Goal: Information Seeking & Learning: Learn about a topic

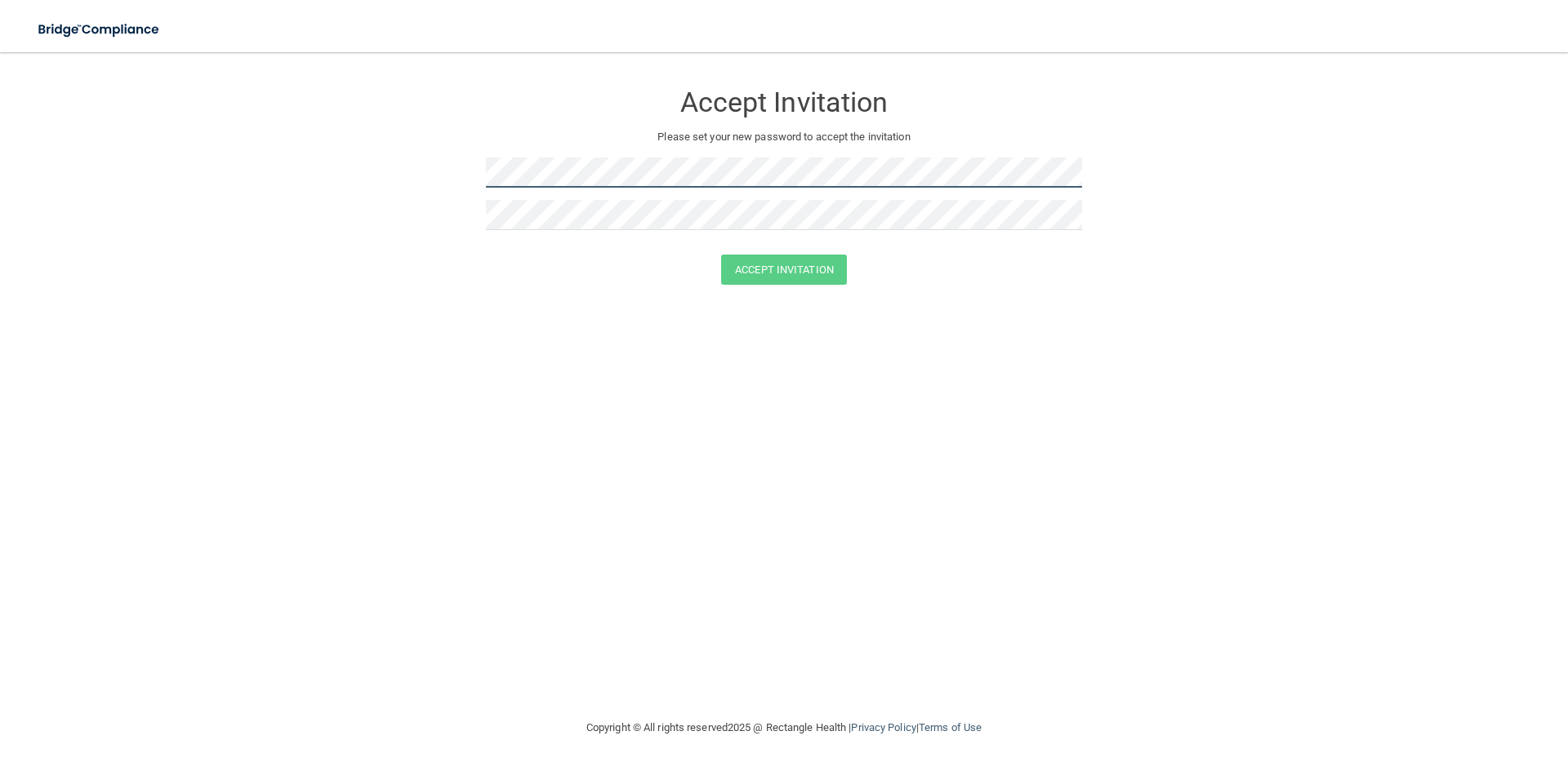
click at [172, 129] on form "Accept Invitation Please set your new password to accept the invitation Accept …" at bounding box center [784, 187] width 1503 height 236
click at [443, 276] on div "Accept Invitation" at bounding box center [784, 269] width 1527 height 30
click at [612, 188] on div at bounding box center [784, 179] width 596 height 42
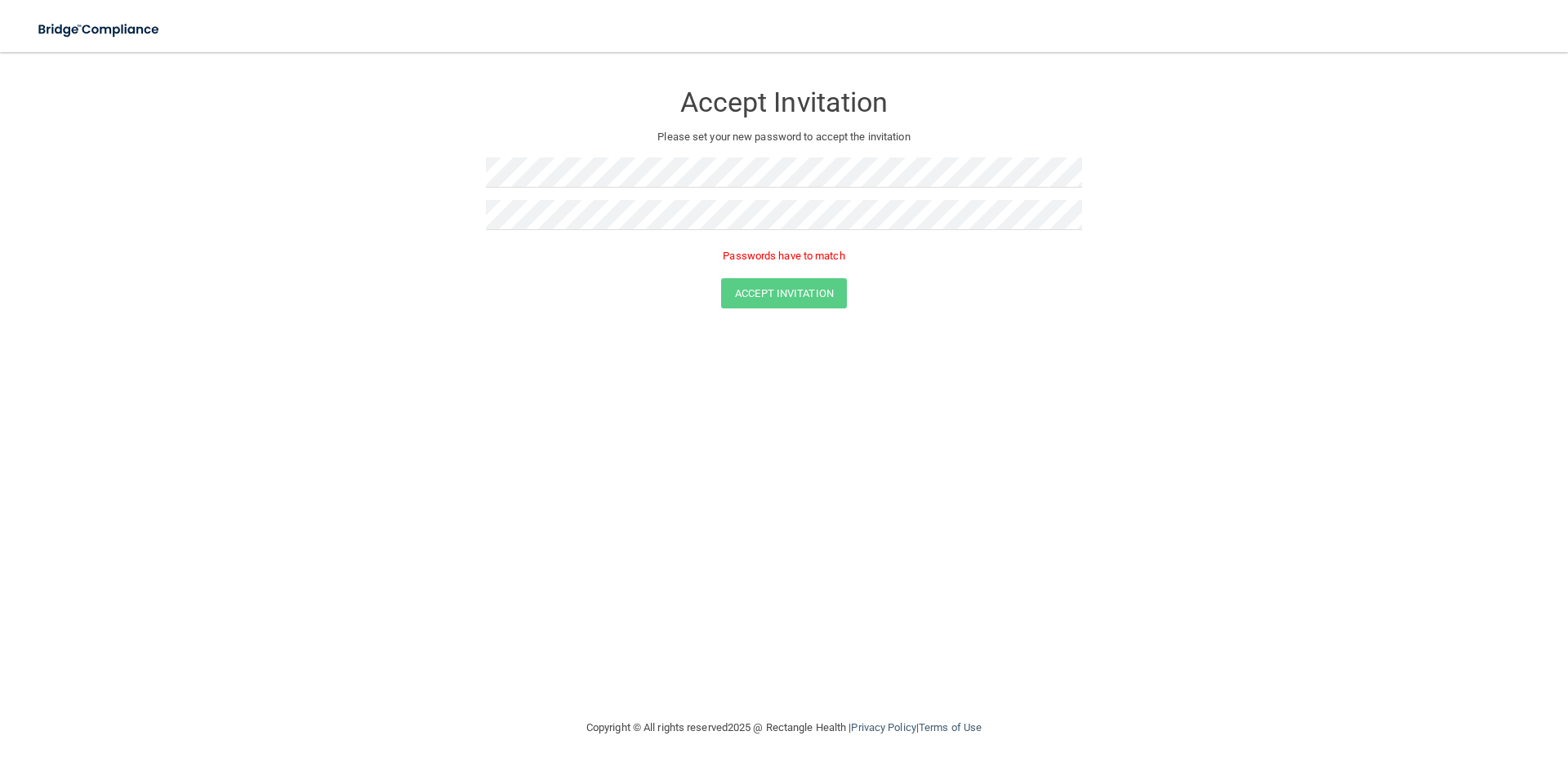
click at [926, 329] on div "Accept Invitation Please set your new password to accept the invitation Passwor…" at bounding box center [784, 386] width 1503 height 633
click at [187, 203] on form "Accept Invitation Please set your new password to accept the invitation Passwor…" at bounding box center [784, 198] width 1503 height 260
click at [376, 183] on form "Accept Invitation Please set your new password to accept the invitation Passwor…" at bounding box center [784, 198] width 1503 height 260
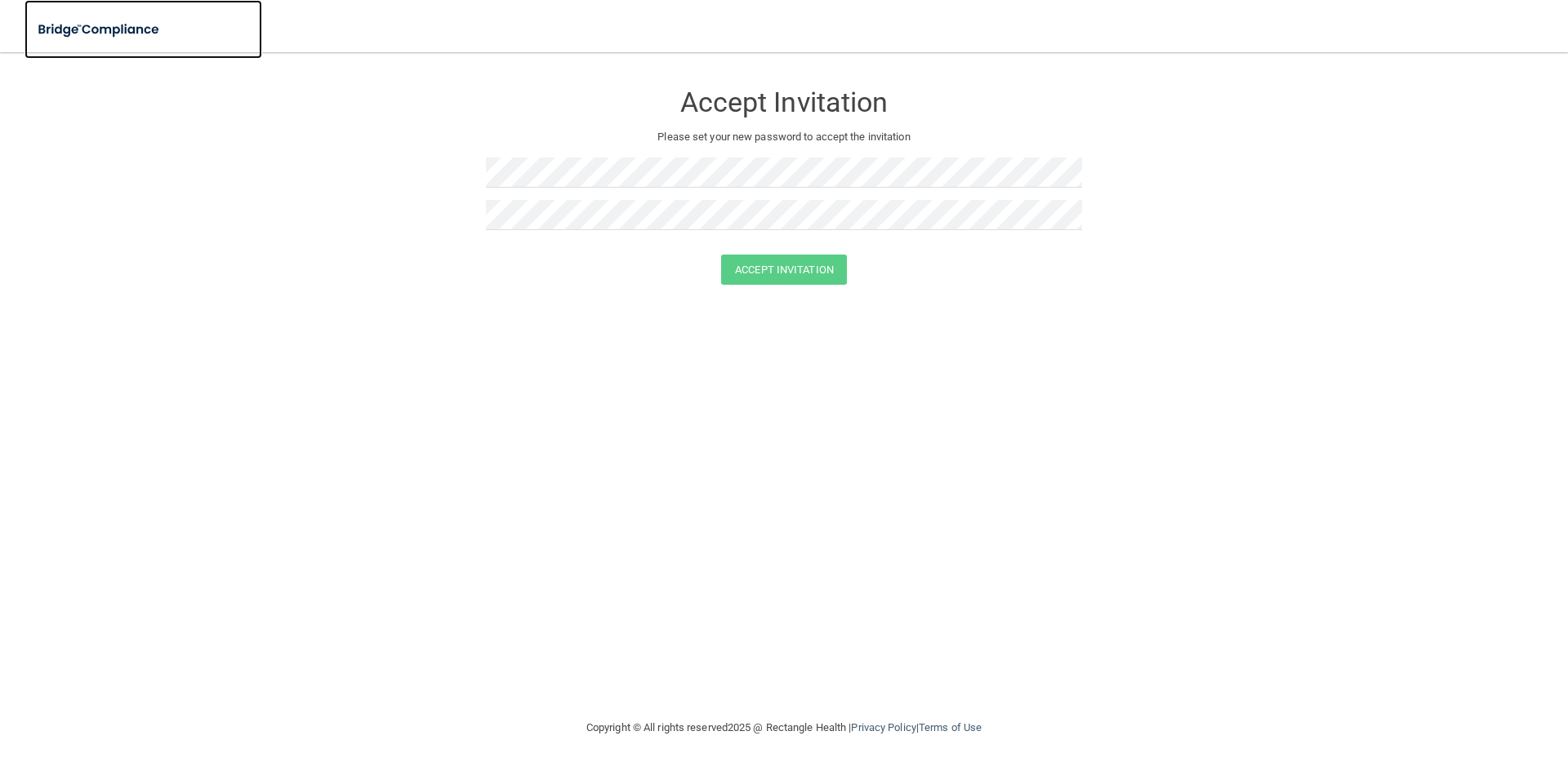
click at [111, 19] on img at bounding box center [99, 29] width 150 height 34
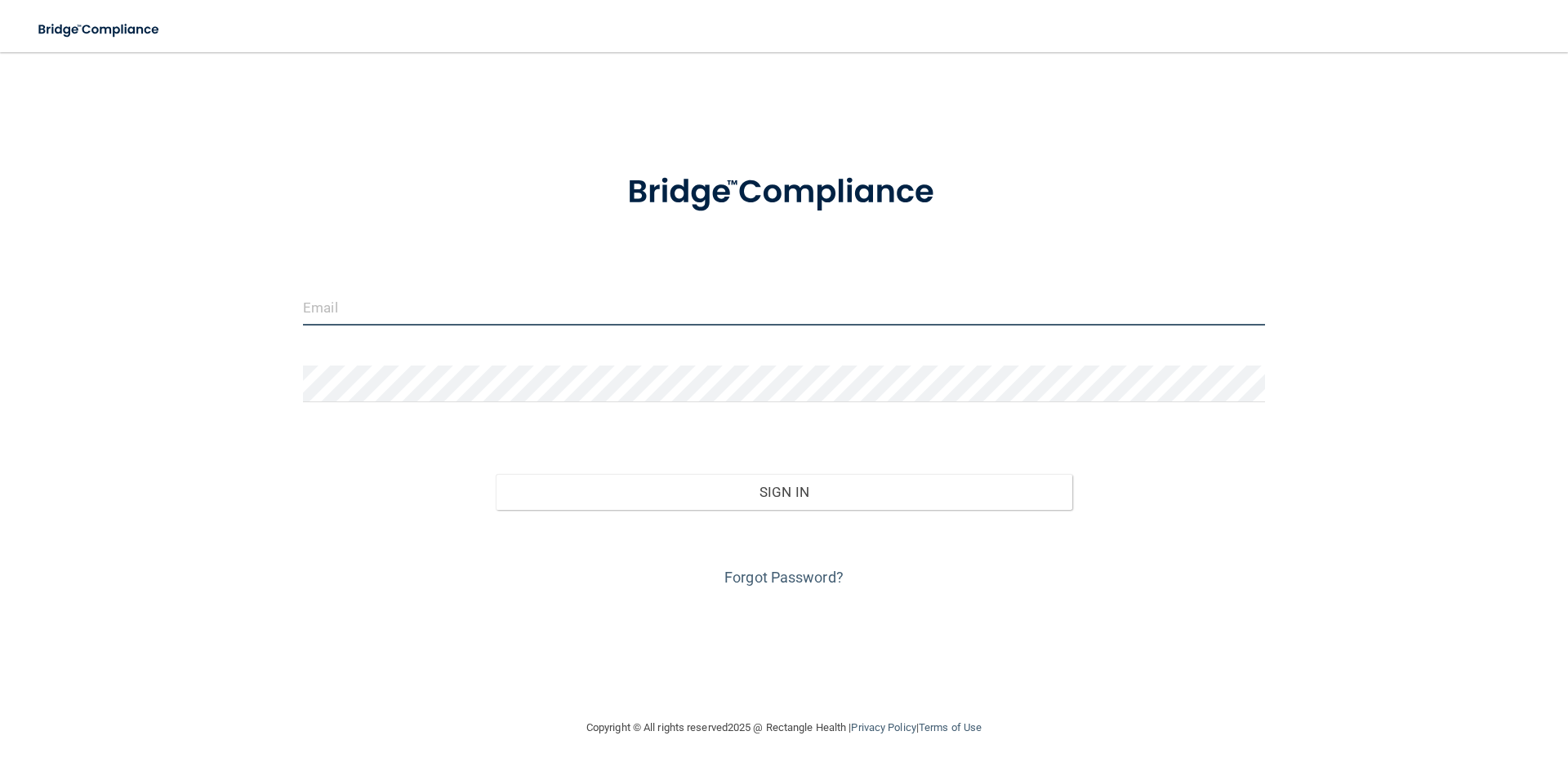
type input "[EMAIL_ADDRESS][DOMAIN_NAME]"
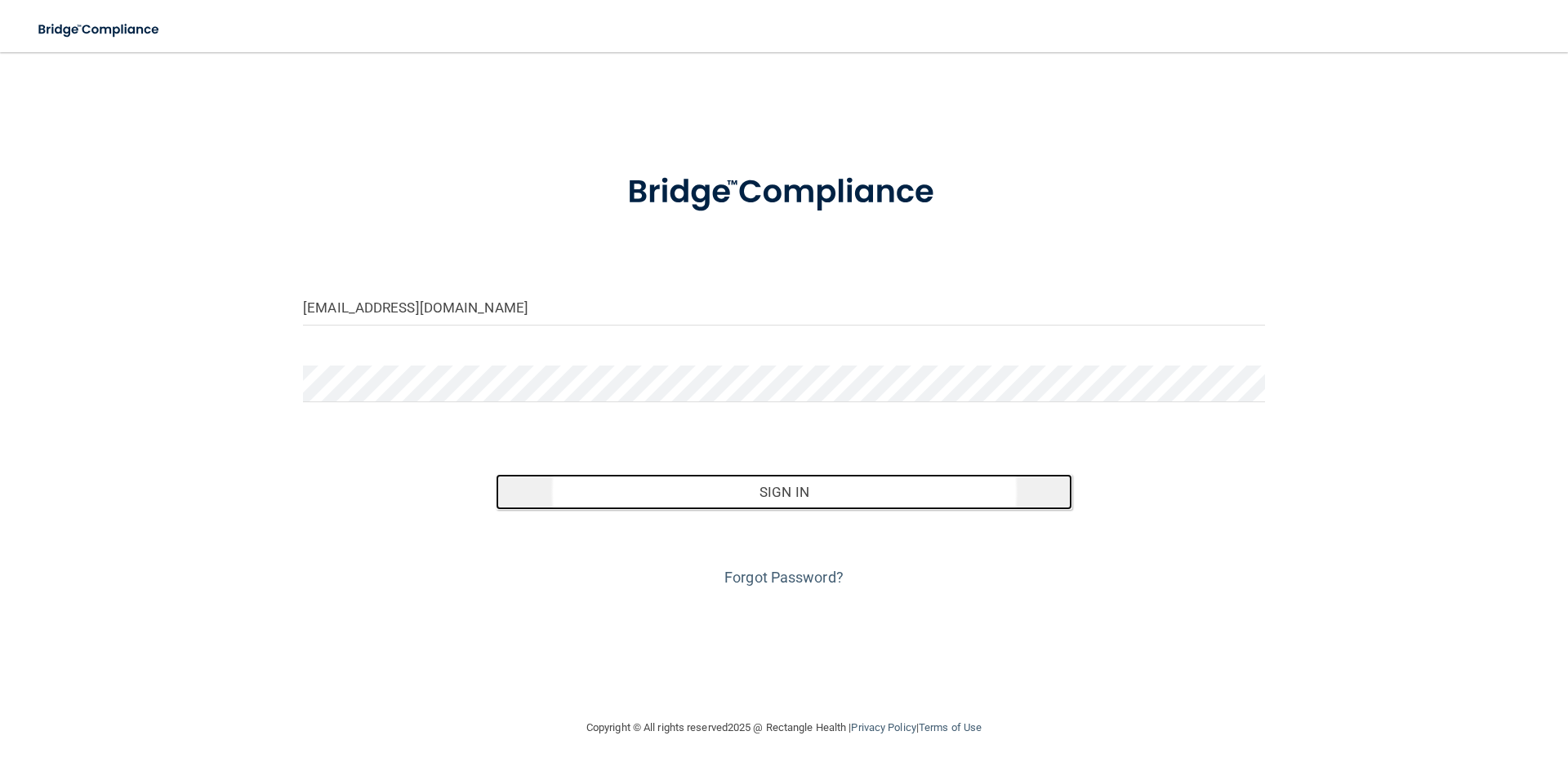
click at [926, 504] on button "Sign In" at bounding box center [784, 492] width 577 height 36
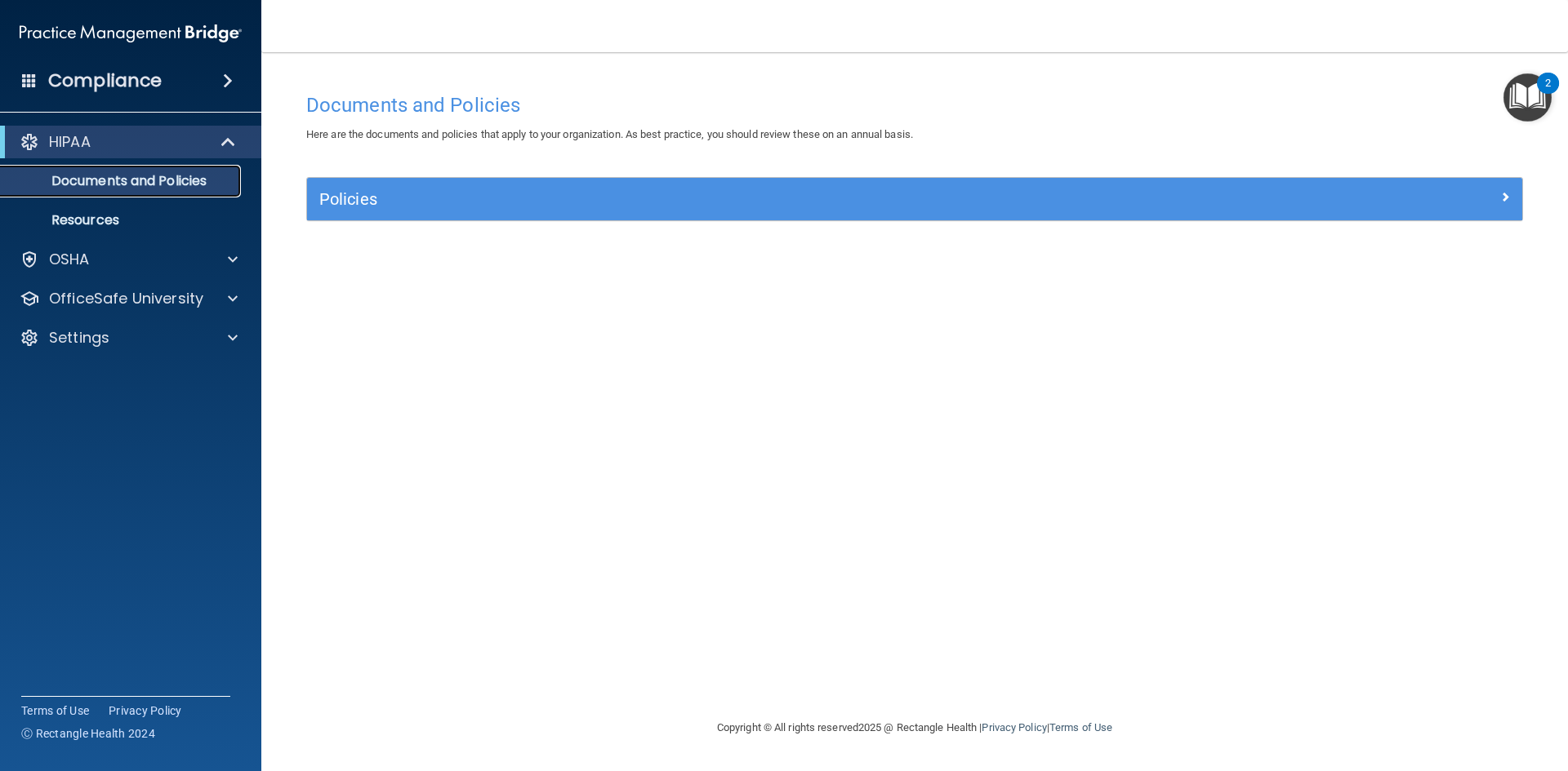
click at [179, 179] on p "Documents and Policies" at bounding box center [122, 181] width 223 height 16
click at [47, 216] on p "Resources" at bounding box center [122, 220] width 223 height 16
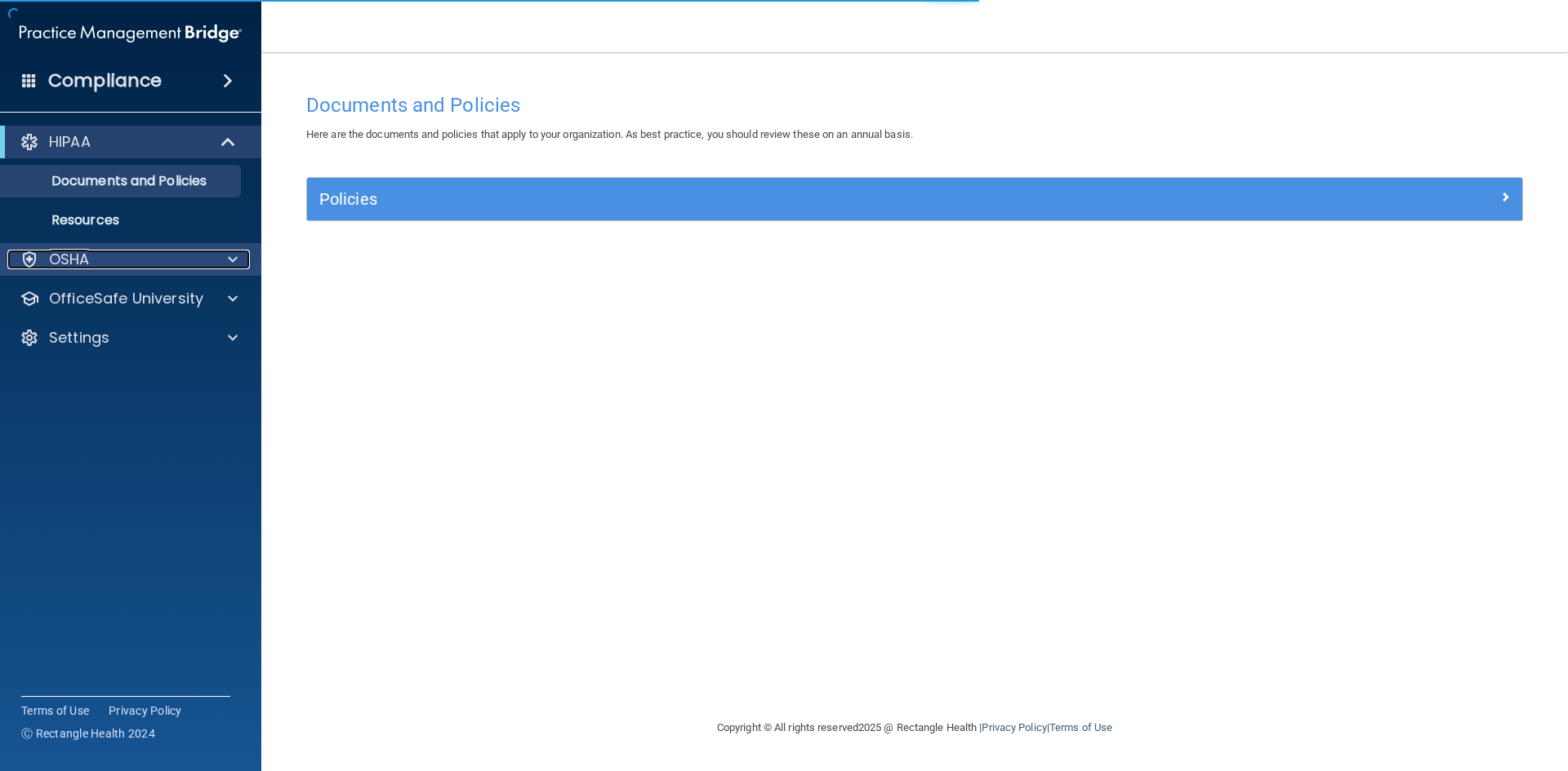
click at [111, 254] on div "OSHA" at bounding box center [109, 260] width 203 height 20
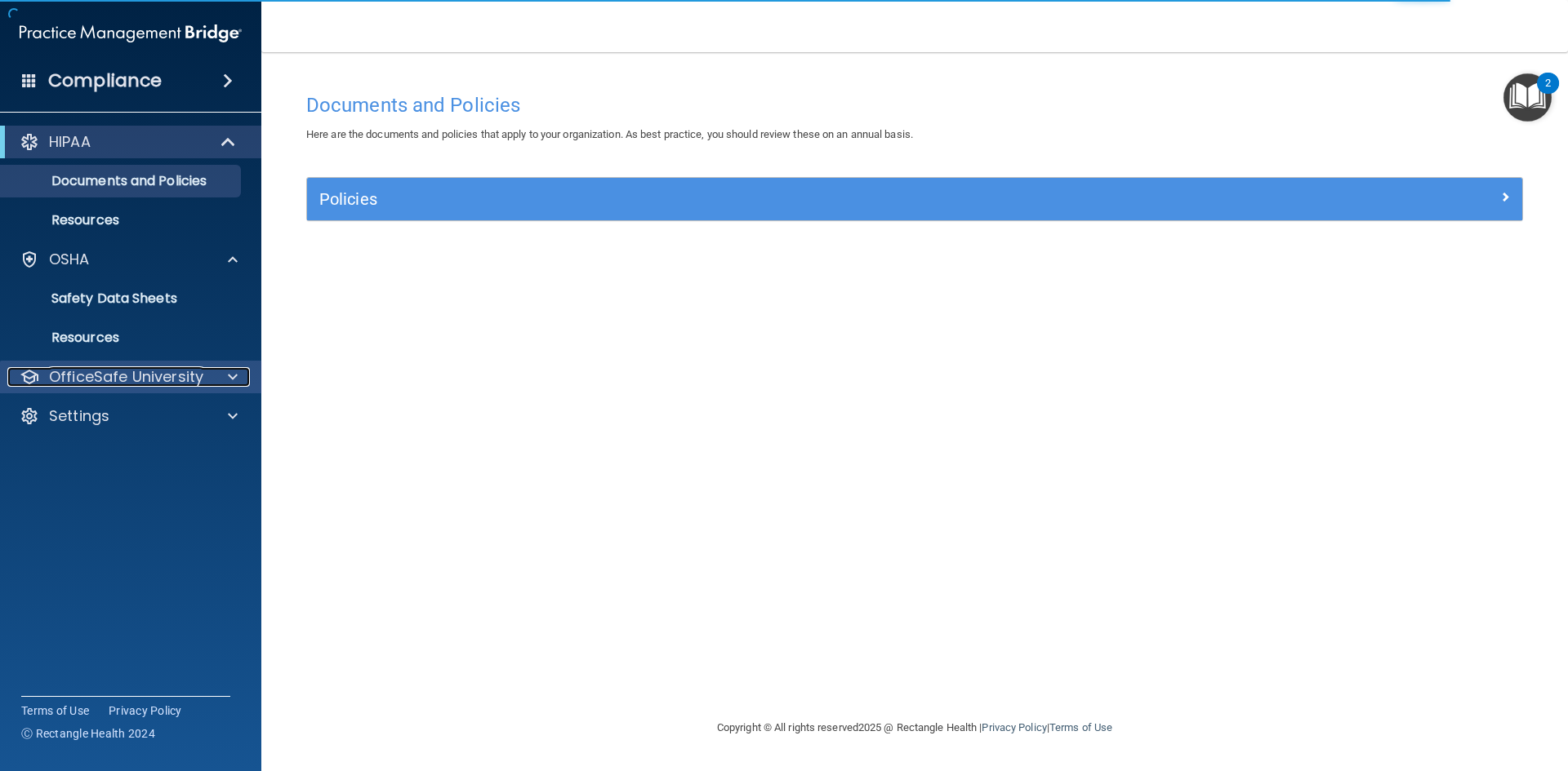
click at [121, 381] on p "OfficeSafe University" at bounding box center [126, 377] width 154 height 20
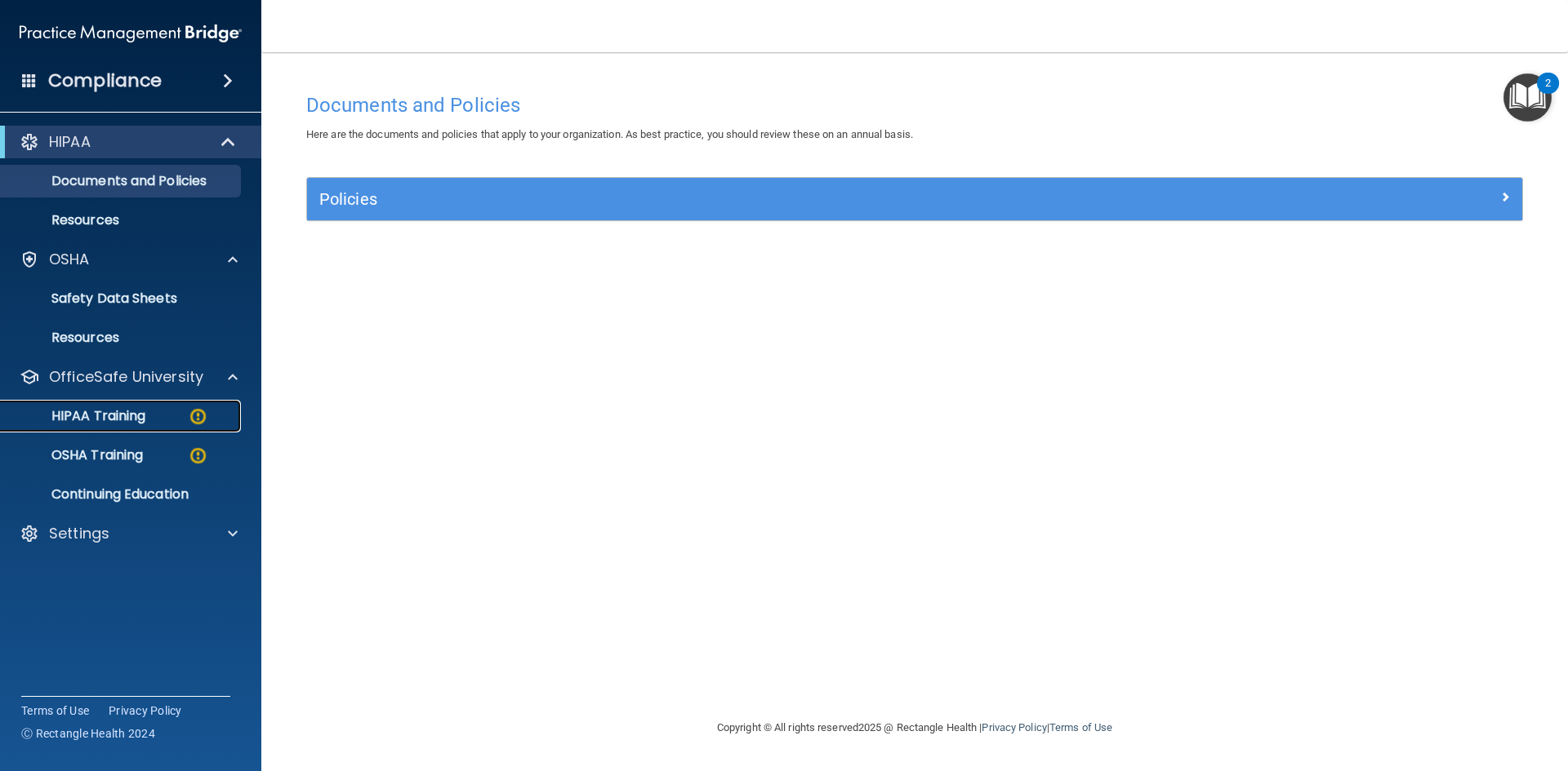
click at [178, 413] on div "HIPAA Training" at bounding box center [122, 416] width 223 height 16
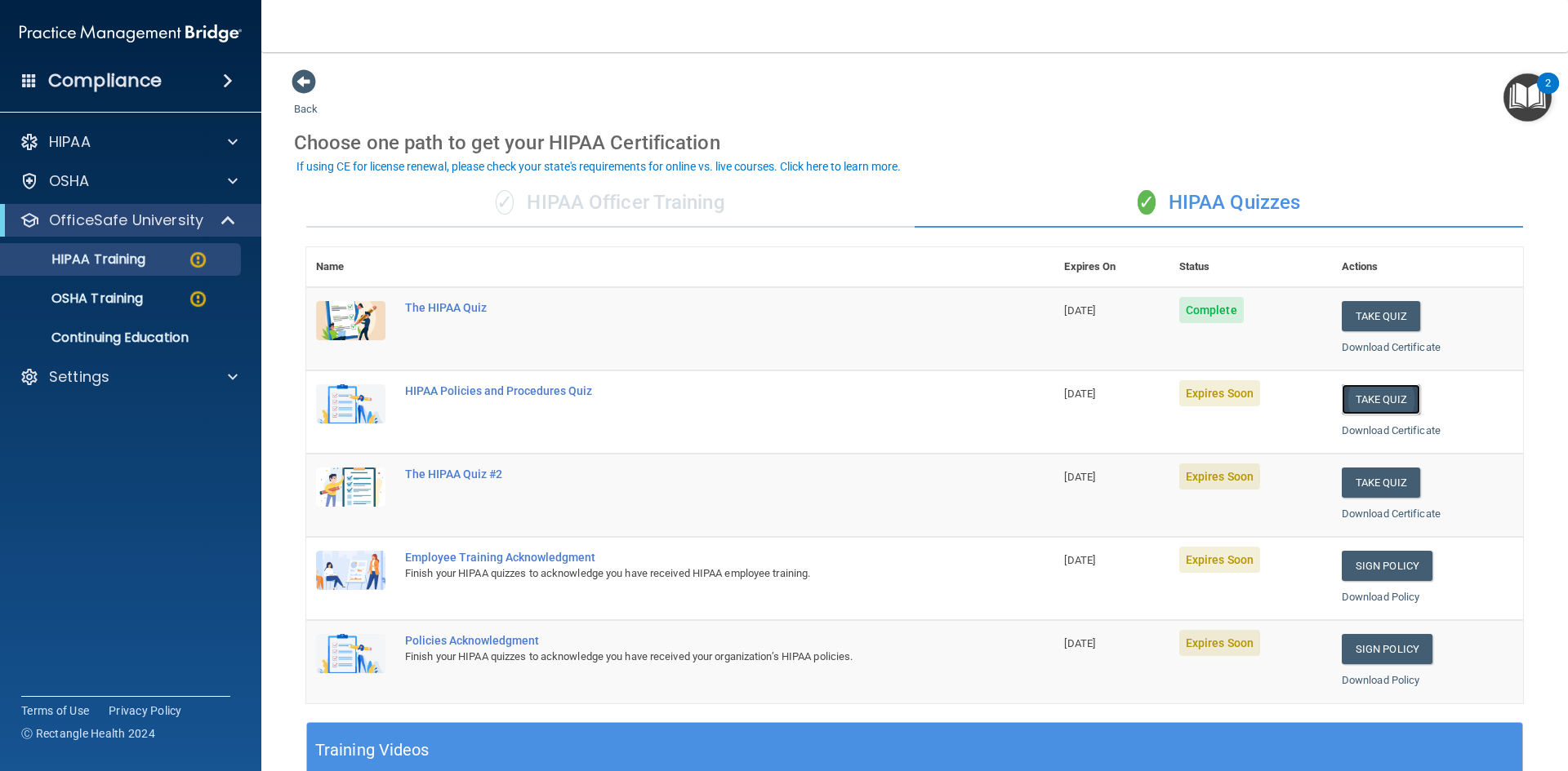
click at [1382, 398] on button "Take Quiz" at bounding box center [1381, 399] width 79 height 30
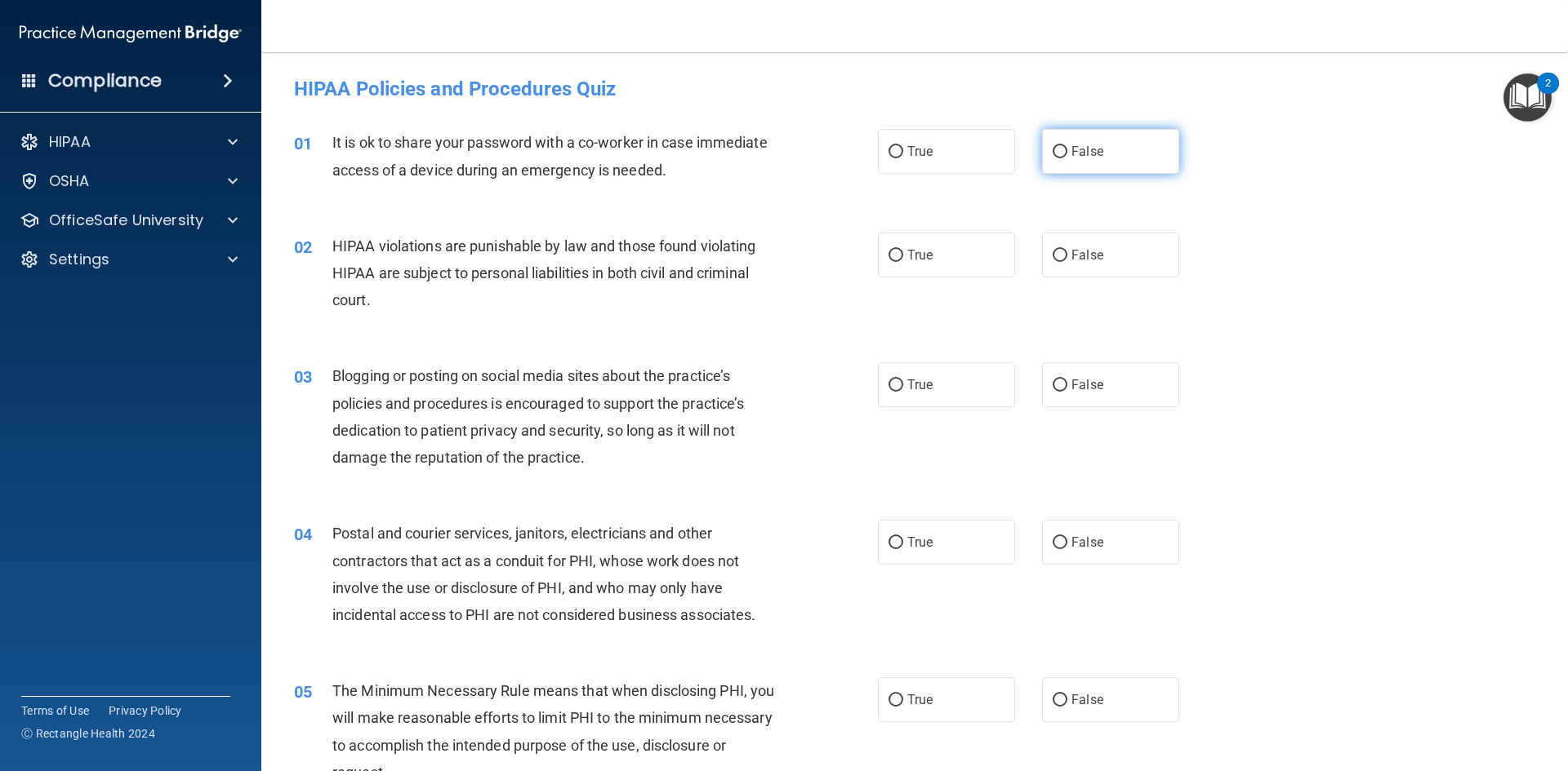
click at [1076, 154] on span "False" at bounding box center [1087, 152] width 32 height 16
click at [1067, 154] on input "False" at bounding box center [1060, 152] width 15 height 12
radio input "true"
click at [972, 254] on label "True" at bounding box center [946, 255] width 137 height 45
click at [904, 254] on input "True" at bounding box center [896, 256] width 15 height 12
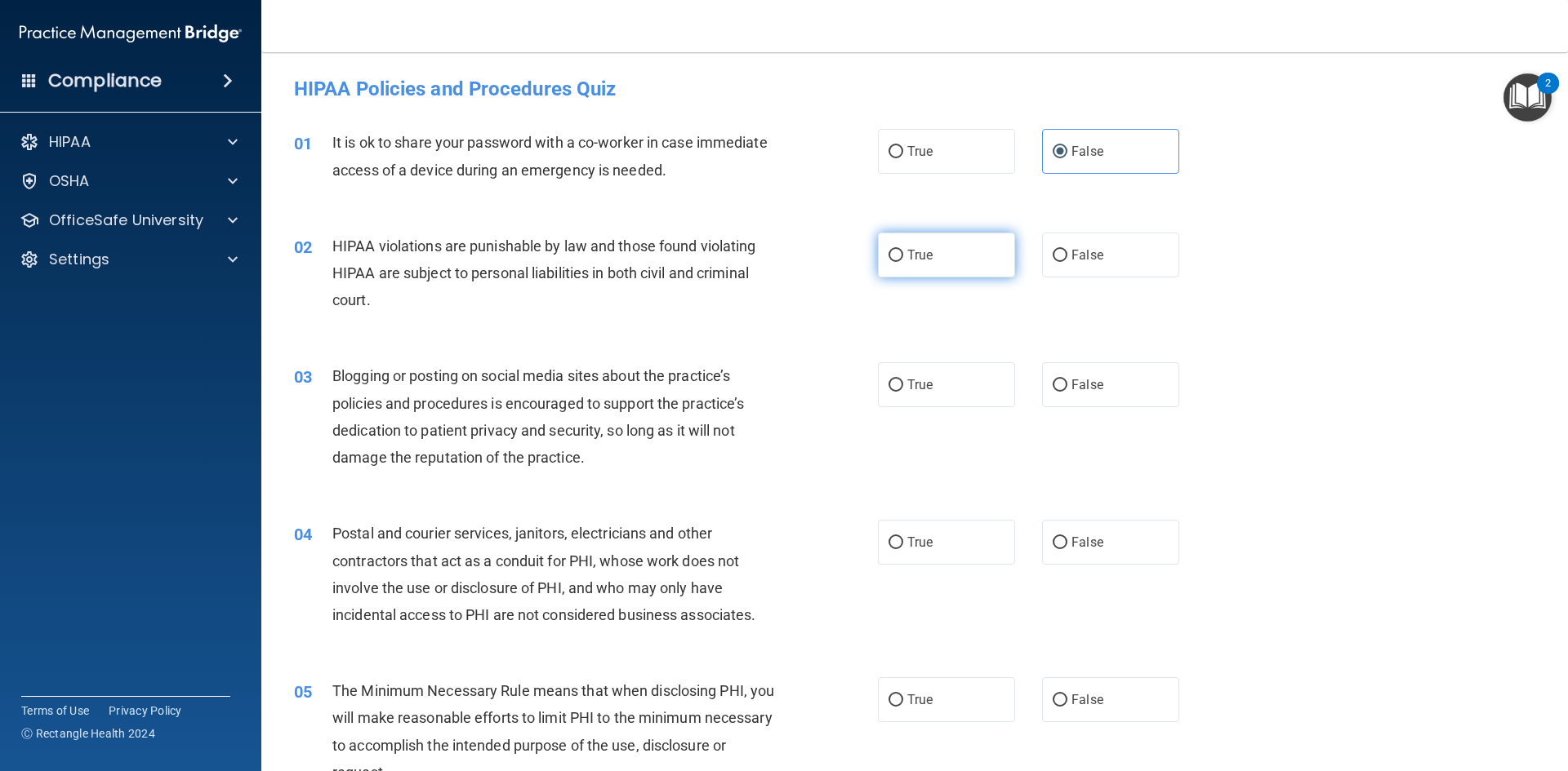
radio input "true"
click at [1091, 389] on span "False" at bounding box center [1087, 385] width 32 height 16
click at [1067, 389] on input "False" at bounding box center [1060, 386] width 15 height 12
radio input "true"
click at [889, 539] on input "True" at bounding box center [896, 543] width 15 height 12
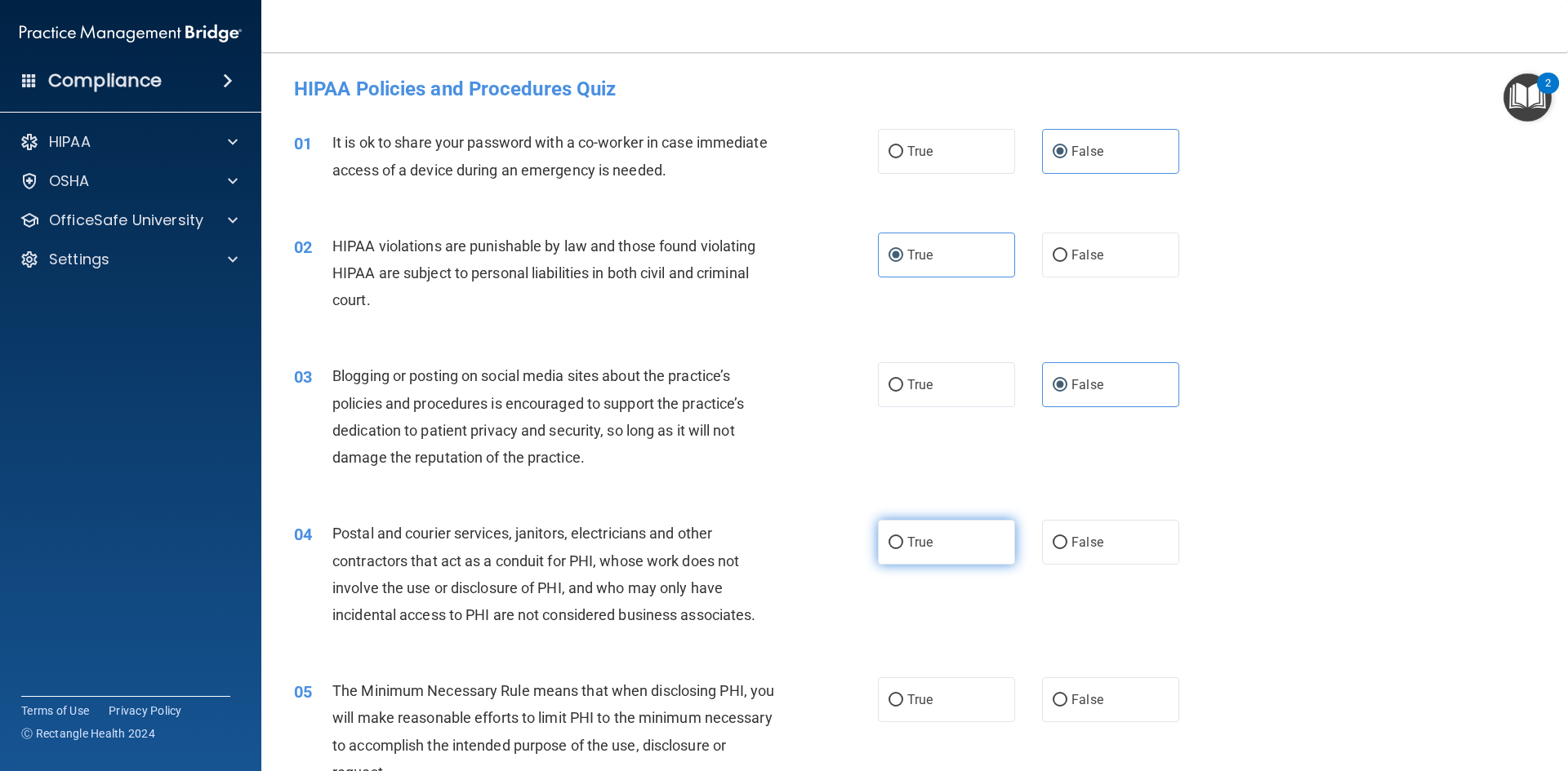
radio input "true"
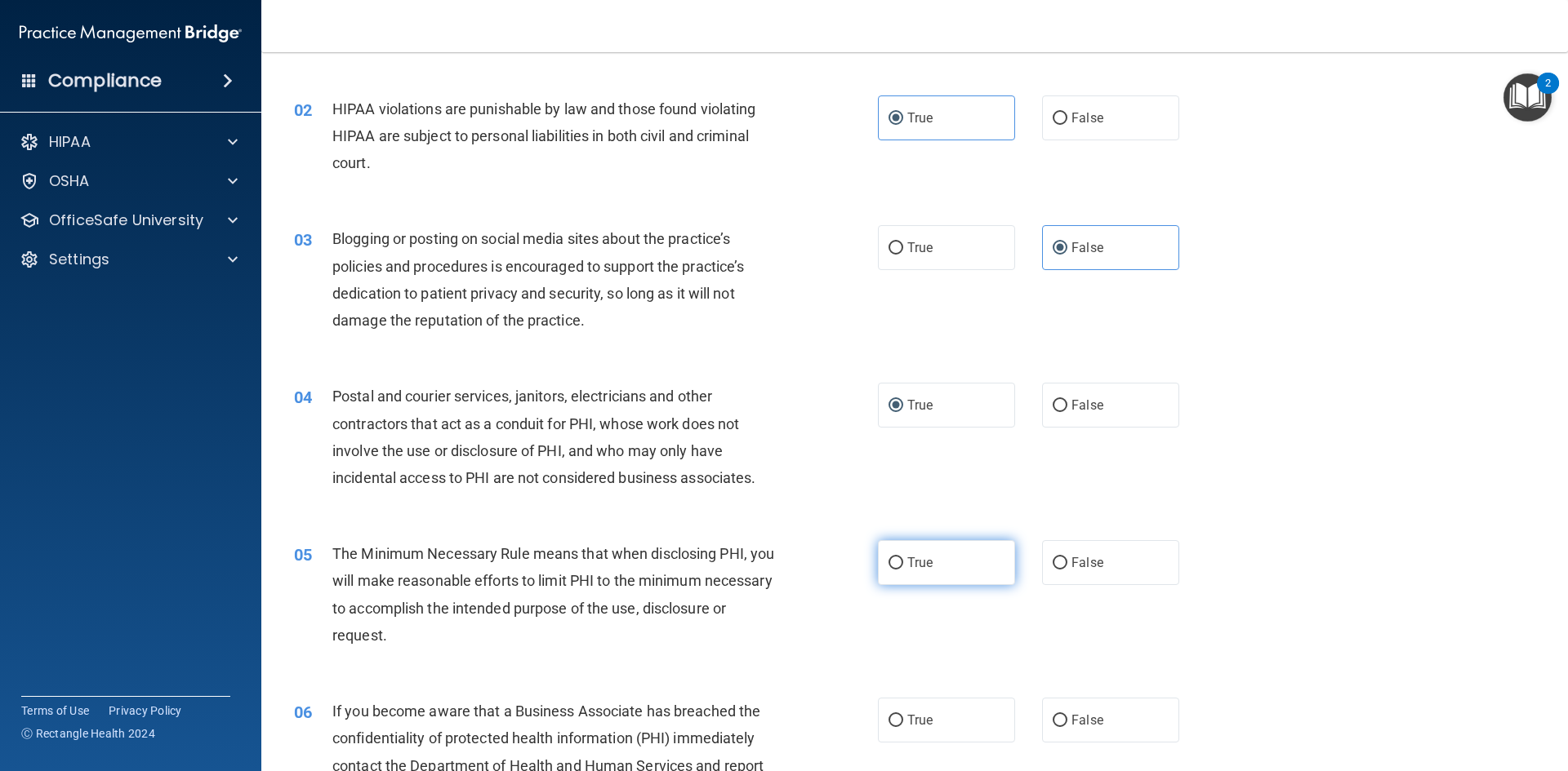
scroll to position [163, 0]
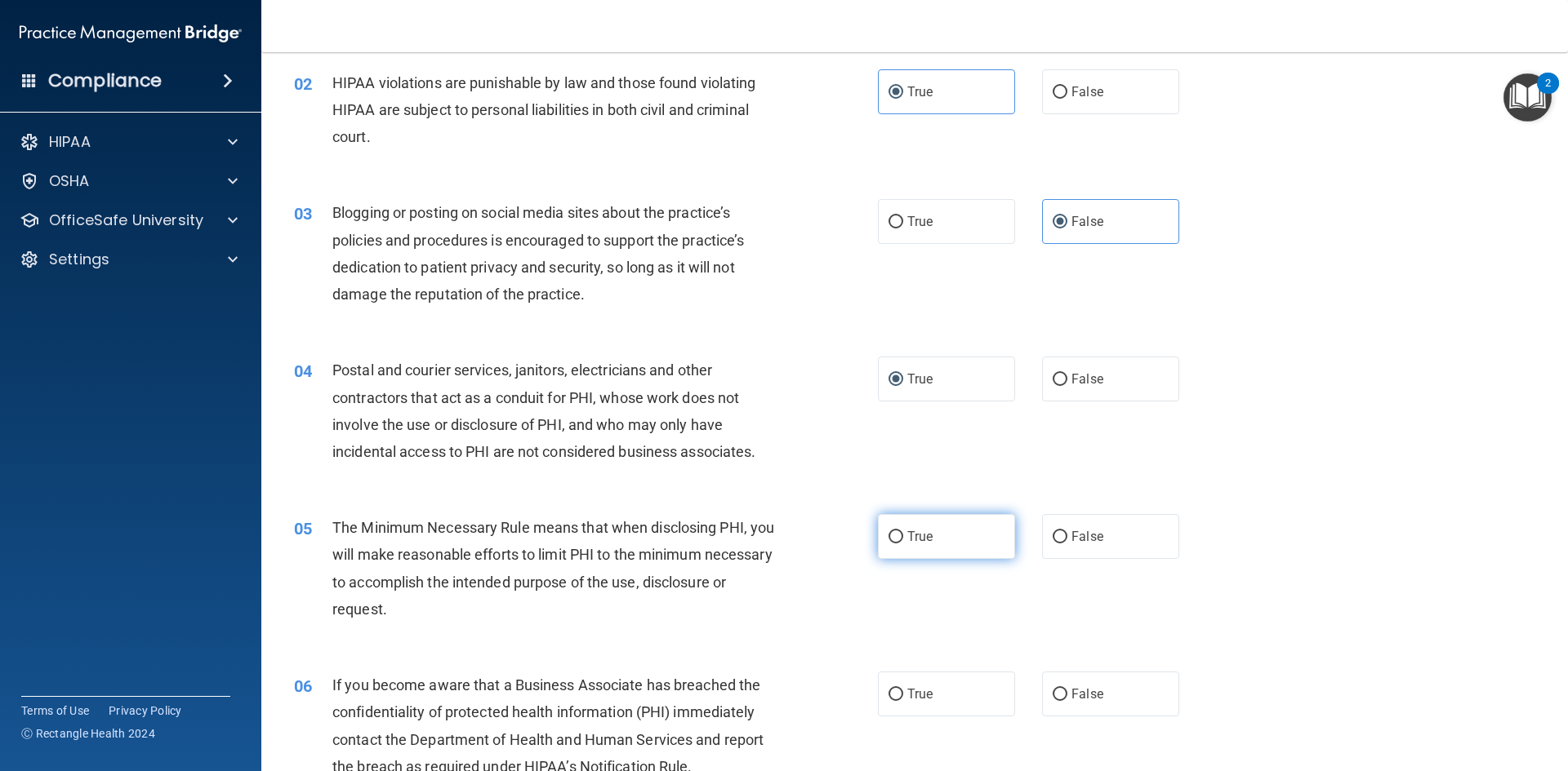
click at [892, 539] on input "True" at bounding box center [896, 537] width 15 height 12
radio input "true"
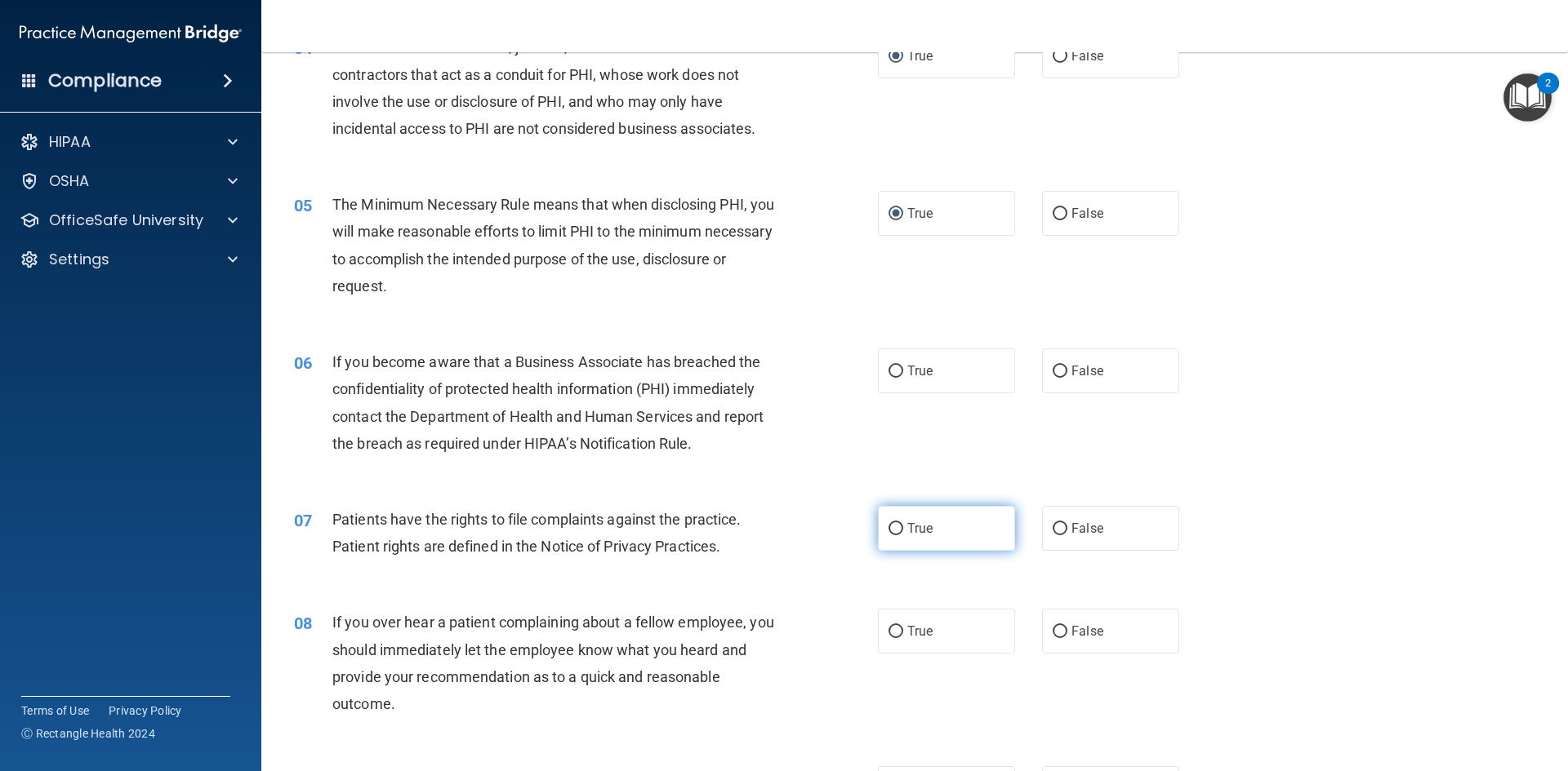
scroll to position [490, 0]
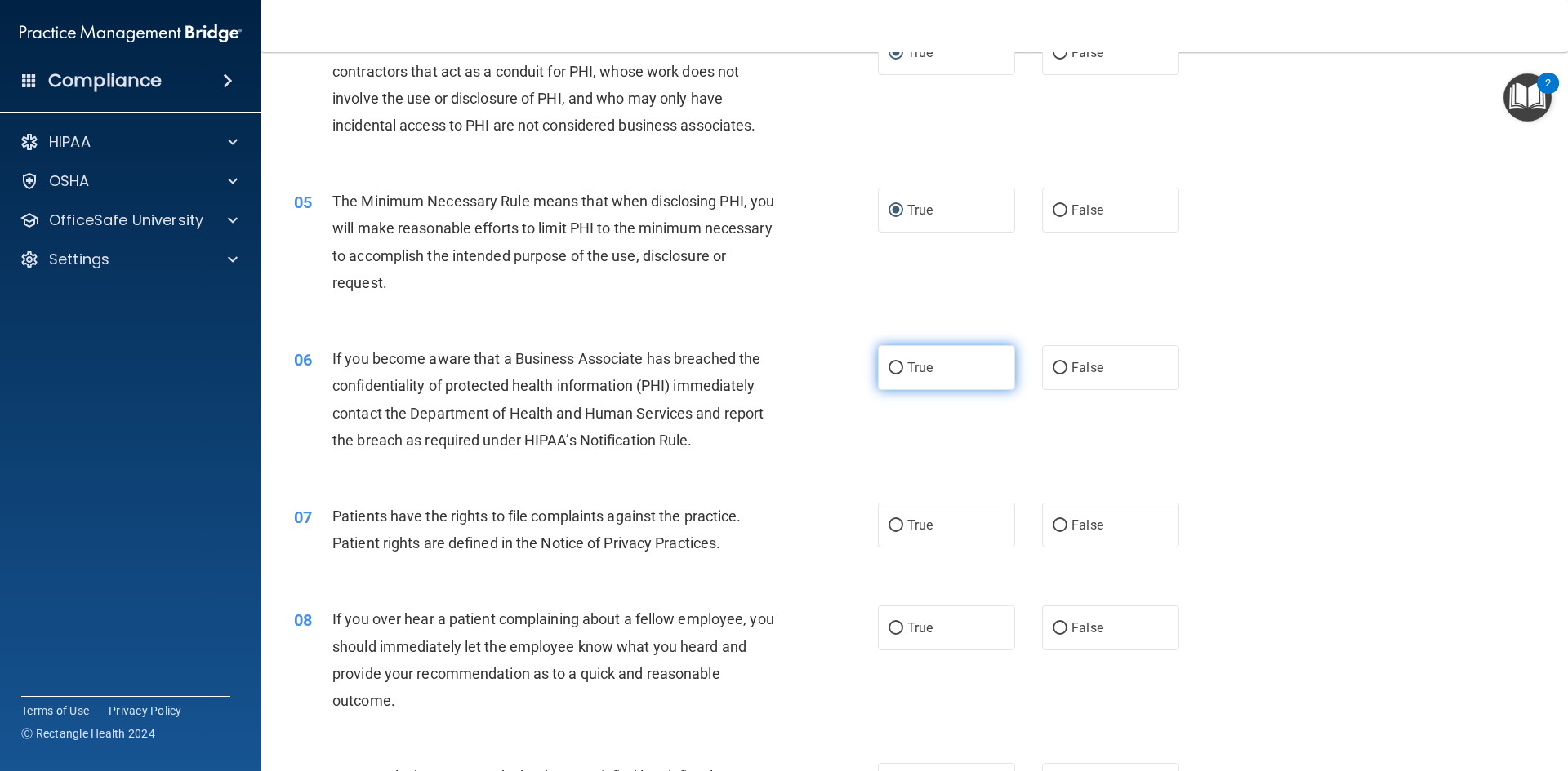
click at [892, 367] on input "True" at bounding box center [896, 368] width 15 height 12
radio input "true"
click at [897, 531] on input "True" at bounding box center [896, 526] width 15 height 12
radio input "true"
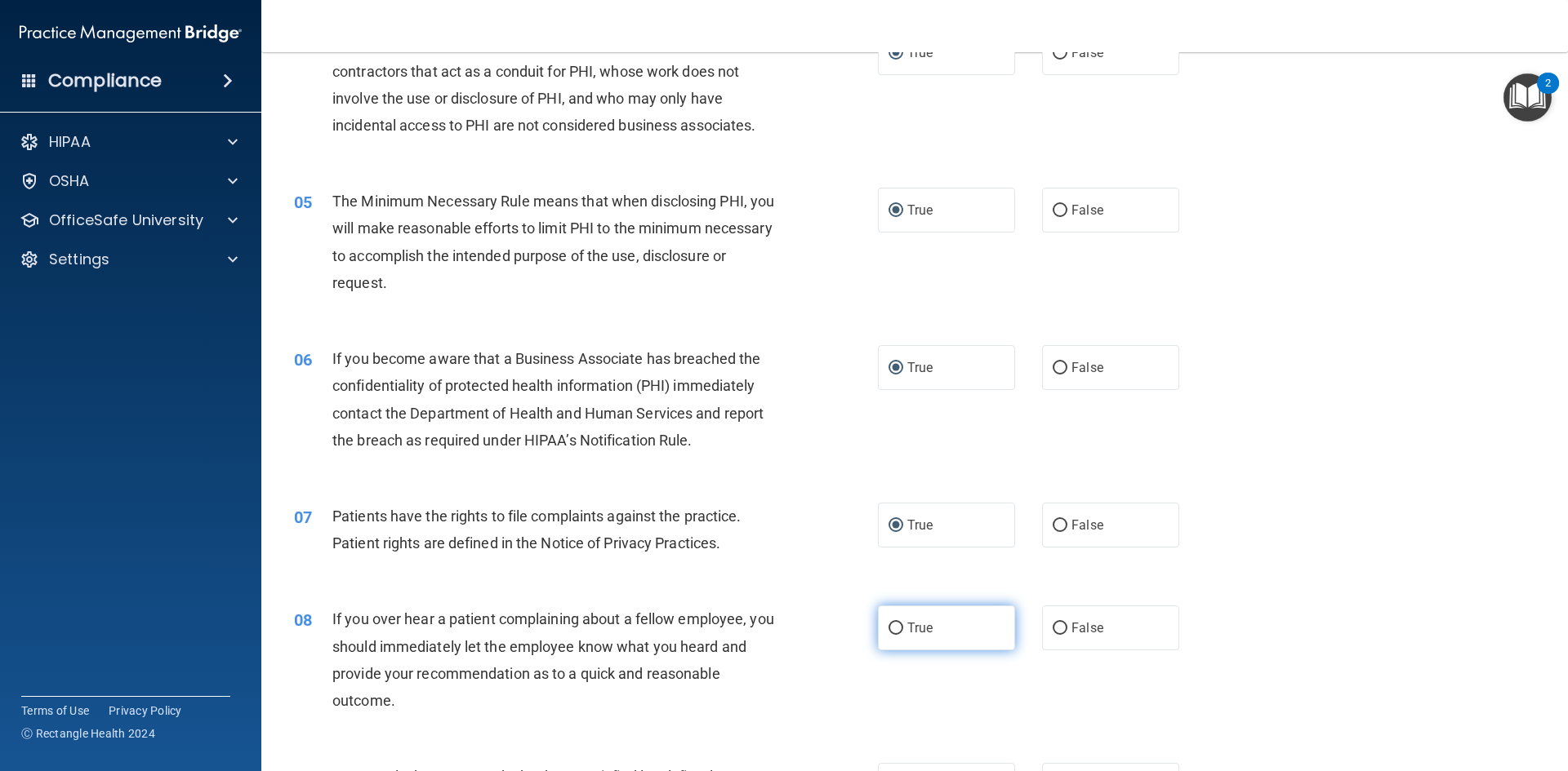
click at [896, 633] on input "True" at bounding box center [896, 629] width 15 height 12
radio input "true"
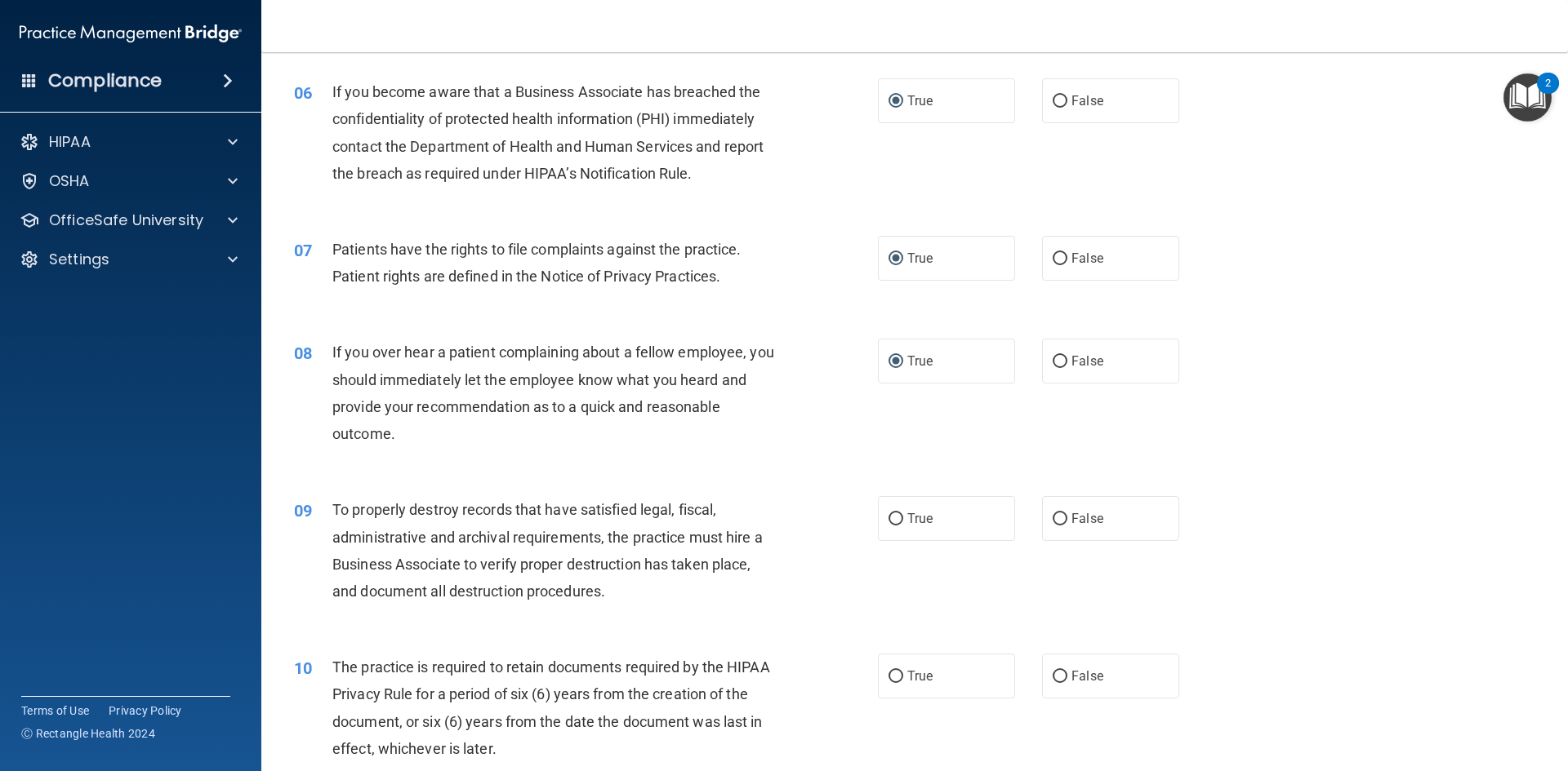
scroll to position [898, 0]
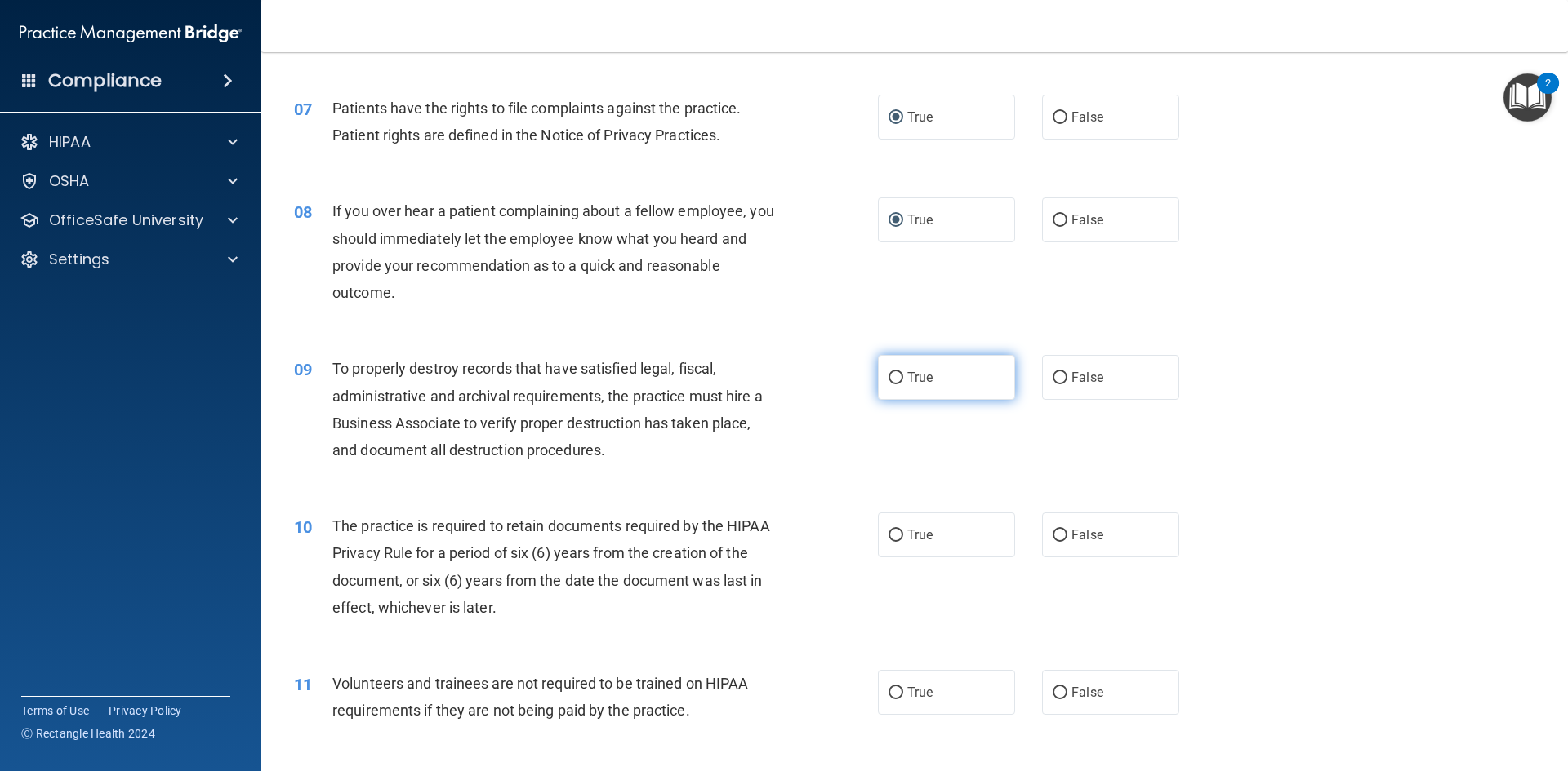
drag, startPoint x: 878, startPoint y: 373, endPoint x: 892, endPoint y: 373, distance: 14.0
click at [880, 373] on label "True" at bounding box center [946, 378] width 137 height 45
click at [889, 373] on input "True" at bounding box center [896, 379] width 15 height 12
radio input "true"
click at [892, 539] on input "True" at bounding box center [896, 536] width 15 height 12
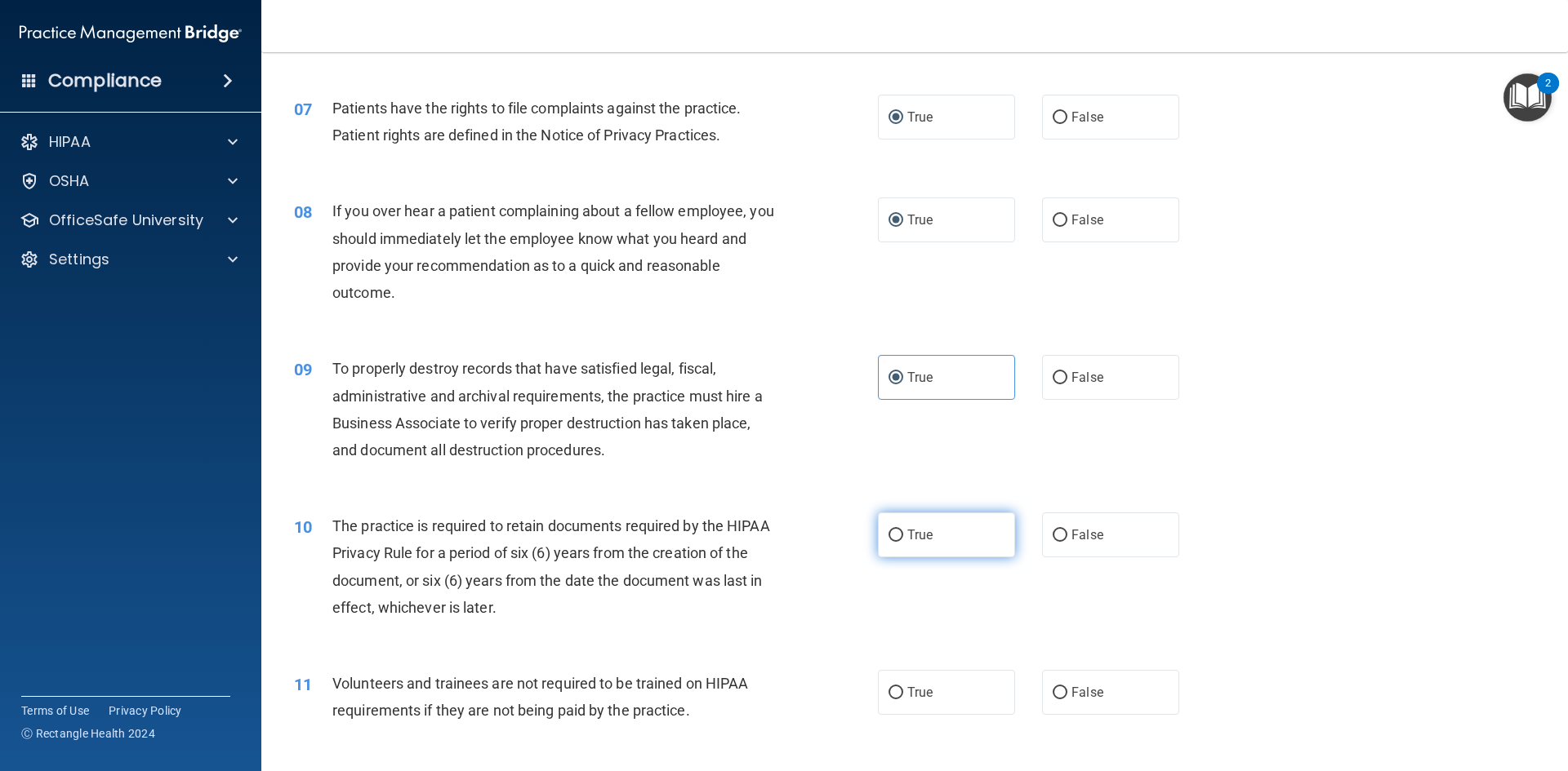
radio input "true"
click at [892, 697] on input "True" at bounding box center [896, 693] width 15 height 12
radio input "true"
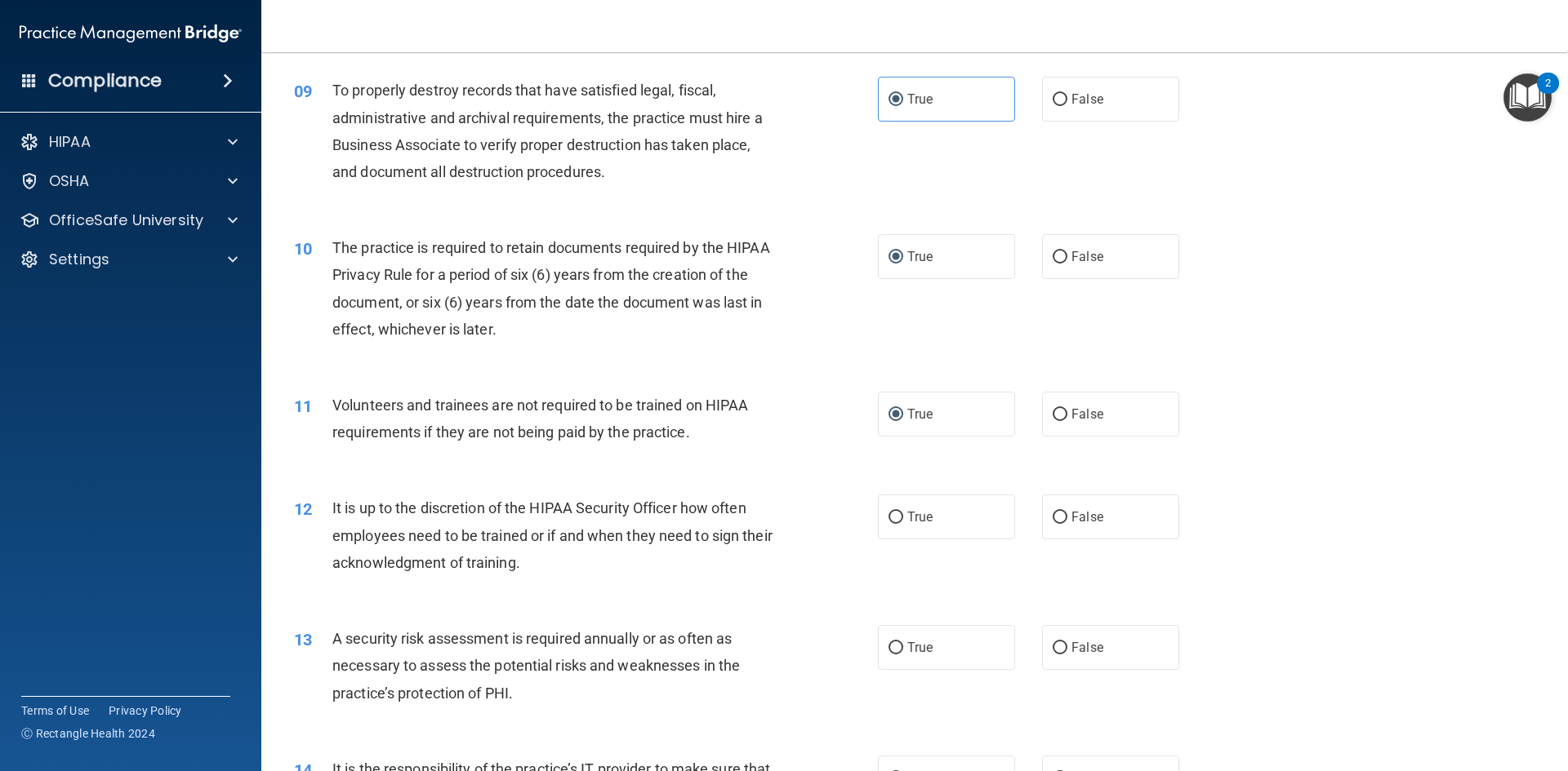
scroll to position [1225, 0]
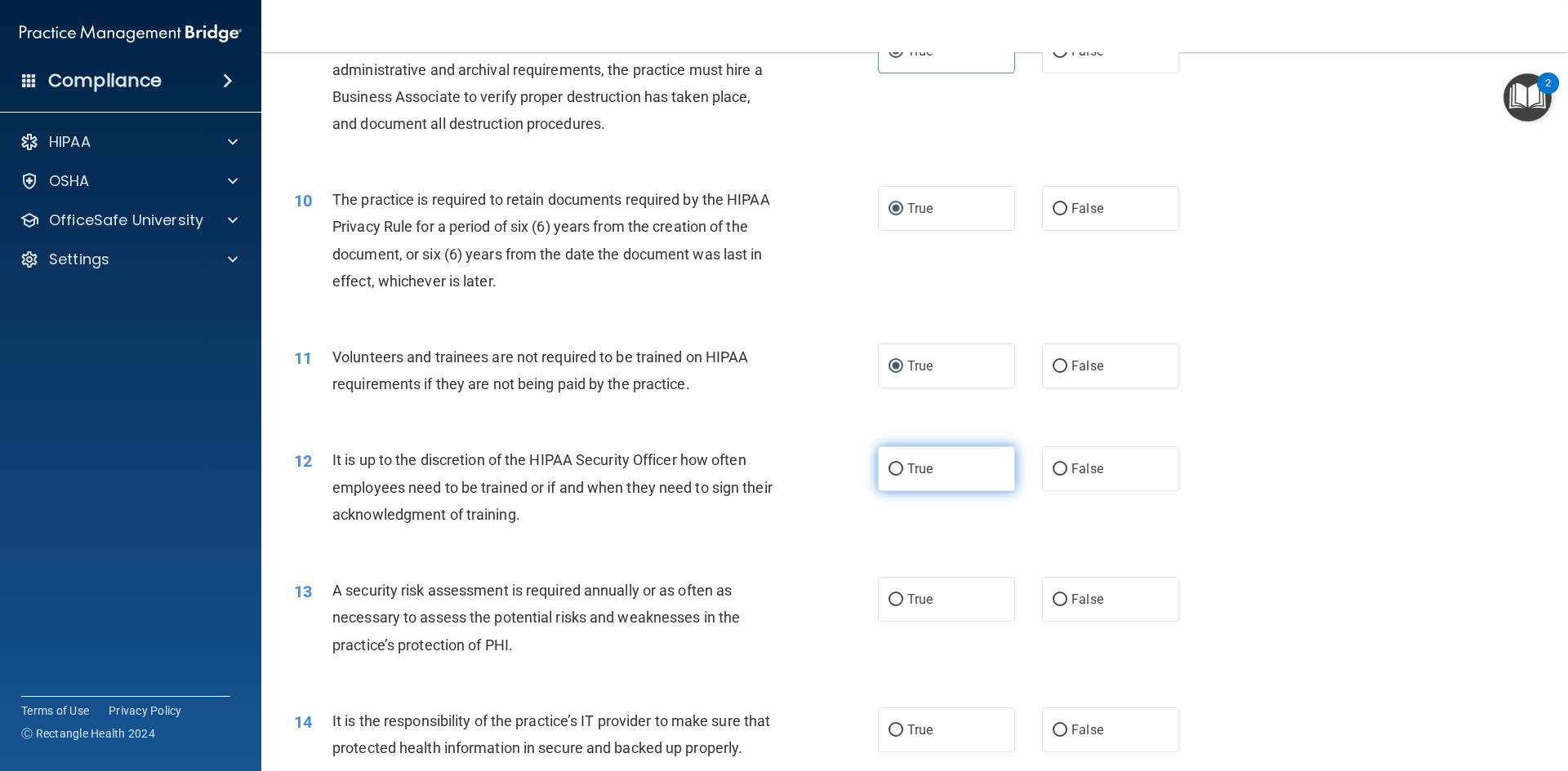
drag, startPoint x: 891, startPoint y: 473, endPoint x: 900, endPoint y: 518, distance: 45.9
click at [891, 473] on input "True" at bounding box center [896, 470] width 15 height 12
radio input "true"
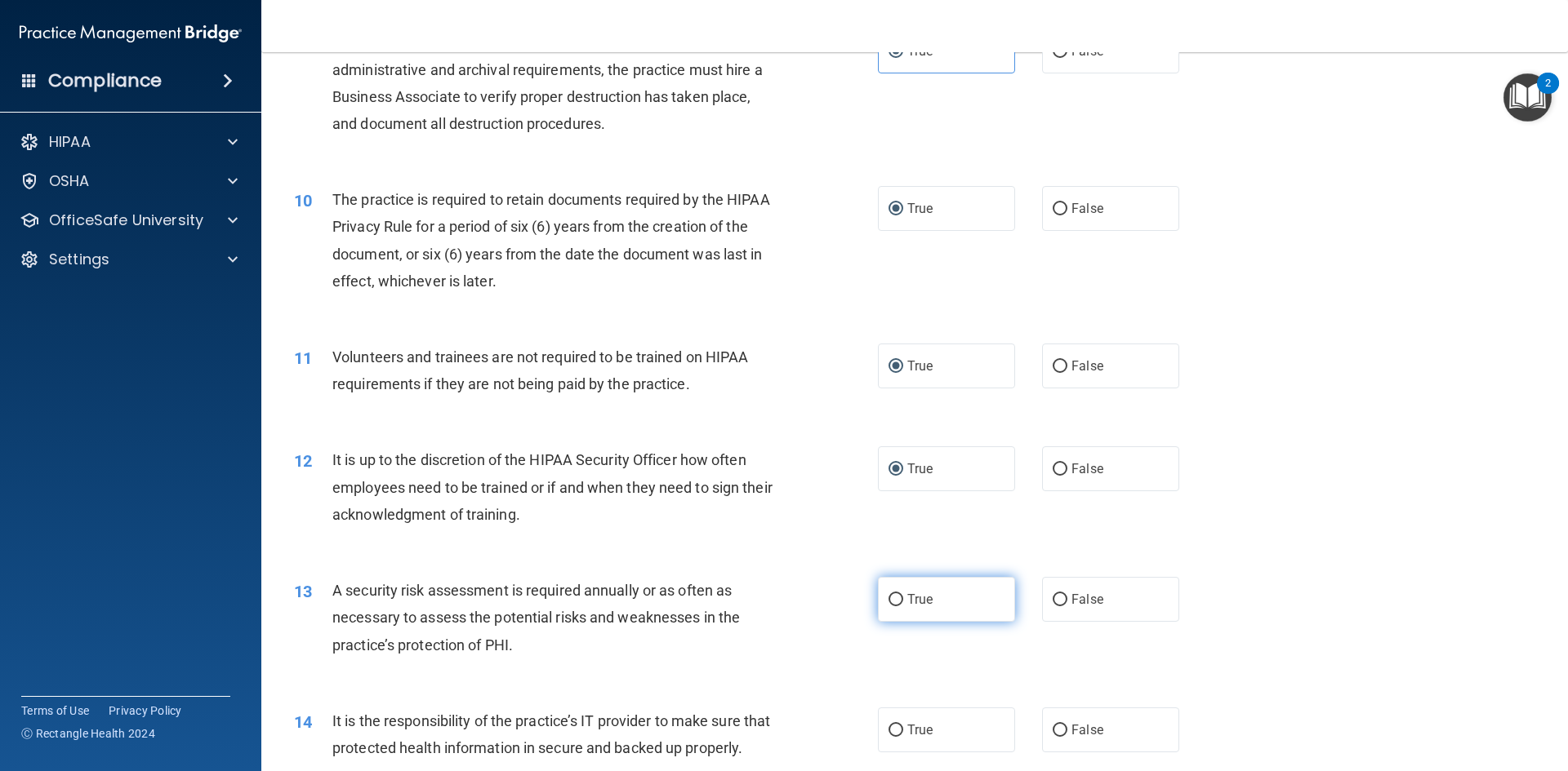
click at [889, 599] on input "True" at bounding box center [896, 600] width 15 height 12
radio input "true"
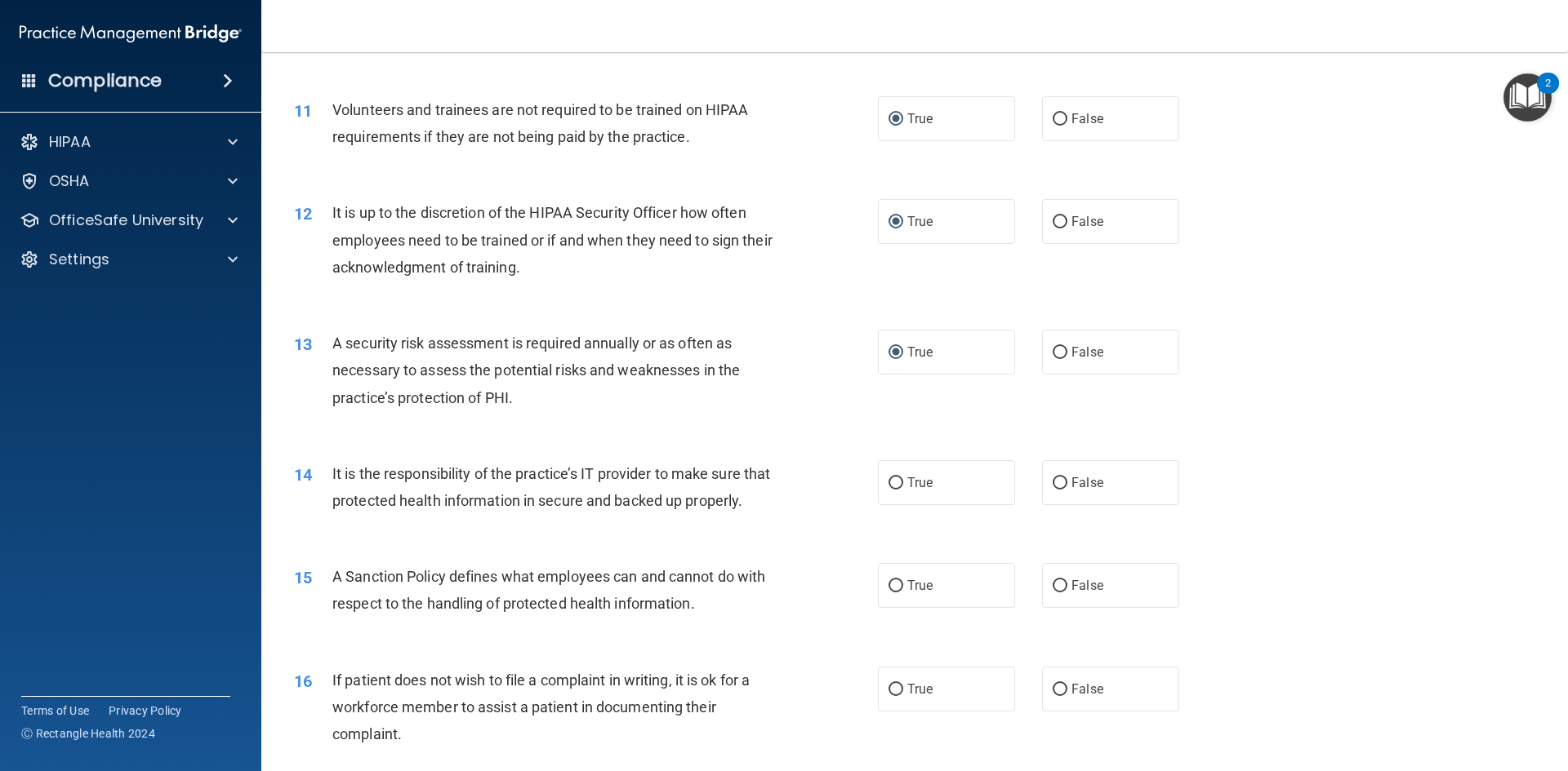
scroll to position [1551, 0]
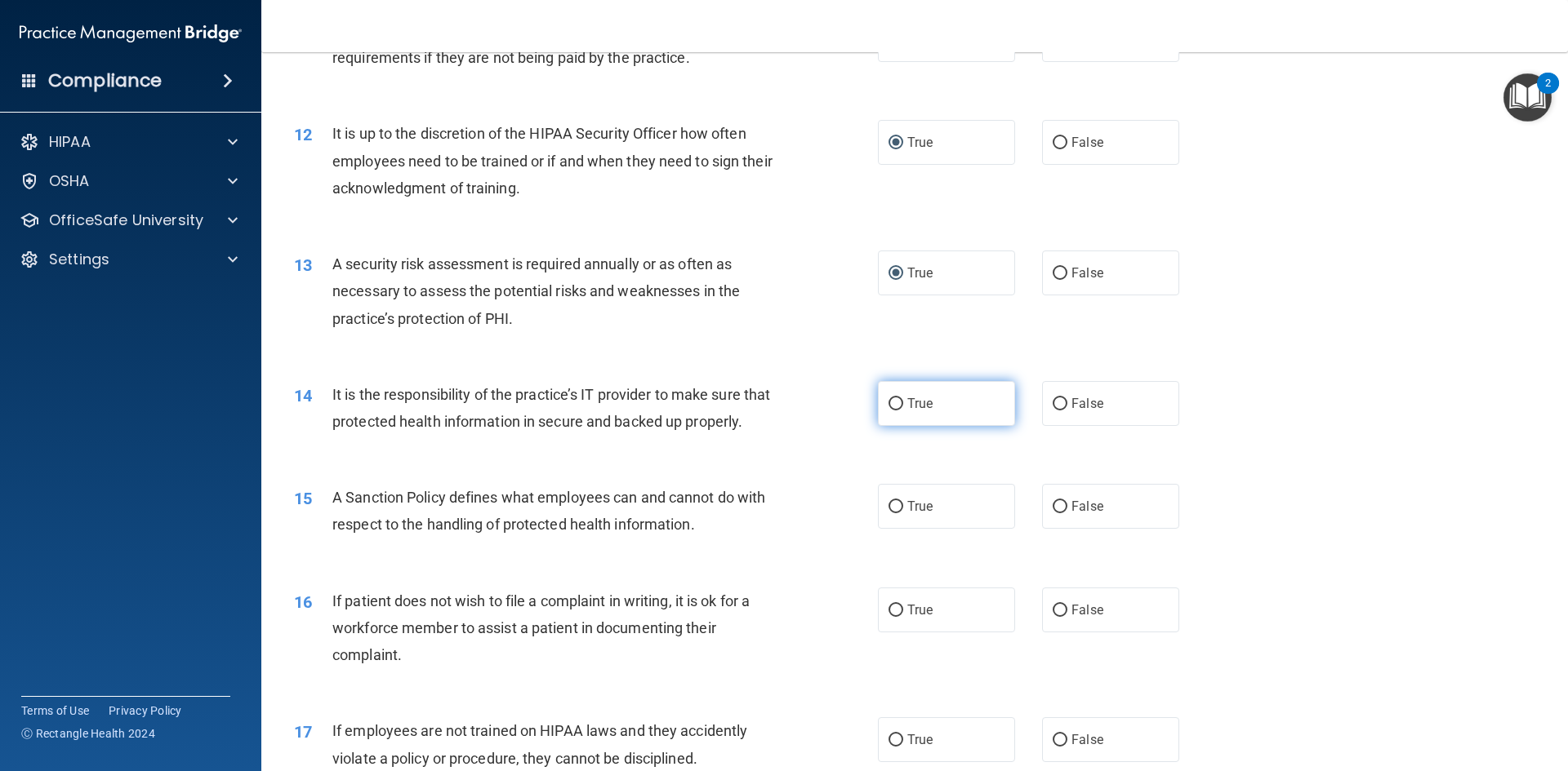
click at [891, 404] on input "True" at bounding box center [896, 404] width 15 height 12
radio input "true"
click at [892, 513] on input "True" at bounding box center [896, 507] width 15 height 12
radio input "true"
click at [892, 617] on input "True" at bounding box center [896, 611] width 15 height 12
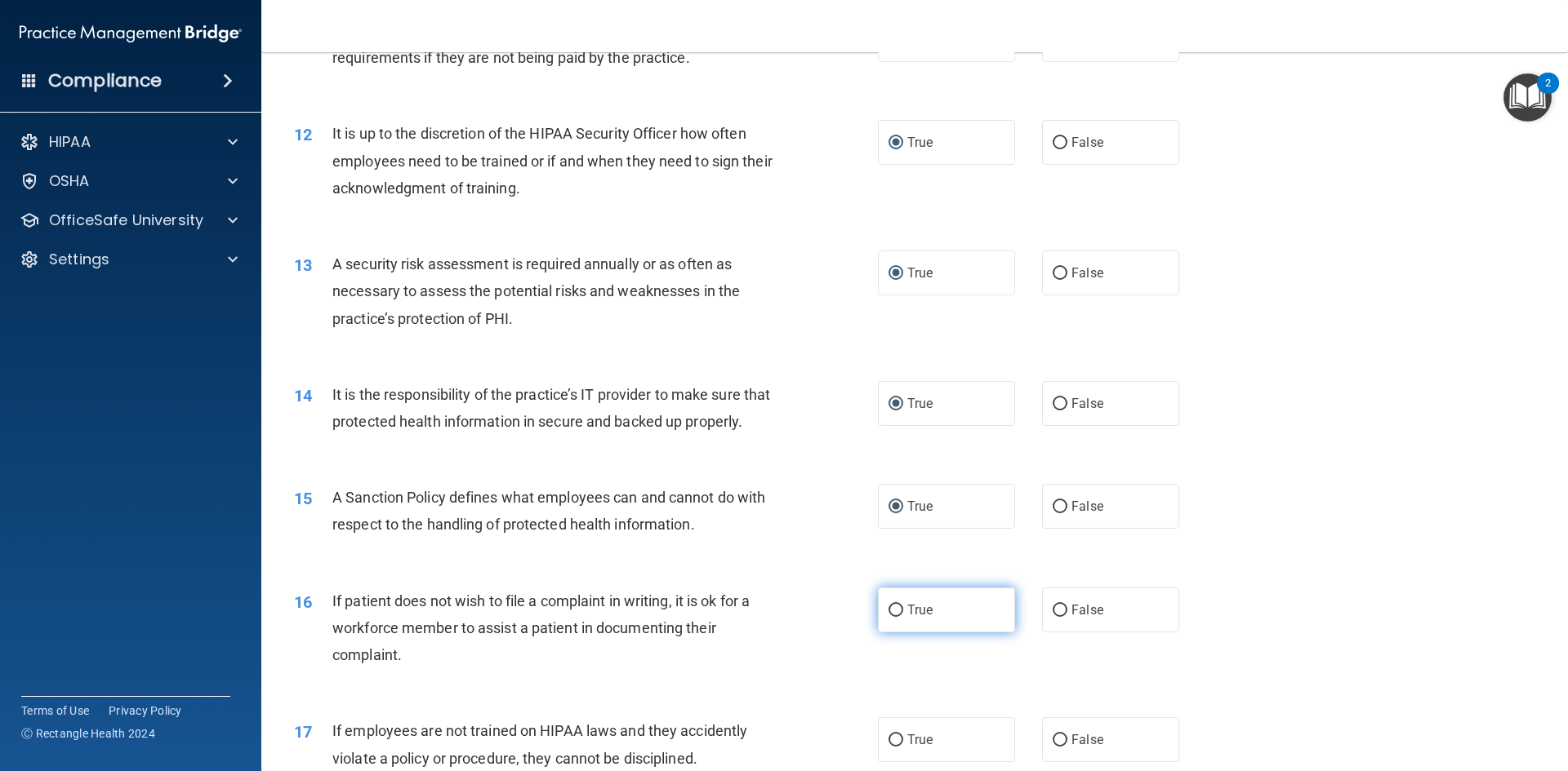
radio input "true"
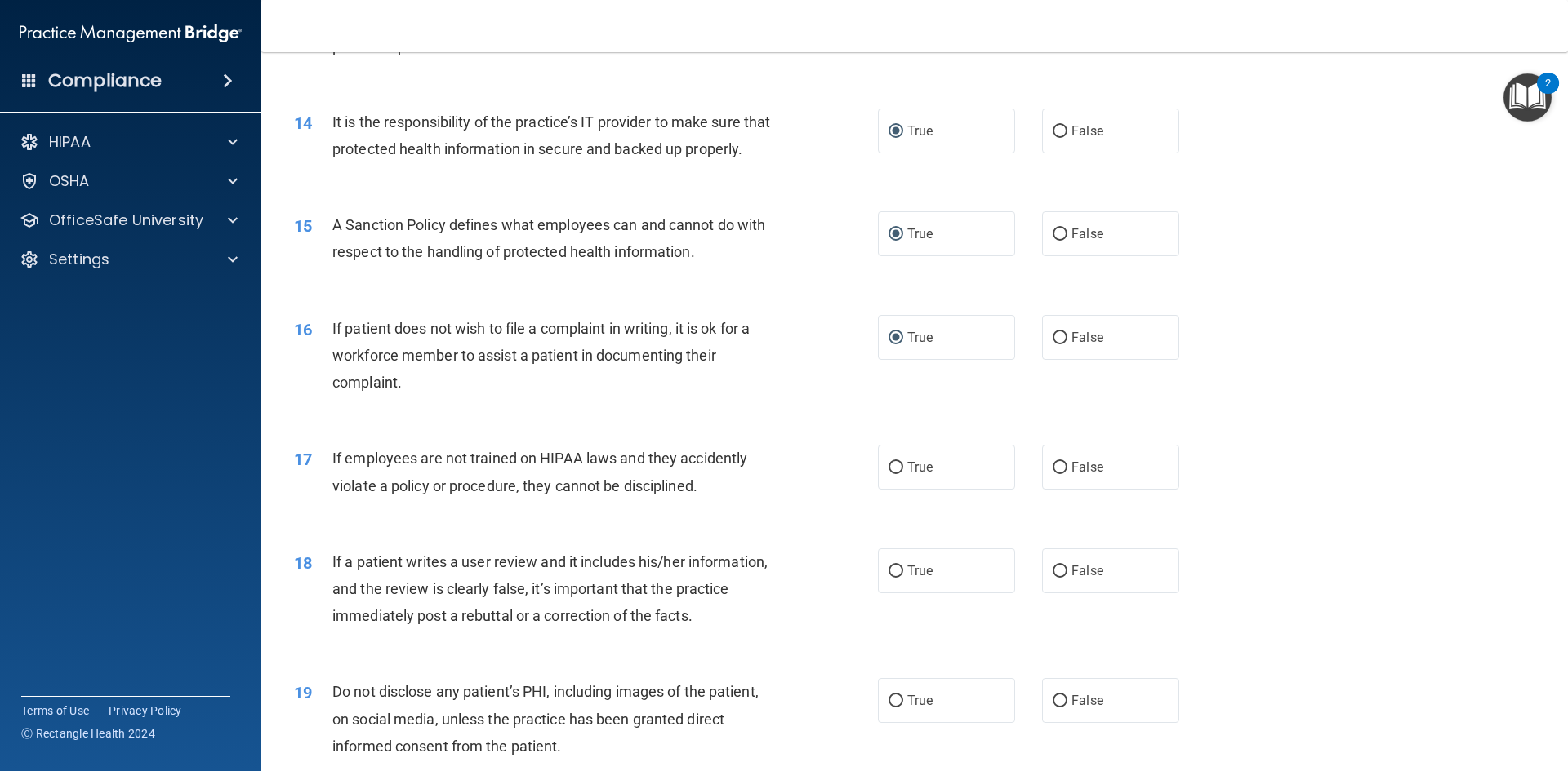
scroll to position [1877, 0]
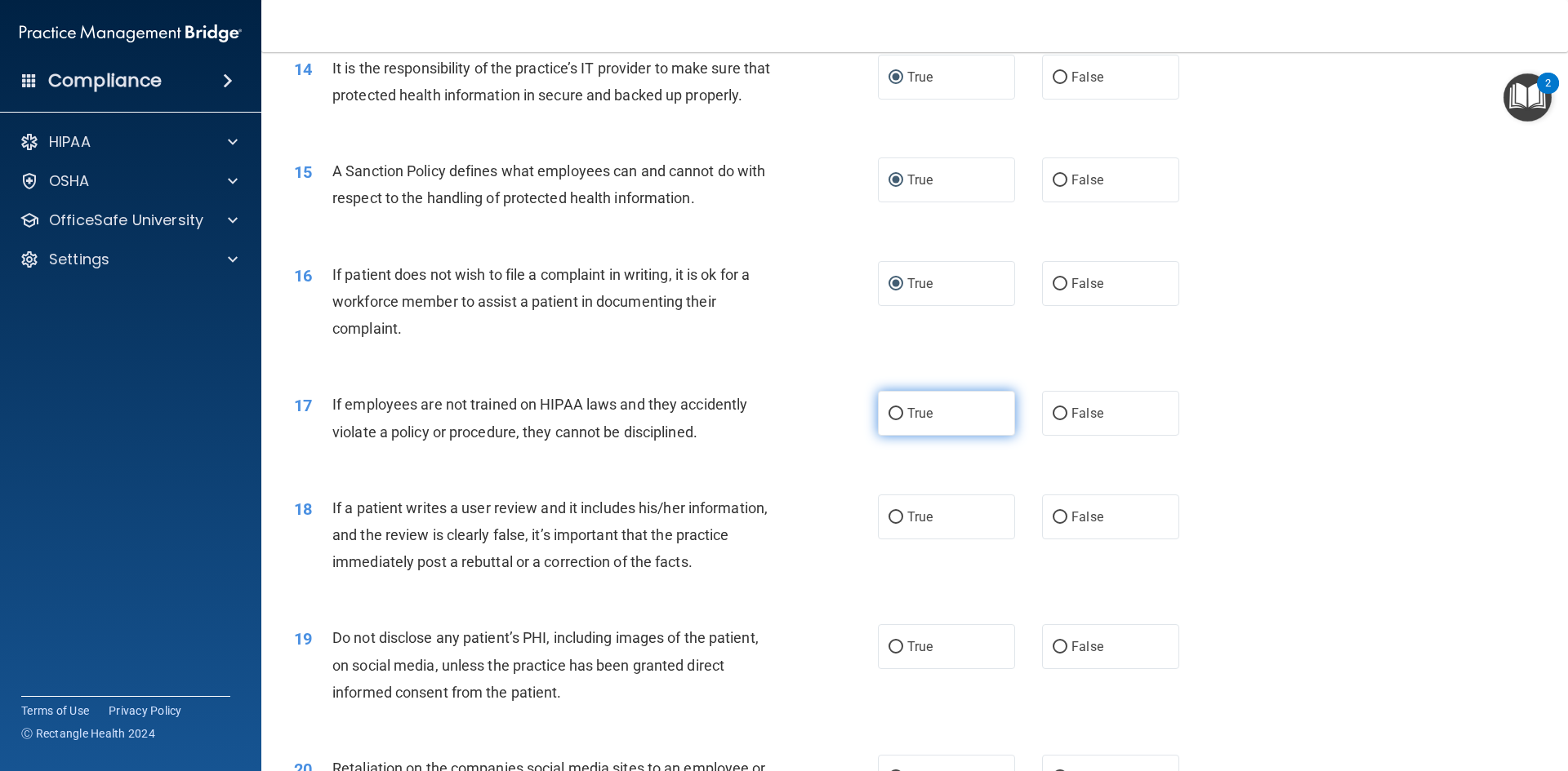
click at [893, 420] on input "True" at bounding box center [896, 414] width 15 height 12
radio input "true"
click at [895, 524] on input "True" at bounding box center [896, 517] width 15 height 12
radio input "true"
click at [895, 654] on input "True" at bounding box center [896, 648] width 15 height 12
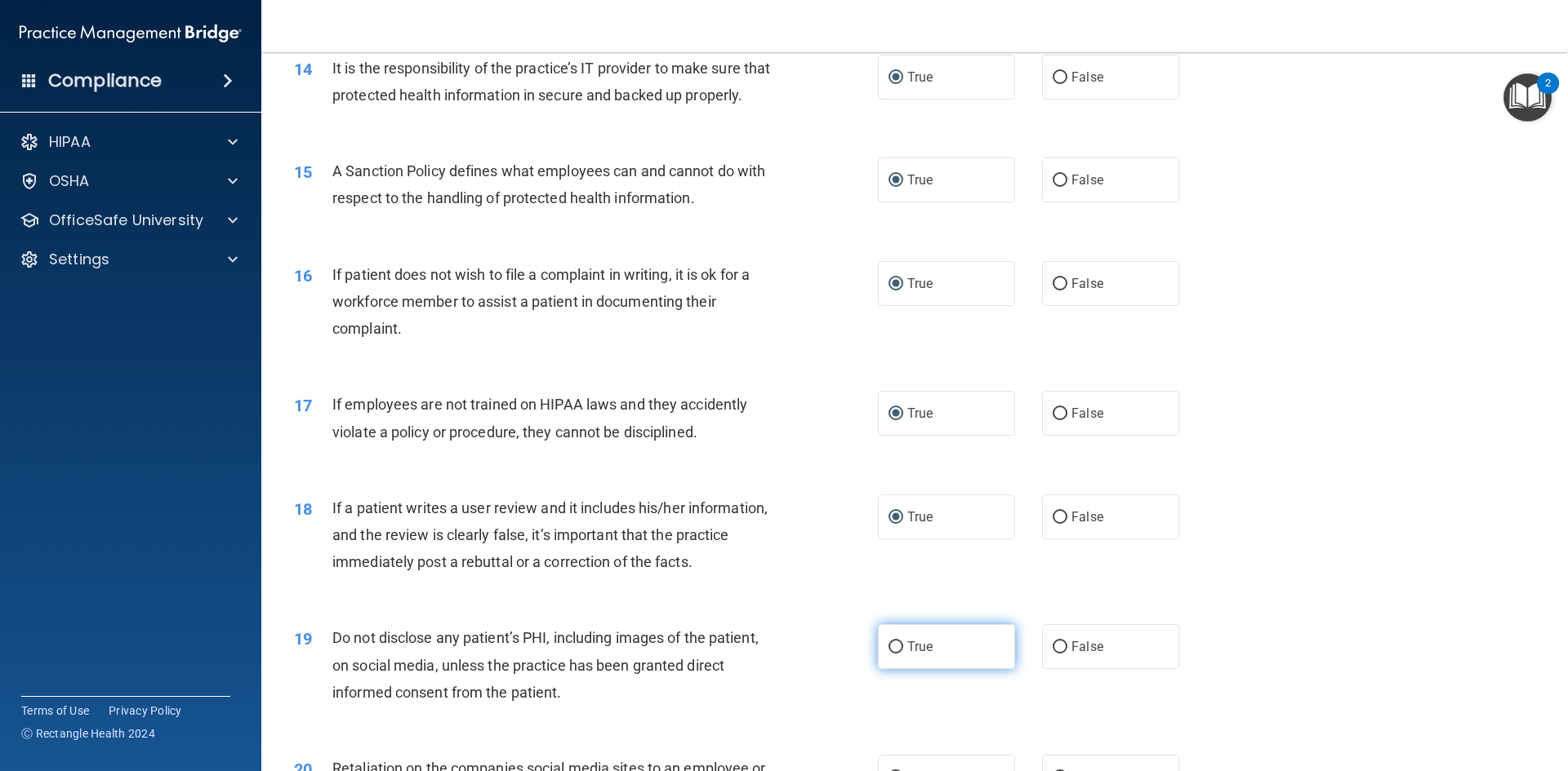
radio input "true"
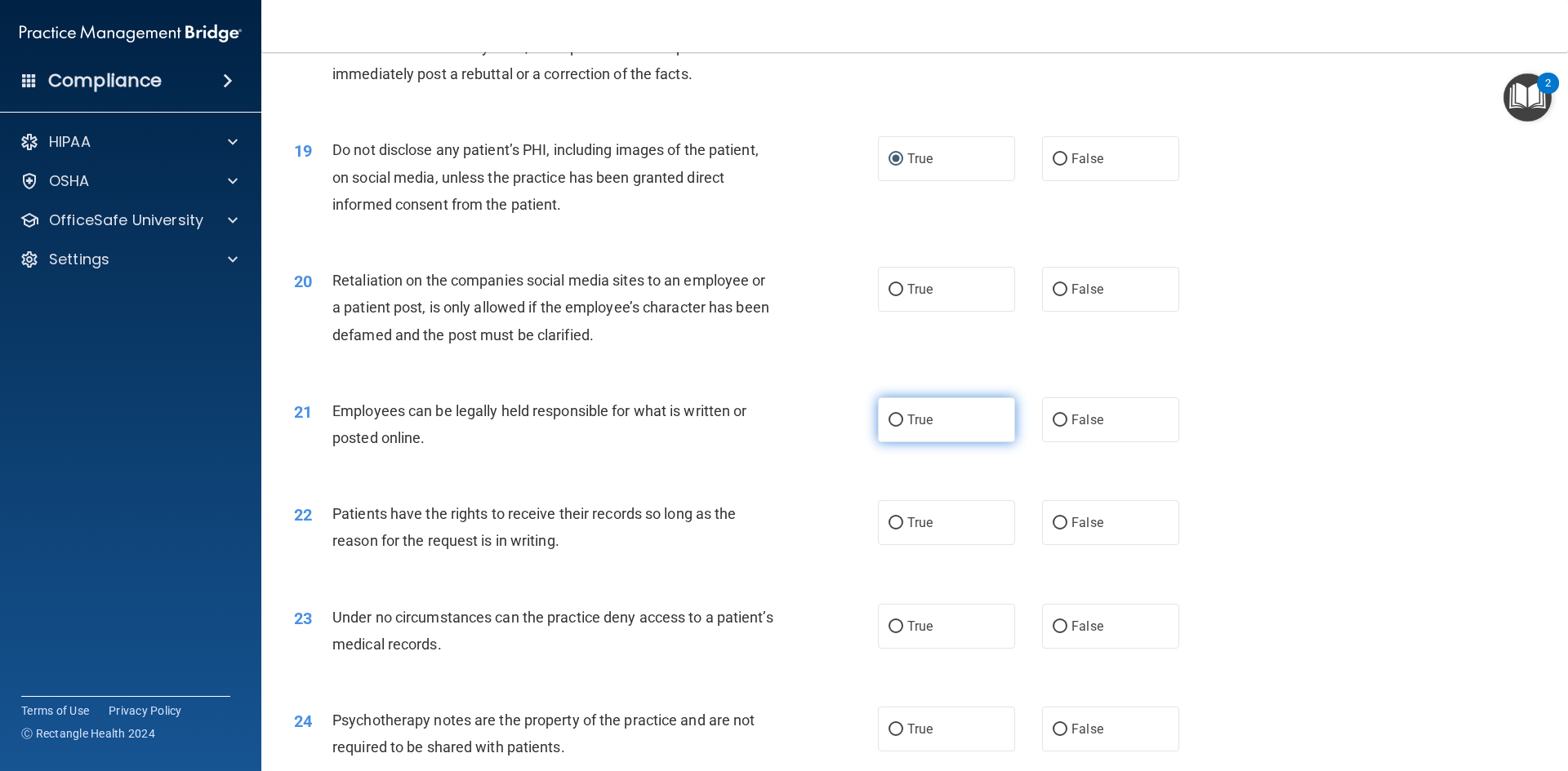
scroll to position [2367, 0]
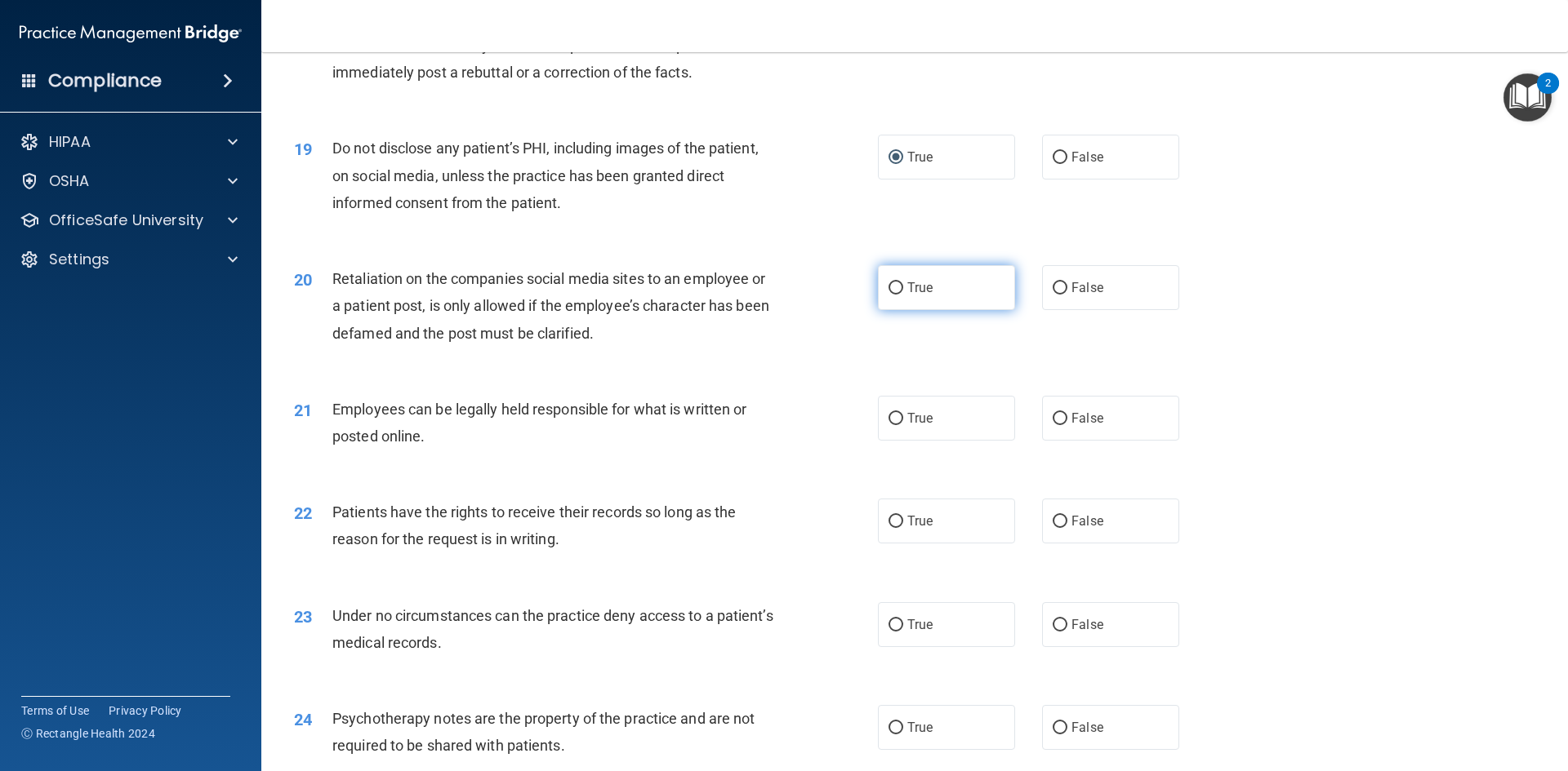
drag, startPoint x: 893, startPoint y: 312, endPoint x: 891, endPoint y: 330, distance: 18.1
click at [892, 295] on input "True" at bounding box center [896, 288] width 15 height 12
radio input "true"
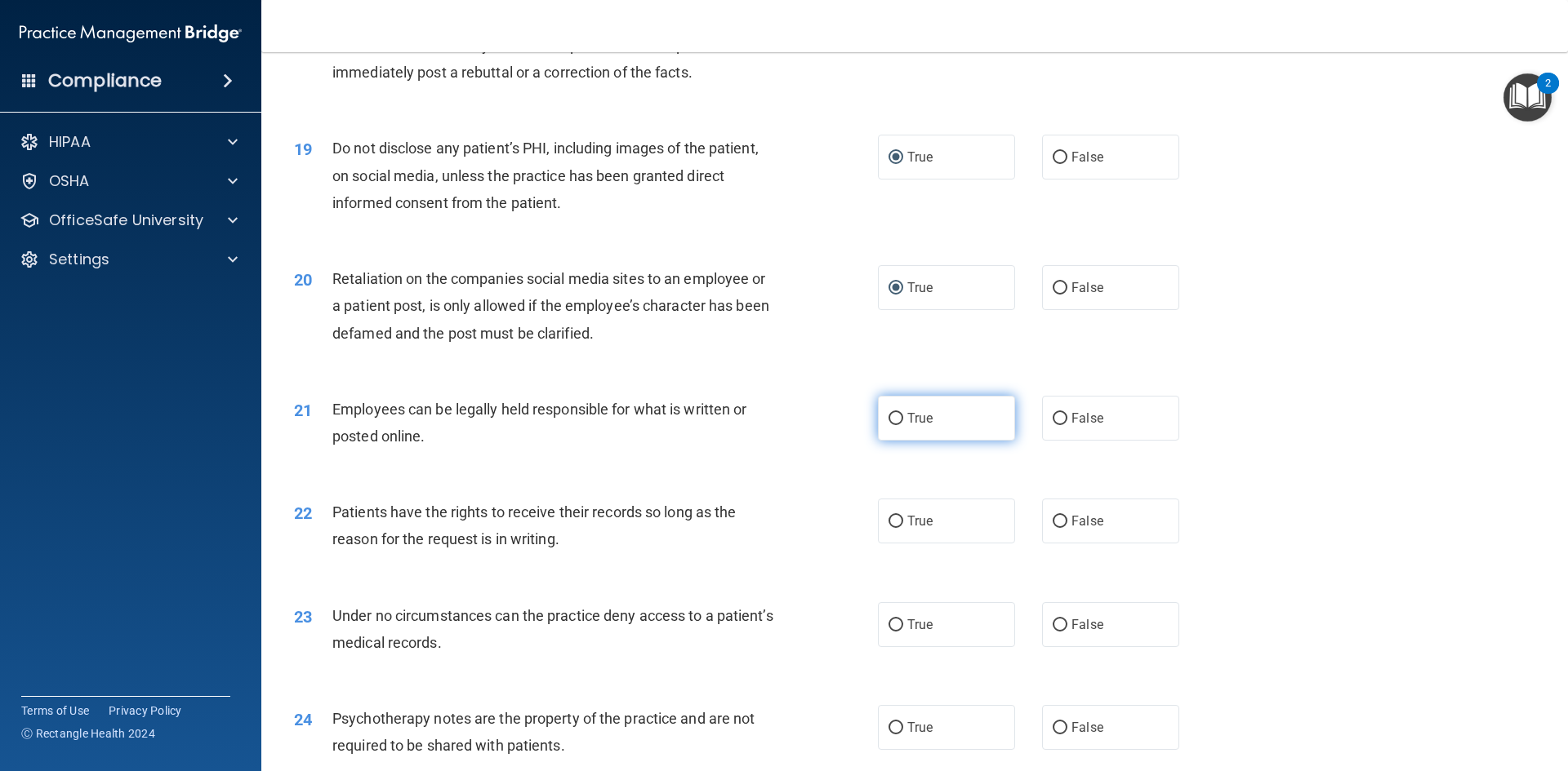
click at [889, 425] on input "True" at bounding box center [896, 419] width 15 height 12
radio input "true"
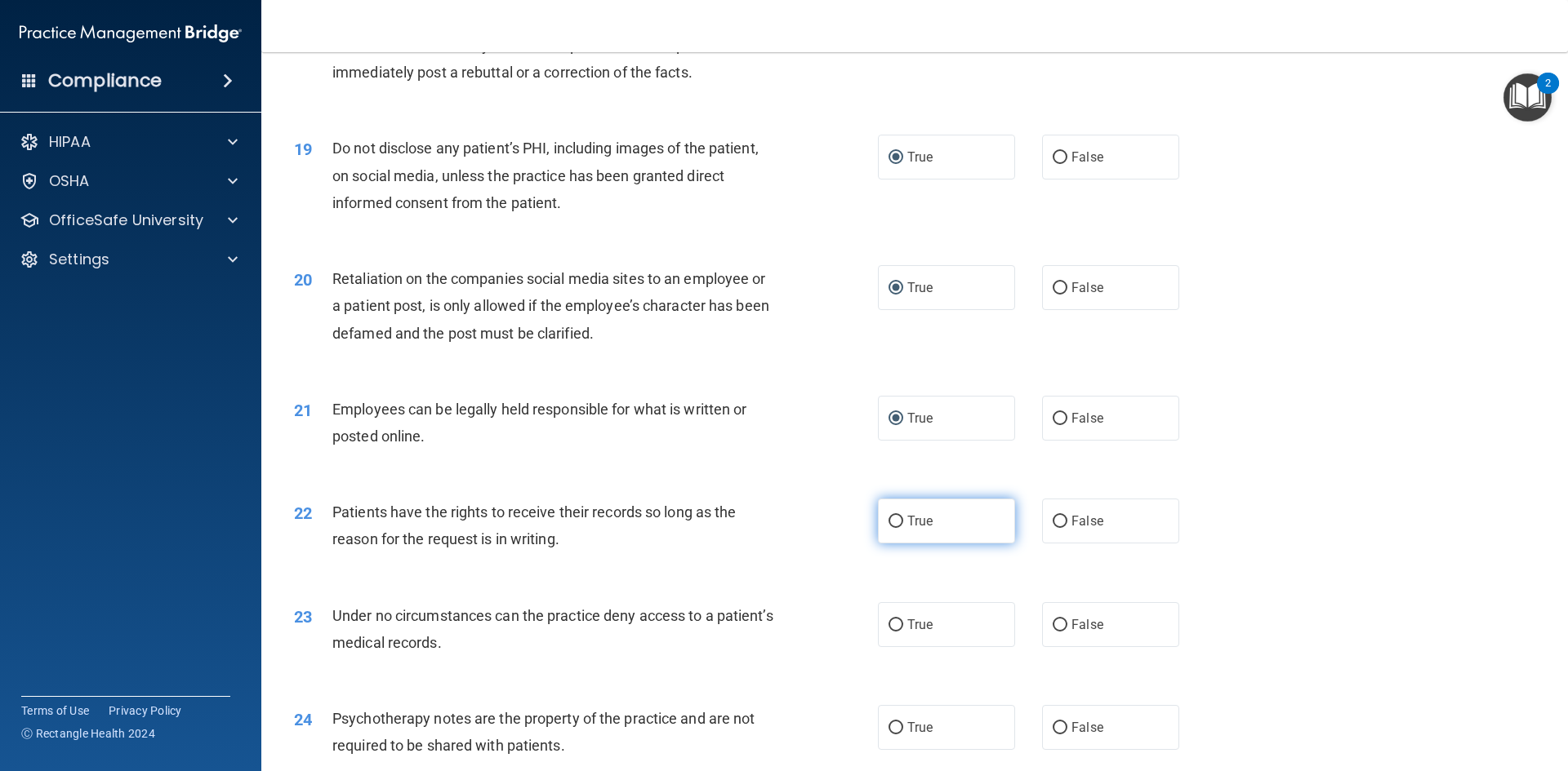
click at [891, 528] on input "True" at bounding box center [896, 522] width 15 height 12
radio input "true"
click at [892, 632] on input "True" at bounding box center [896, 625] width 15 height 12
radio input "true"
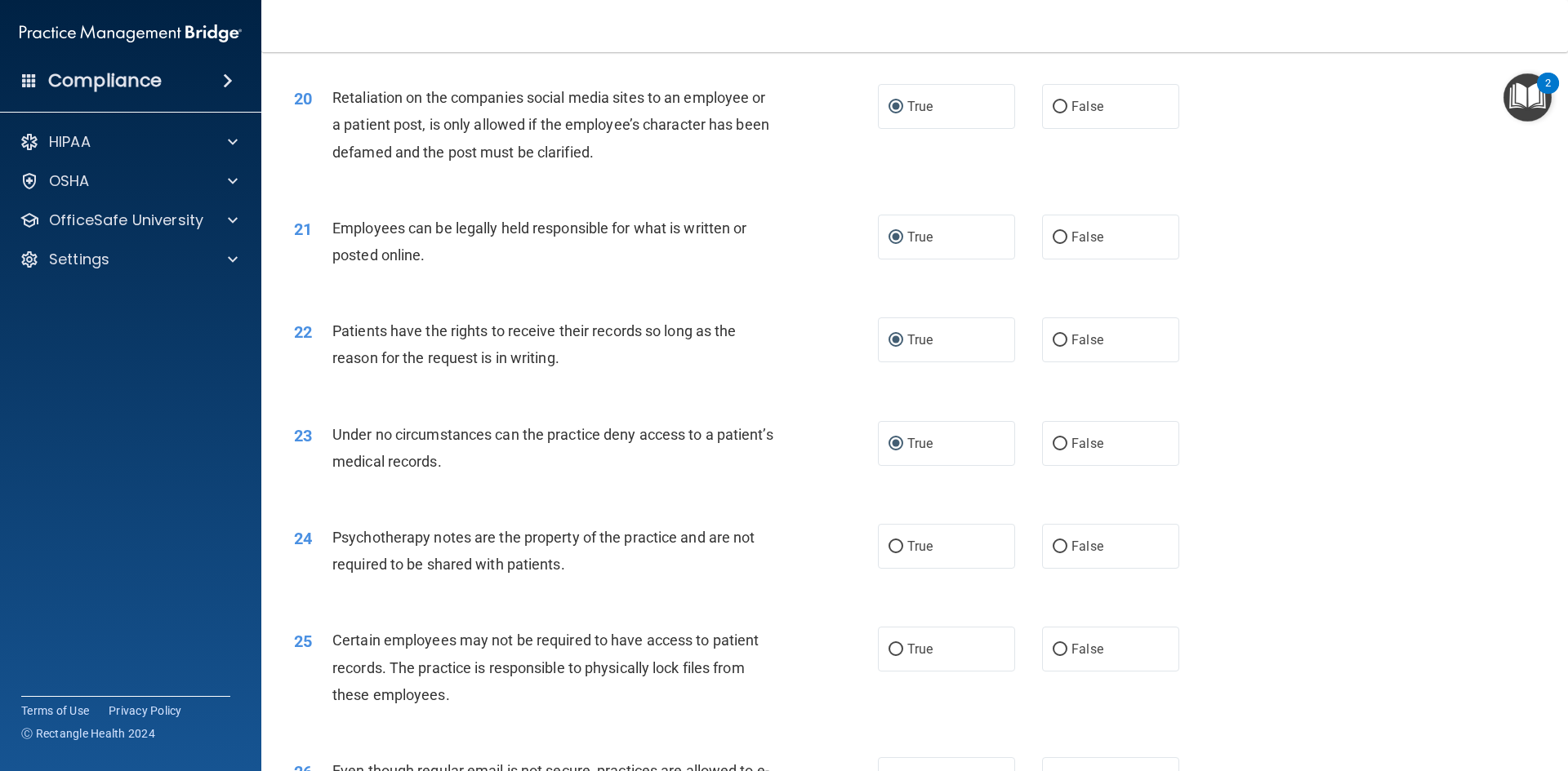
scroll to position [2693, 0]
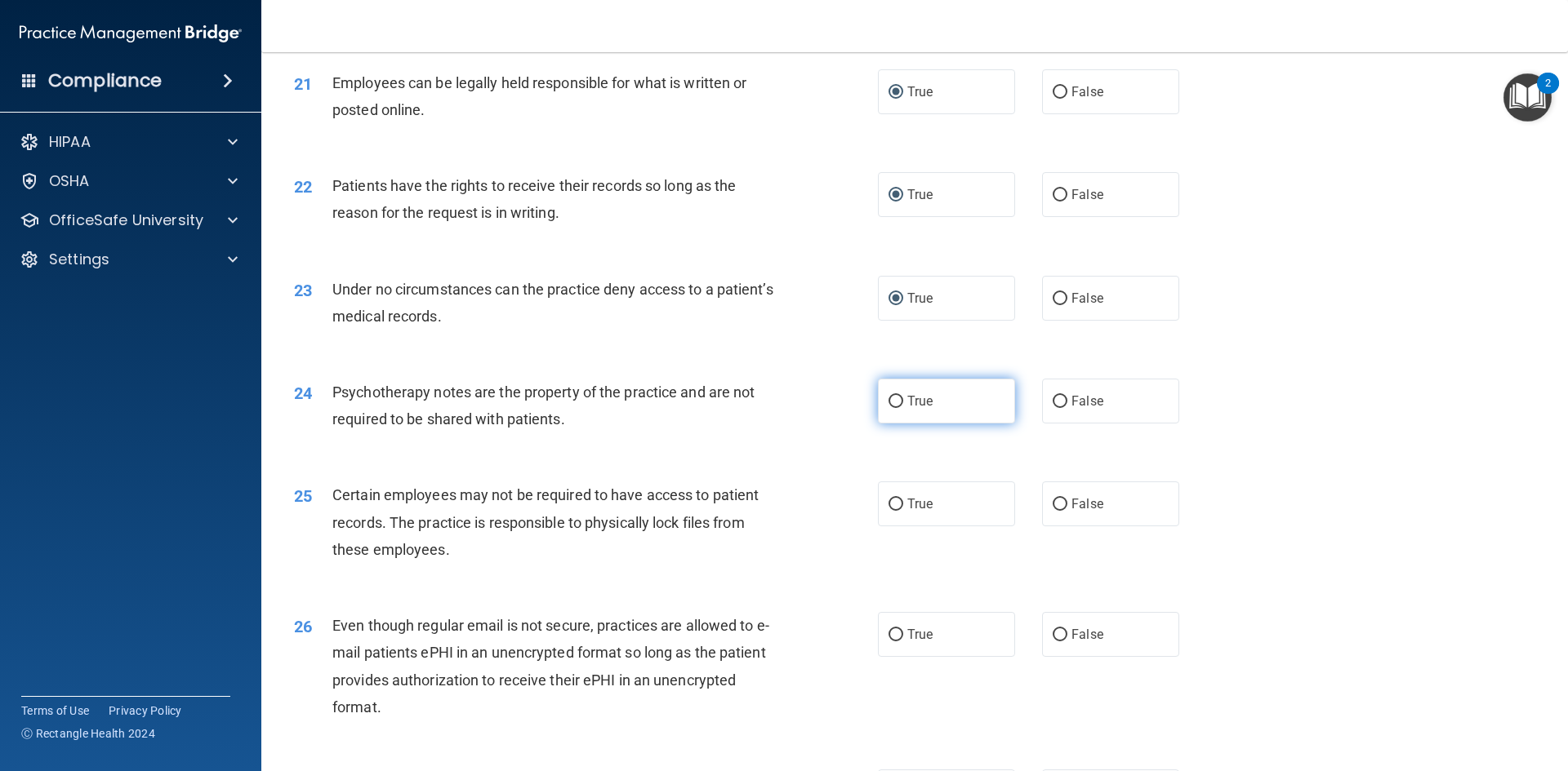
click at [894, 408] on input "True" at bounding box center [896, 402] width 15 height 12
radio input "true"
drag, startPoint x: 891, startPoint y: 532, endPoint x: 891, endPoint y: 633, distance: 101.0
click at [889, 511] on input "True" at bounding box center [896, 505] width 15 height 12
radio input "true"
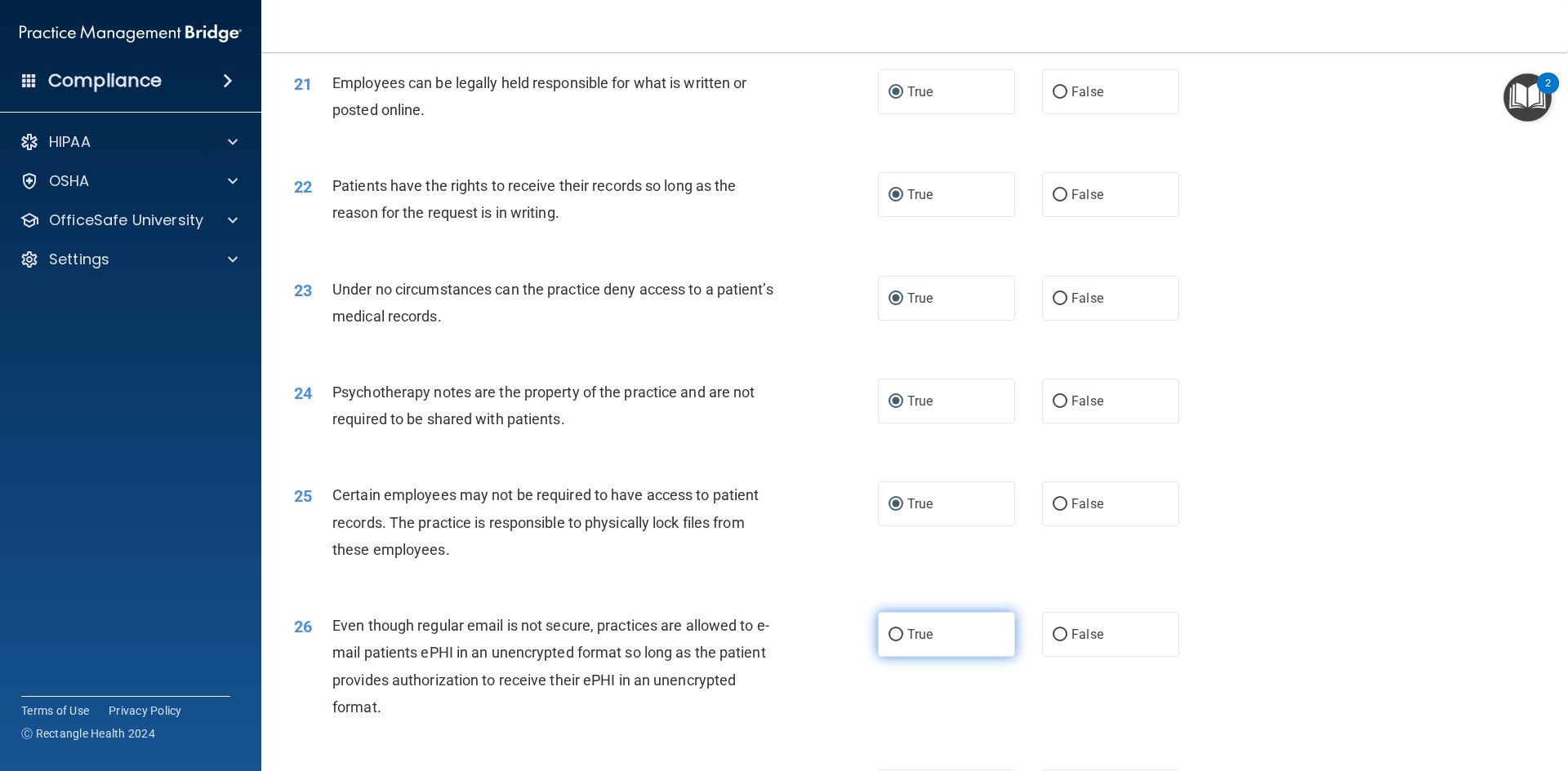
click at [889, 642] on input "True" at bounding box center [896, 636] width 15 height 12
radio input "true"
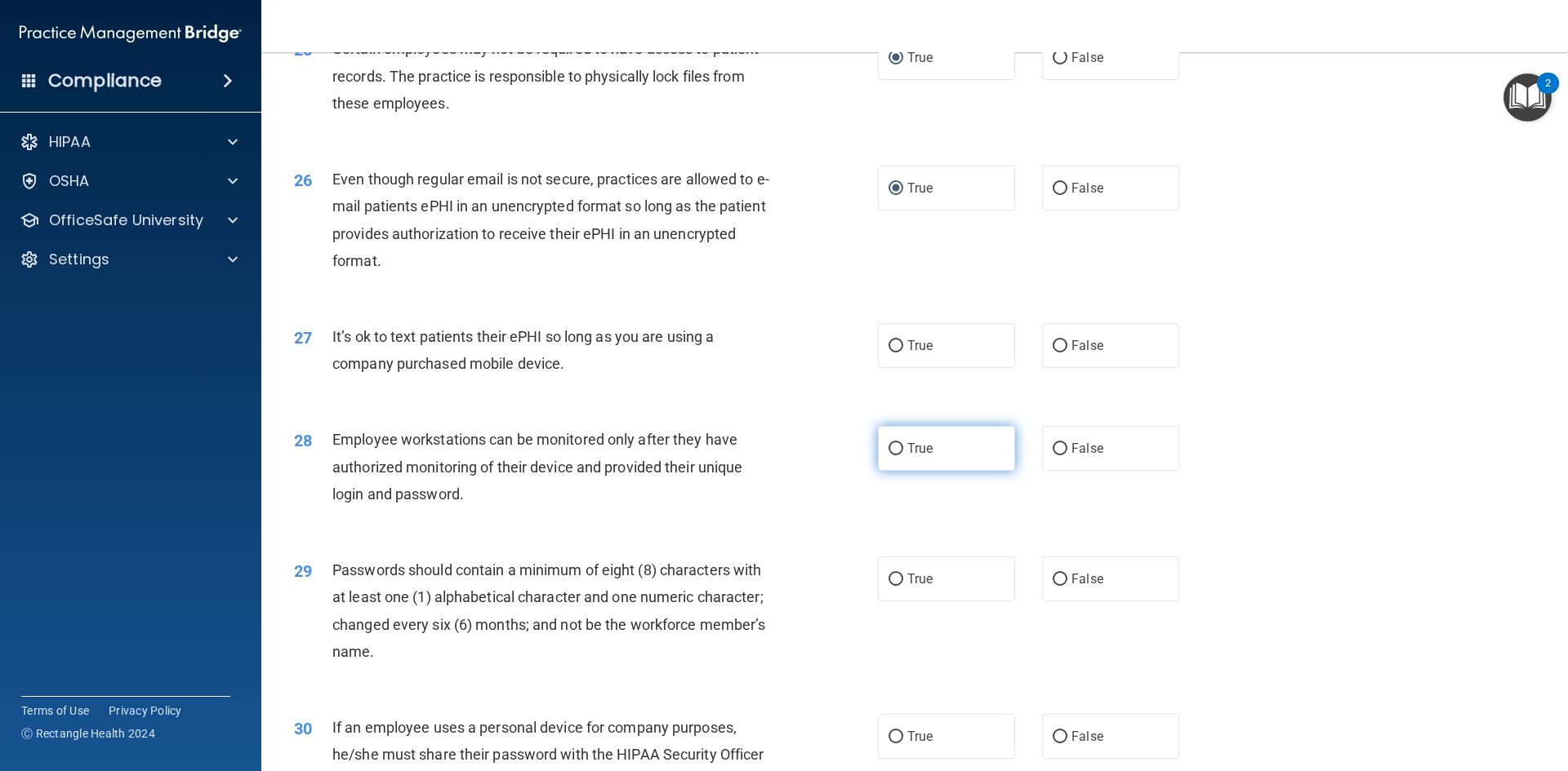
scroll to position [3183, 0]
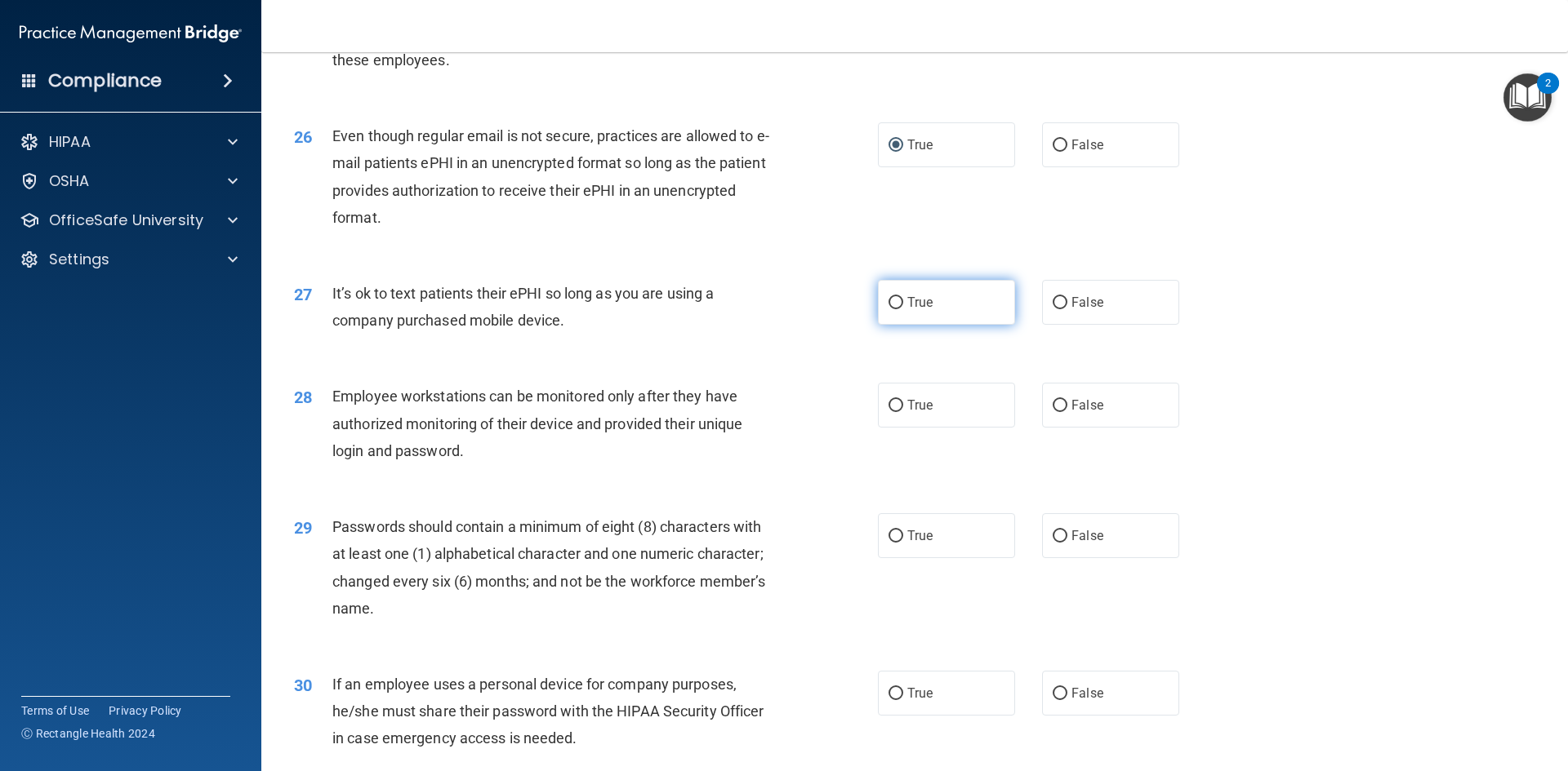
click at [880, 325] on label "True" at bounding box center [946, 303] width 137 height 45
click at [889, 310] on input "True" at bounding box center [896, 304] width 15 height 12
radio input "true"
click at [890, 412] on input "True" at bounding box center [896, 406] width 15 height 12
radio input "true"
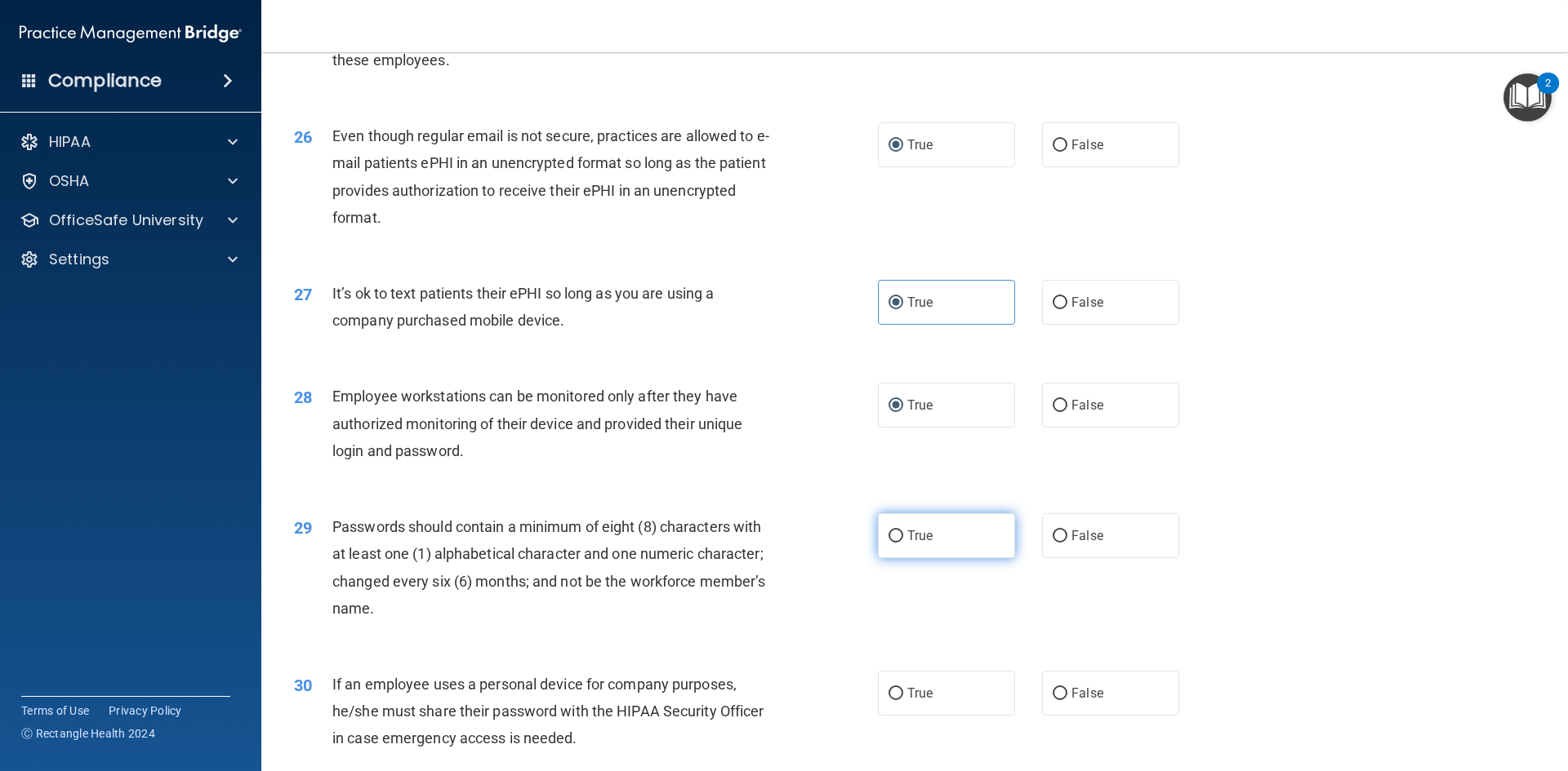
click at [900, 558] on label "True" at bounding box center [946, 536] width 137 height 45
click at [900, 542] on input "True" at bounding box center [896, 536] width 15 height 12
radio input "true"
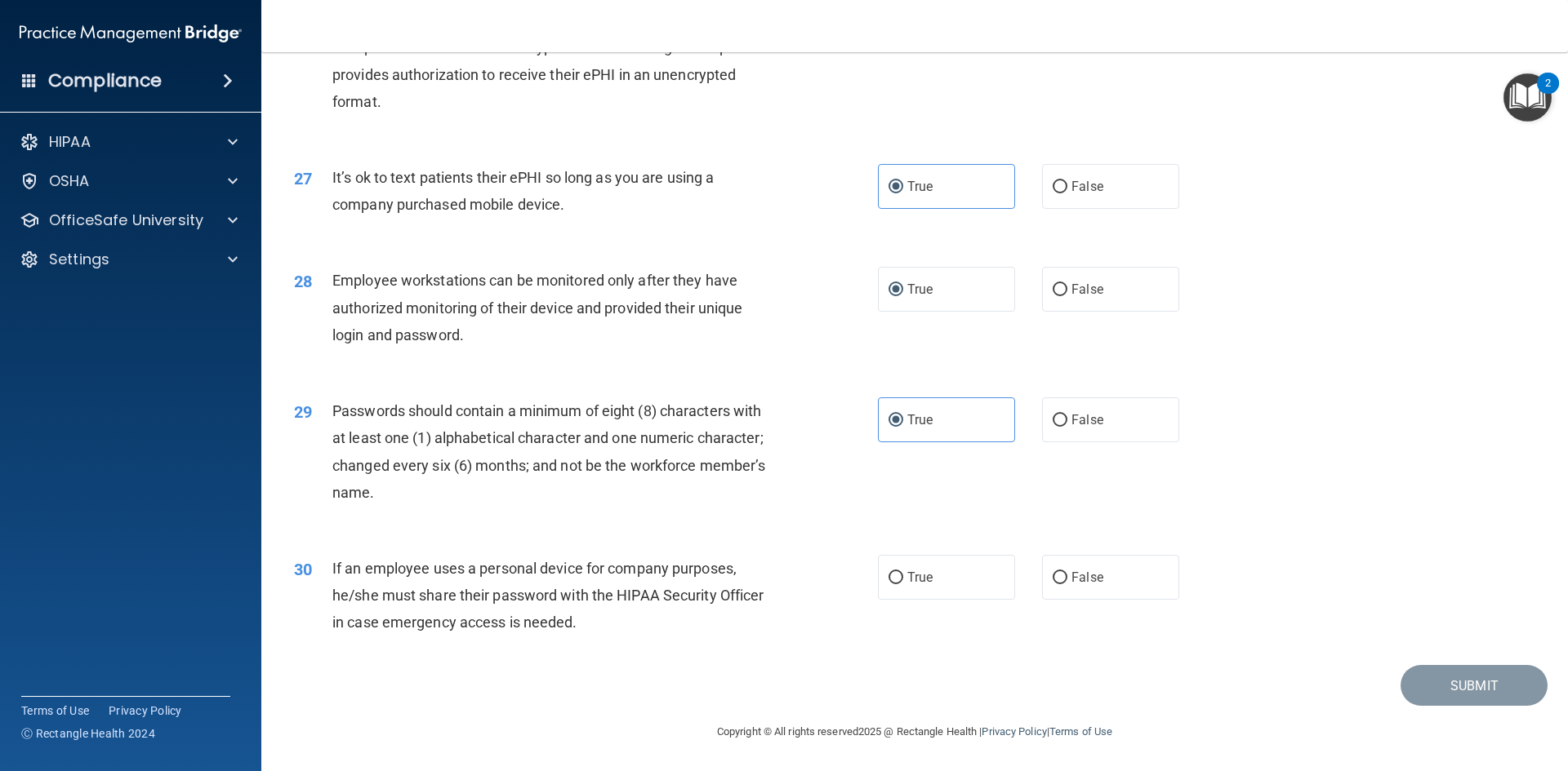
scroll to position [3326, 0]
click at [896, 576] on input "True" at bounding box center [896, 578] width 15 height 12
radio input "true"
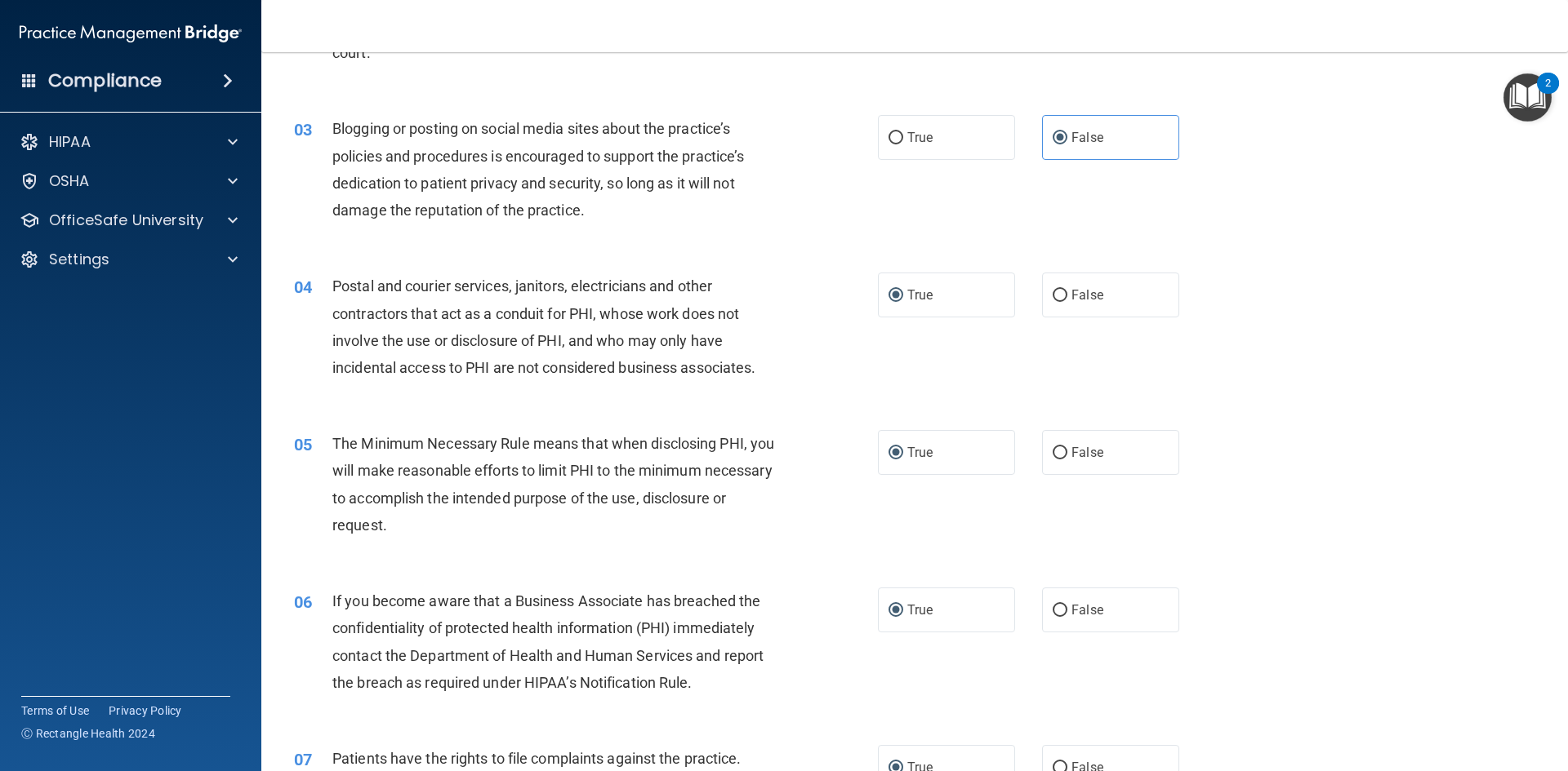
scroll to position [0, 0]
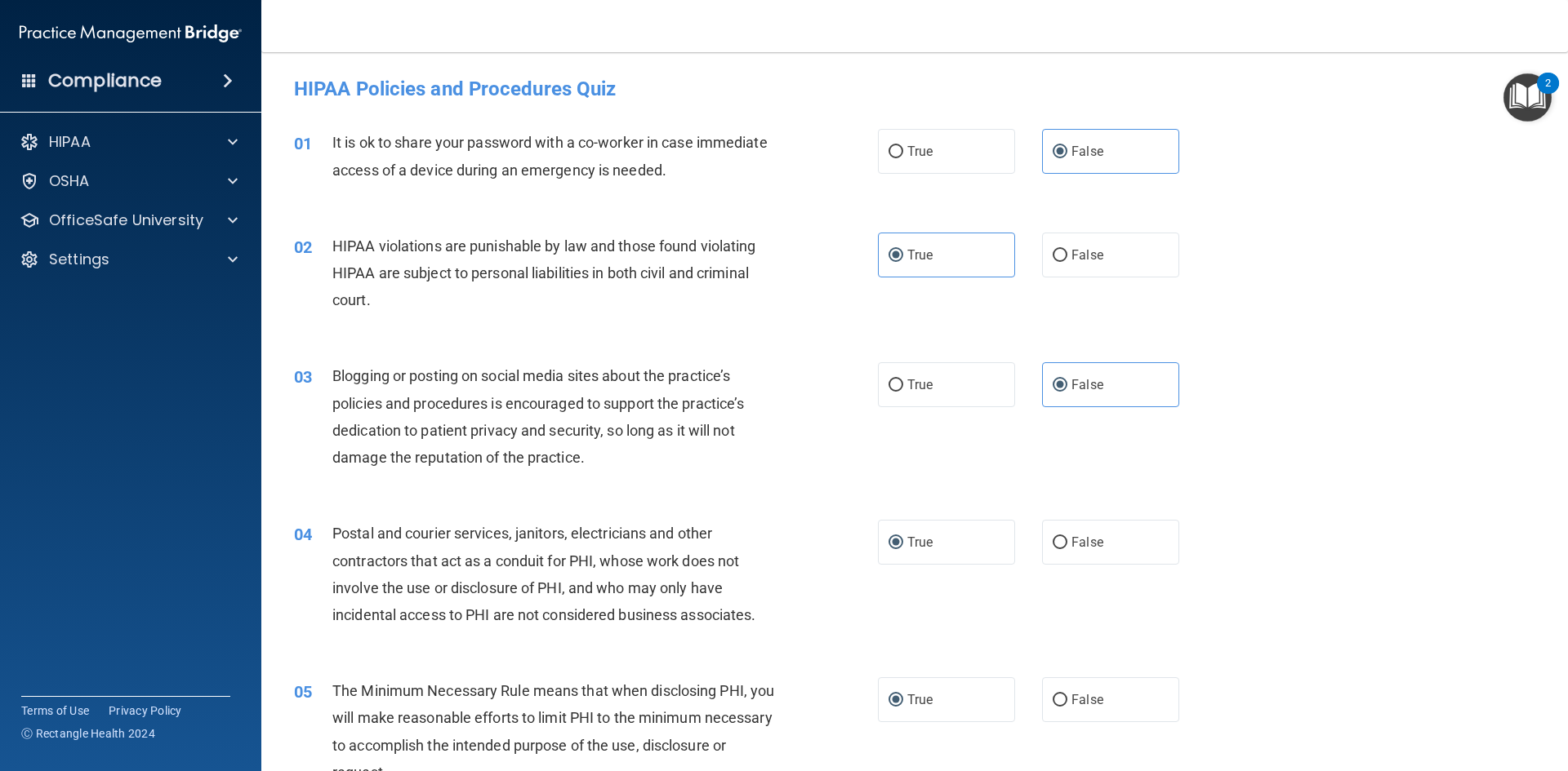
drag, startPoint x: 892, startPoint y: 146, endPoint x: 877, endPoint y: 186, distance: 42.7
click at [891, 146] on input "True" at bounding box center [896, 152] width 15 height 12
radio input "true"
radio input "false"
click at [889, 386] on input "True" at bounding box center [896, 386] width 15 height 12
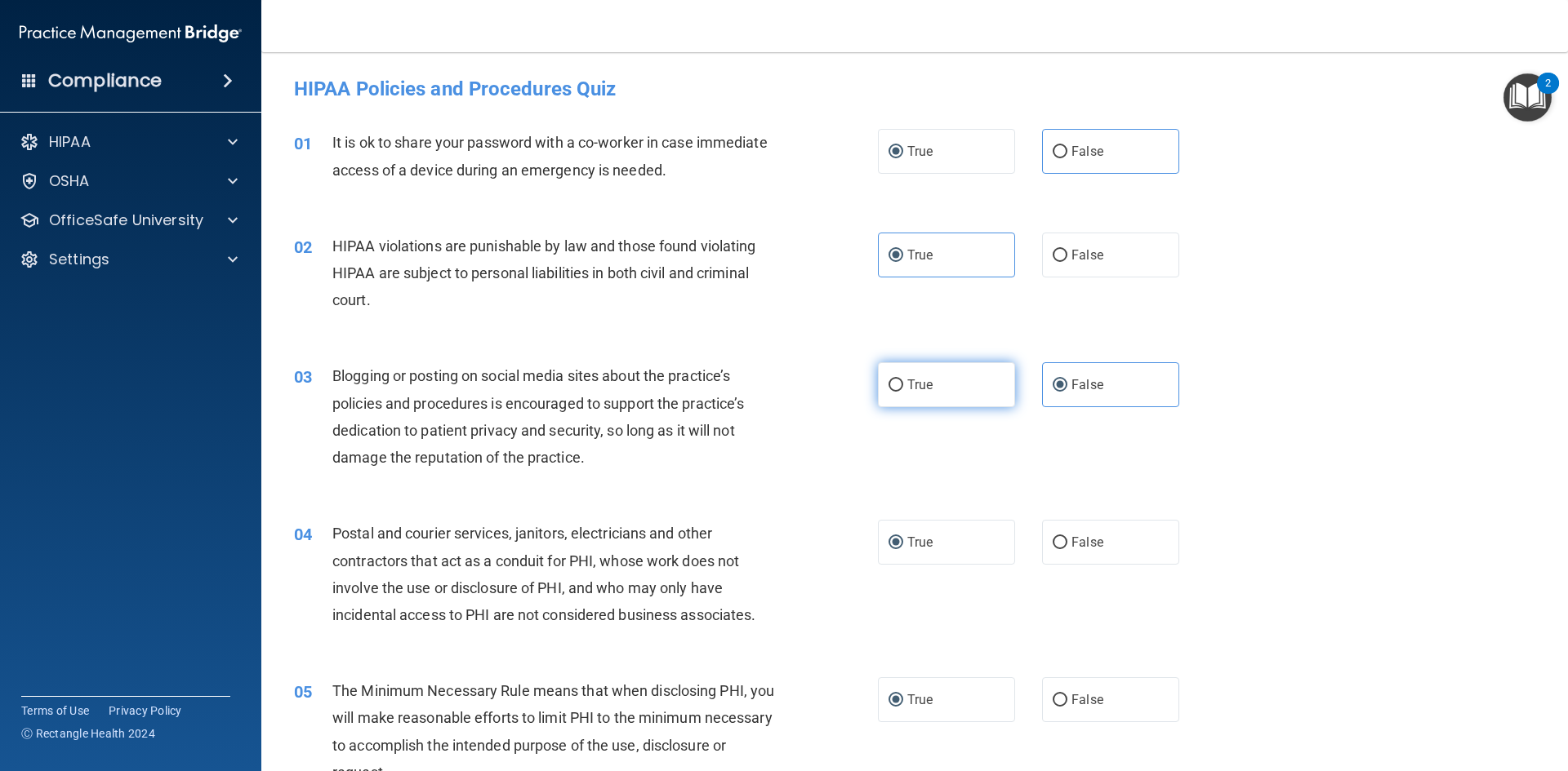
radio input "true"
radio input "false"
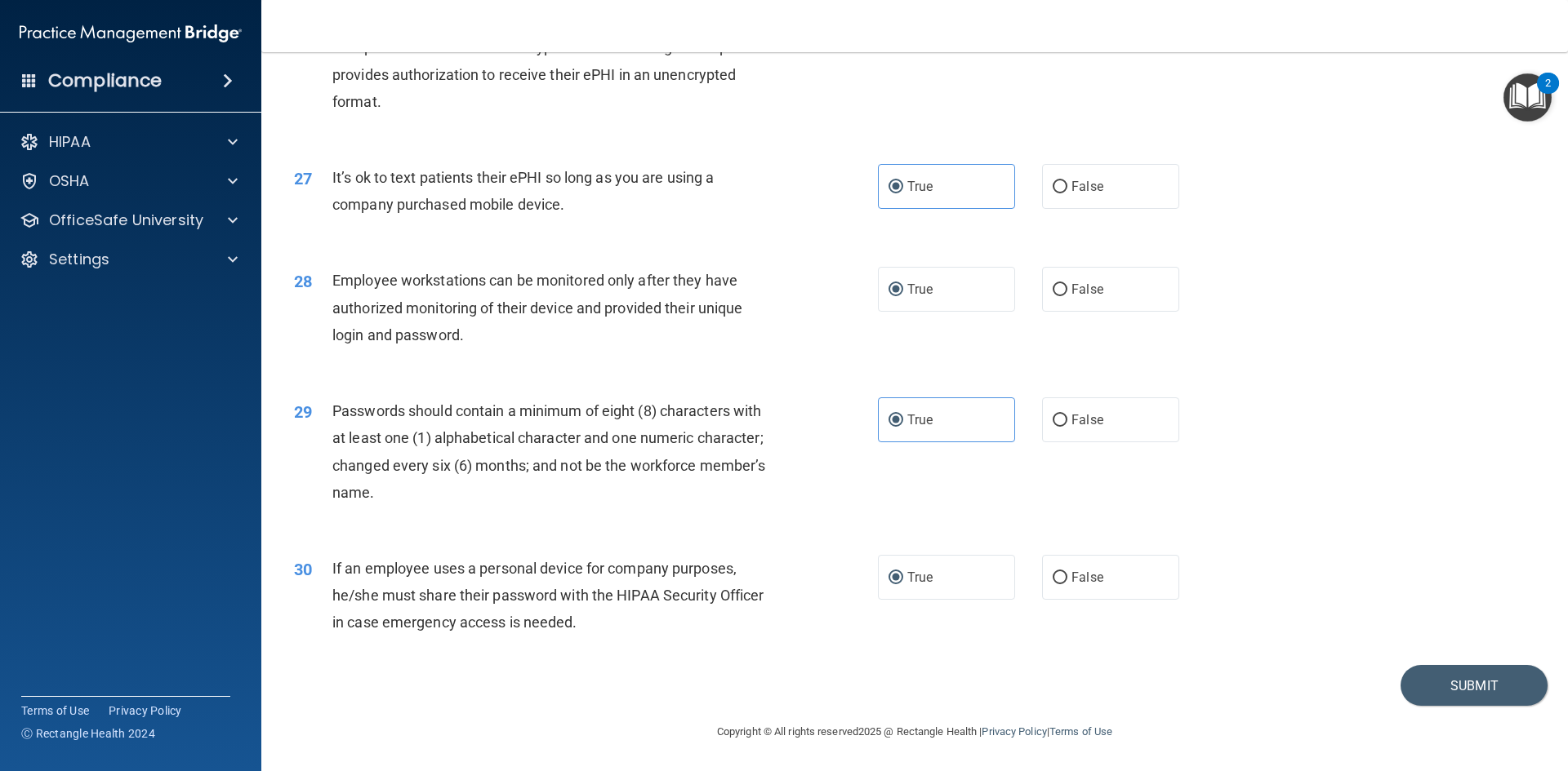
scroll to position [3326, 0]
click at [1482, 693] on button "Submit" at bounding box center [1474, 686] width 147 height 41
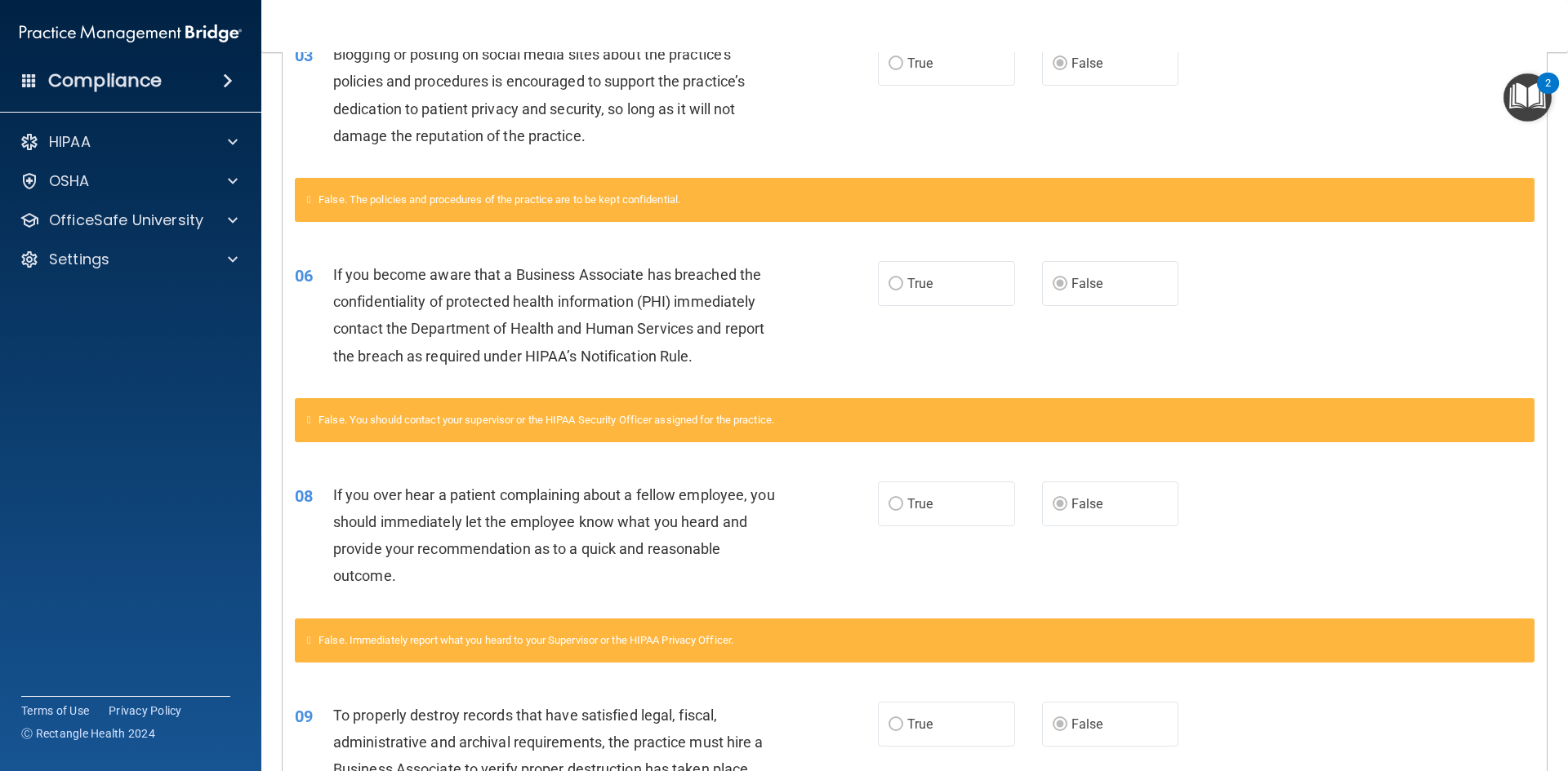
scroll to position [254, 0]
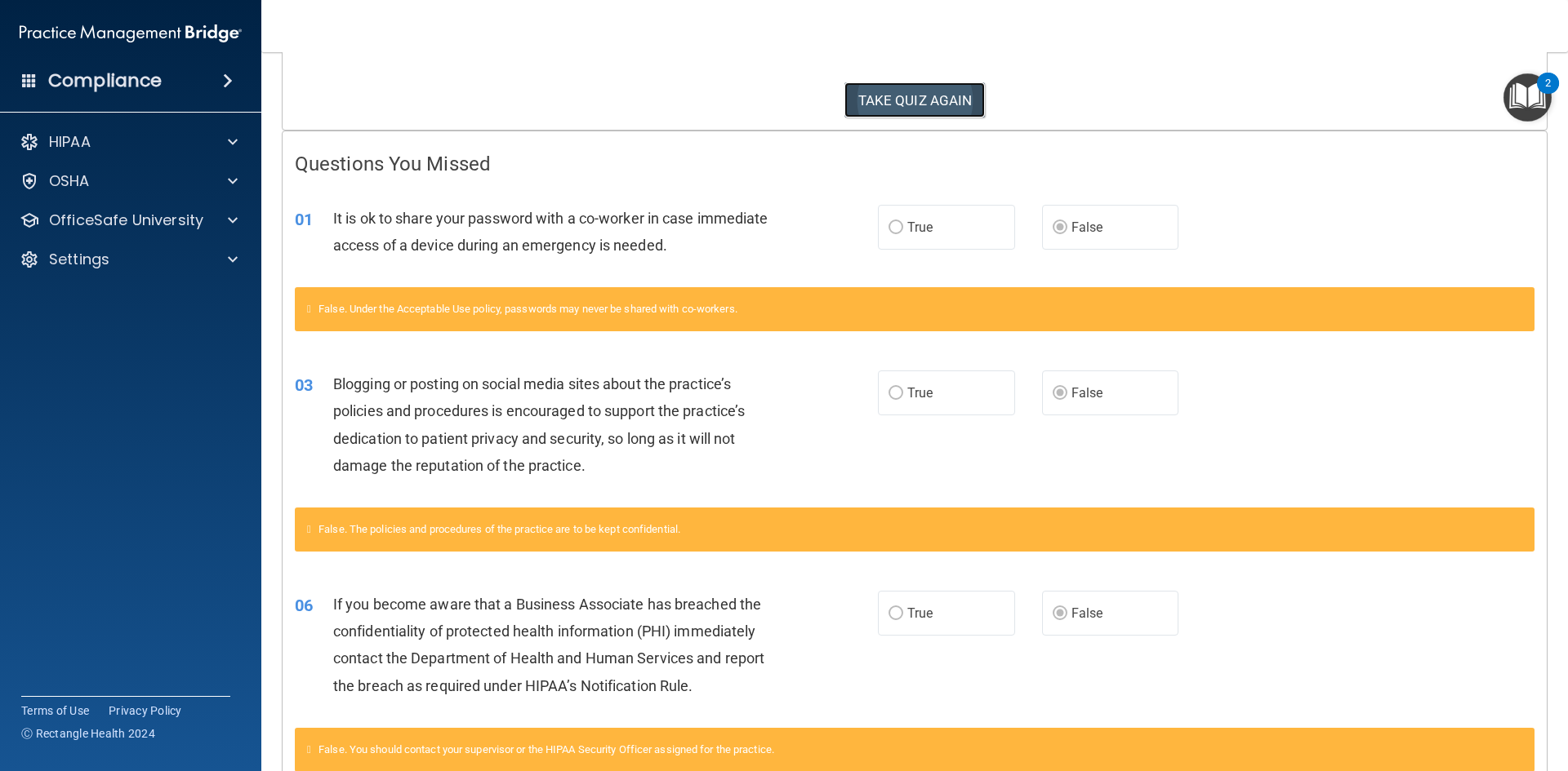
click at [865, 91] on button "TAKE QUIZ AGAIN" at bounding box center [916, 101] width 142 height 36
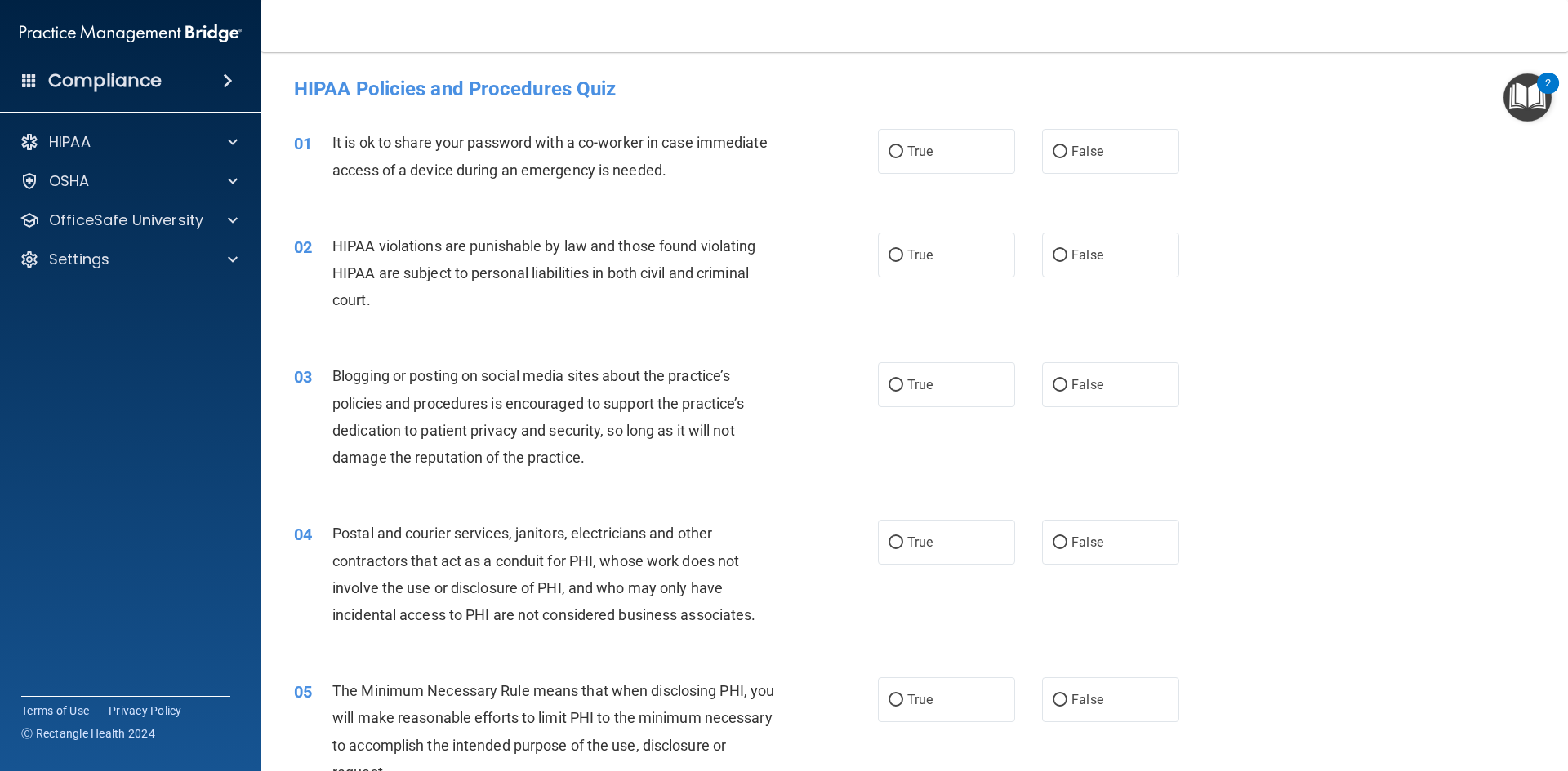
click at [1076, 114] on div "01 It is ok to share your password with a co-worker in case immediate access of…" at bounding box center [915, 160] width 1266 height 103
click at [1053, 148] on input "False" at bounding box center [1060, 152] width 15 height 12
radio input "true"
click at [924, 251] on span "True" at bounding box center [920, 255] width 25 height 16
click at [1054, 257] on input "False" at bounding box center [1060, 256] width 15 height 12
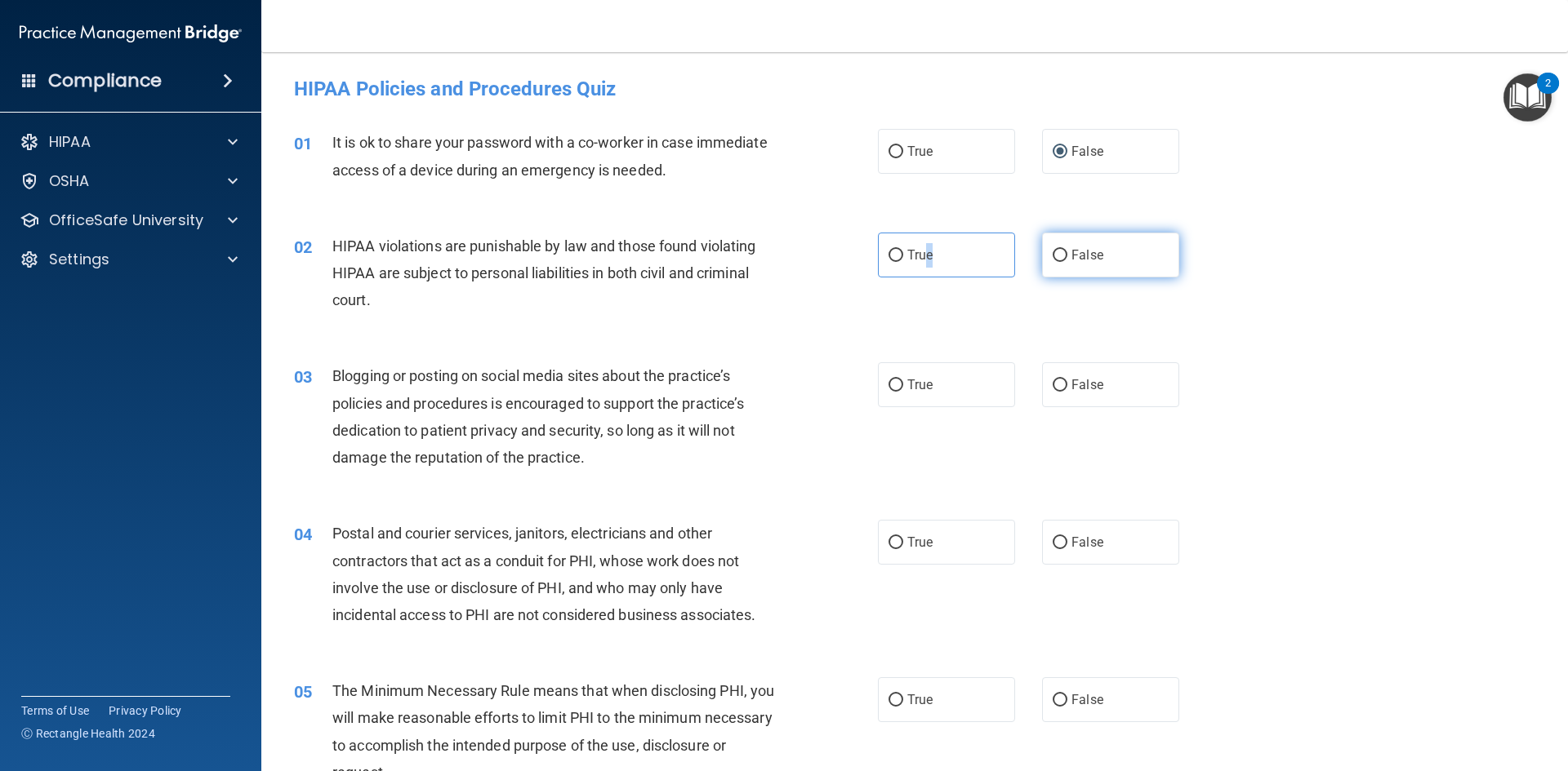
radio input "true"
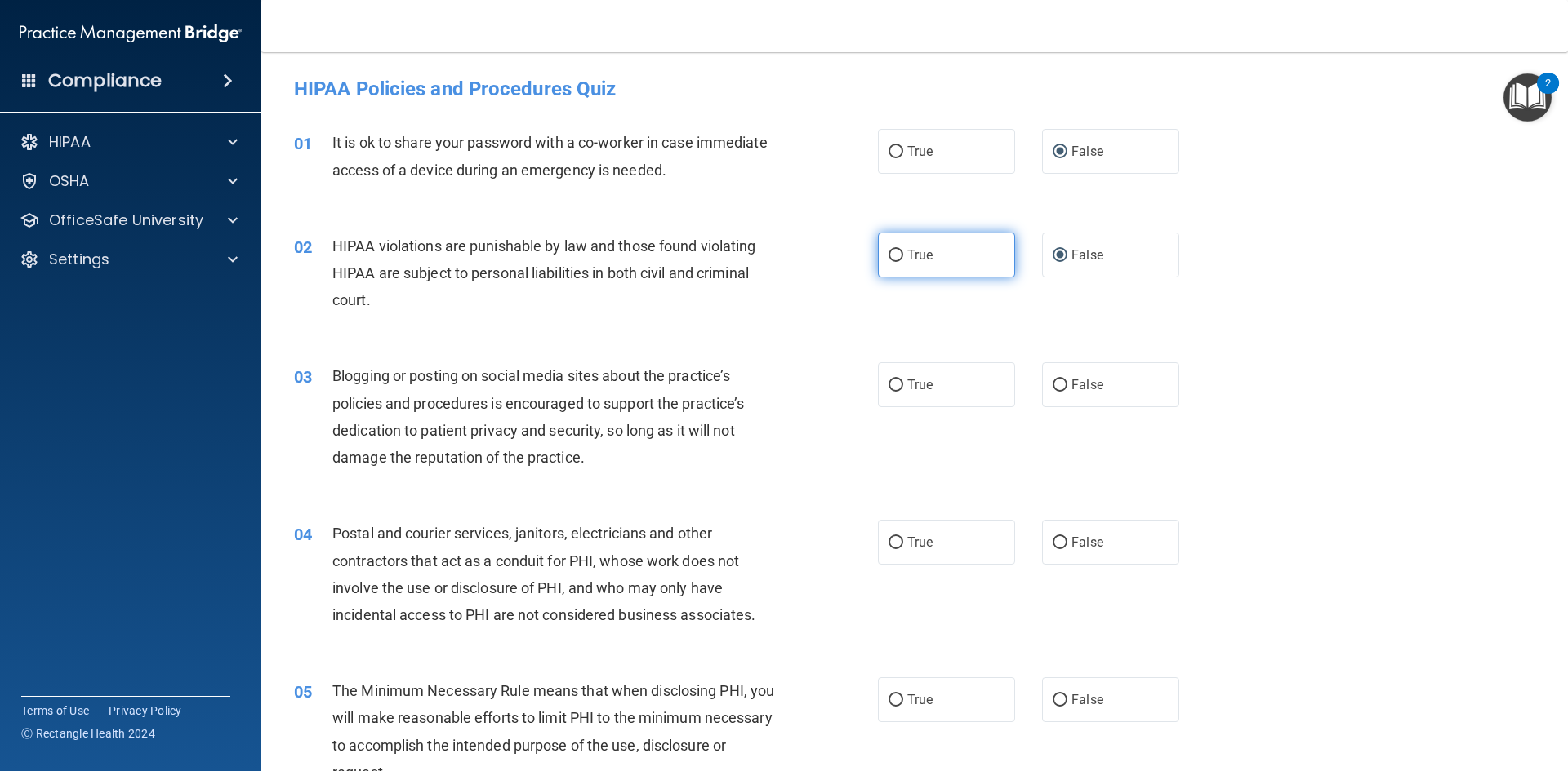
click at [890, 246] on label "True" at bounding box center [946, 255] width 137 height 45
click at [890, 250] on input "True" at bounding box center [896, 256] width 15 height 12
radio input "true"
radio input "false"
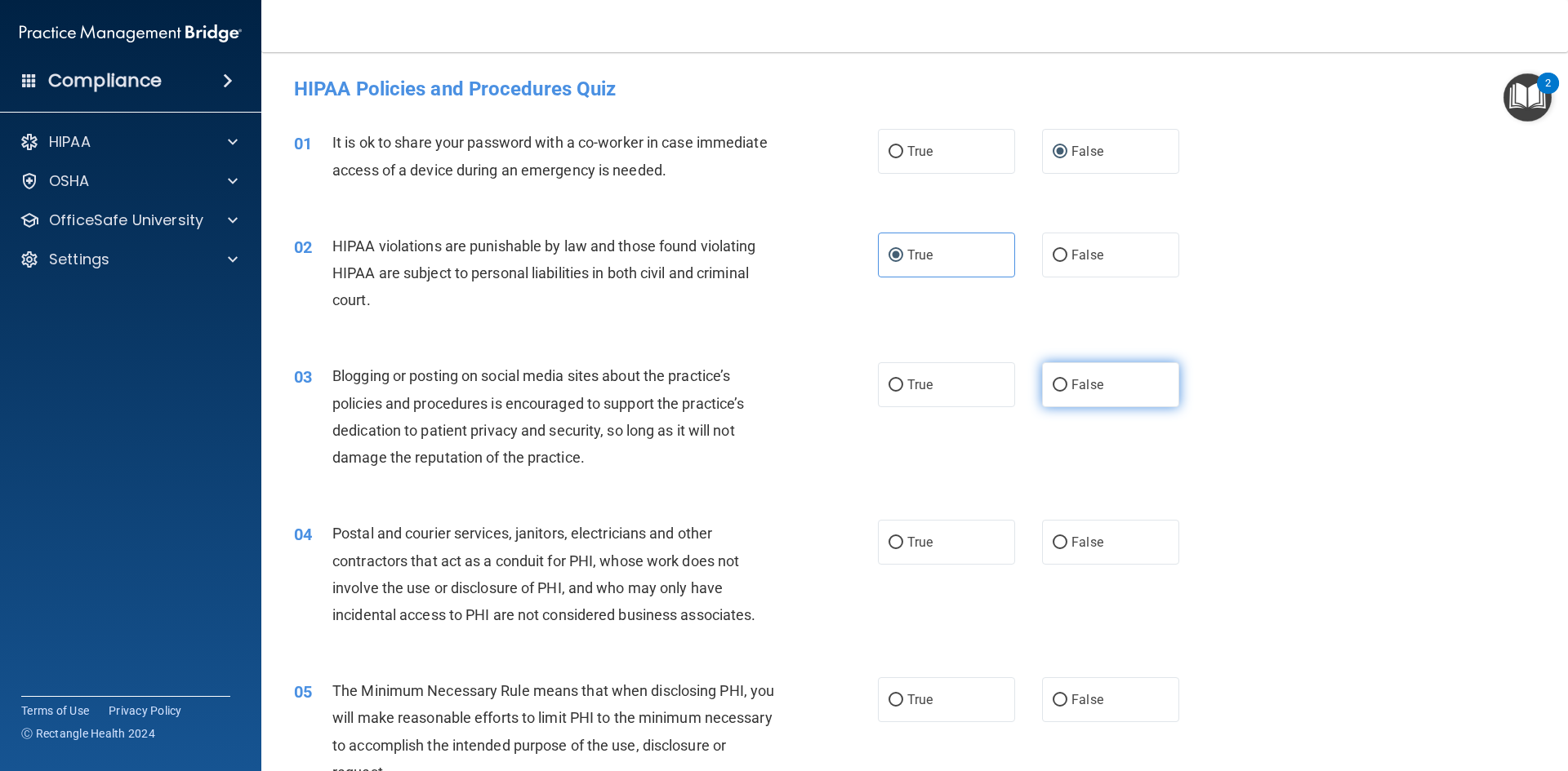
click at [1055, 386] on input "False" at bounding box center [1060, 386] width 15 height 12
radio input "true"
click at [891, 542] on input "True" at bounding box center [896, 543] width 15 height 12
radio input "true"
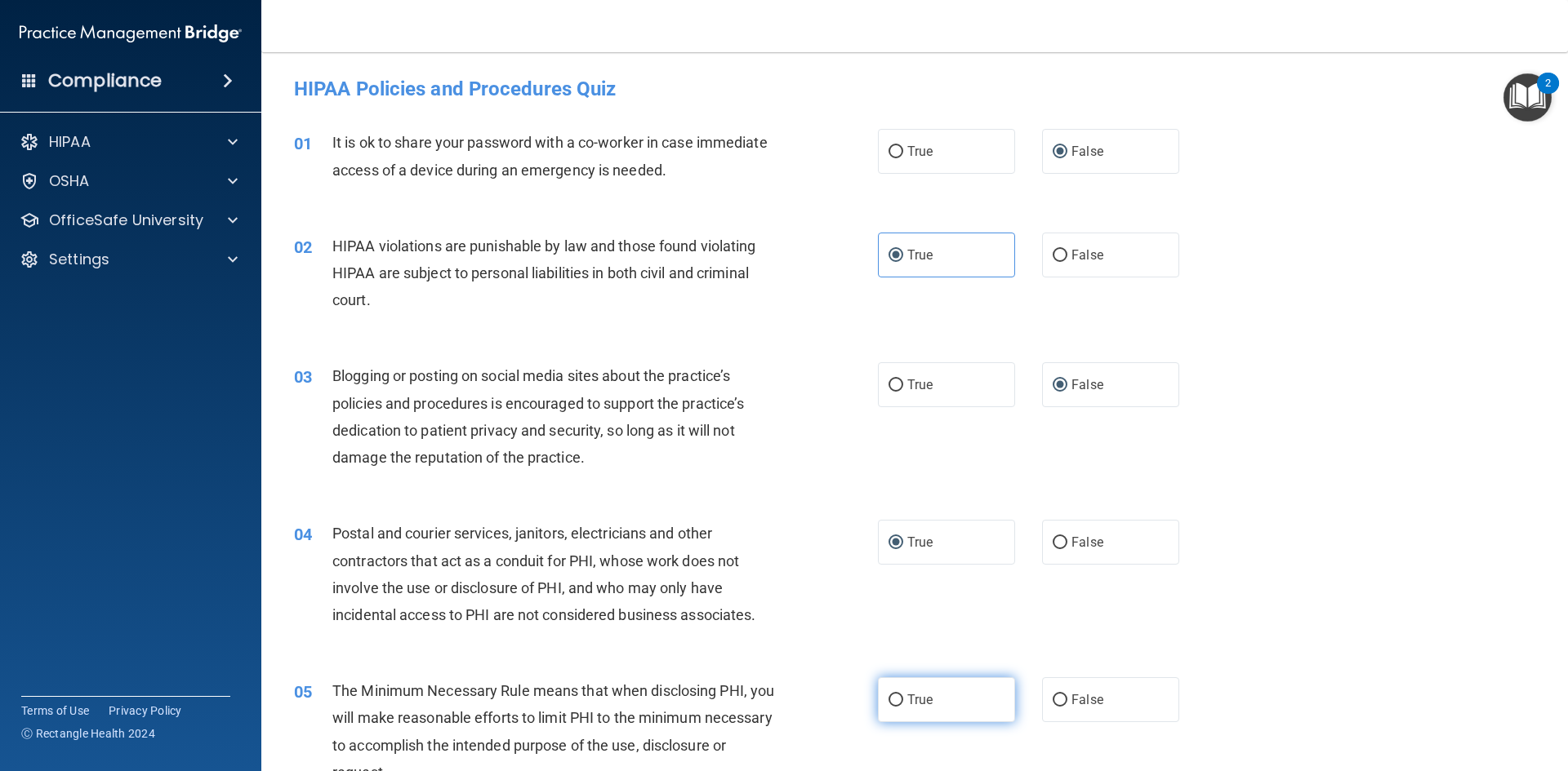
click at [889, 698] on input "True" at bounding box center [896, 700] width 15 height 12
radio input "true"
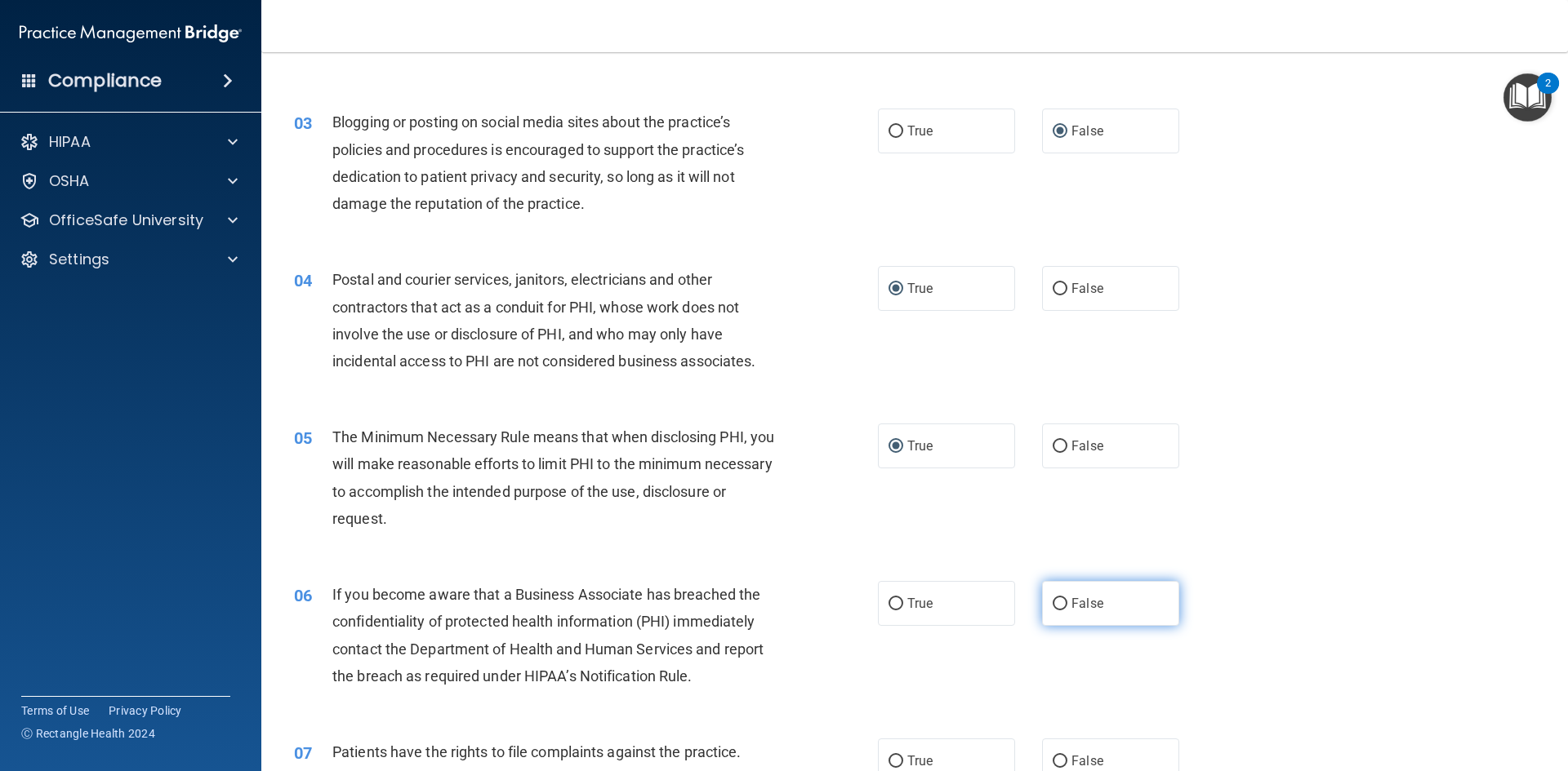
scroll to position [327, 0]
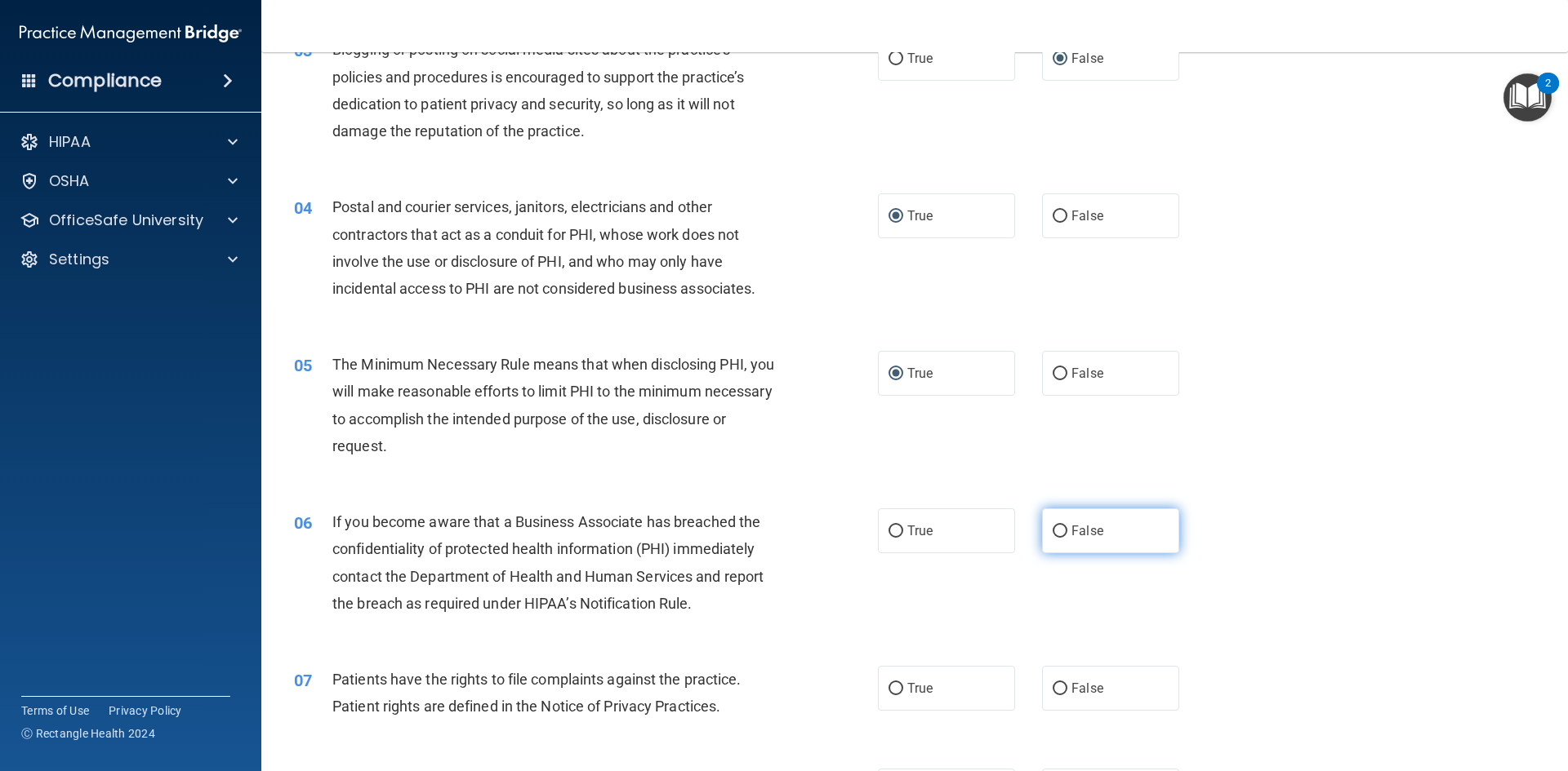
click at [1053, 526] on input "False" at bounding box center [1060, 532] width 15 height 12
radio input "true"
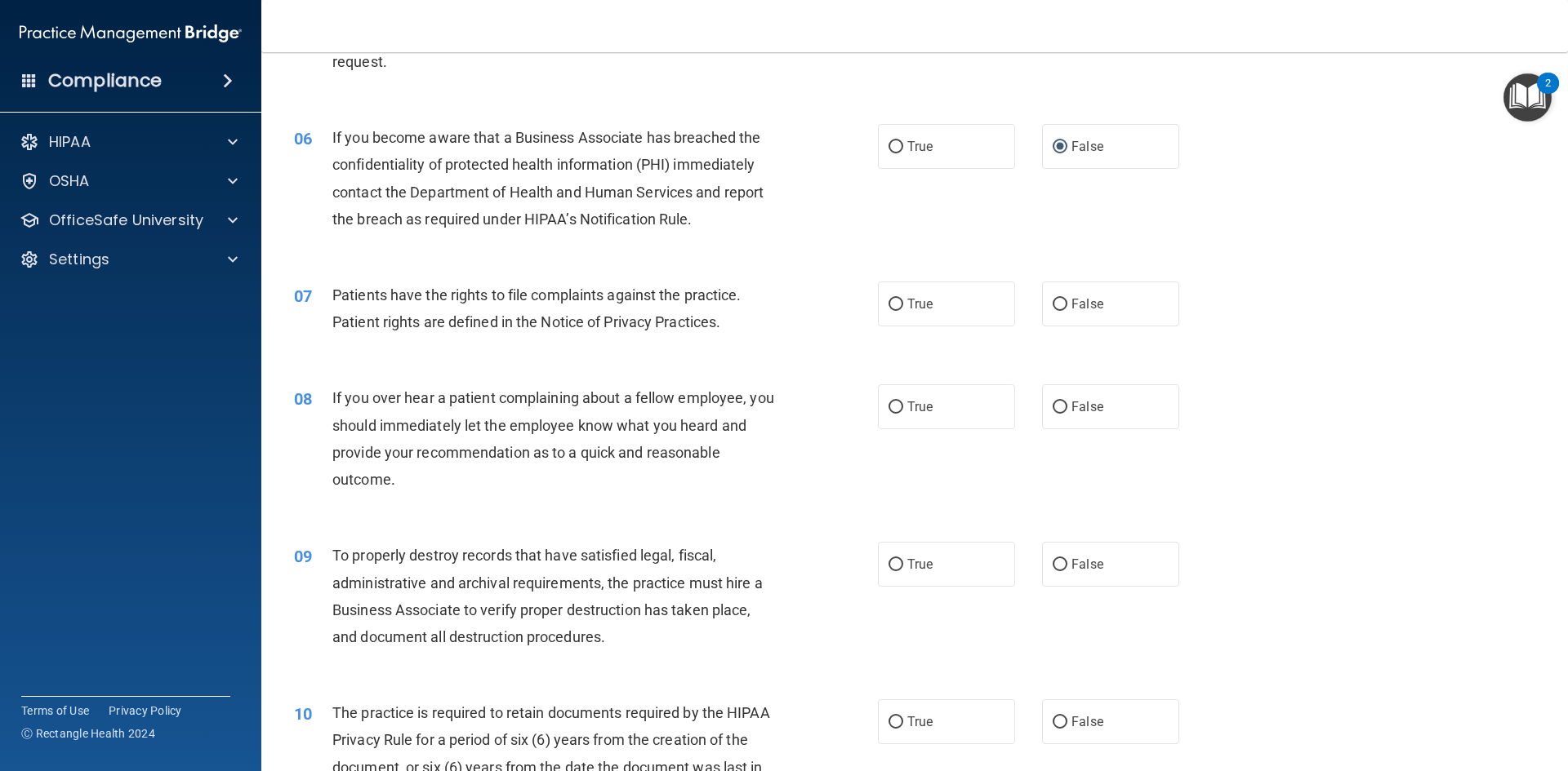
scroll to position [735, 0]
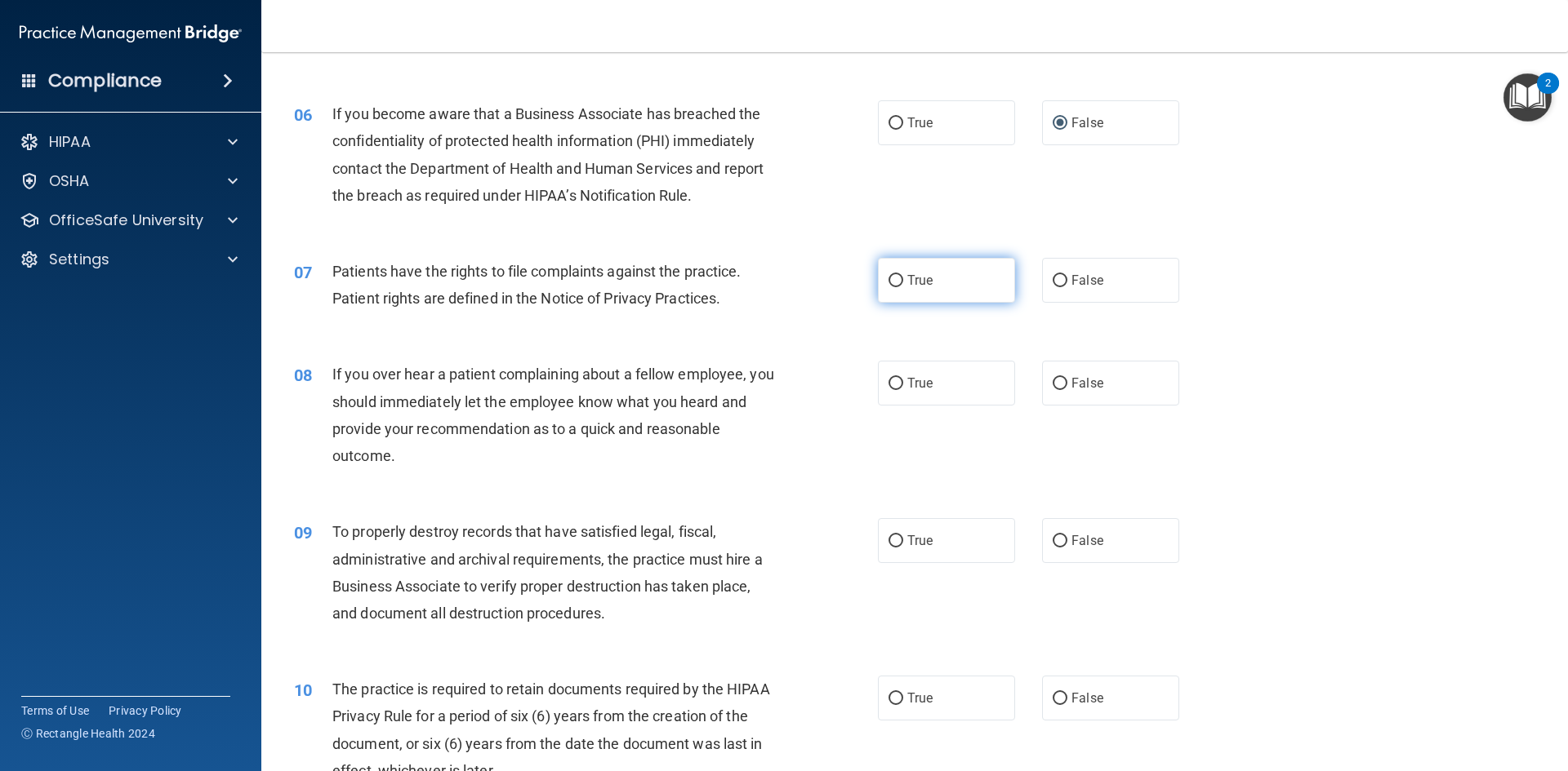
click at [900, 285] on label "True" at bounding box center [946, 280] width 137 height 45
click at [900, 285] on input "True" at bounding box center [896, 281] width 15 height 12
radio input "true"
click at [1053, 380] on input "False" at bounding box center [1060, 384] width 15 height 12
radio input "true"
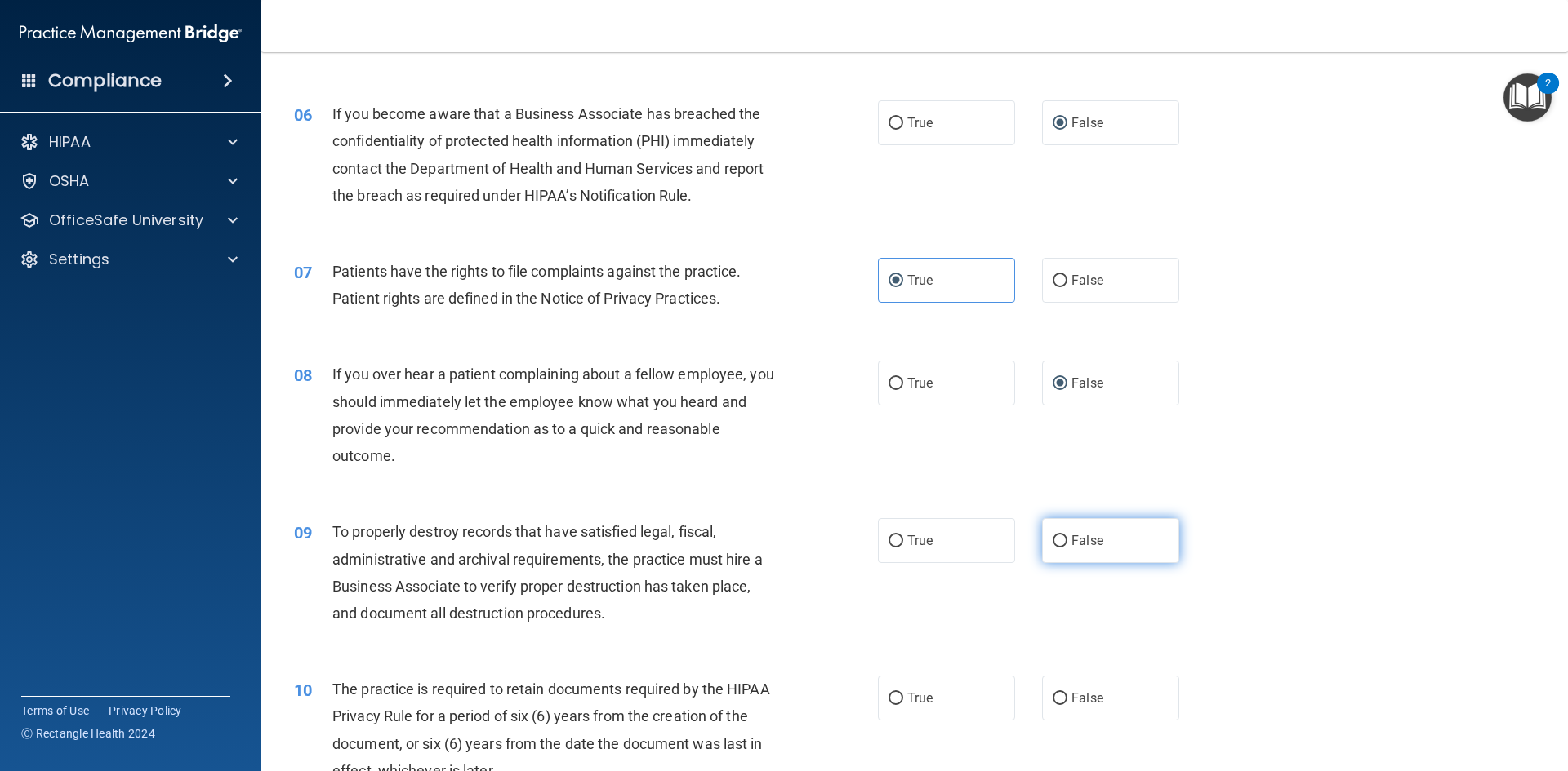
click at [1074, 537] on span "False" at bounding box center [1087, 541] width 32 height 16
click at [1067, 537] on input "False" at bounding box center [1060, 542] width 15 height 12
radio input "true"
click at [908, 693] on span "True" at bounding box center [920, 699] width 25 height 16
click at [904, 693] on input "True" at bounding box center [896, 699] width 15 height 12
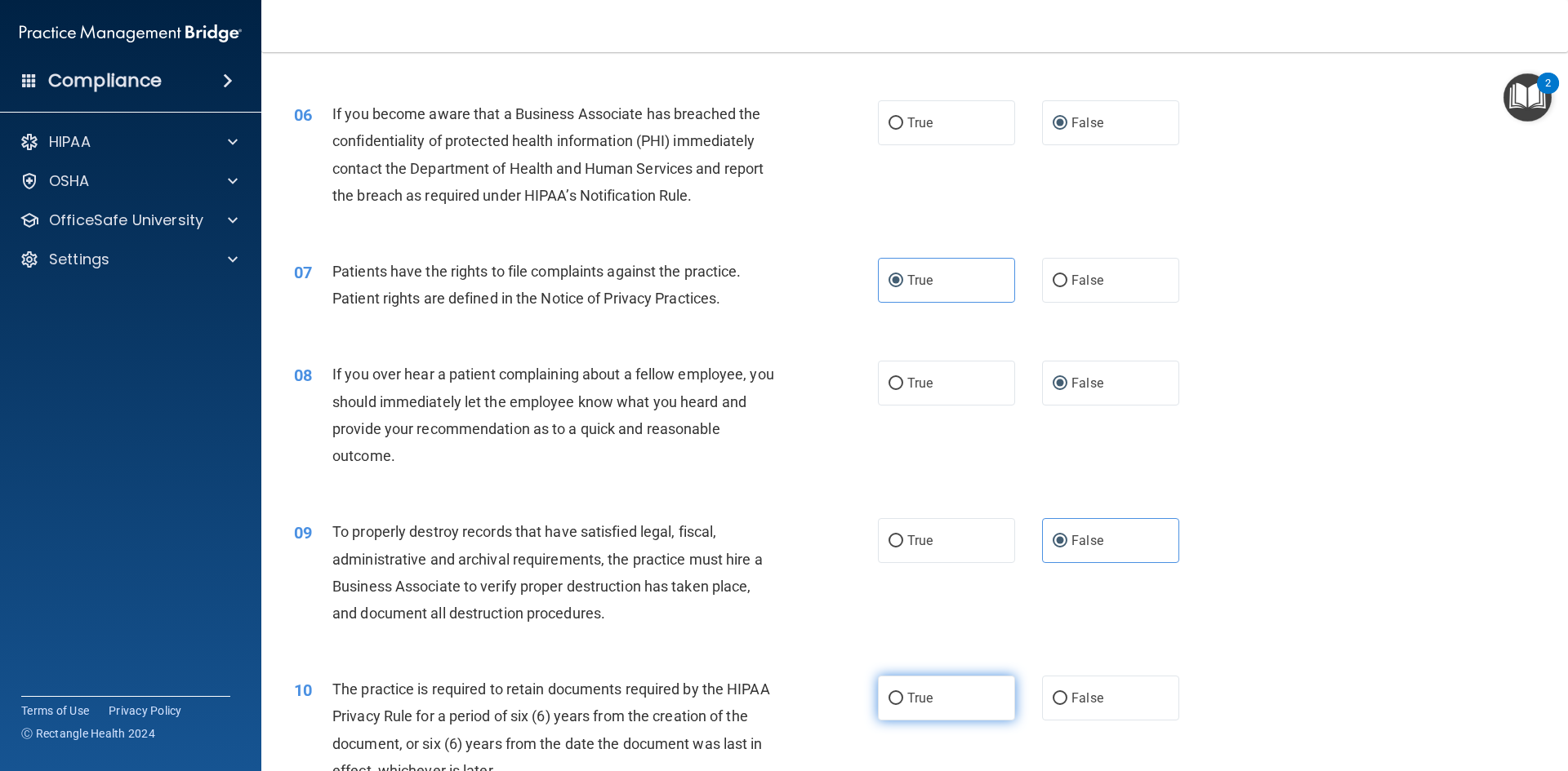
radio input "true"
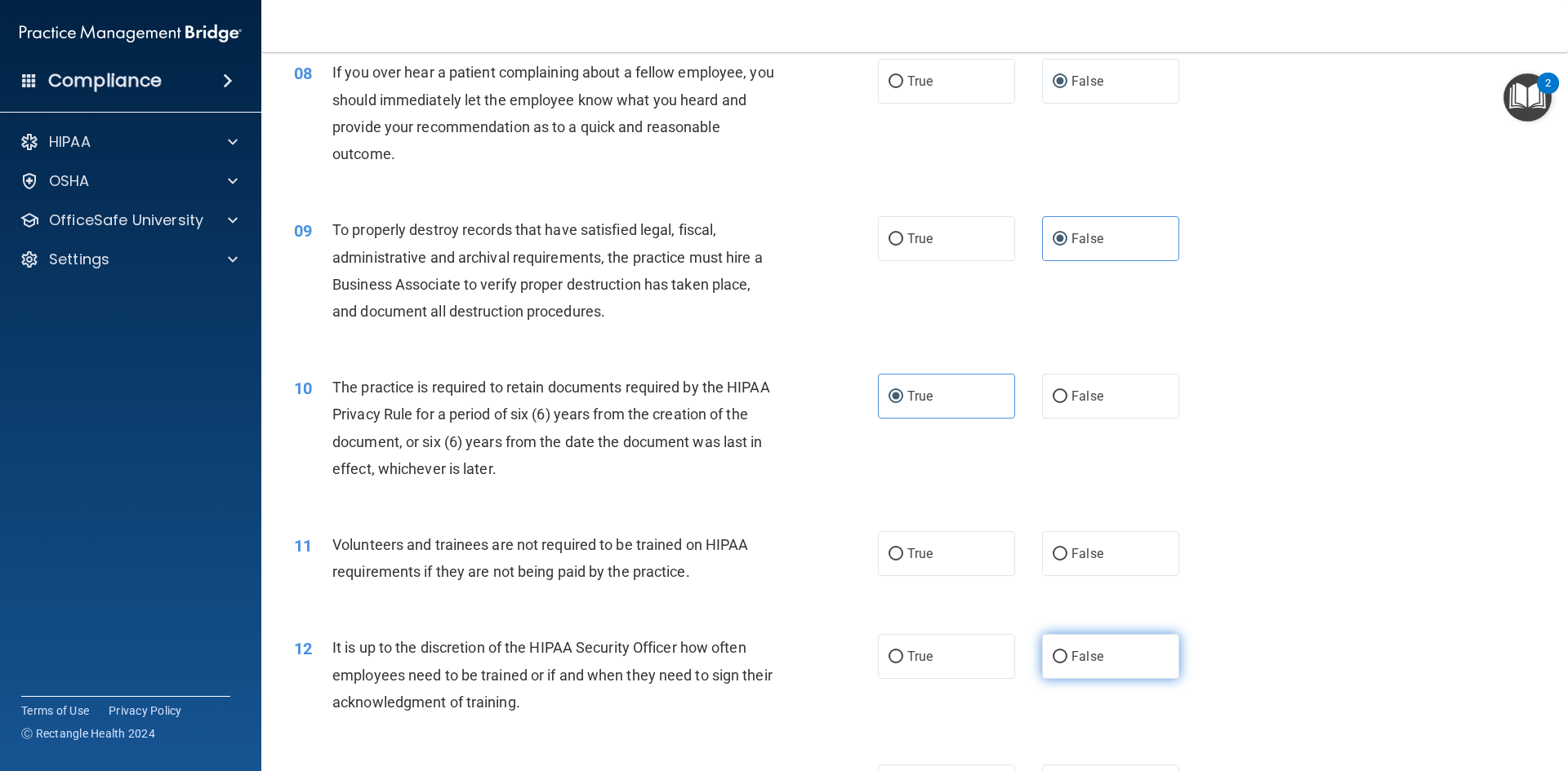
scroll to position [1143, 0]
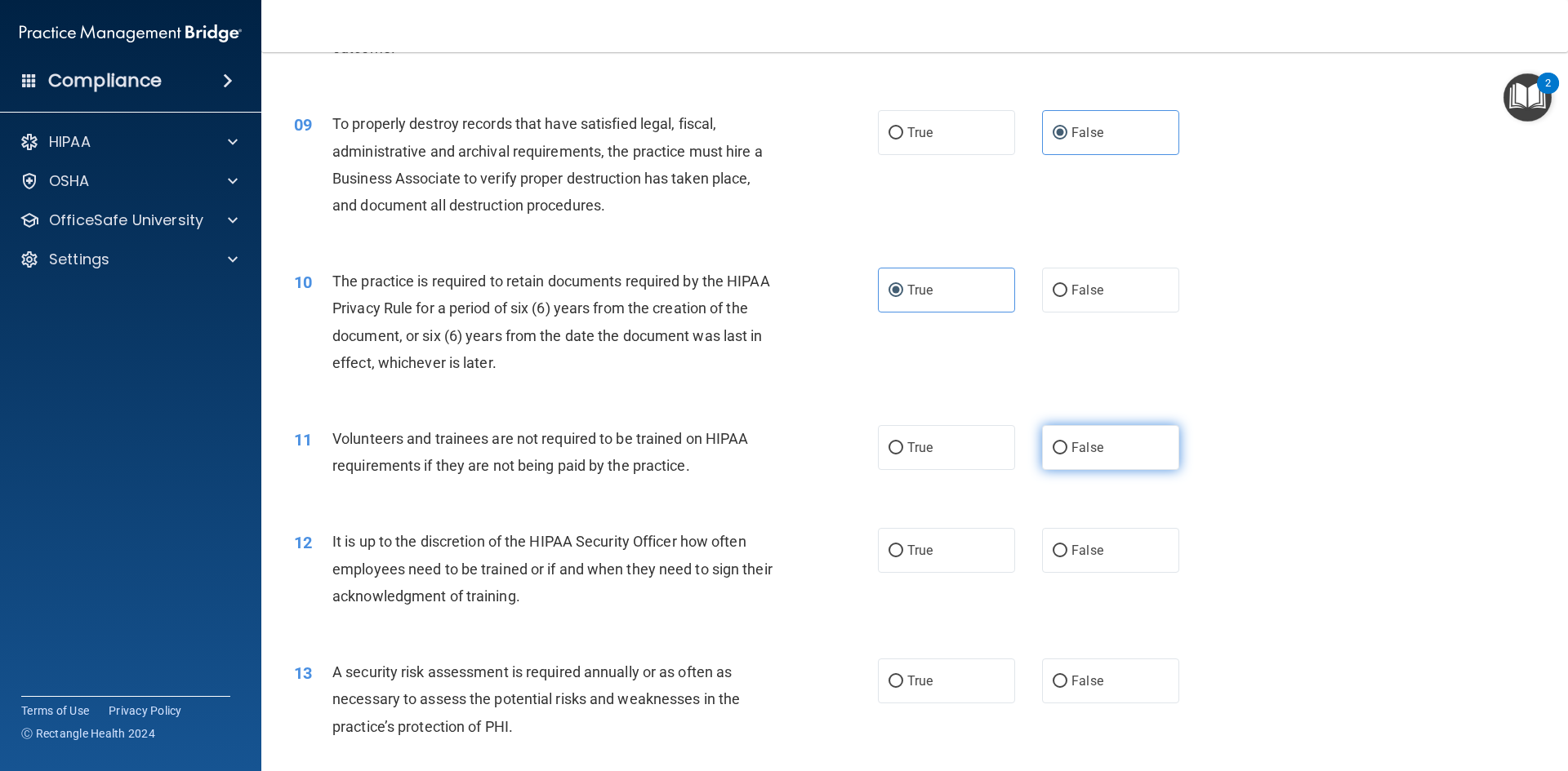
click at [1109, 467] on label "False" at bounding box center [1111, 448] width 137 height 45
click at [1067, 454] on input "False" at bounding box center [1060, 448] width 15 height 12
radio input "true"
click at [1060, 551] on input "False" at bounding box center [1060, 551] width 15 height 12
radio input "true"
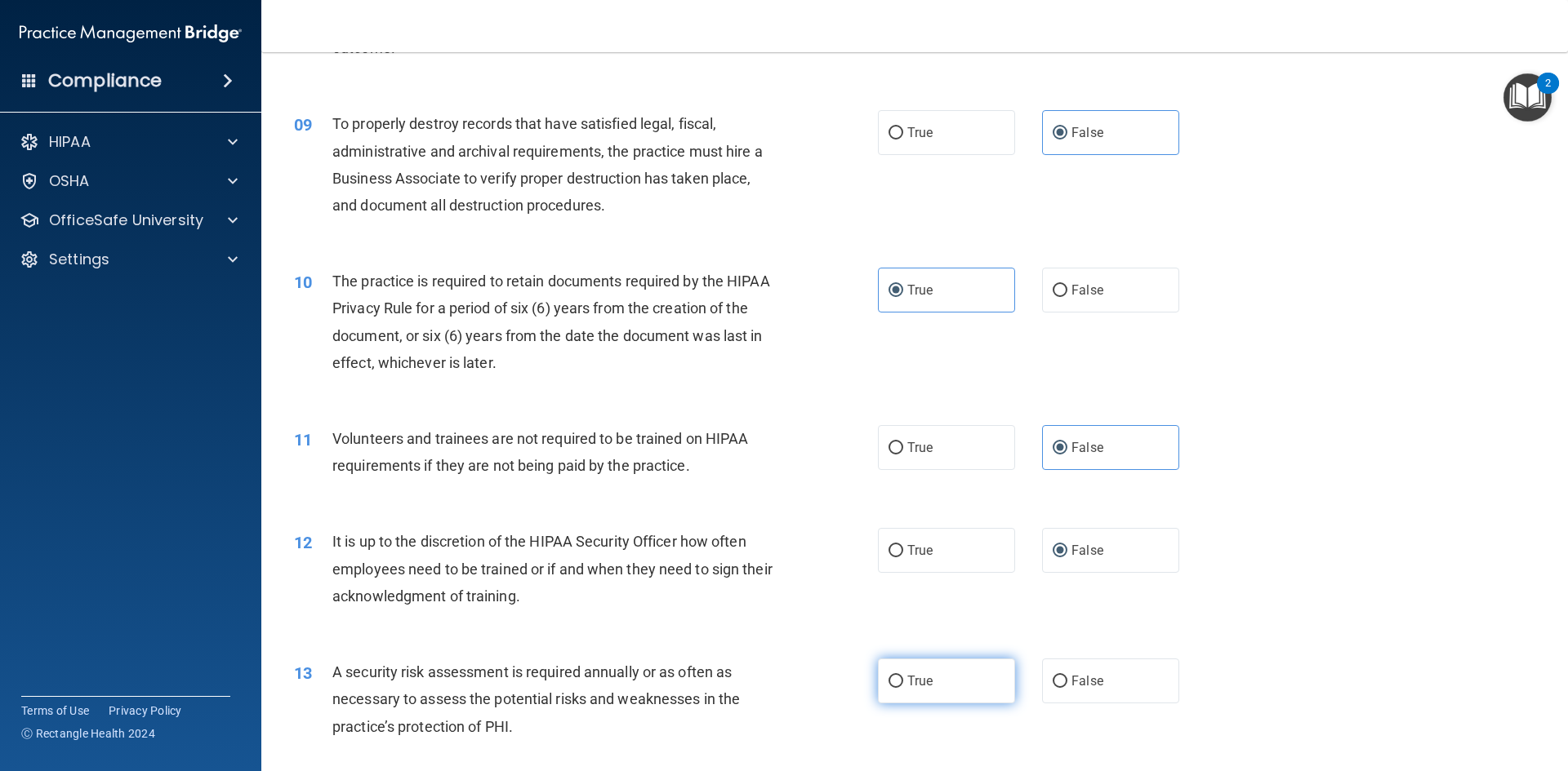
click at [896, 683] on input "True" at bounding box center [896, 682] width 15 height 12
radio input "true"
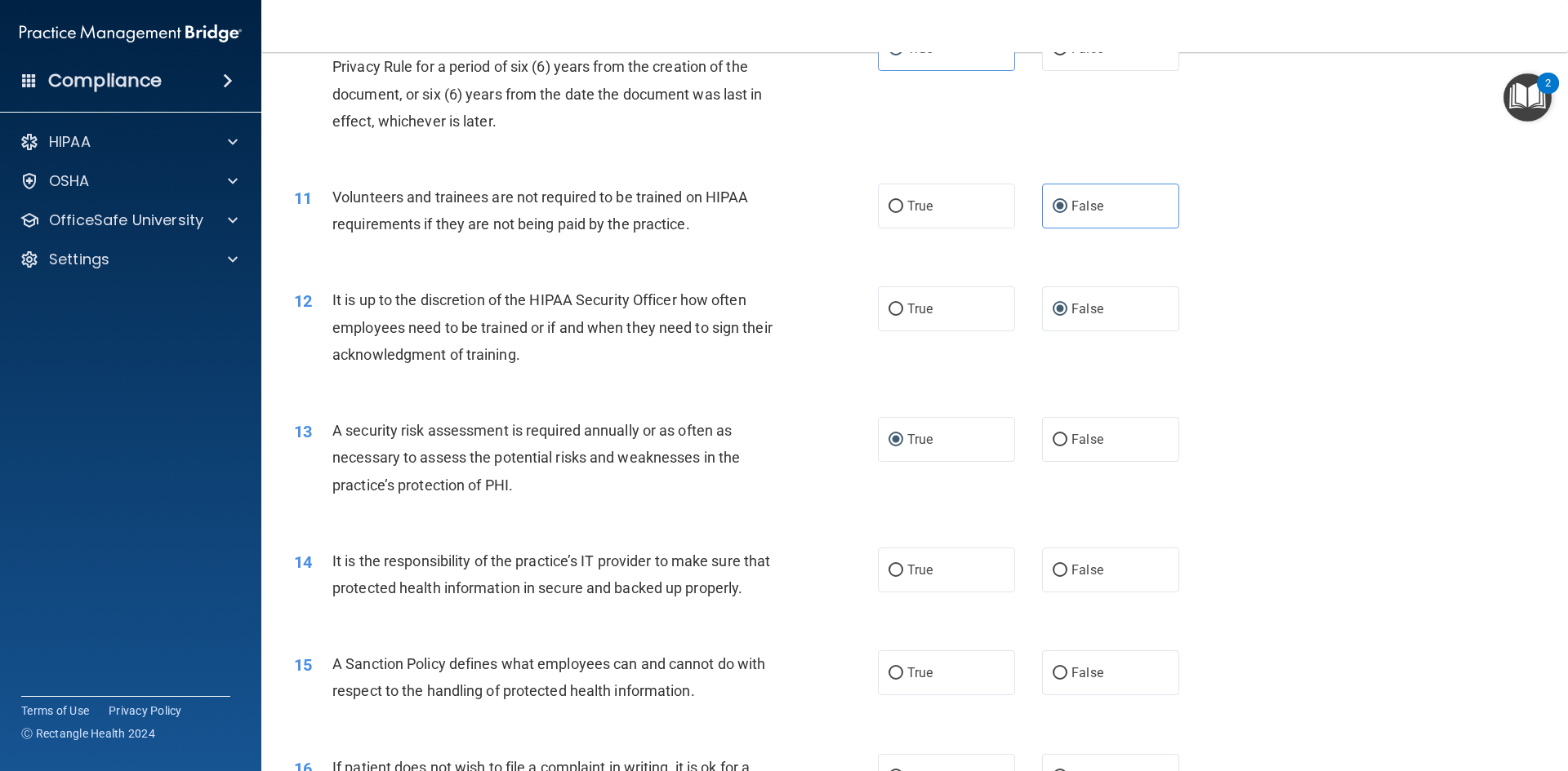
scroll to position [1388, 0]
click at [1106, 566] on label "False" at bounding box center [1111, 567] width 137 height 45
click at [1067, 566] on input "False" at bounding box center [1060, 567] width 15 height 12
radio input "true"
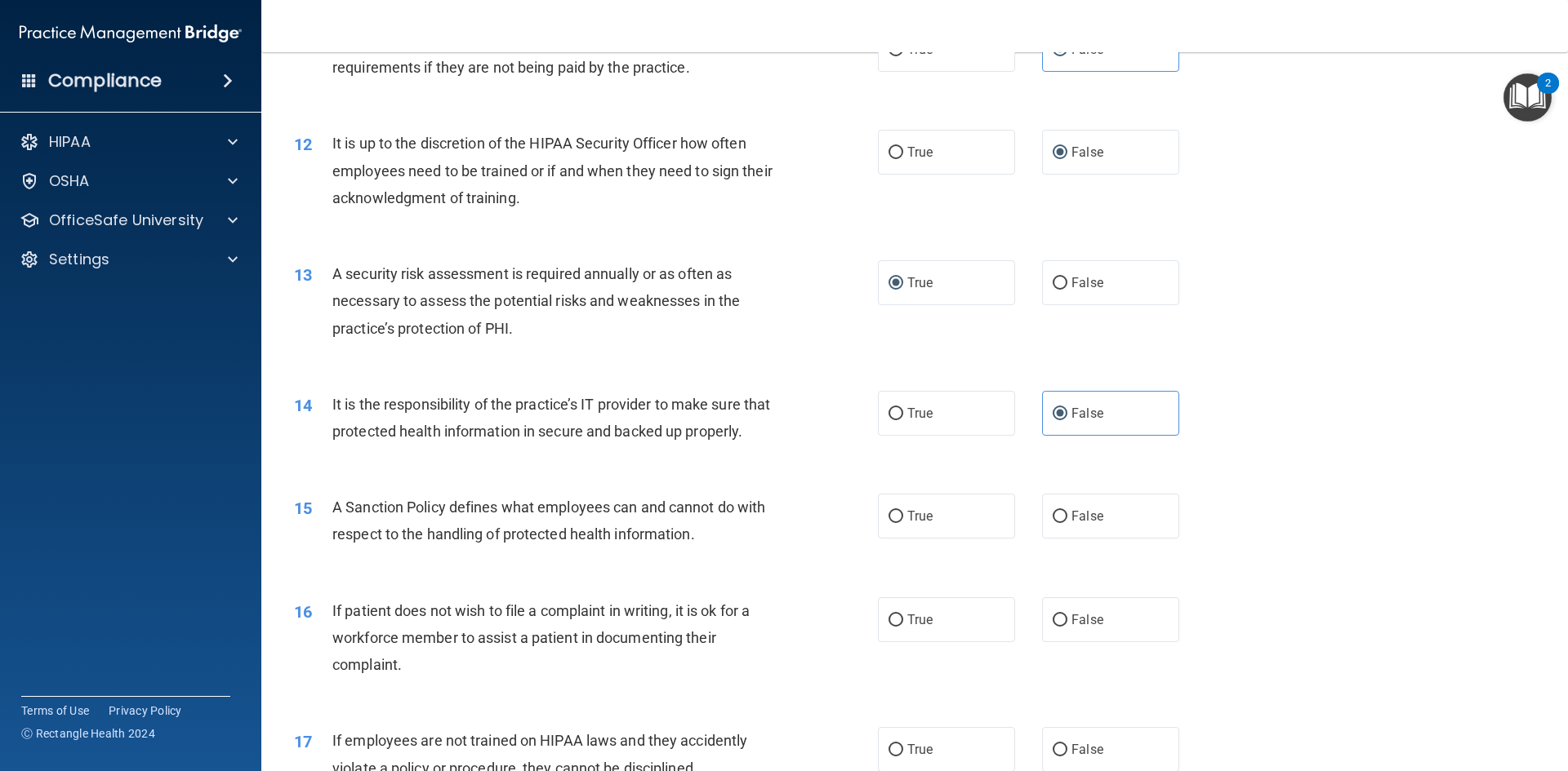
scroll to position [1551, 0]
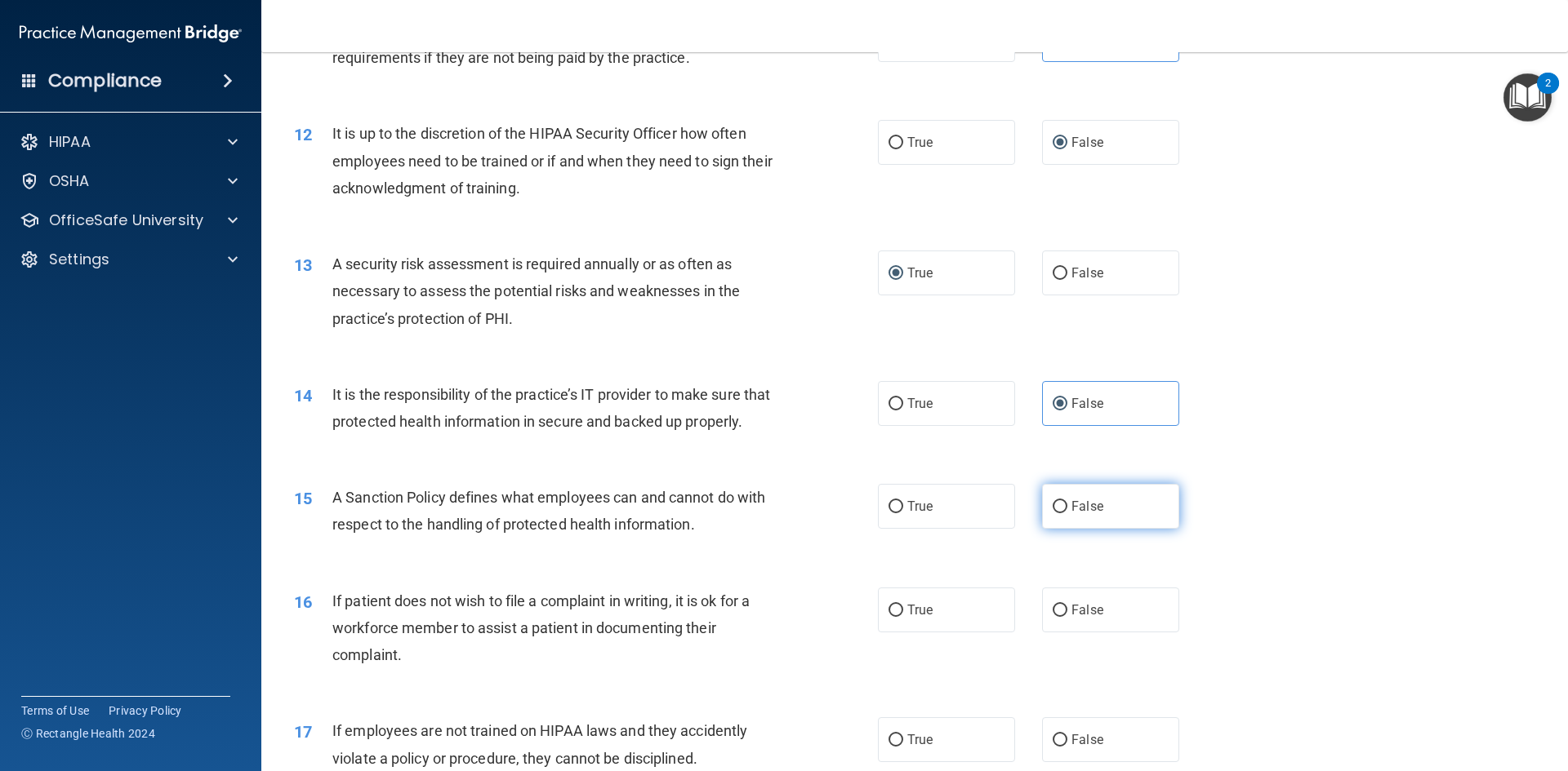
click at [1093, 514] on span "False" at bounding box center [1087, 506] width 32 height 16
click at [1067, 513] on input "False" at bounding box center [1060, 507] width 15 height 12
radio input "true"
click at [923, 633] on label "True" at bounding box center [946, 610] width 137 height 45
click at [904, 617] on input "True" at bounding box center [896, 611] width 15 height 12
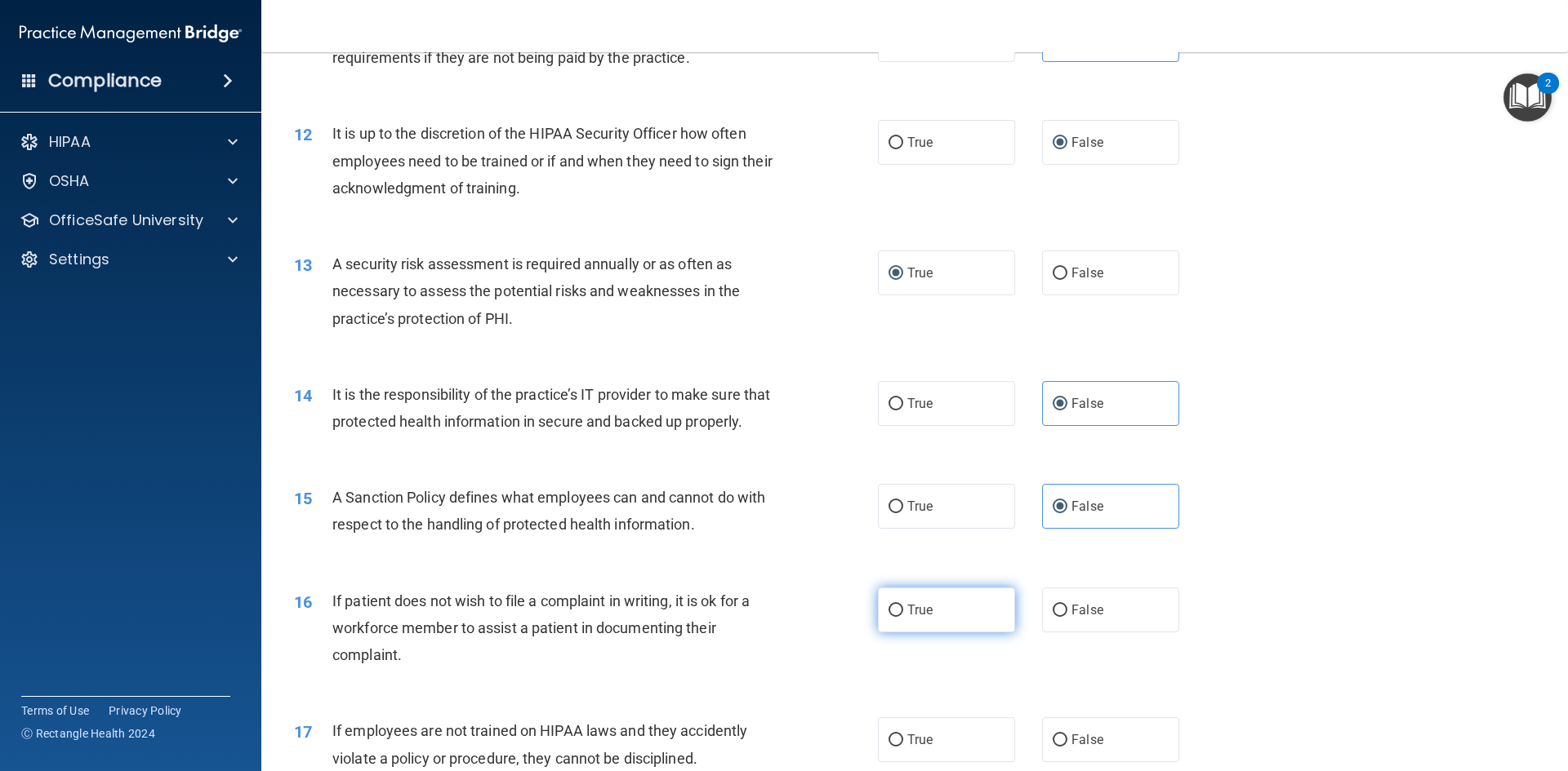
radio input "true"
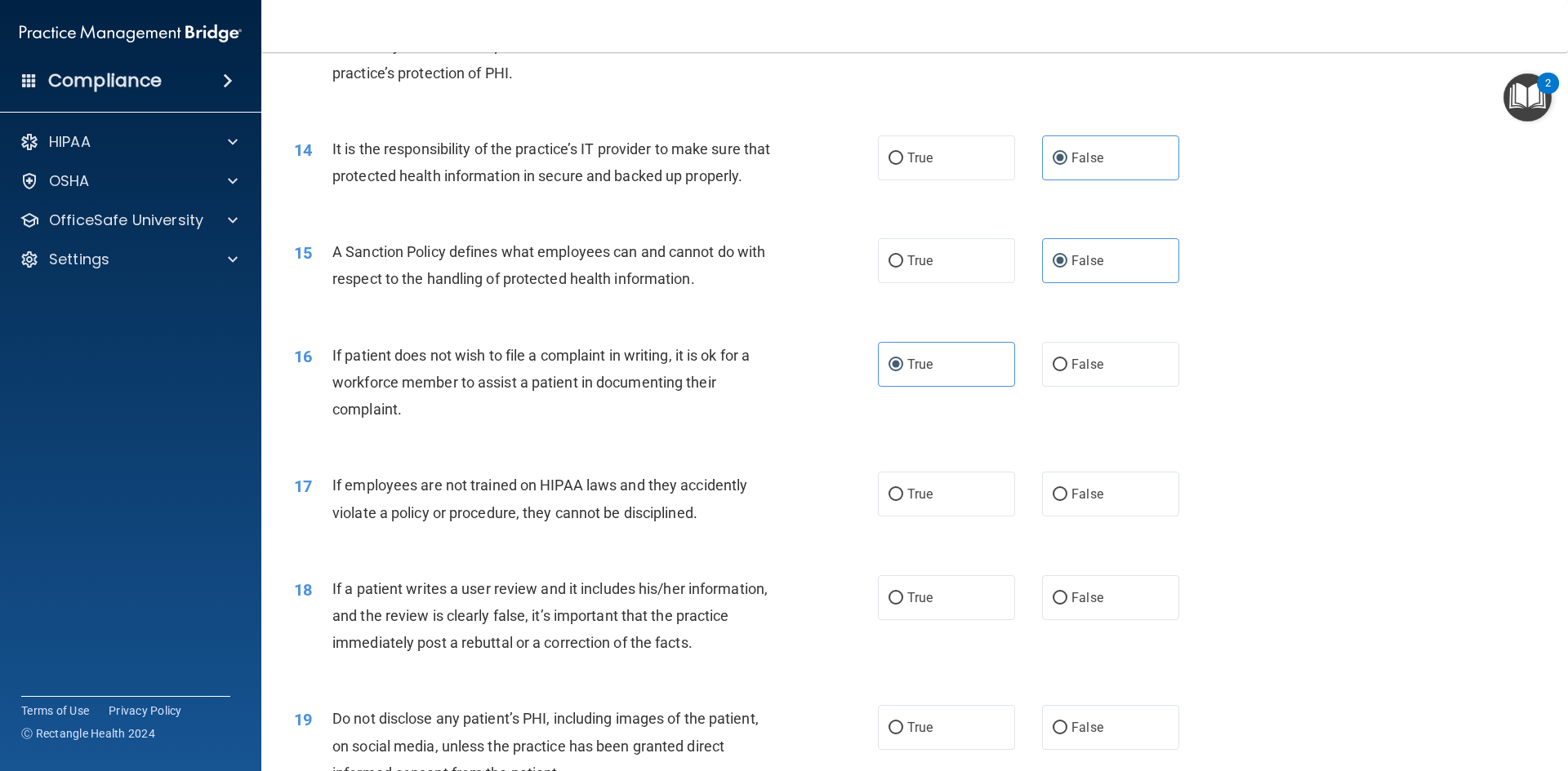
scroll to position [1877, 0]
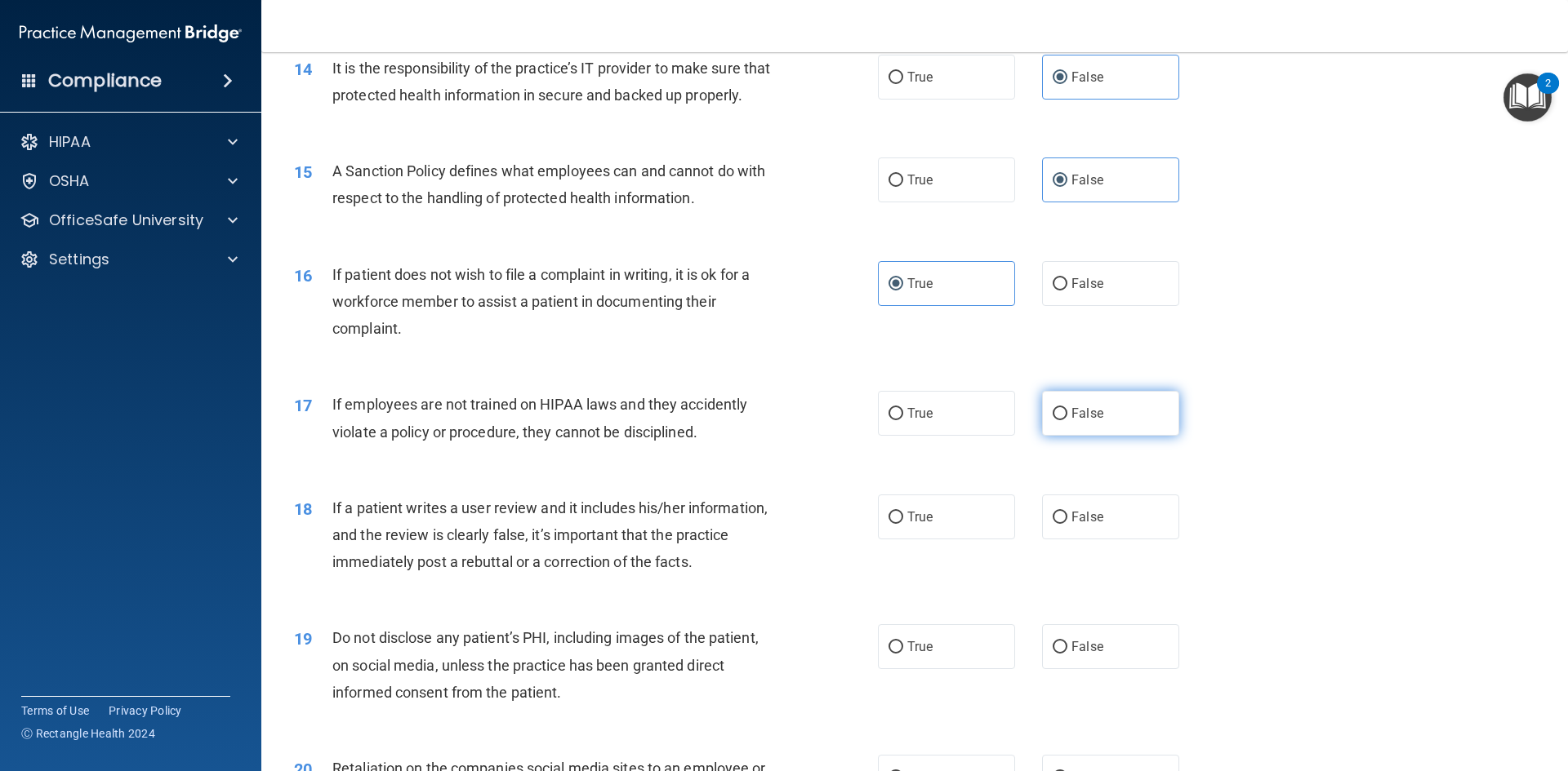
click at [1109, 436] on label "False" at bounding box center [1111, 413] width 137 height 45
click at [1067, 420] on input "False" at bounding box center [1060, 414] width 15 height 12
radio input "true"
click at [1091, 525] on span "False" at bounding box center [1087, 517] width 32 height 16
click at [1067, 524] on input "False" at bounding box center [1060, 517] width 15 height 12
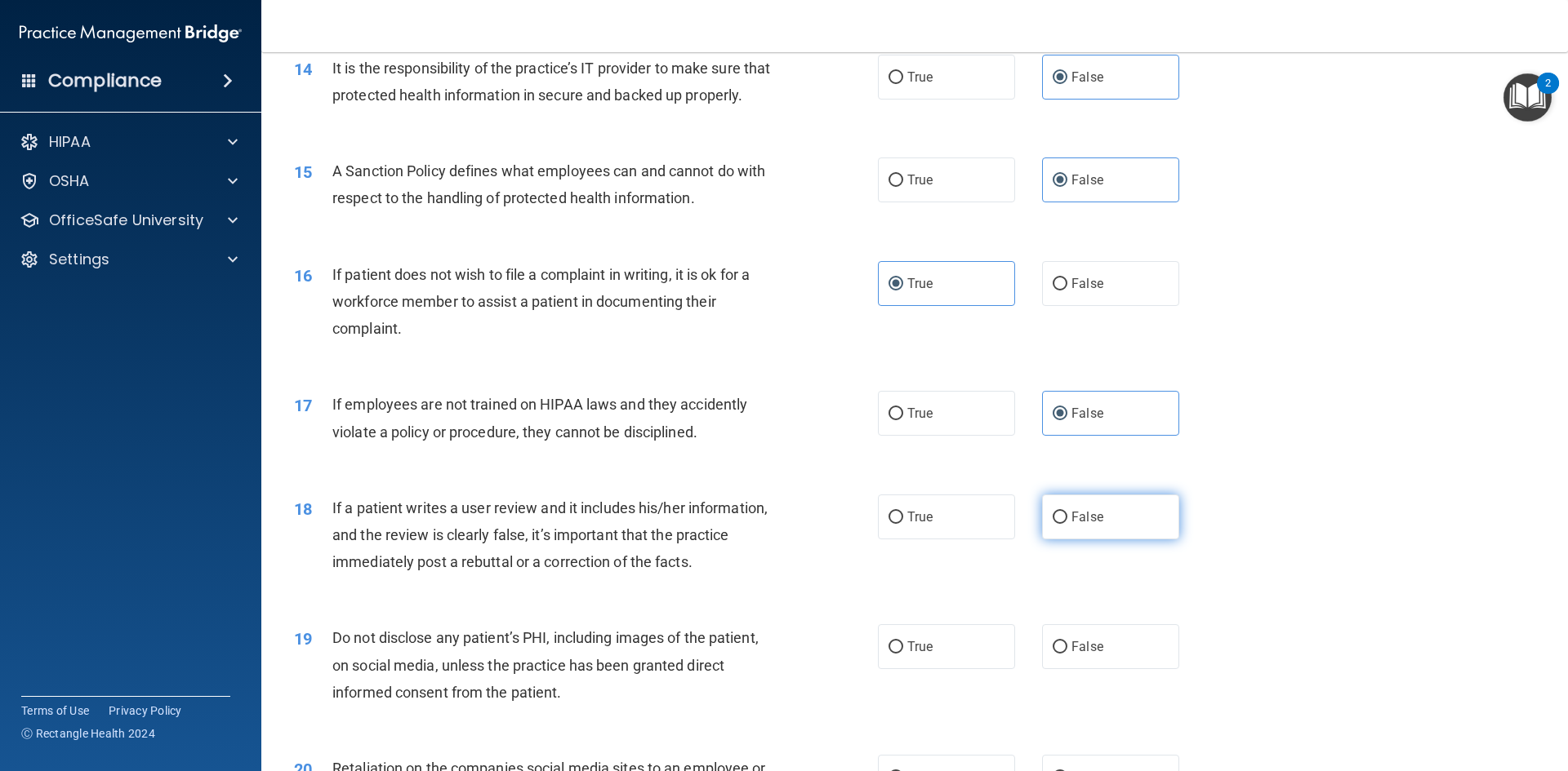
radio input "true"
click at [922, 669] on label "True" at bounding box center [946, 647] width 137 height 45
click at [904, 654] on input "True" at bounding box center [896, 648] width 15 height 12
radio input "true"
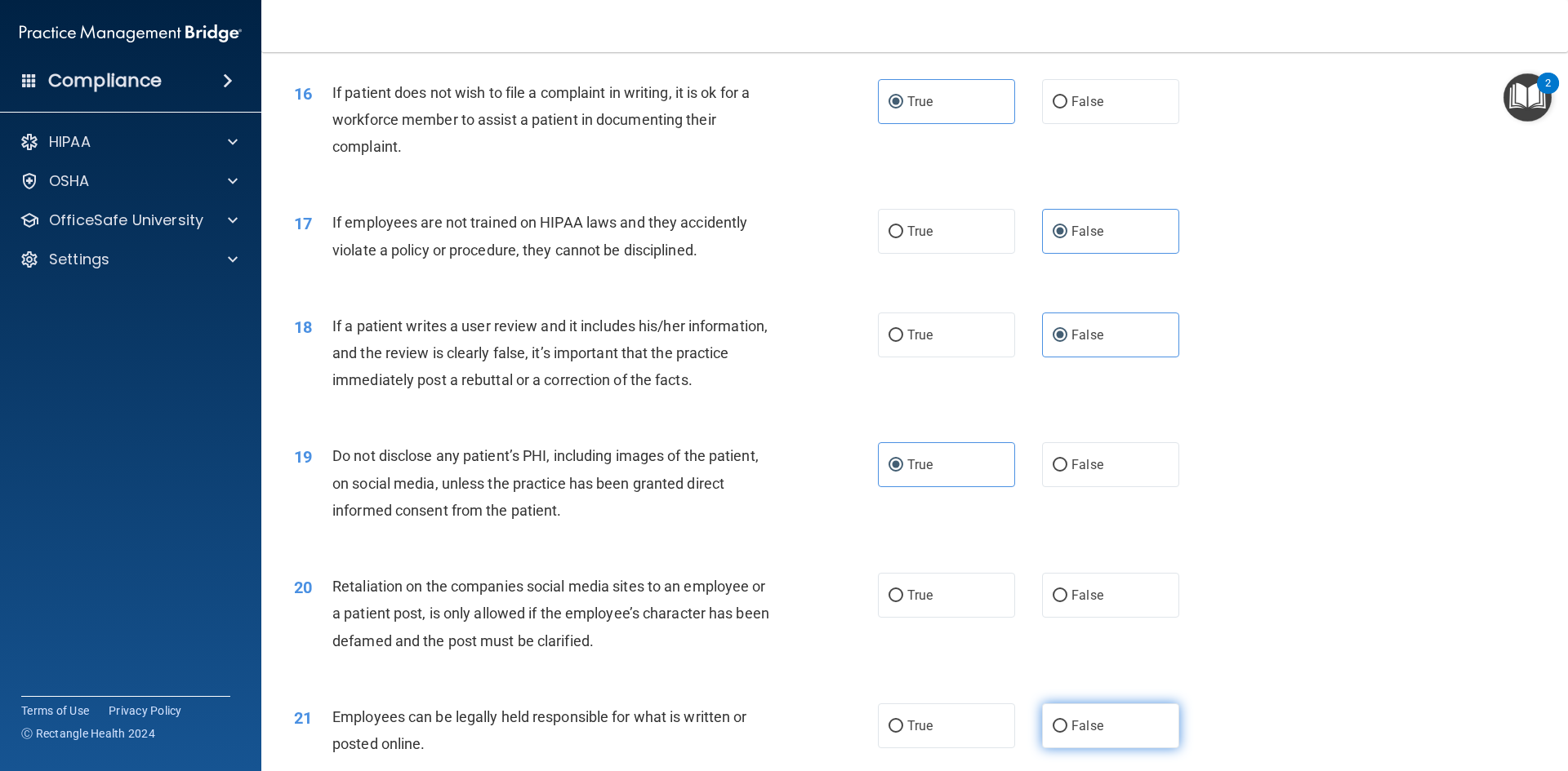
scroll to position [2203, 0]
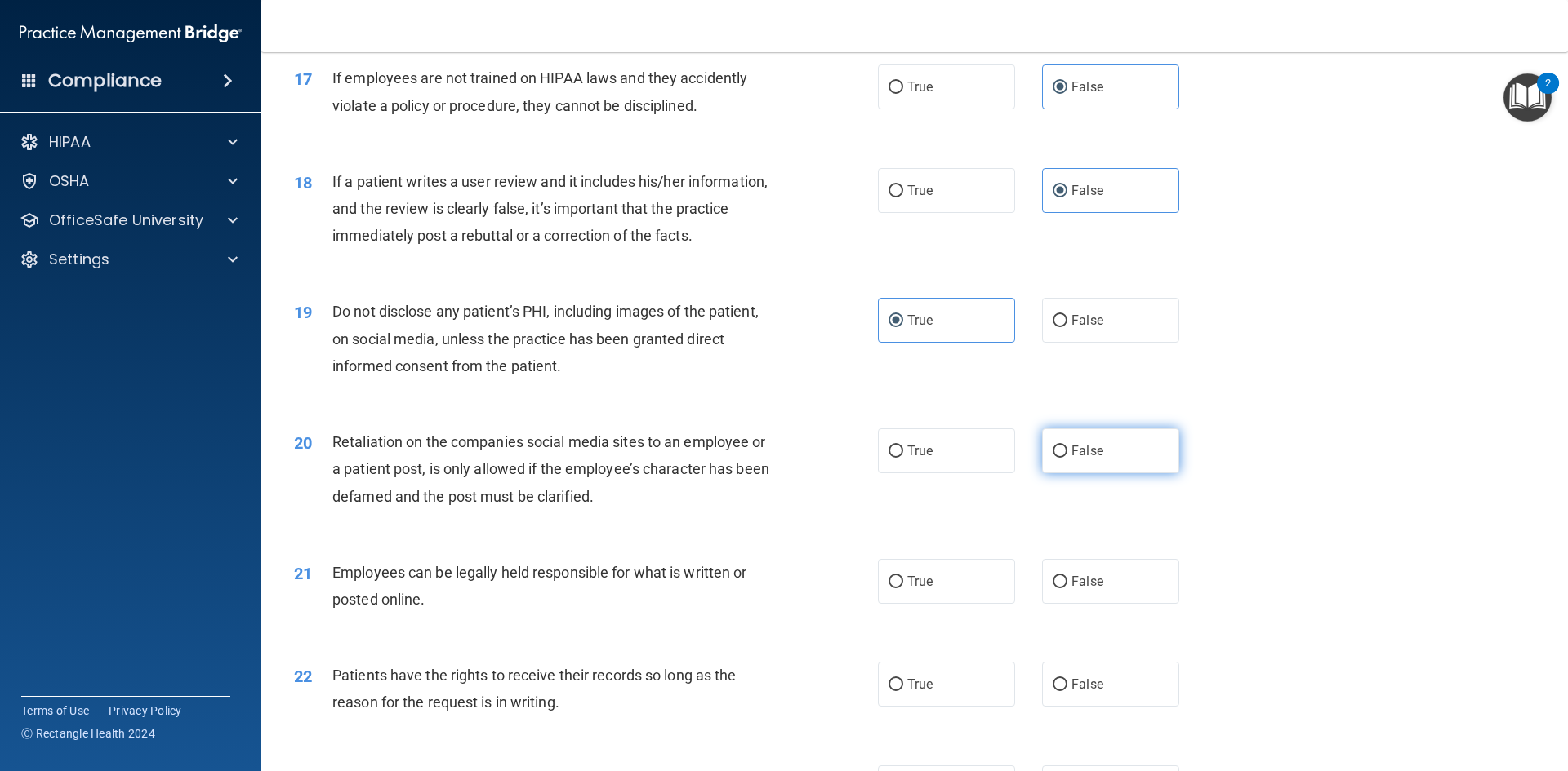
click at [1113, 473] on label "False" at bounding box center [1111, 451] width 137 height 45
click at [1067, 458] on input "False" at bounding box center [1060, 452] width 15 height 12
radio input "true"
click at [946, 604] on label "True" at bounding box center [946, 581] width 137 height 45
click at [904, 588] on input "True" at bounding box center [896, 582] width 15 height 12
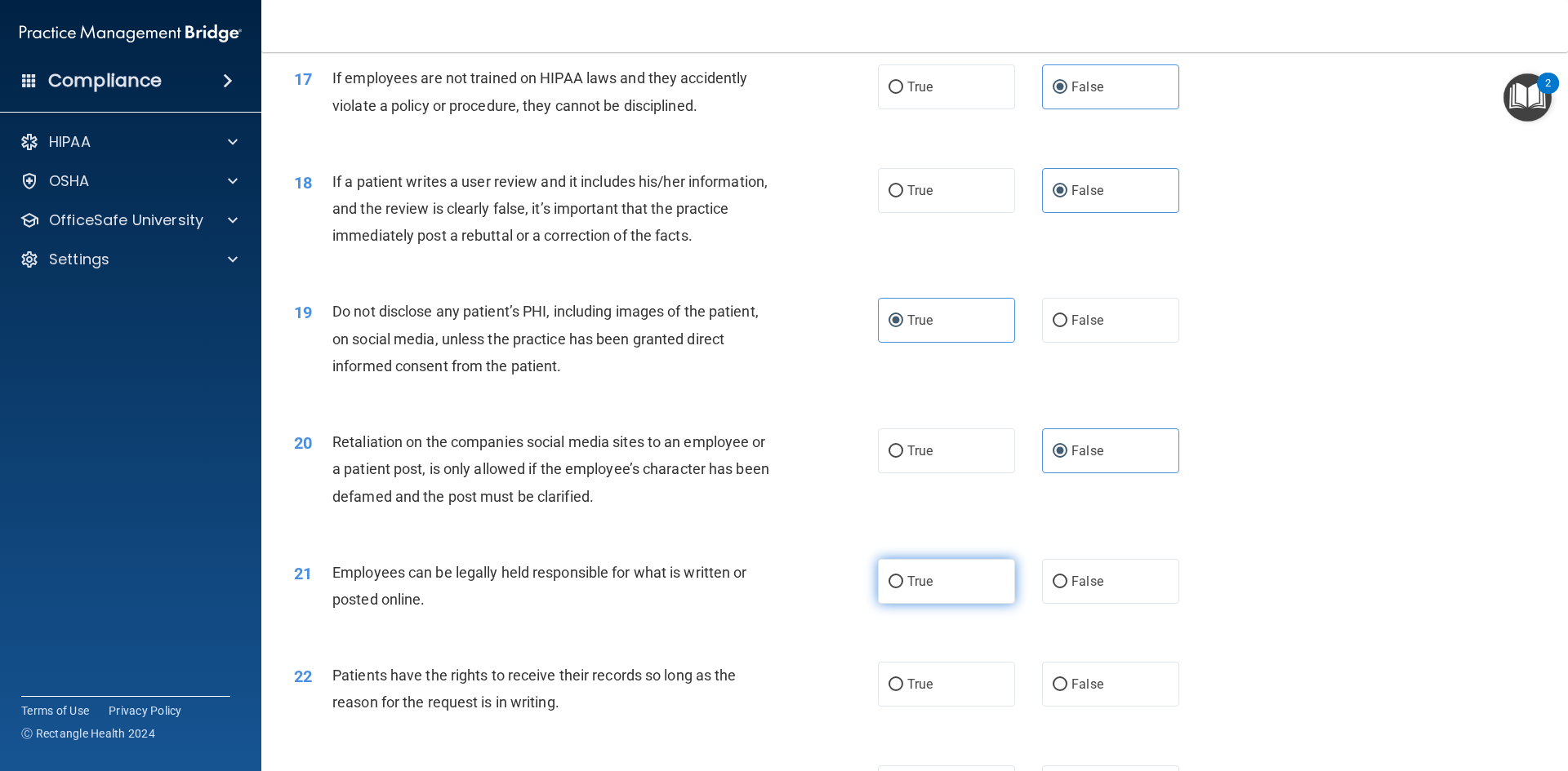
radio input "true"
click at [1061, 707] on label "False" at bounding box center [1111, 685] width 137 height 45
click at [1061, 692] on input "False" at bounding box center [1060, 685] width 15 height 12
radio input "true"
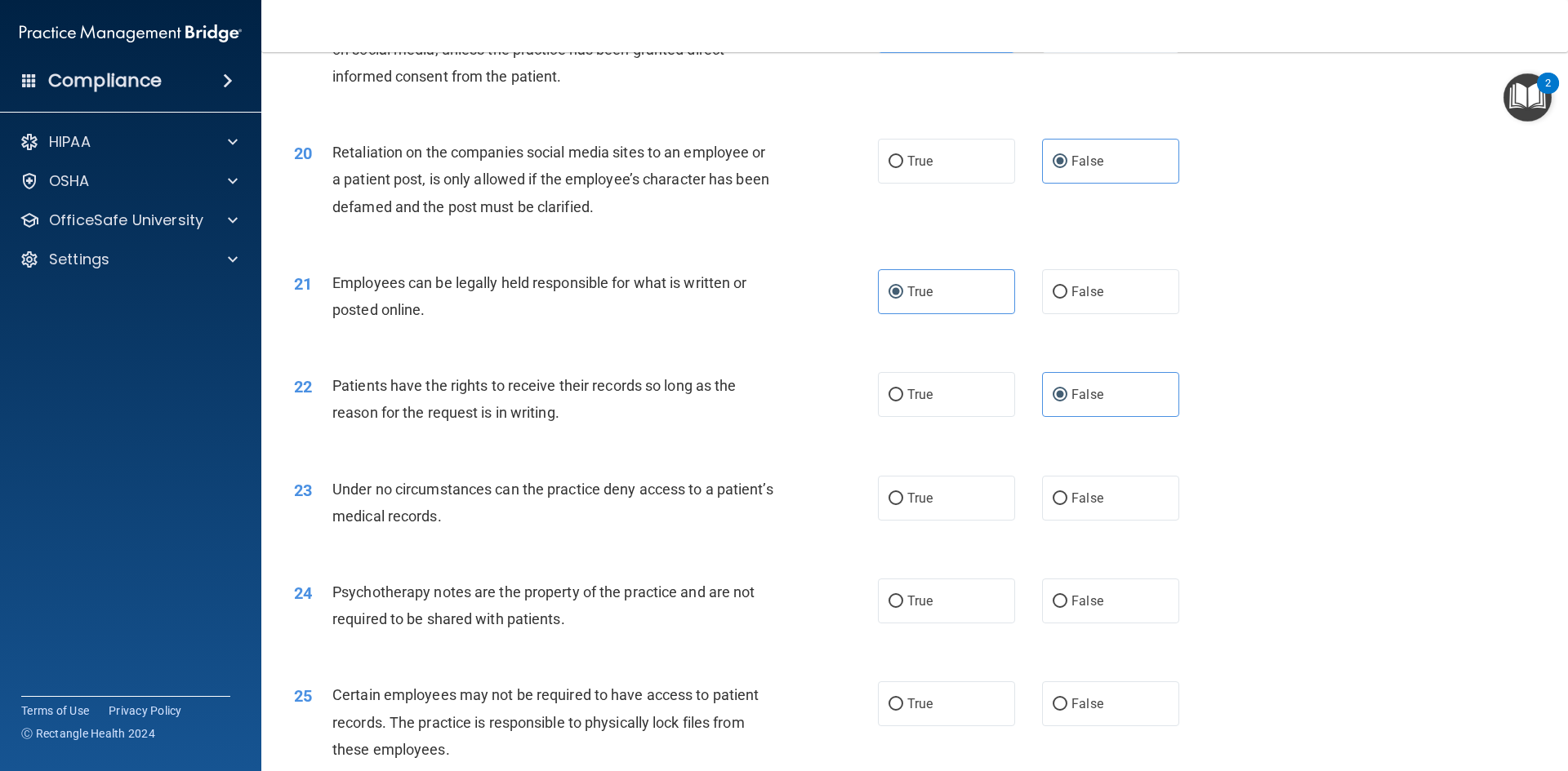
scroll to position [2530, 0]
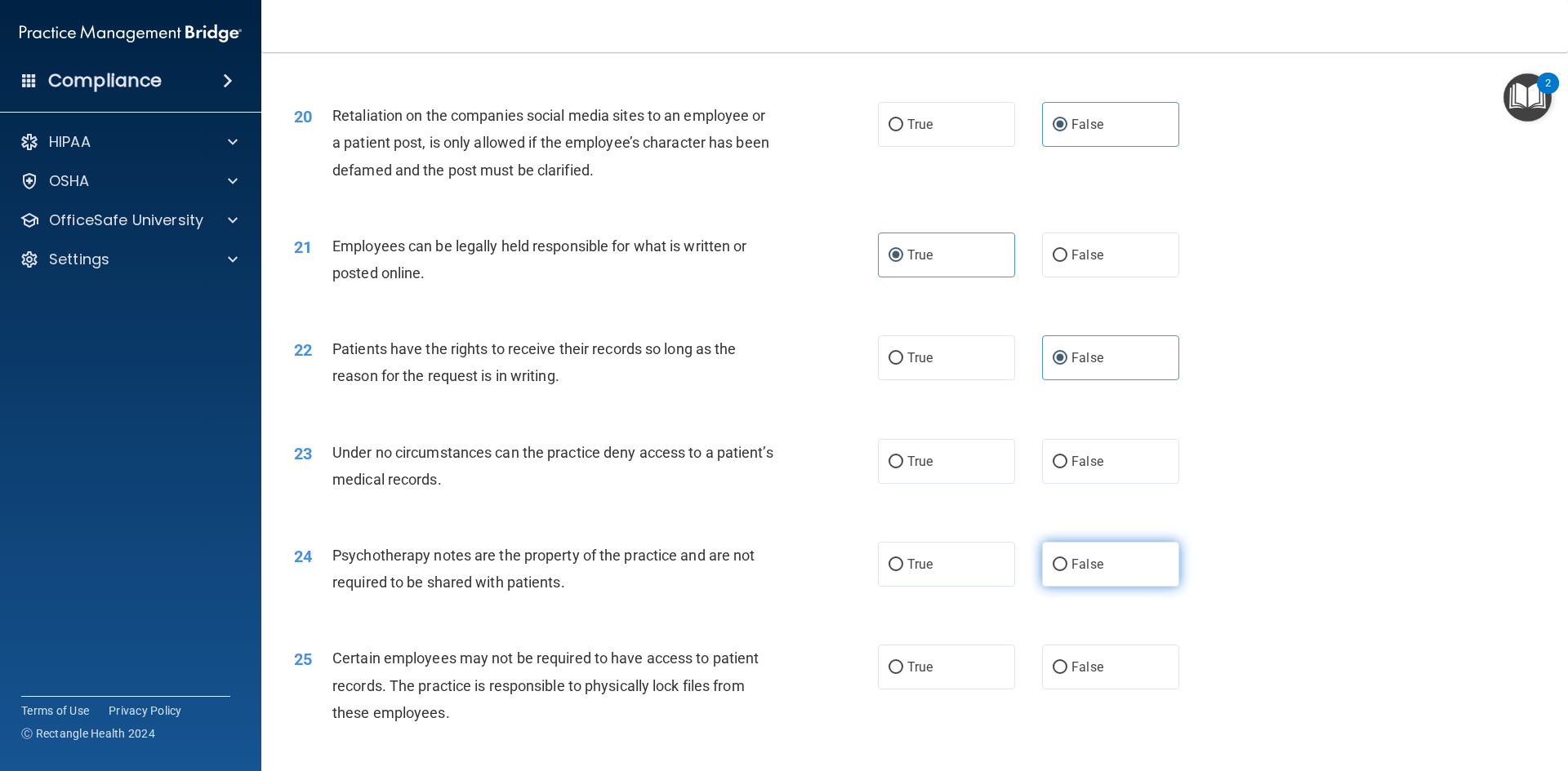
click at [1106, 581] on label "False" at bounding box center [1111, 564] width 137 height 45
click at [1067, 572] on input "False" at bounding box center [1060, 565] width 15 height 12
radio input "true"
click at [1079, 484] on label "False" at bounding box center [1111, 461] width 137 height 45
click at [1067, 468] on input "False" at bounding box center [1060, 462] width 15 height 12
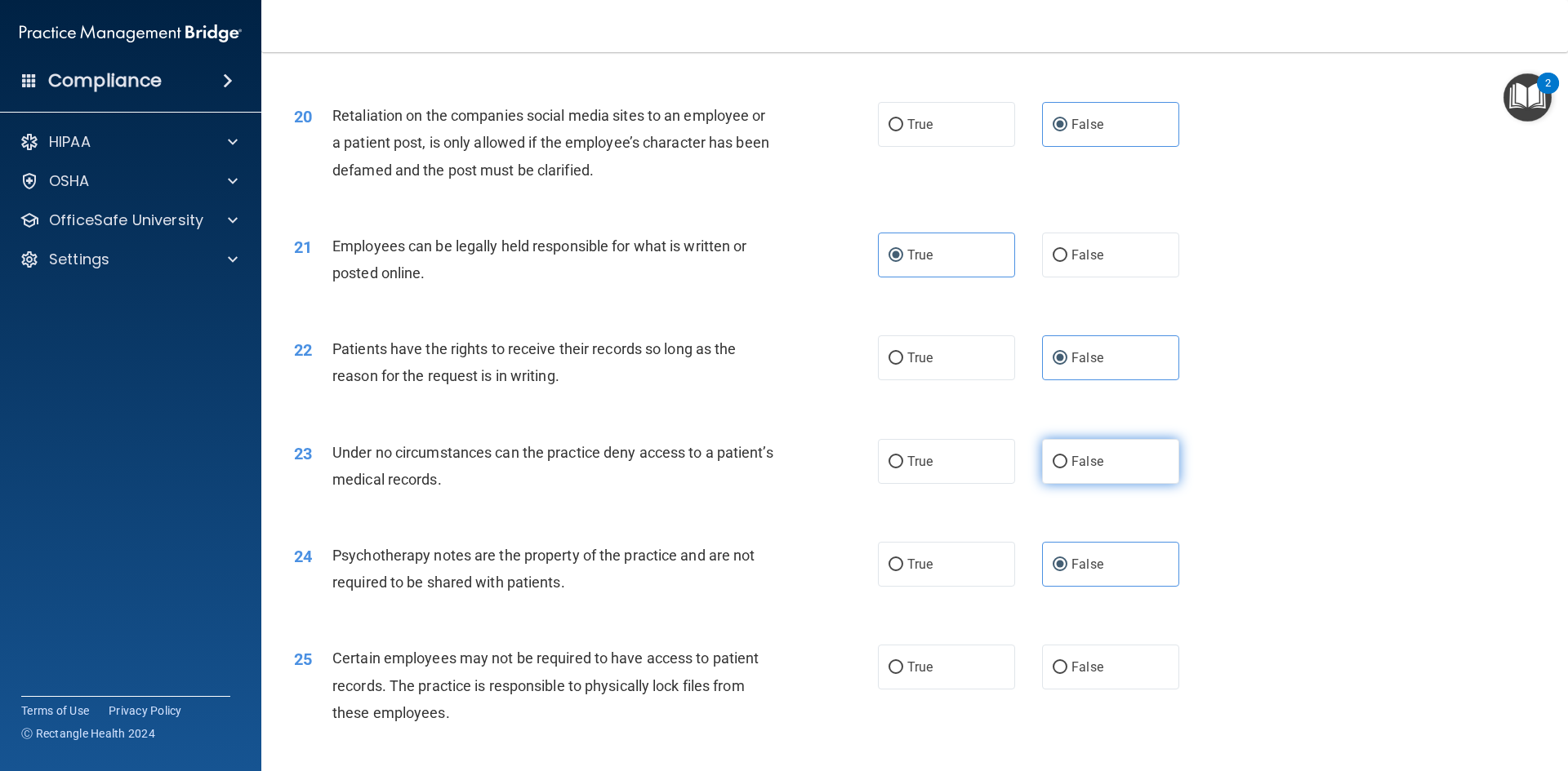
radio input "true"
click at [912, 572] on span "True" at bounding box center [920, 564] width 25 height 16
click at [904, 572] on input "True" at bounding box center [896, 565] width 15 height 12
radio input "true"
radio input "false"
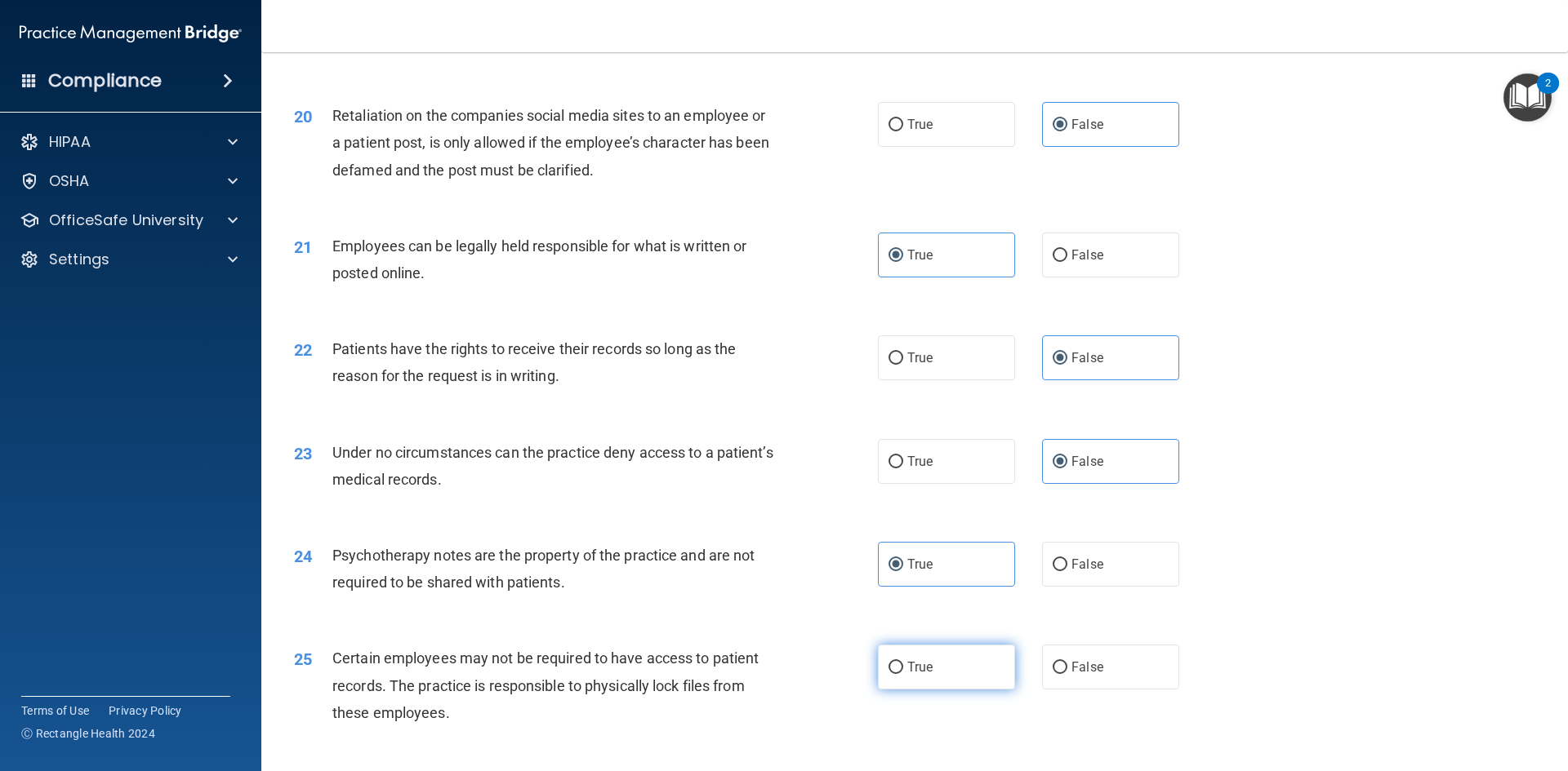
click at [898, 690] on label "True" at bounding box center [946, 668] width 137 height 45
click at [898, 674] on input "True" at bounding box center [896, 668] width 15 height 12
radio input "true"
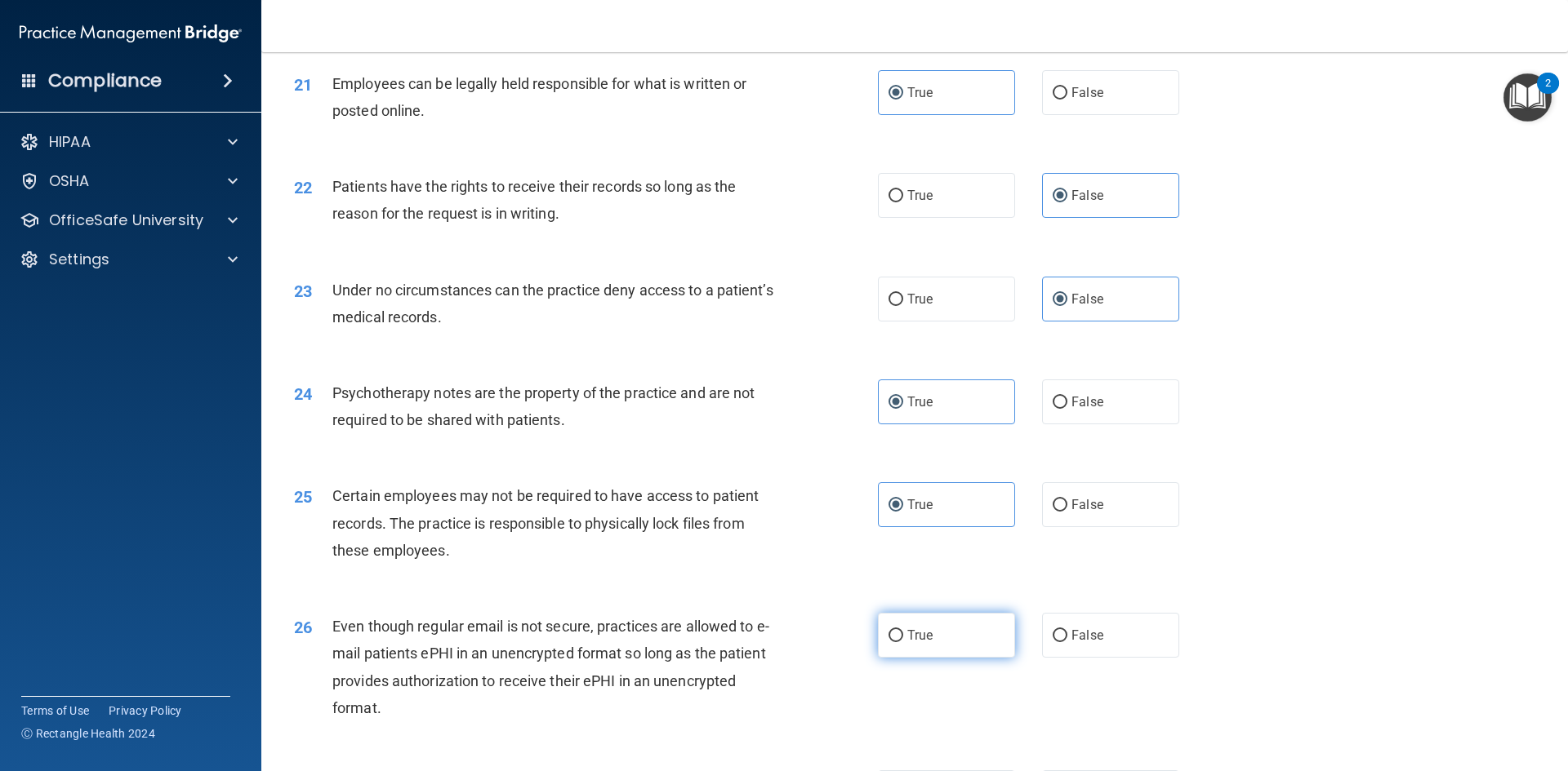
scroll to position [2693, 0]
click at [896, 642] on input "True" at bounding box center [896, 636] width 15 height 12
radio input "true"
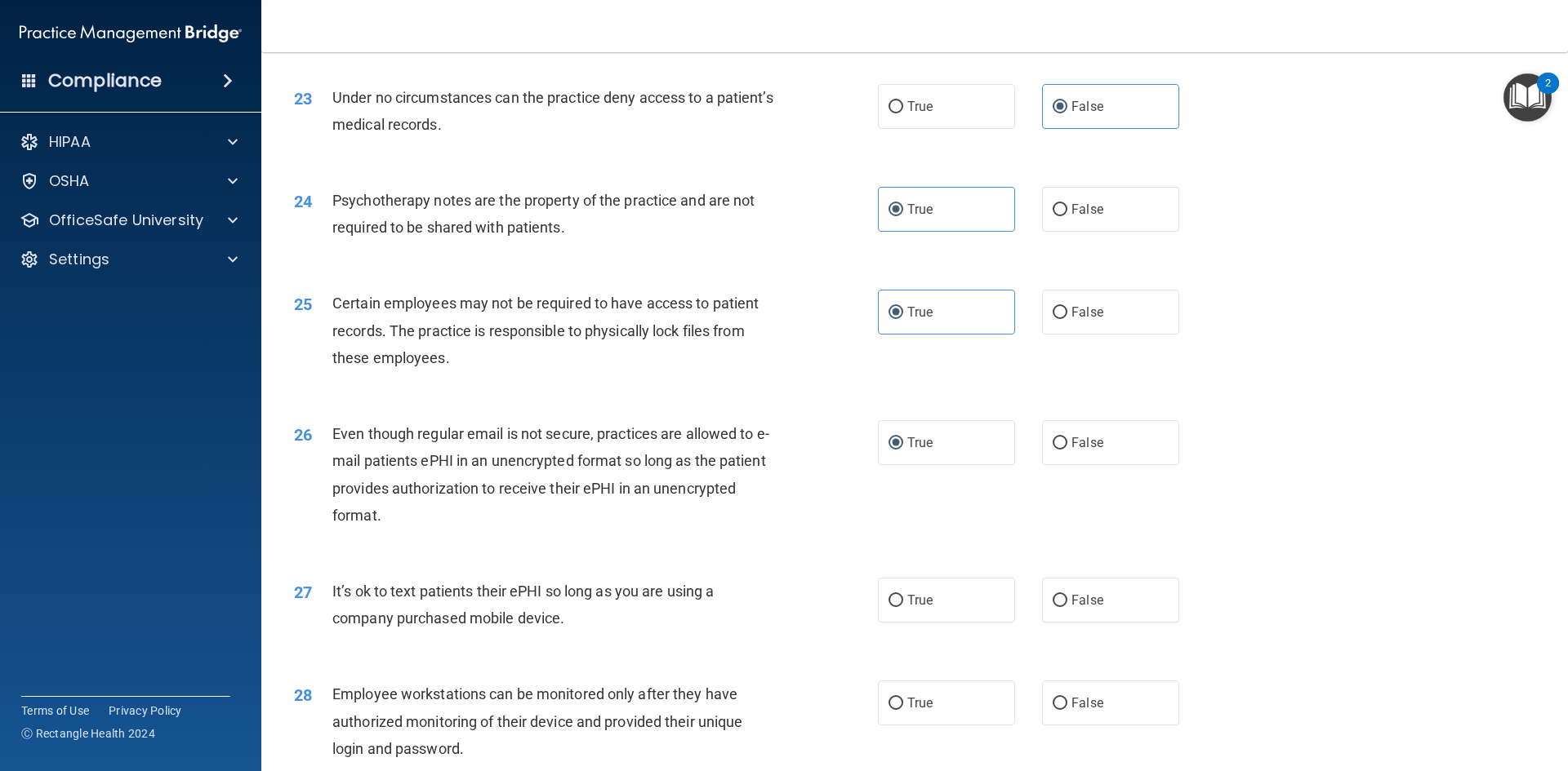
scroll to position [2938, 0]
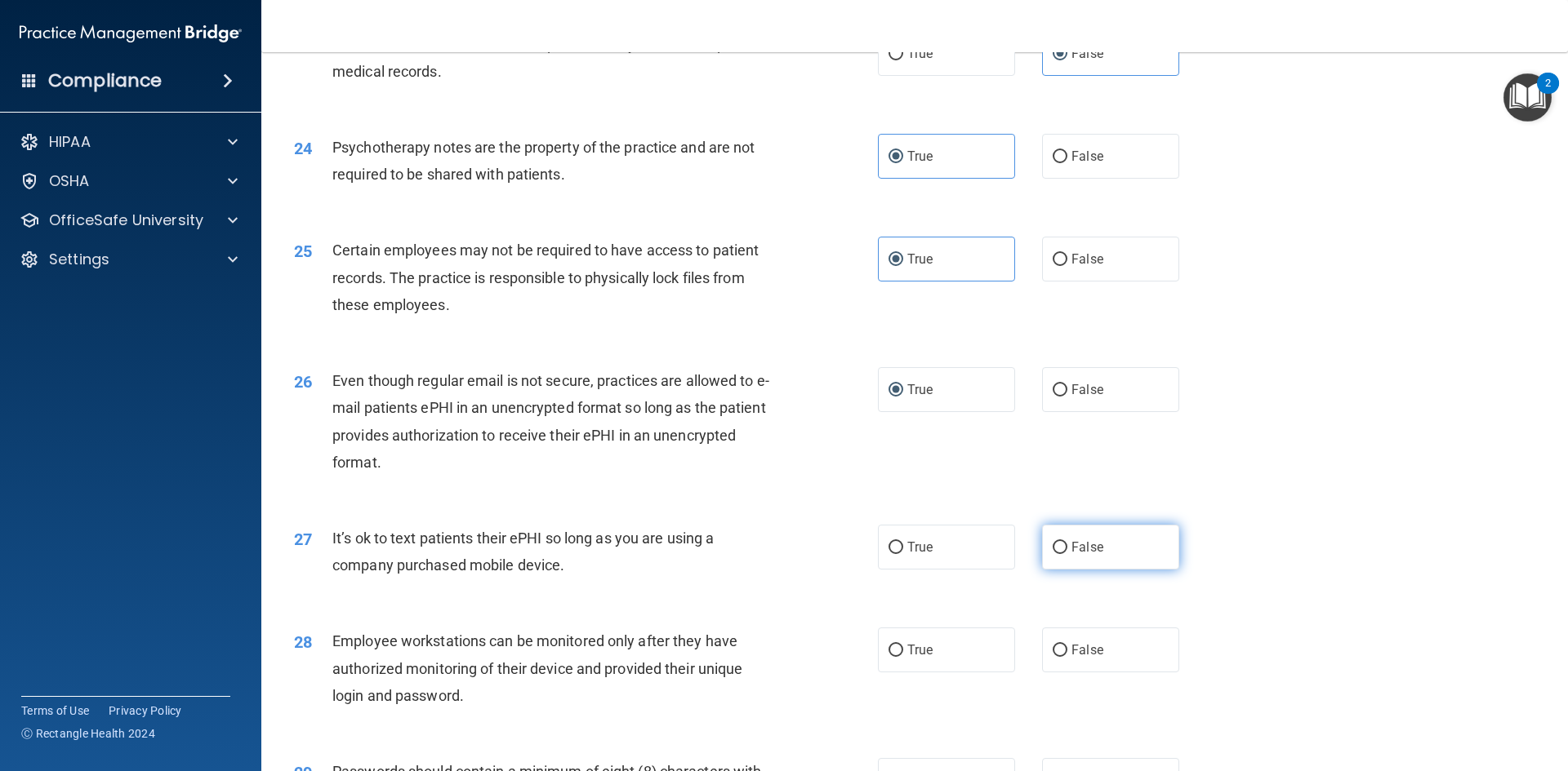
click at [1105, 570] on label "False" at bounding box center [1111, 548] width 137 height 45
click at [1067, 555] on input "False" at bounding box center [1060, 548] width 15 height 12
radio input "true"
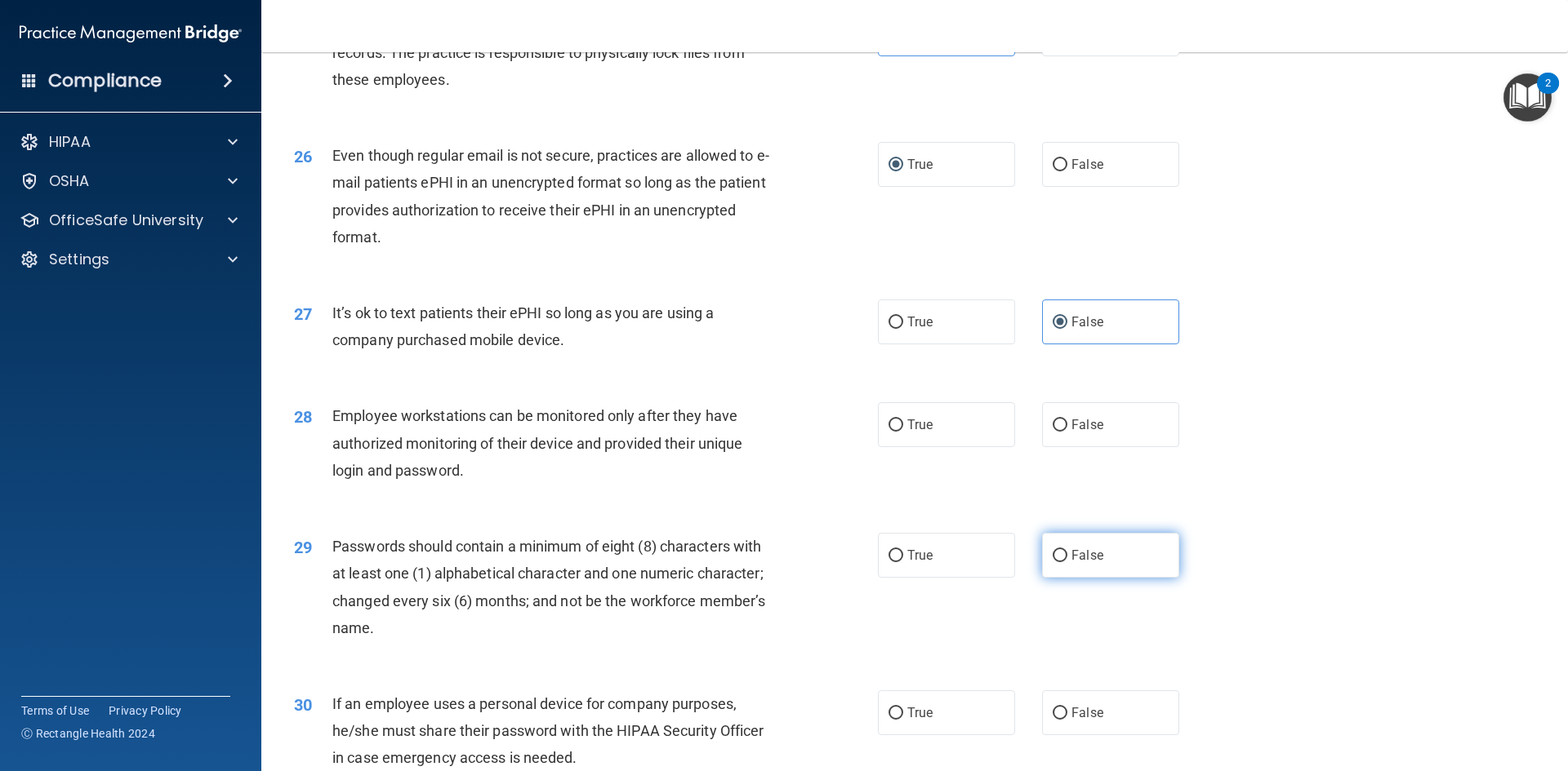
scroll to position [3183, 0]
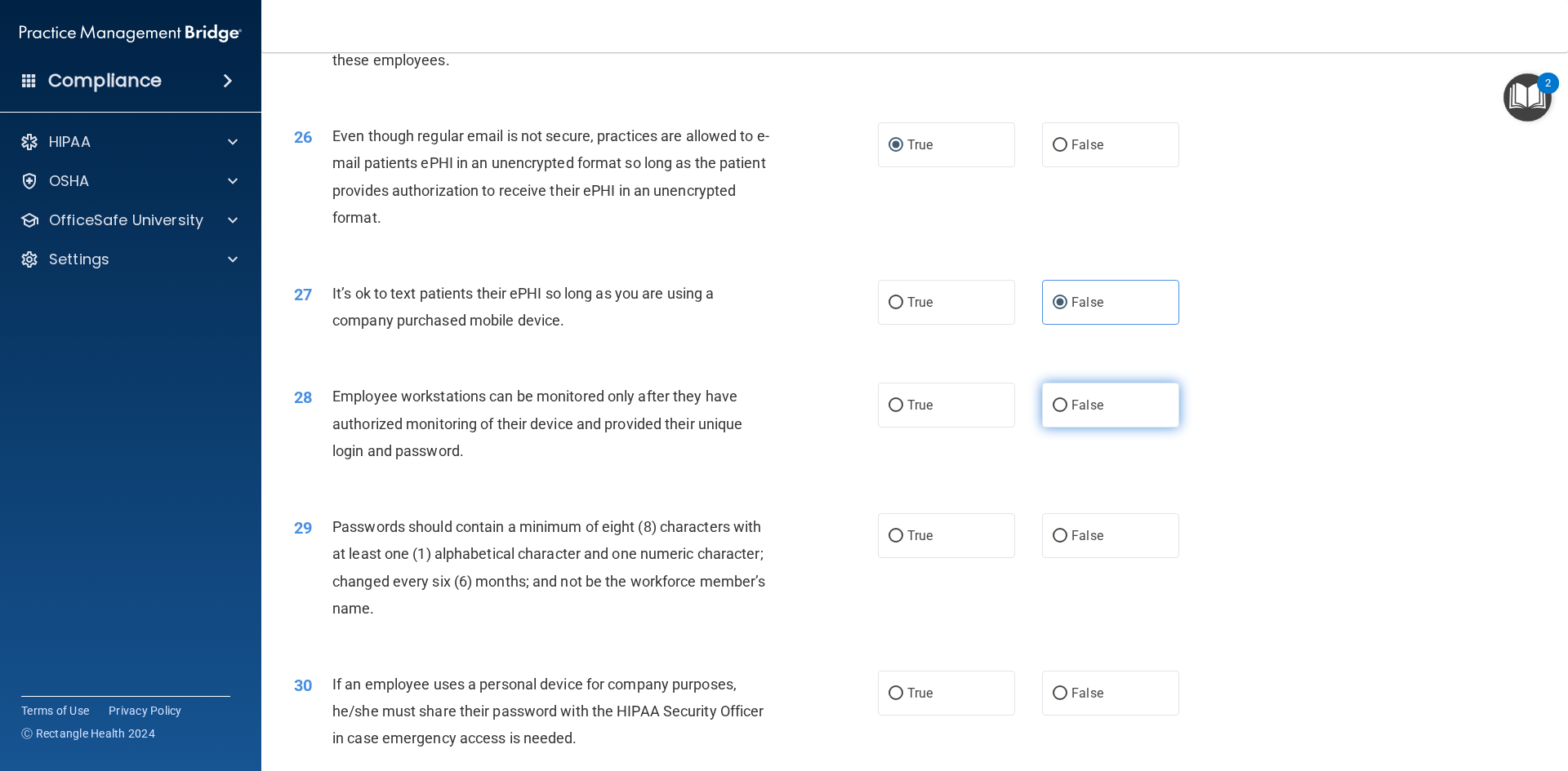
click at [1072, 413] on span "False" at bounding box center [1087, 405] width 32 height 16
click at [1067, 412] on input "False" at bounding box center [1060, 406] width 15 height 12
radio input "true"
click at [908, 548] on label "True" at bounding box center [946, 536] width 137 height 45
click at [904, 542] on input "True" at bounding box center [896, 536] width 15 height 12
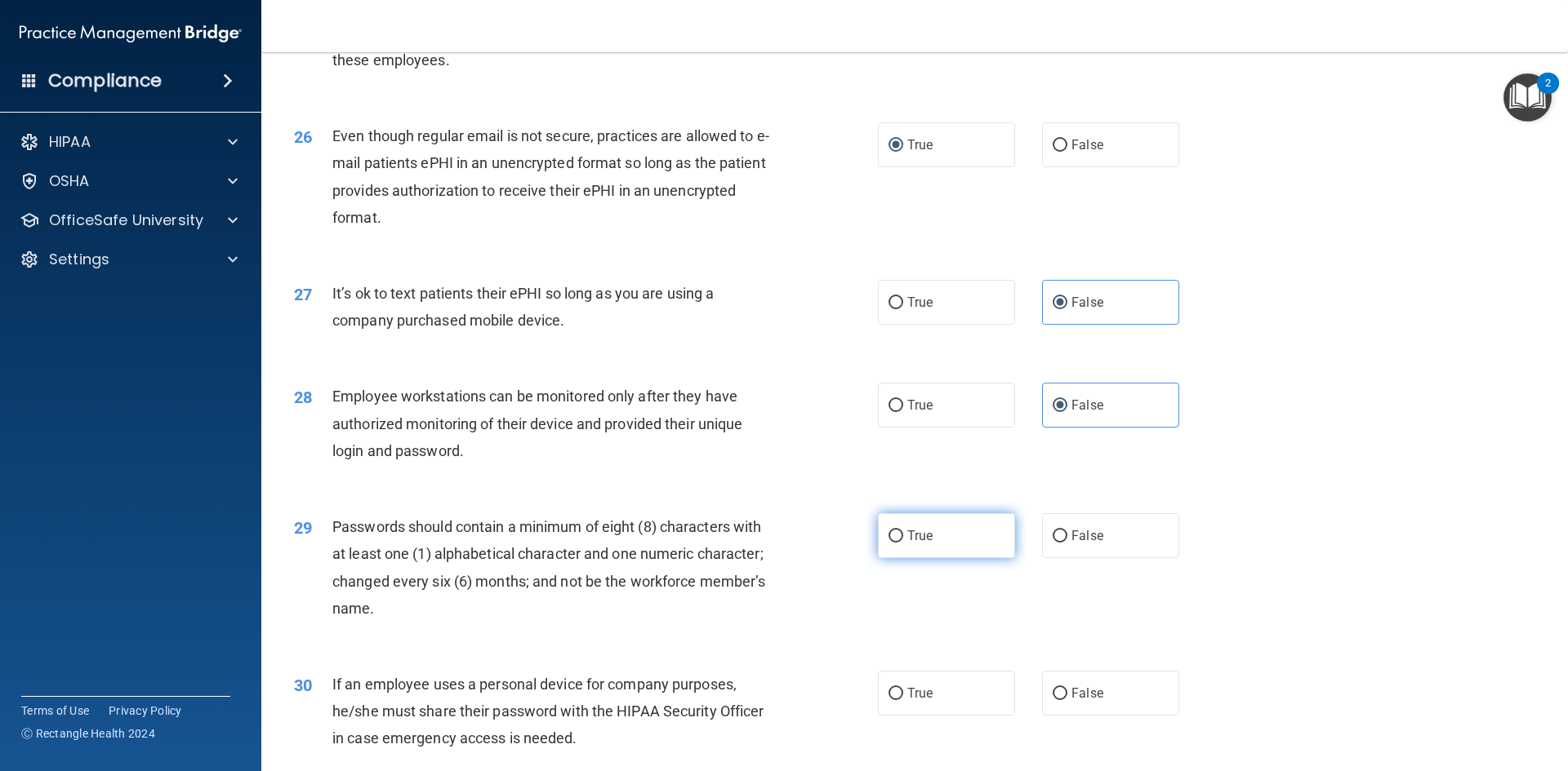
radio input "true"
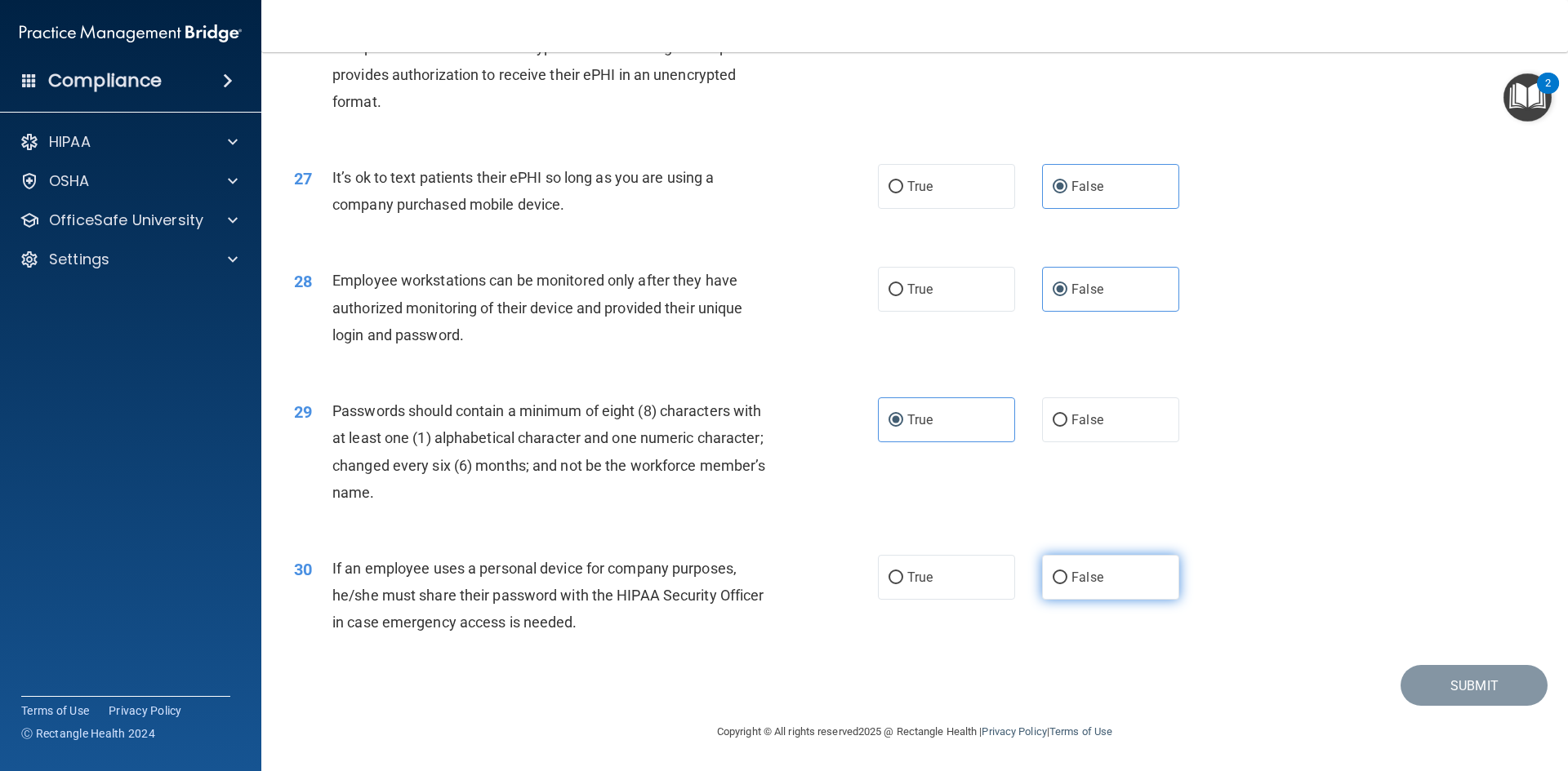
scroll to position [3326, 0]
click at [1062, 578] on label "False" at bounding box center [1111, 578] width 137 height 45
click at [1062, 578] on input "False" at bounding box center [1060, 578] width 15 height 12
radio input "true"
click at [1476, 683] on button "Submit" at bounding box center [1474, 686] width 147 height 41
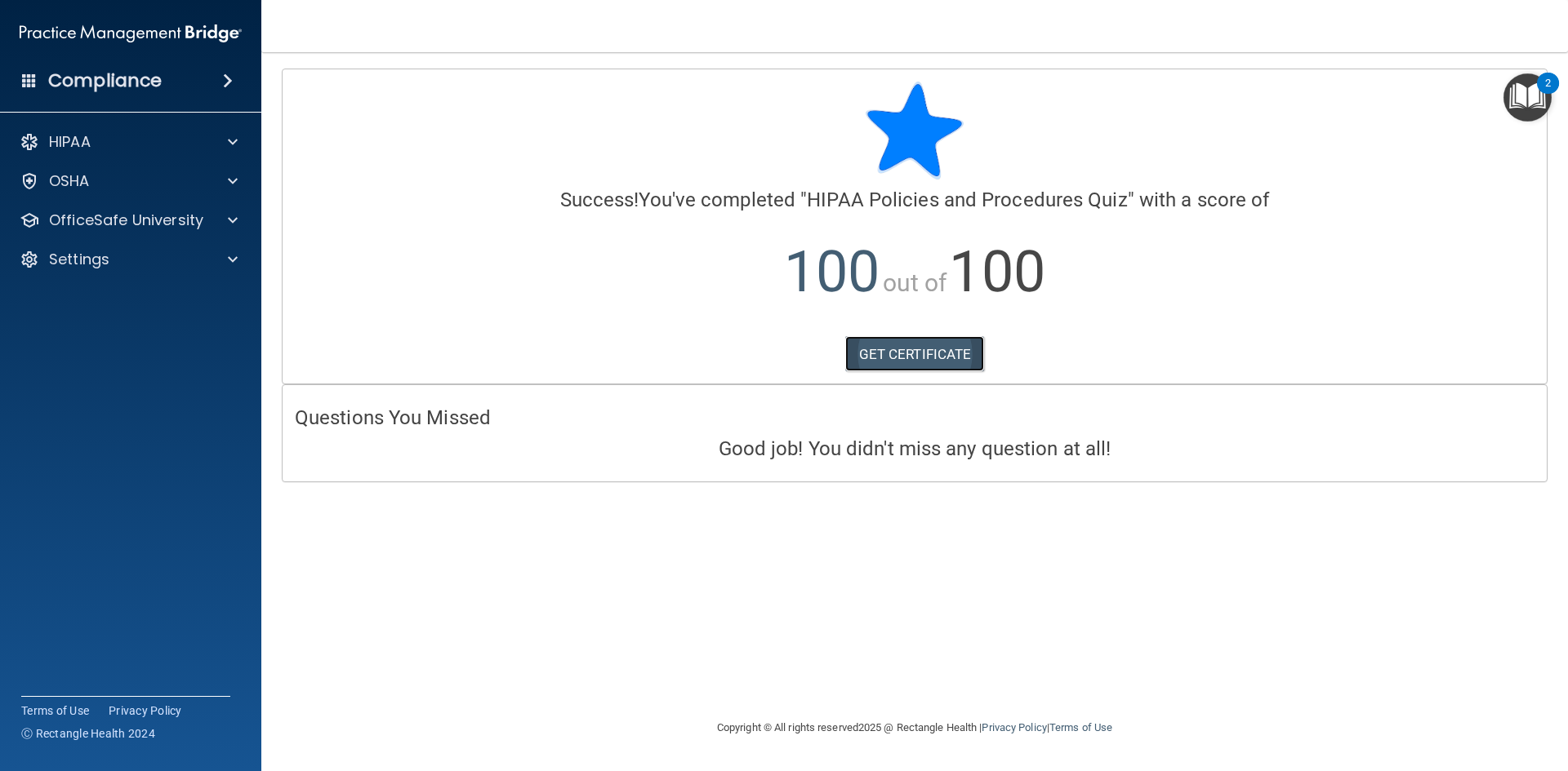
click at [915, 353] on link "GET CERTIFICATE" at bounding box center [916, 354] width 140 height 36
click at [80, 188] on p "OSHA" at bounding box center [69, 181] width 41 height 20
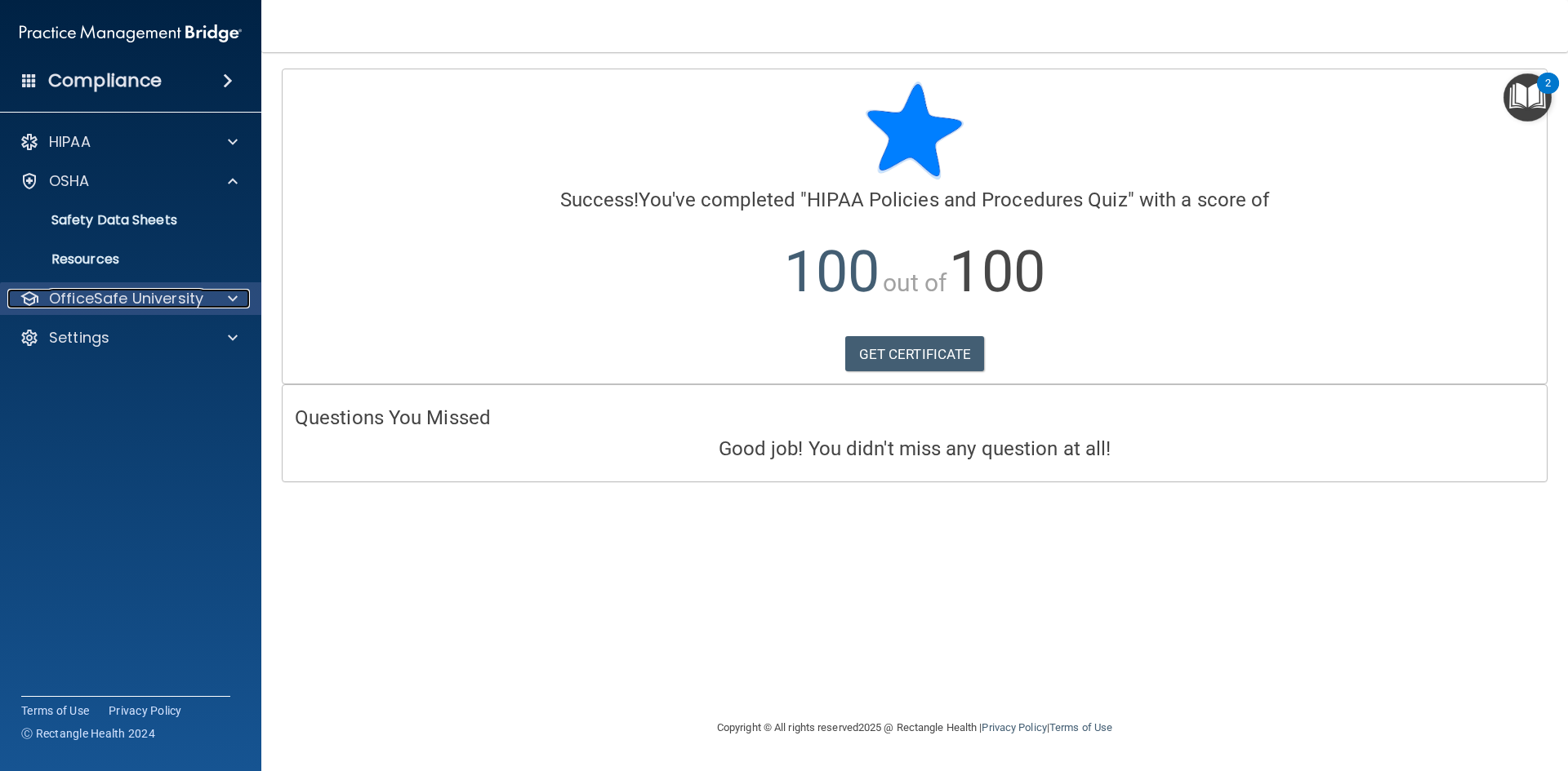
click at [88, 298] on p "OfficeSafe University" at bounding box center [126, 298] width 154 height 20
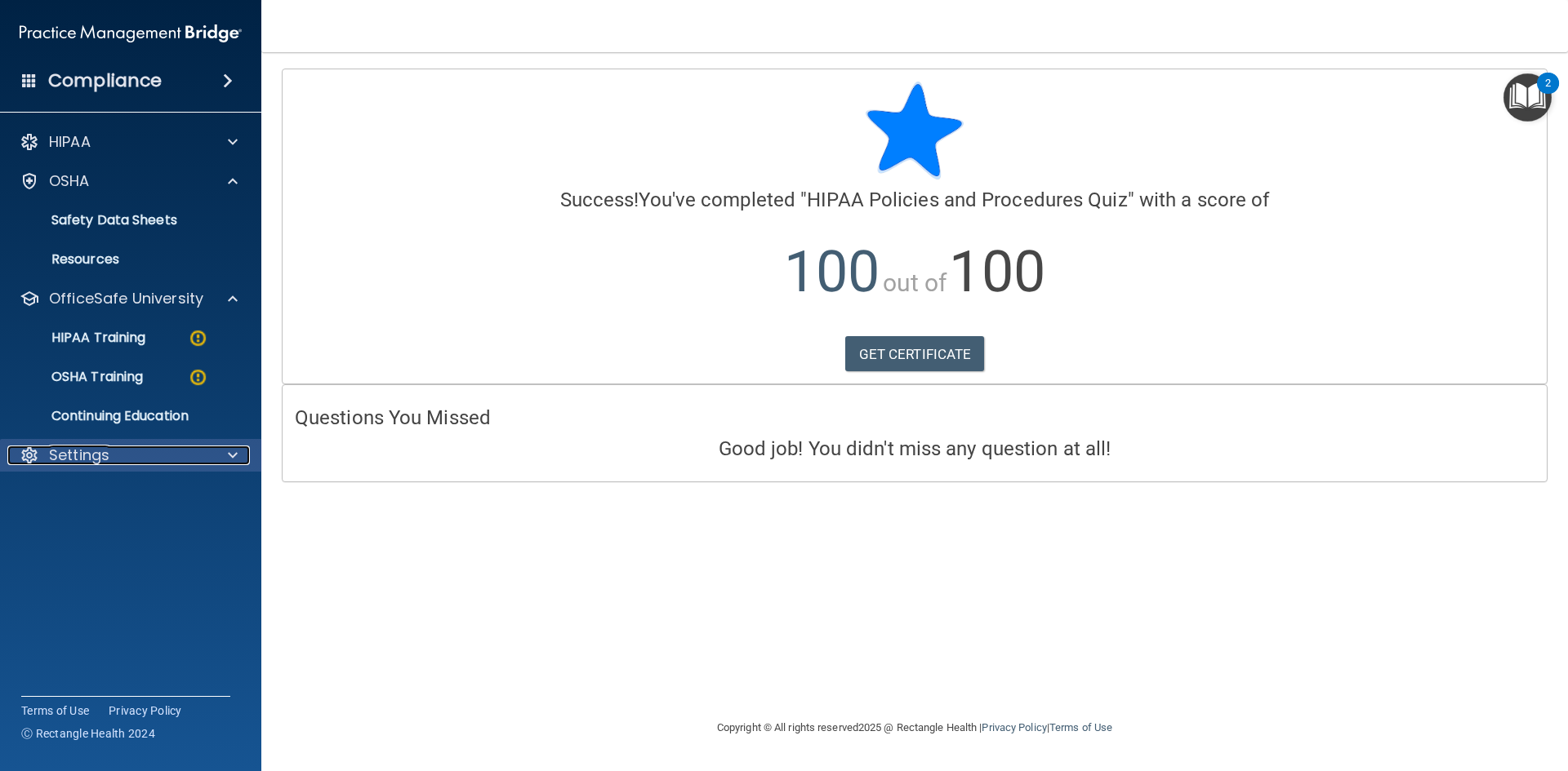
click at [77, 458] on p "Settings" at bounding box center [79, 455] width 60 height 20
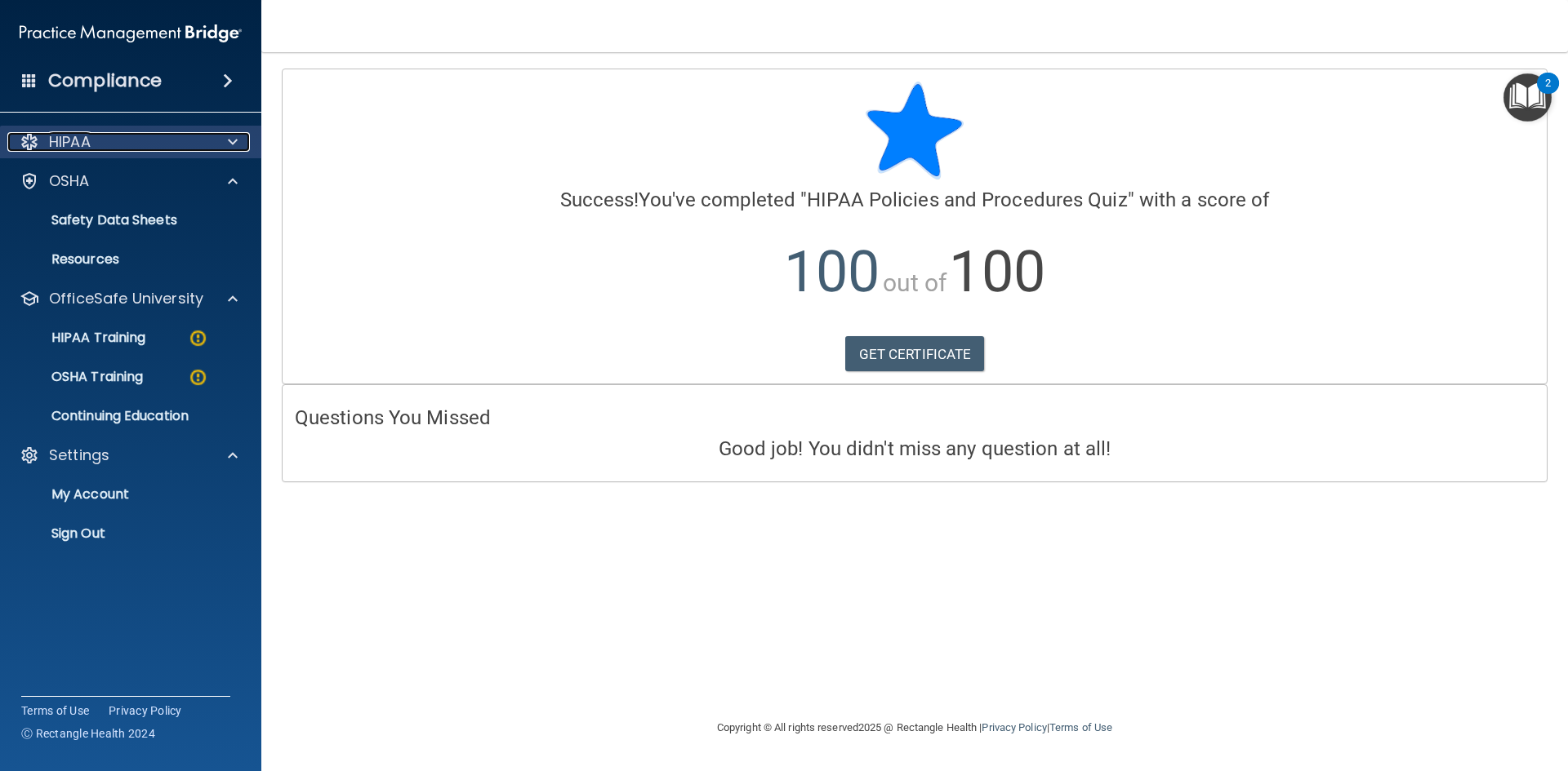
click at [99, 142] on div "HIPAA" at bounding box center [109, 141] width 203 height 20
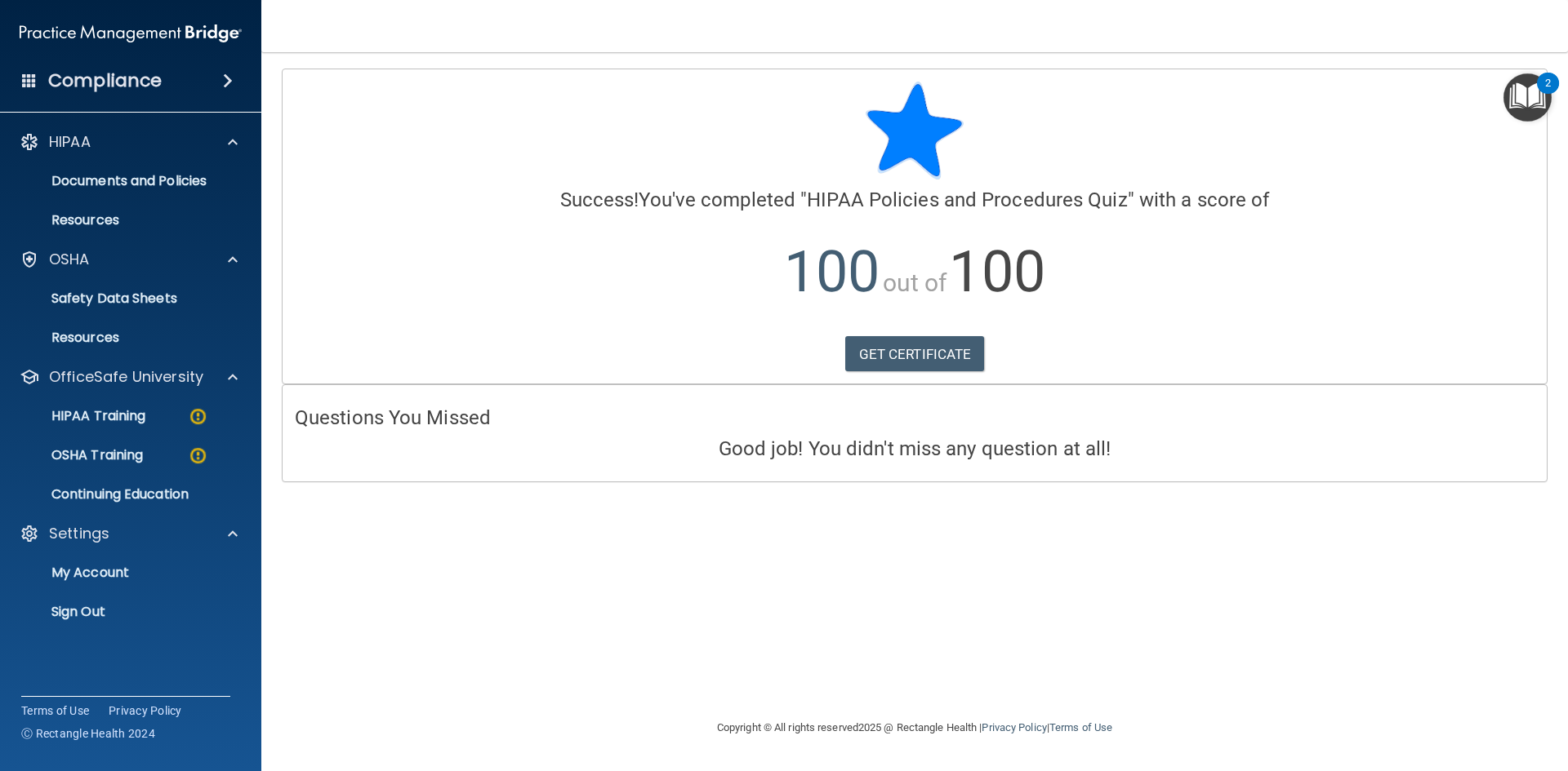
click at [119, 77] on h4 "Compliance" at bounding box center [105, 80] width 114 height 23
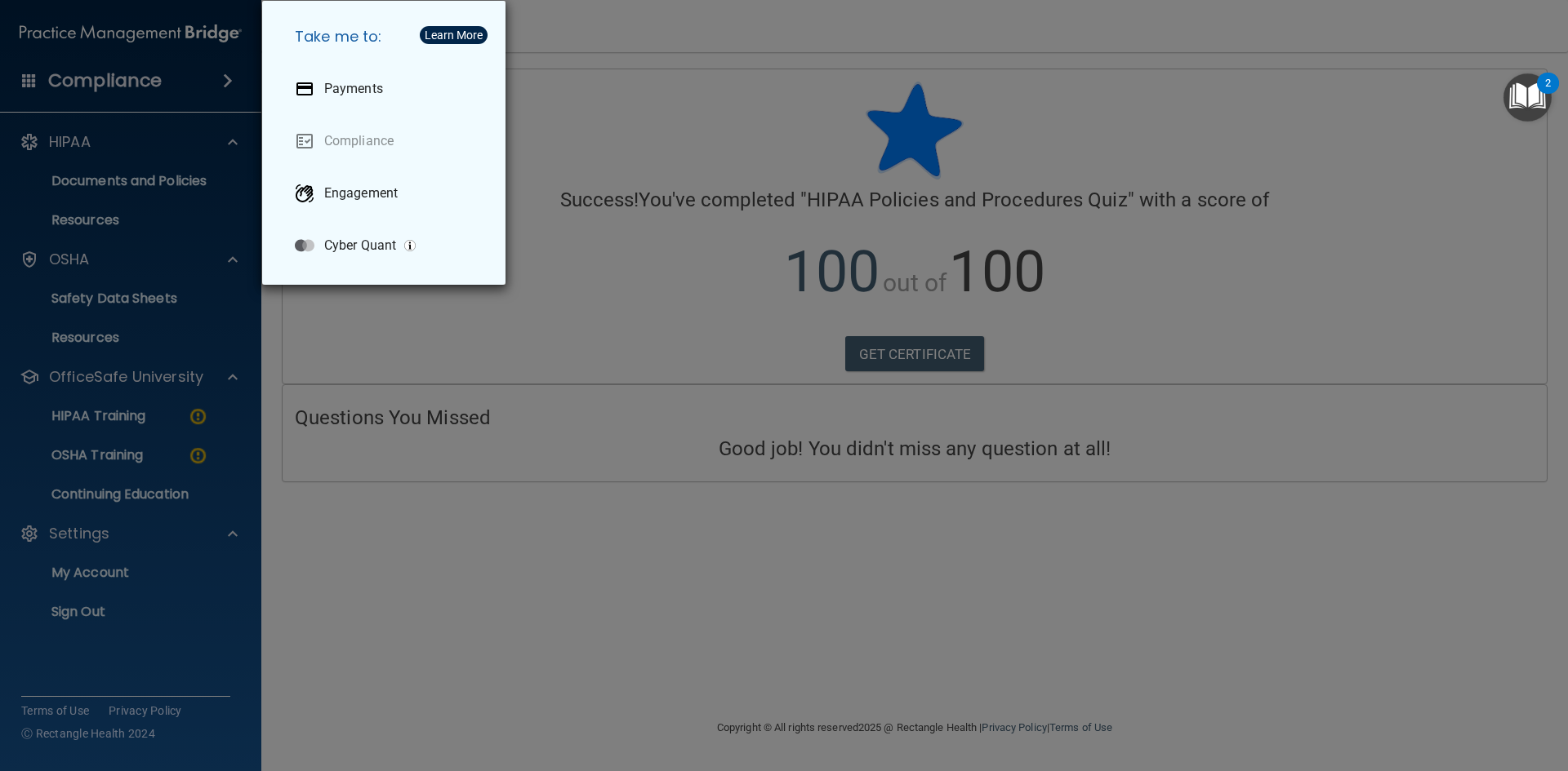
click at [173, 27] on div "Take me to: Payments Compliance Engagement Cyber Quant" at bounding box center [784, 386] width 1568 height 771
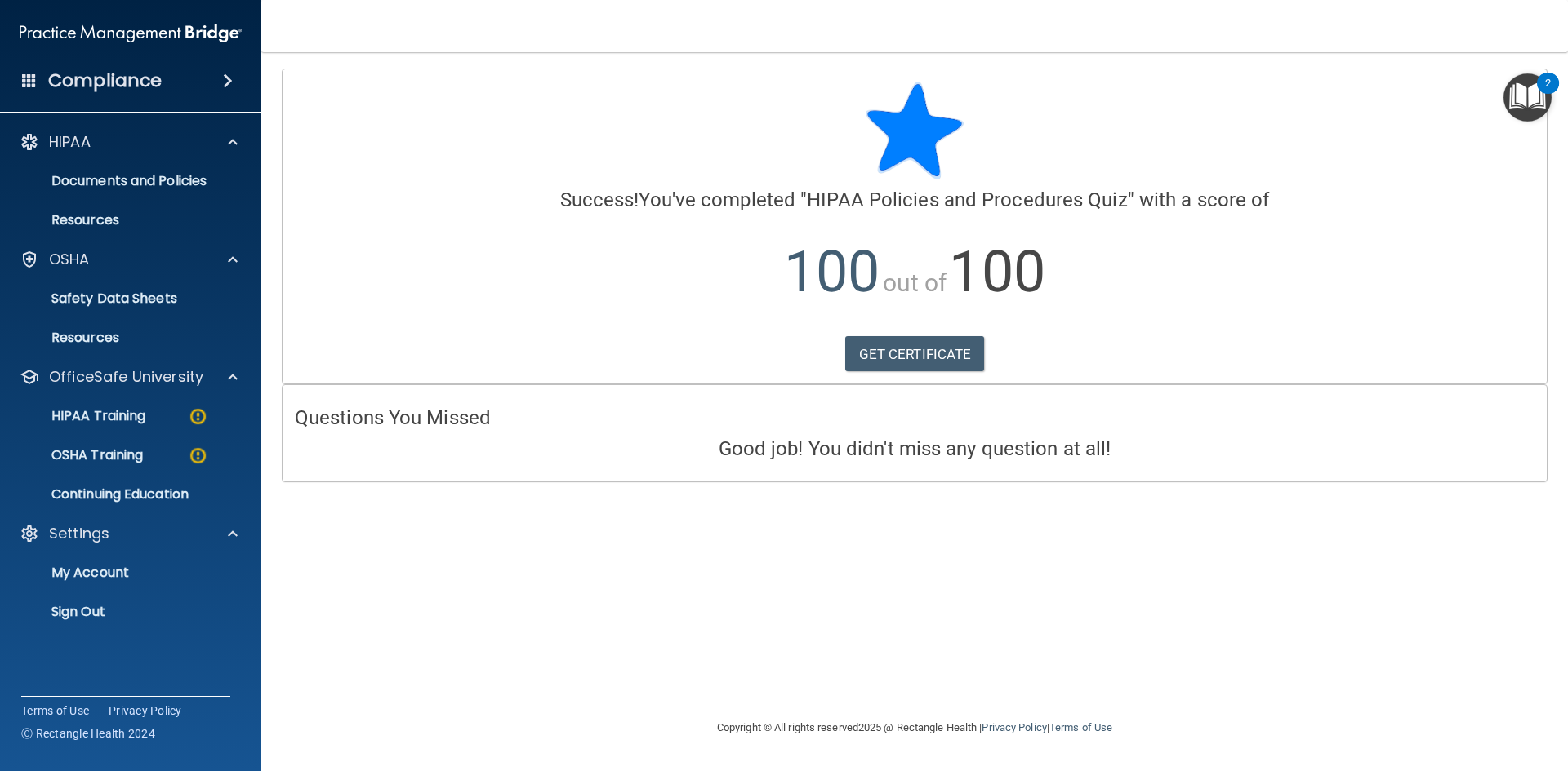
click at [20, 78] on div "Compliance" at bounding box center [130, 81] width 261 height 36
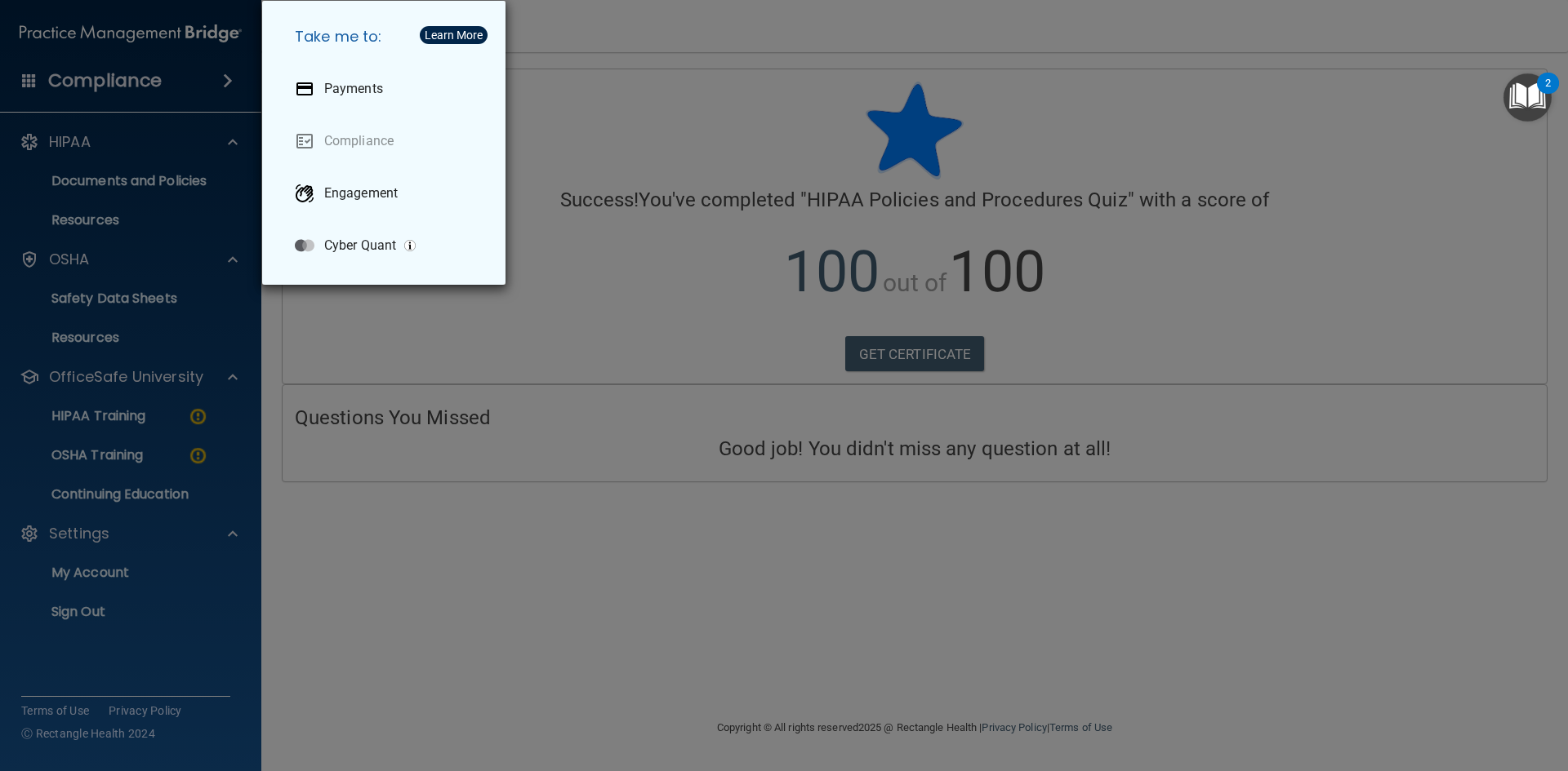
click at [132, 34] on div "Take me to: Payments Compliance Engagement Cyber Quant" at bounding box center [784, 386] width 1568 height 771
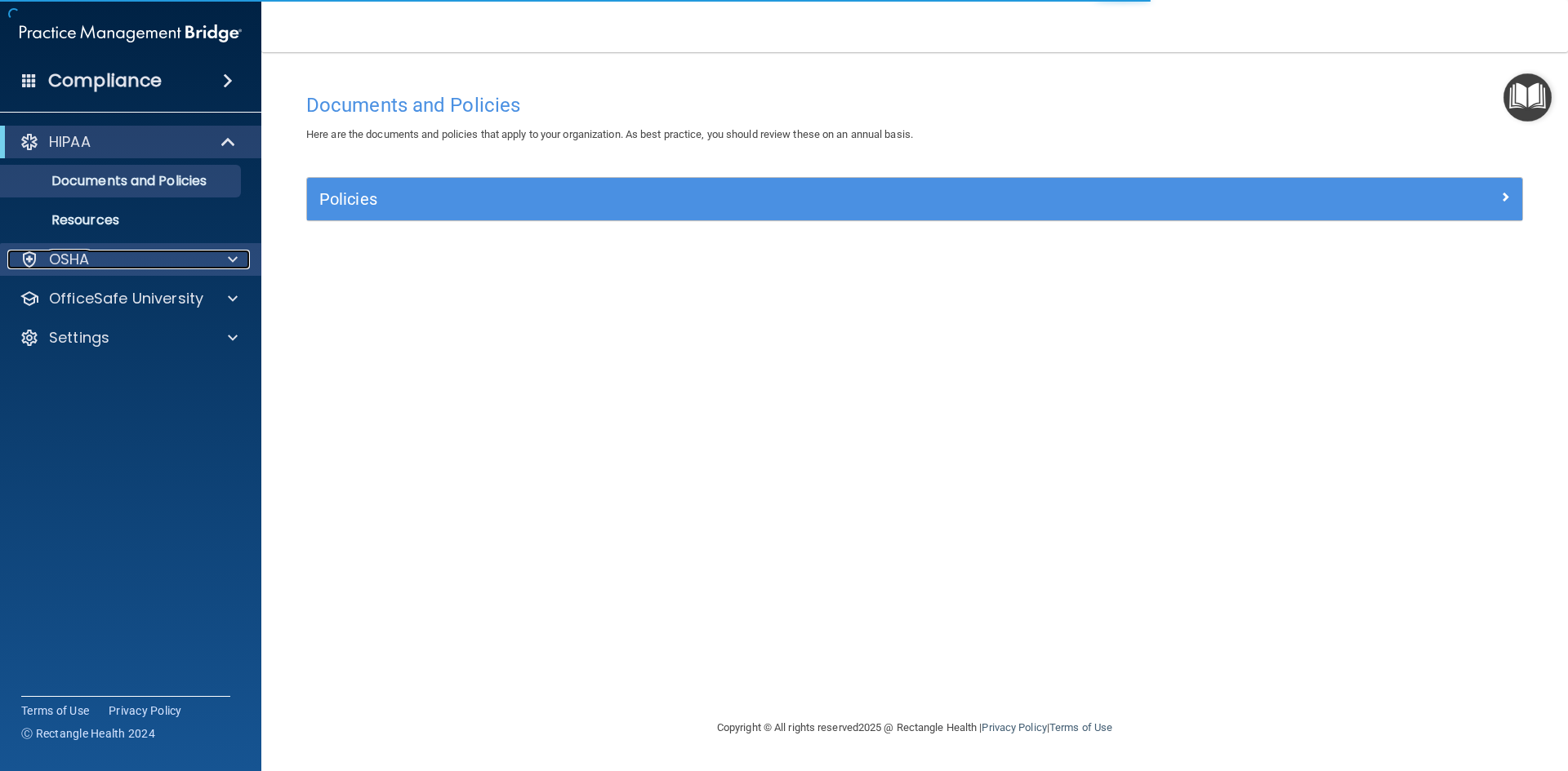
click at [115, 252] on div "OSHA" at bounding box center [109, 260] width 203 height 20
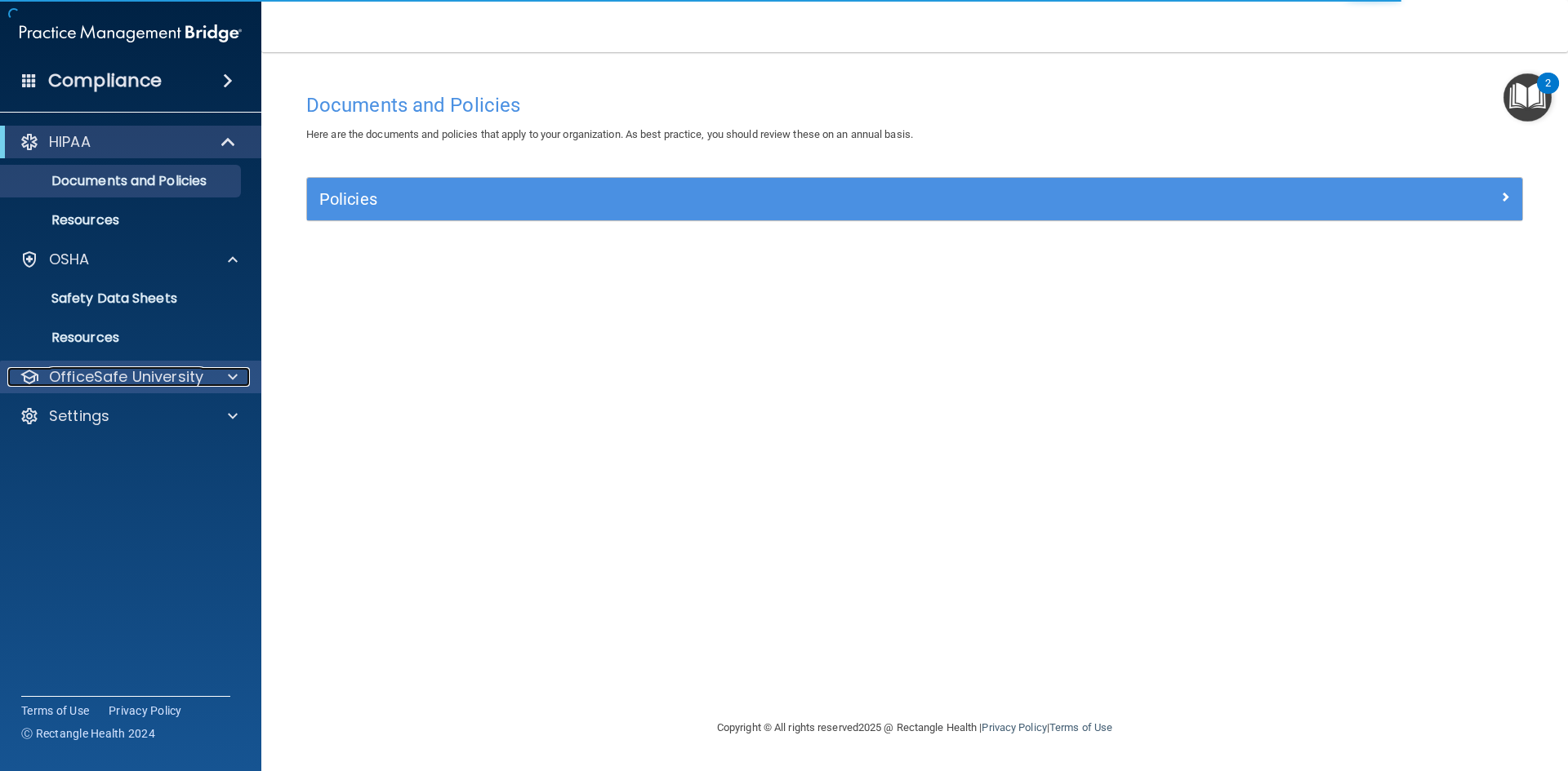
click at [217, 385] on div at bounding box center [230, 377] width 41 height 20
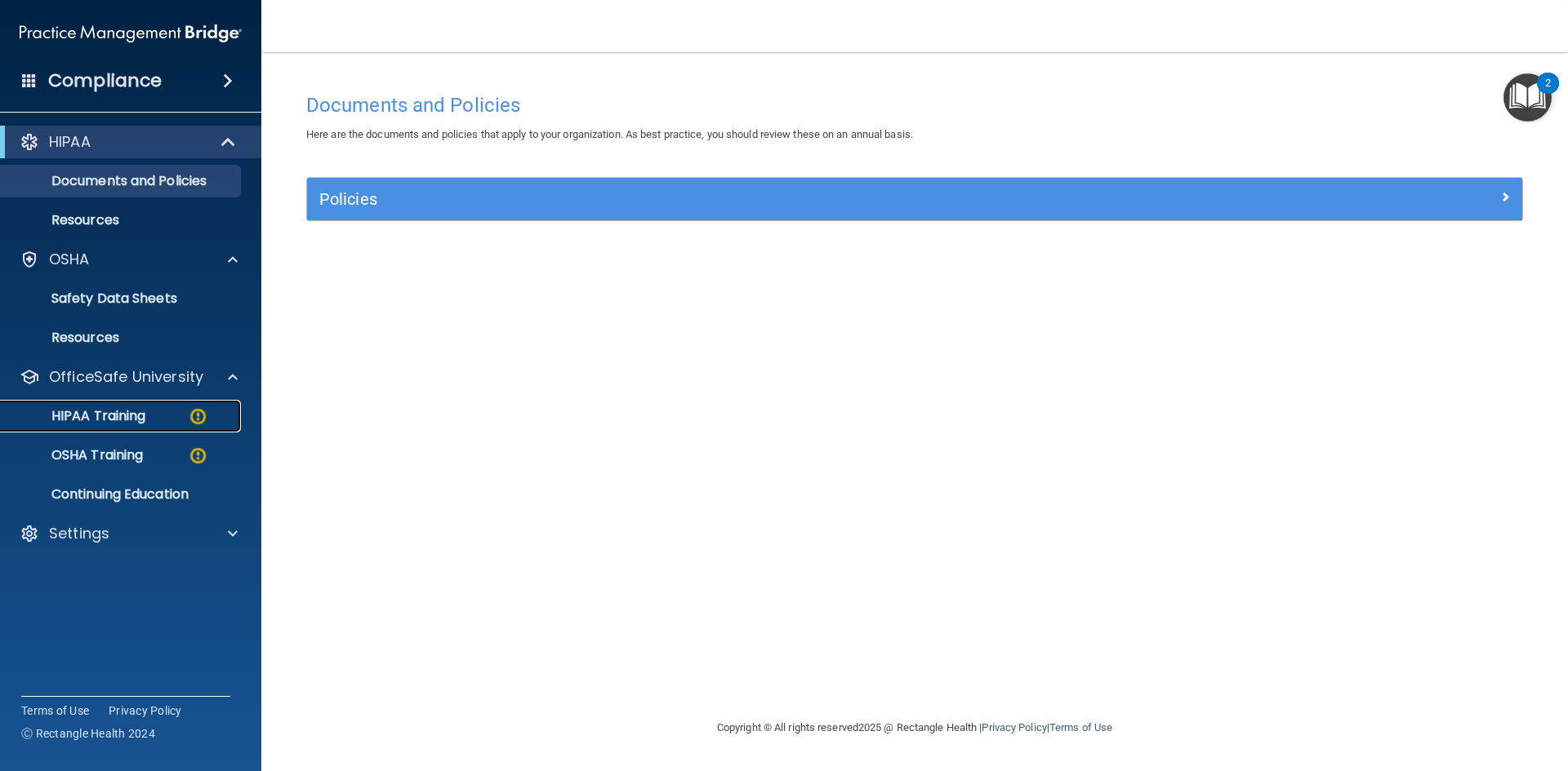
click at [167, 424] on link "HIPAA Training" at bounding box center [112, 417] width 257 height 33
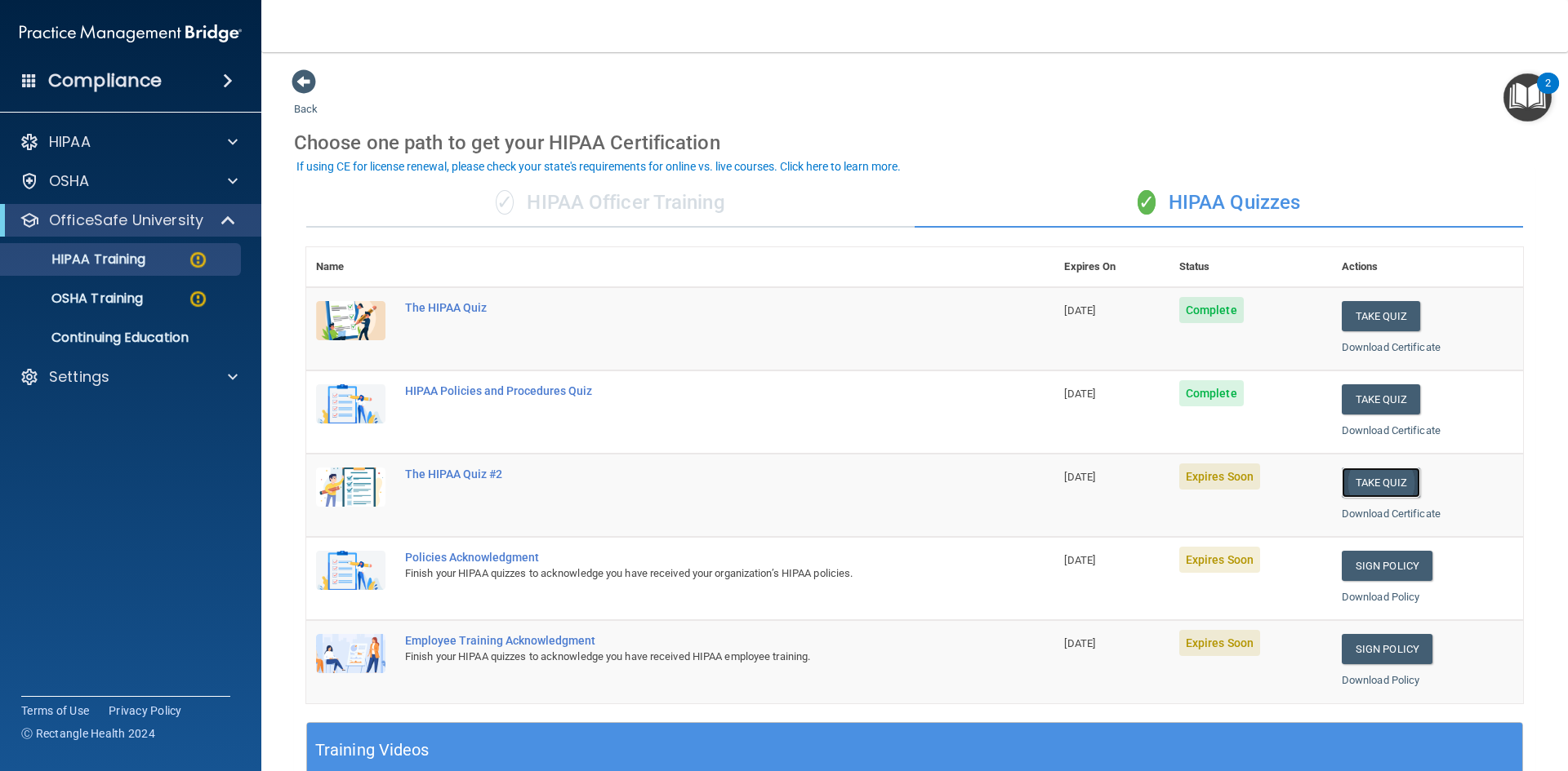
click at [1386, 480] on button "Take Quiz" at bounding box center [1381, 482] width 79 height 30
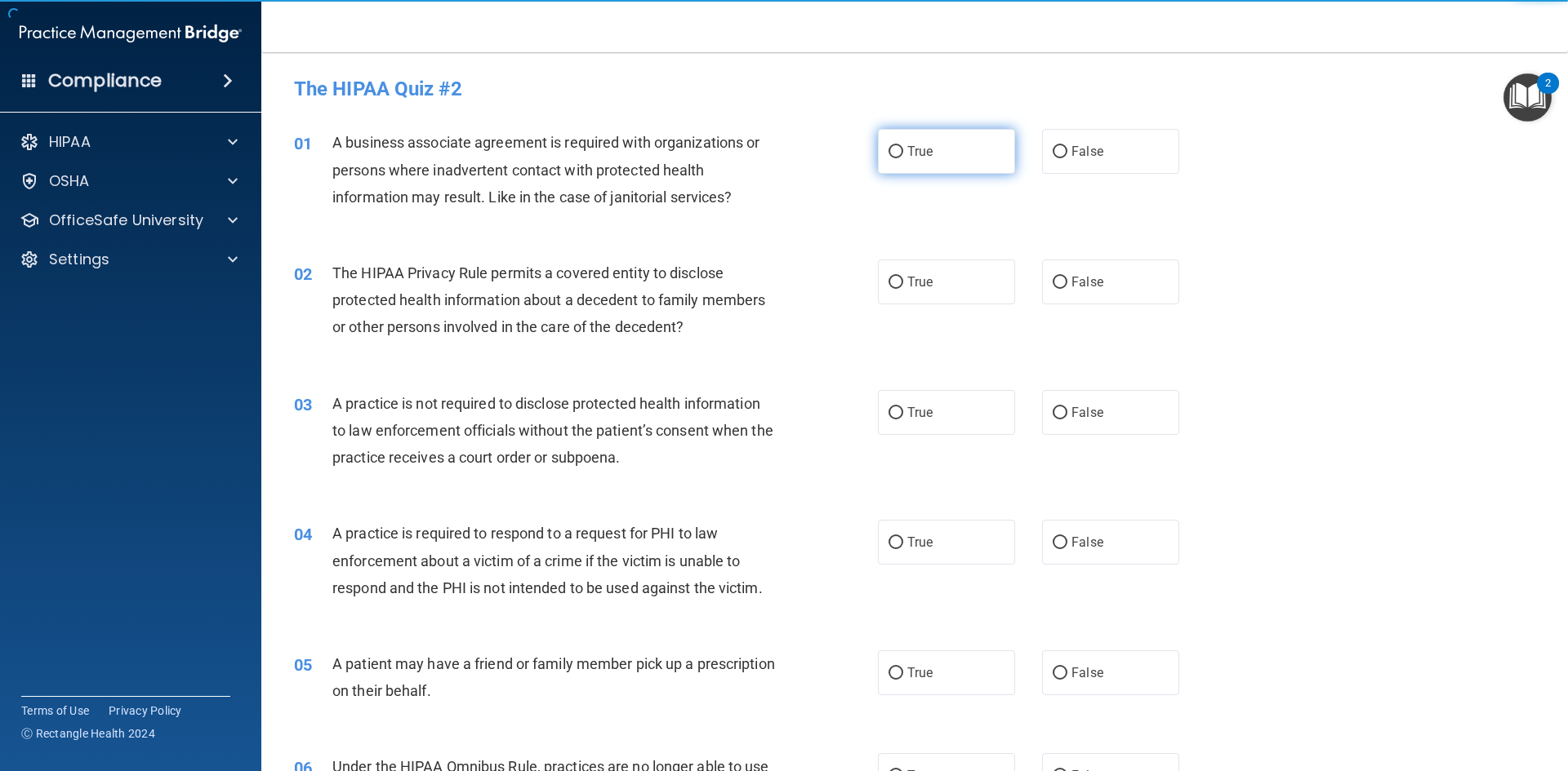
click at [908, 153] on span "True" at bounding box center [920, 152] width 25 height 16
click at [902, 153] on input "True" at bounding box center [896, 152] width 15 height 12
radio input "true"
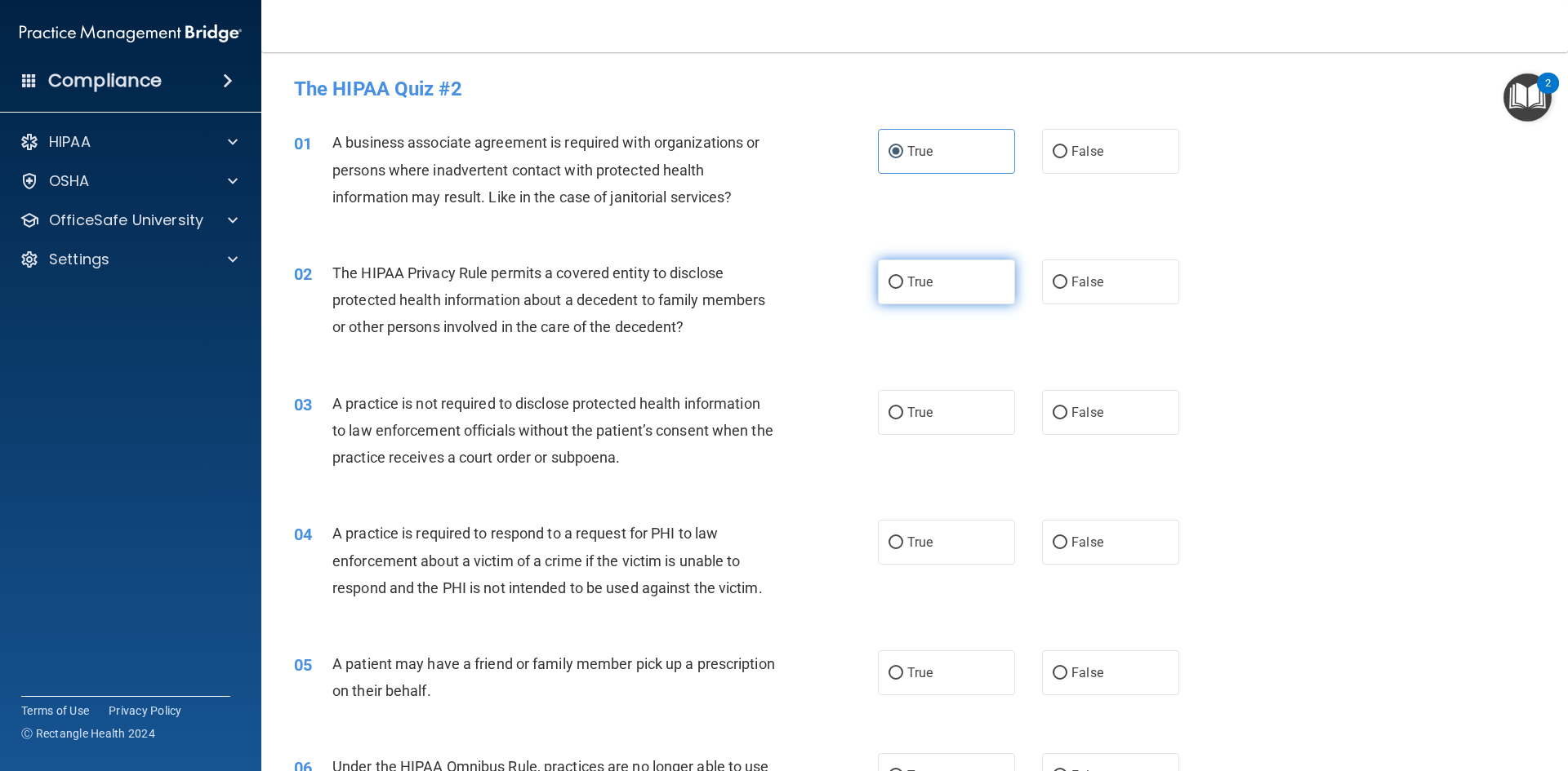
click at [962, 291] on label "True" at bounding box center [946, 282] width 137 height 45
click at [904, 289] on input "True" at bounding box center [896, 283] width 15 height 12
radio input "true"
click at [931, 427] on label "True" at bounding box center [946, 412] width 137 height 45
click at [904, 419] on input "True" at bounding box center [896, 413] width 15 height 12
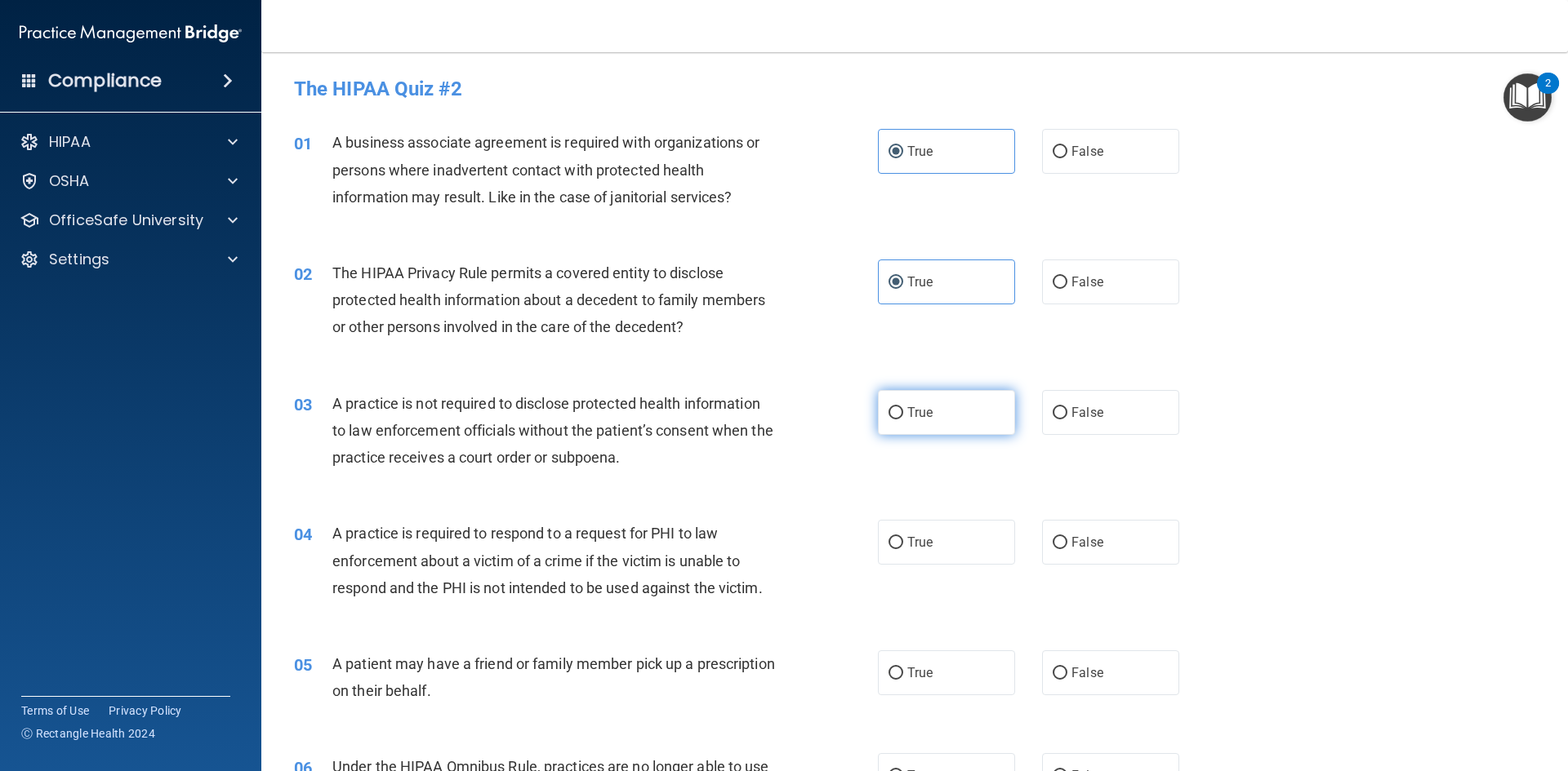
radio input "true"
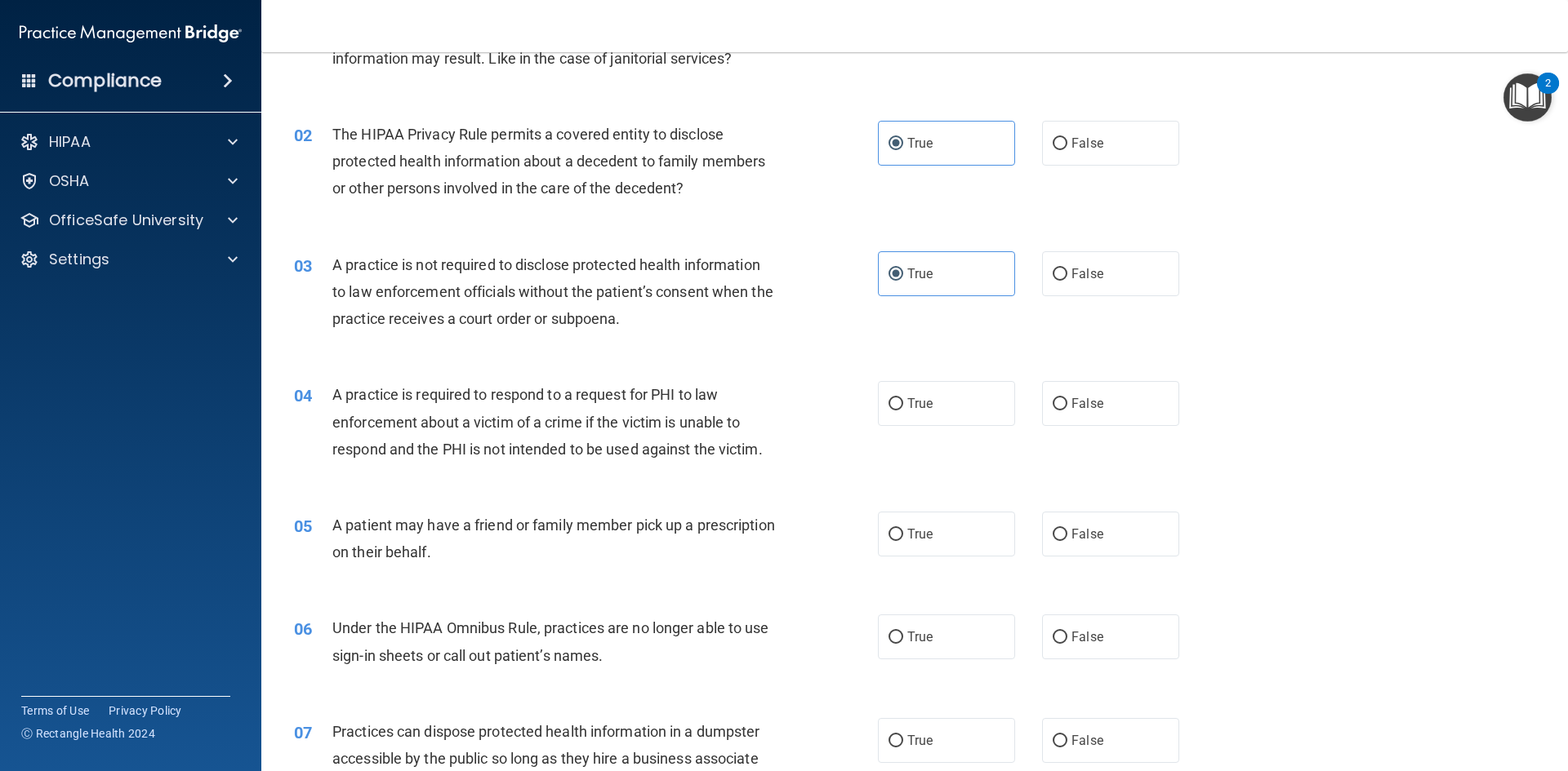
scroll to position [163, 0]
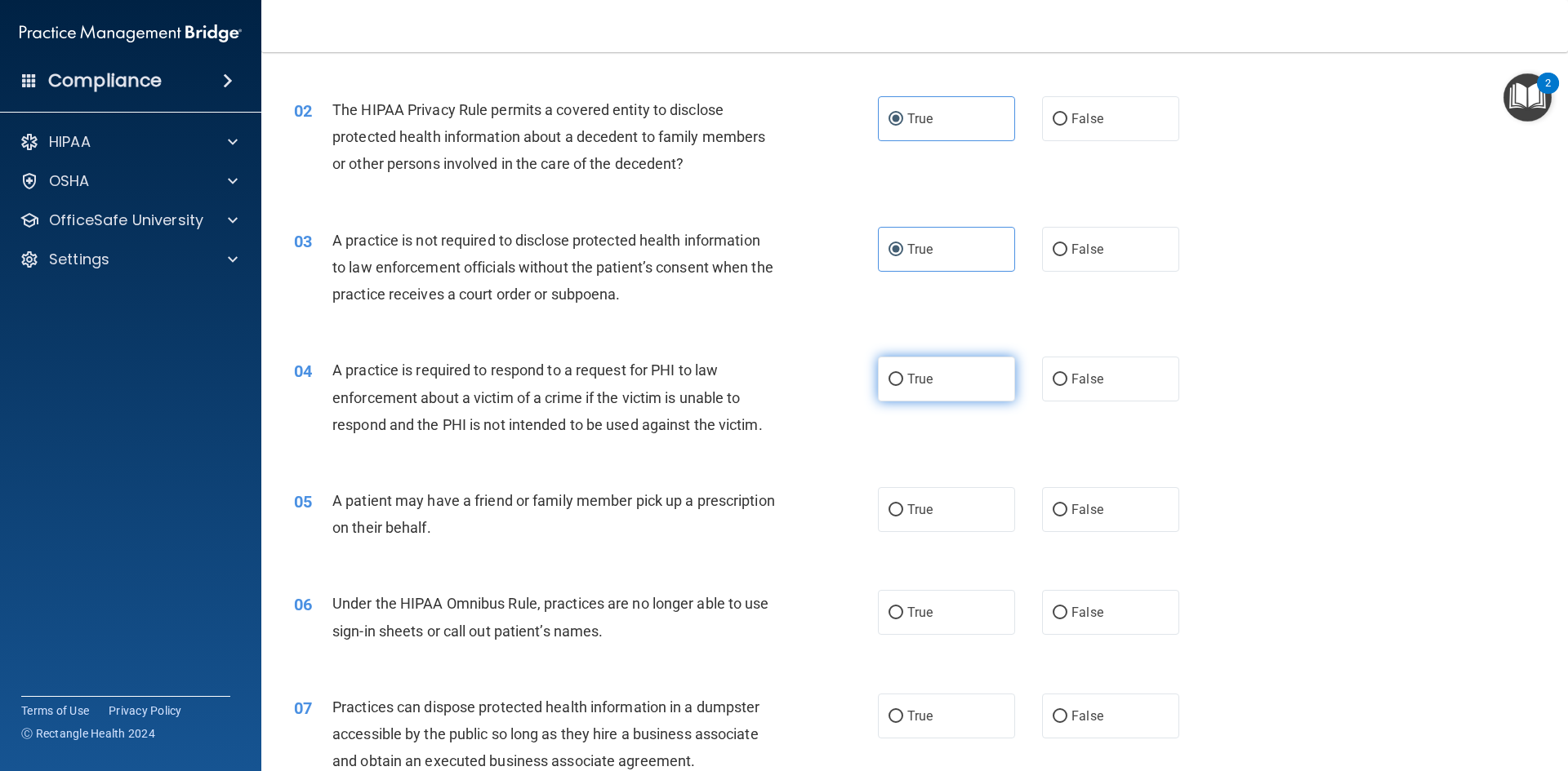
click at [960, 398] on label "True" at bounding box center [946, 379] width 137 height 45
click at [904, 386] on input "True" at bounding box center [896, 379] width 15 height 12
radio input "true"
click at [938, 517] on label "True" at bounding box center [946, 510] width 137 height 45
click at [904, 517] on input "True" at bounding box center [896, 511] width 15 height 12
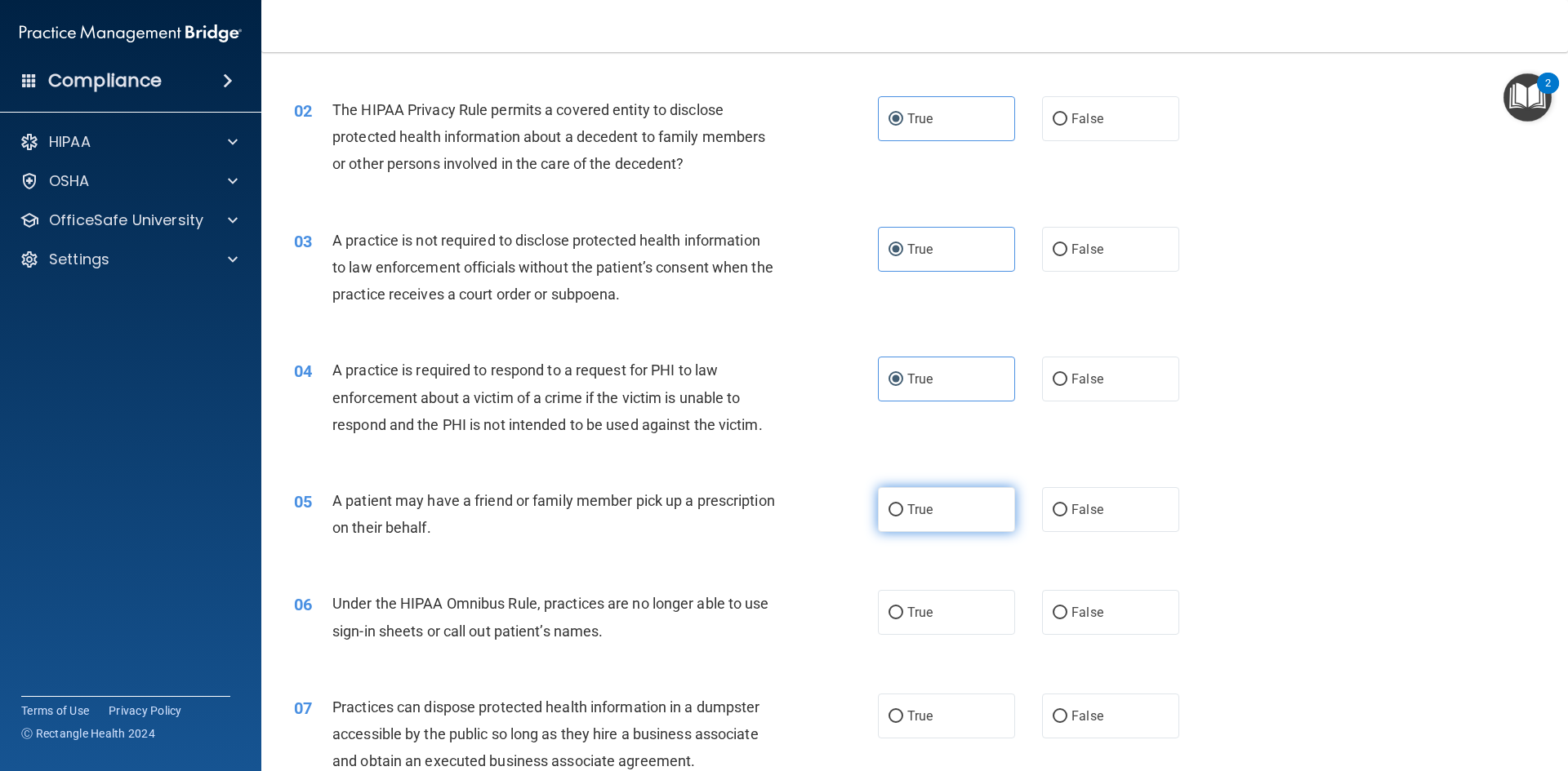
radio input "true"
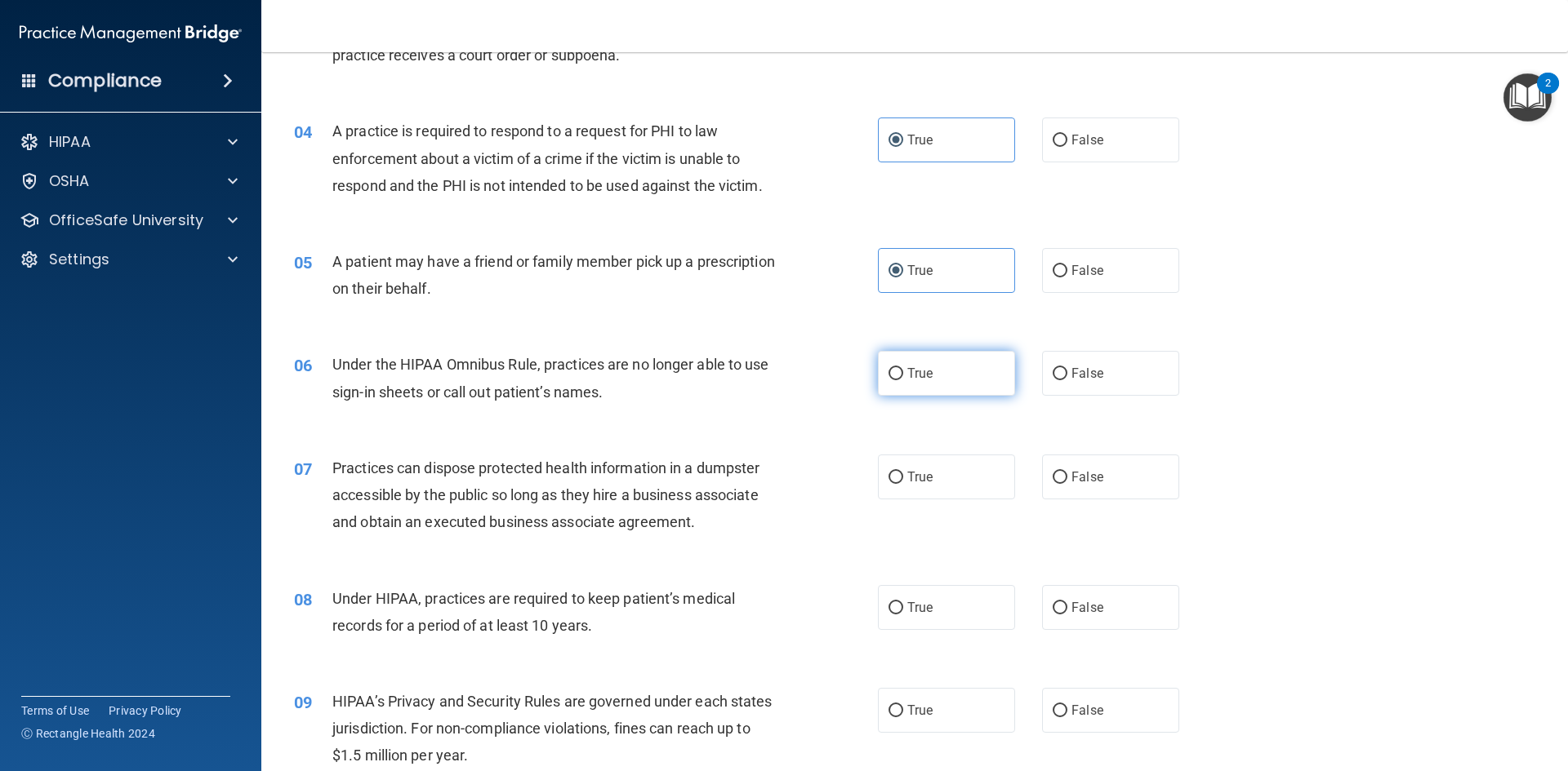
scroll to position [408, 0]
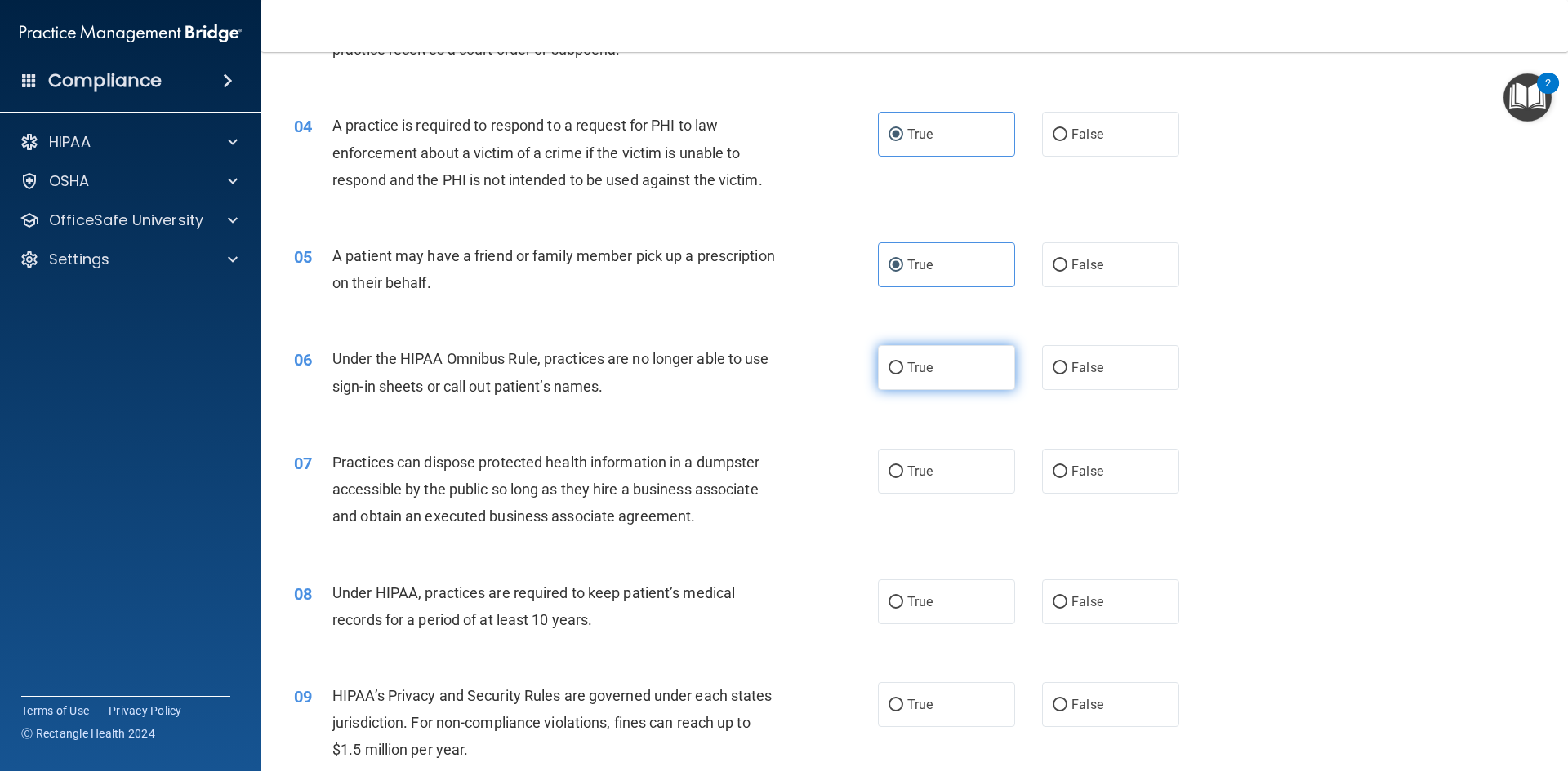
click at [944, 370] on label "True" at bounding box center [946, 367] width 137 height 45
click at [904, 370] on input "True" at bounding box center [896, 368] width 15 height 12
radio input "true"
click at [938, 463] on label "True" at bounding box center [946, 472] width 137 height 45
click at [904, 466] on input "True" at bounding box center [896, 472] width 15 height 12
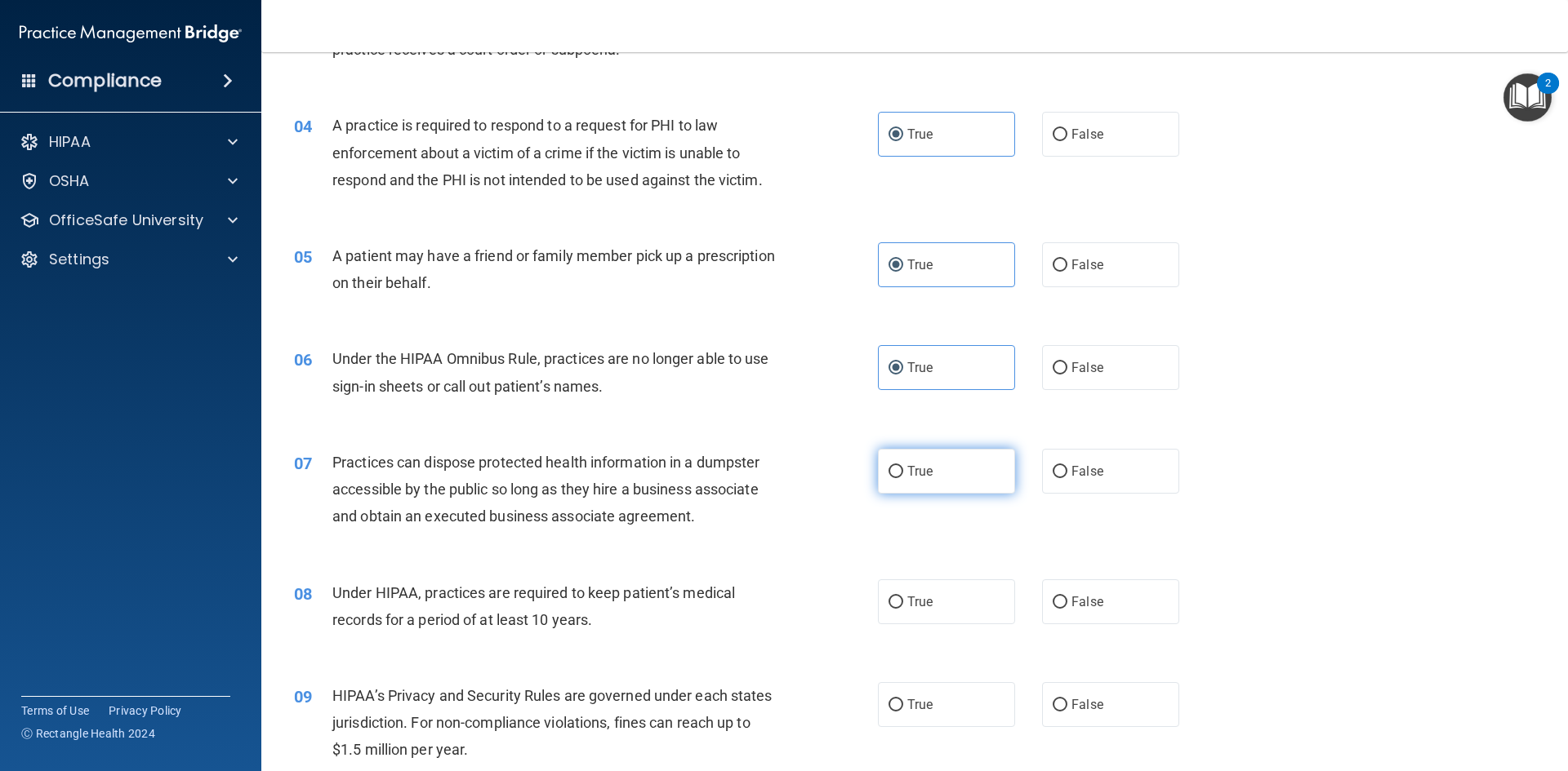
radio input "true"
click at [946, 618] on label "True" at bounding box center [946, 602] width 137 height 45
click at [904, 609] on input "True" at bounding box center [896, 603] width 15 height 12
radio input "true"
click at [952, 700] on label "True" at bounding box center [946, 705] width 137 height 45
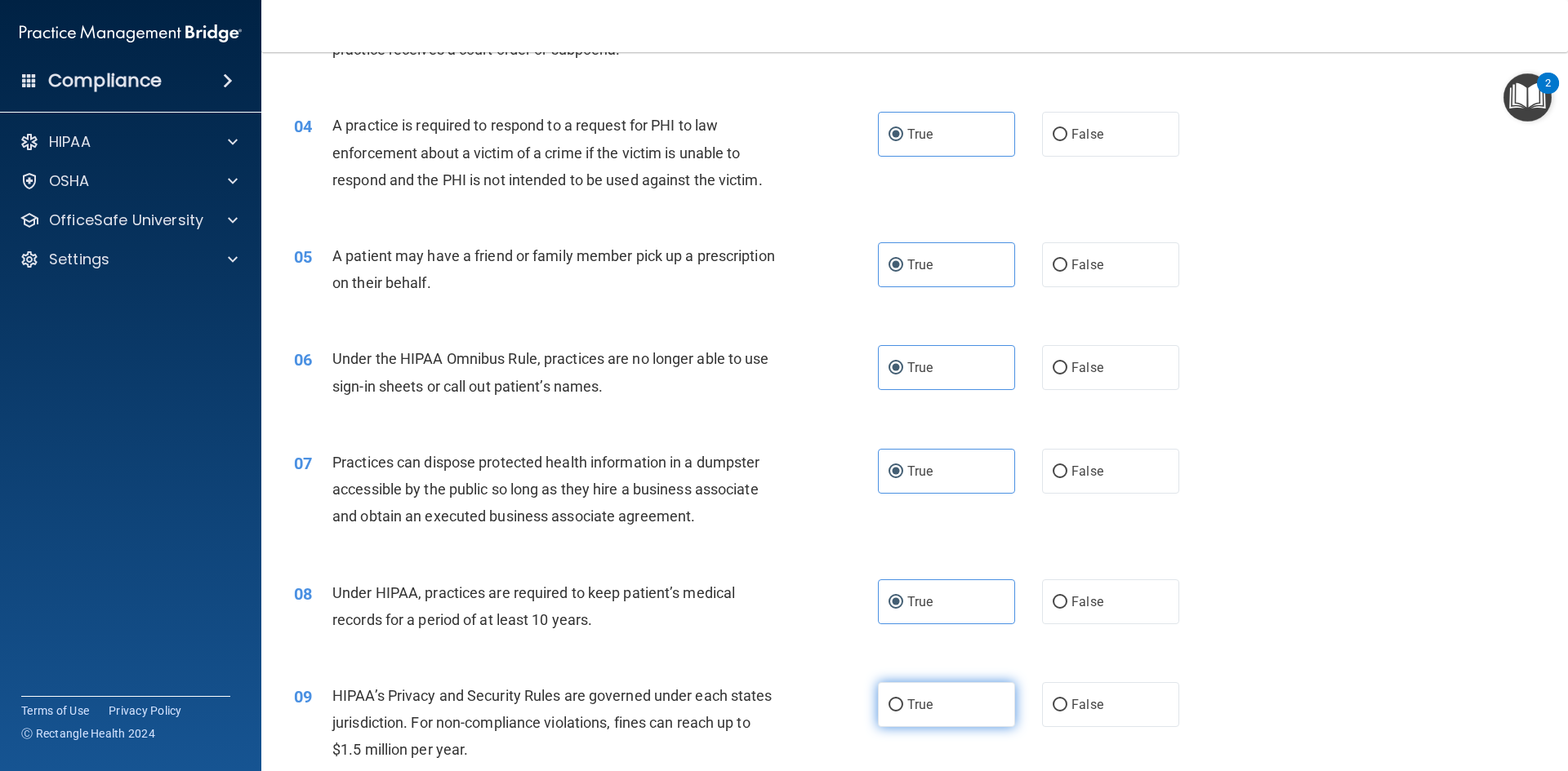
click at [904, 700] on input "True" at bounding box center [896, 705] width 15 height 12
radio input "true"
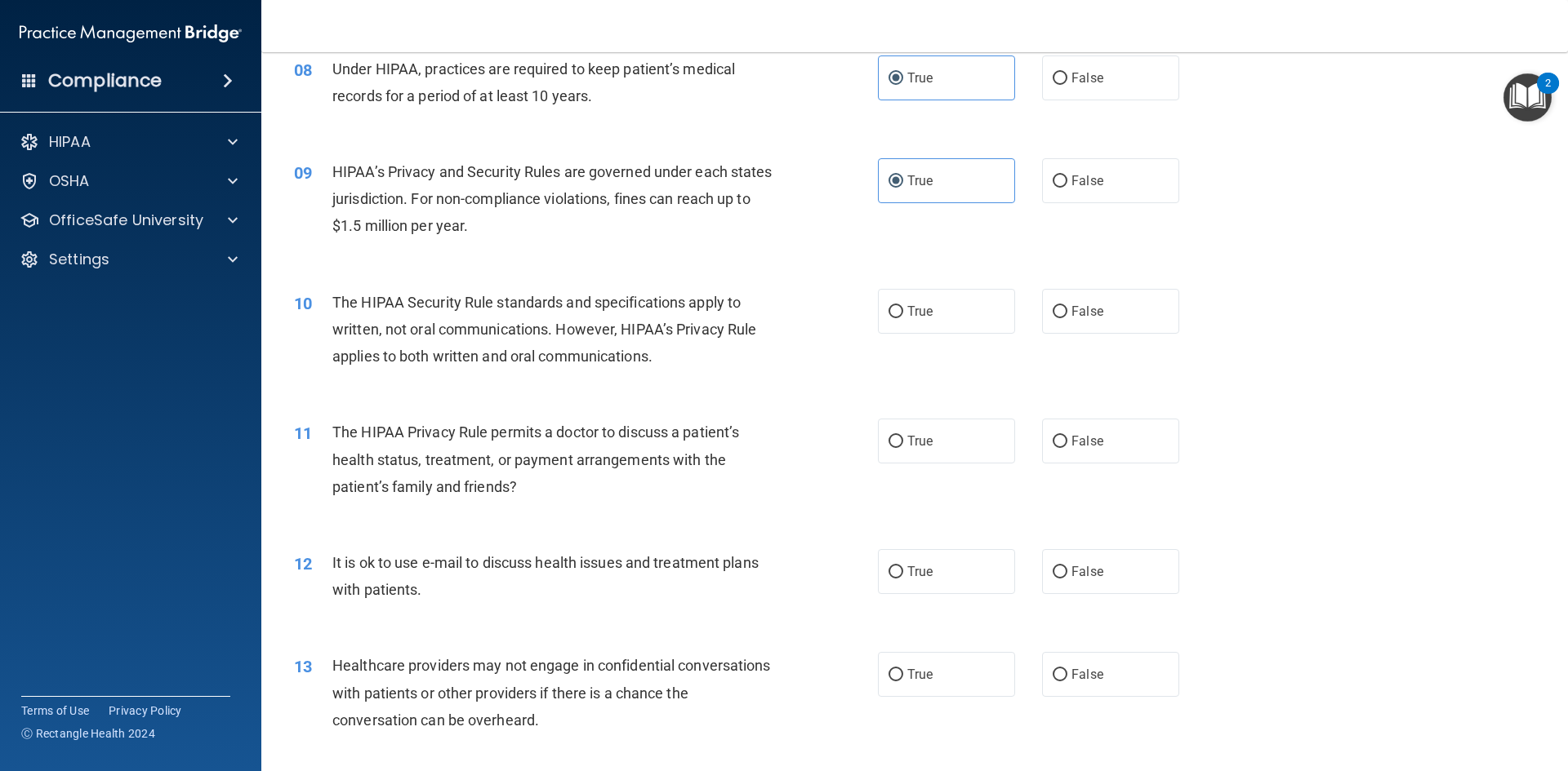
scroll to position [980, 0]
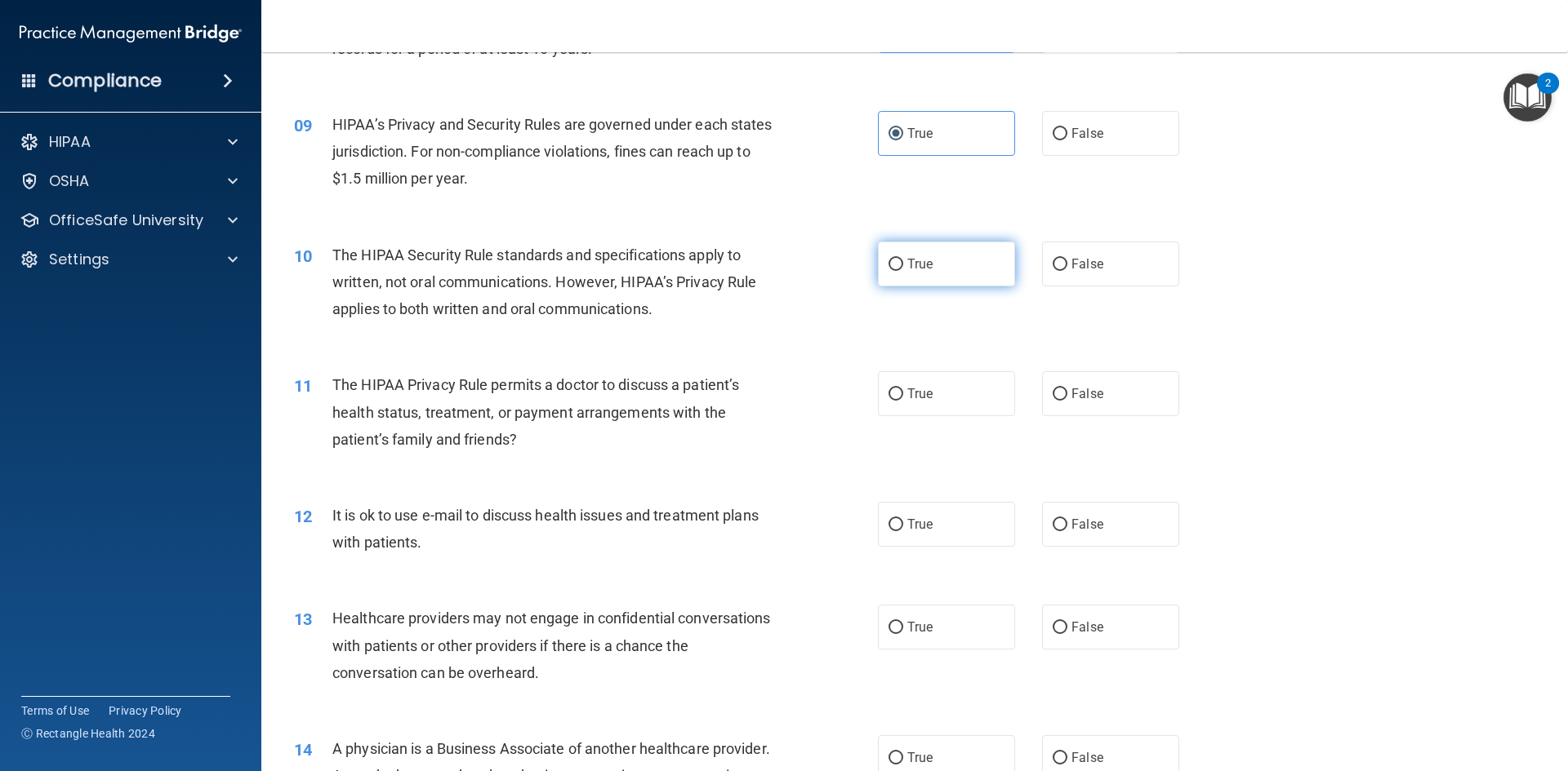
click at [962, 268] on label "True" at bounding box center [946, 264] width 137 height 45
click at [904, 268] on input "True" at bounding box center [896, 265] width 15 height 12
radio input "true"
click at [931, 386] on label "True" at bounding box center [946, 394] width 137 height 45
click at [904, 389] on input "True" at bounding box center [896, 395] width 15 height 12
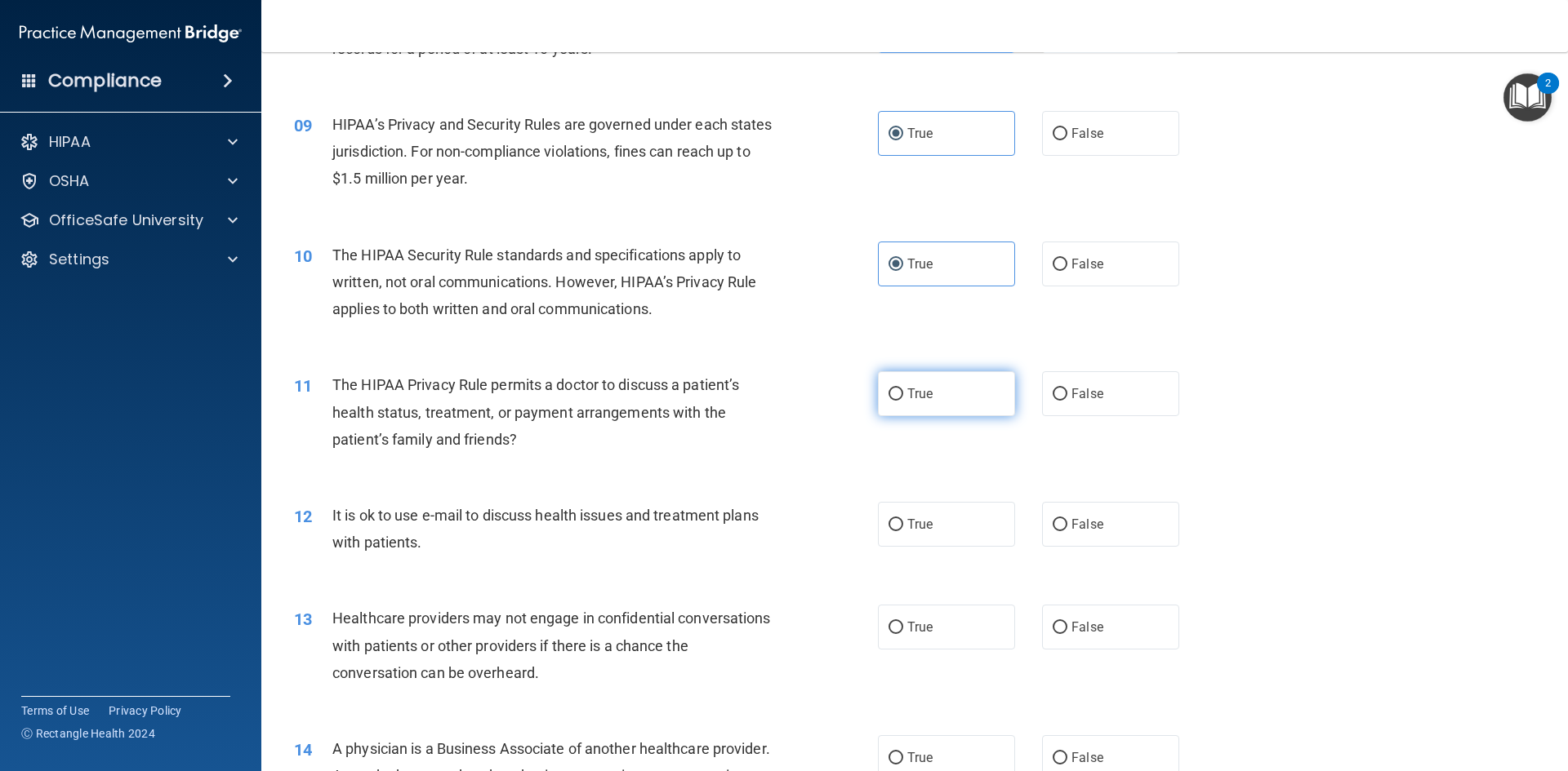
radio input "true"
drag, startPoint x: 905, startPoint y: 523, endPoint x: 896, endPoint y: 585, distance: 62.6
click at [908, 524] on span "True" at bounding box center [920, 524] width 25 height 16
click at [904, 524] on input "True" at bounding box center [896, 525] width 15 height 12
radio input "true"
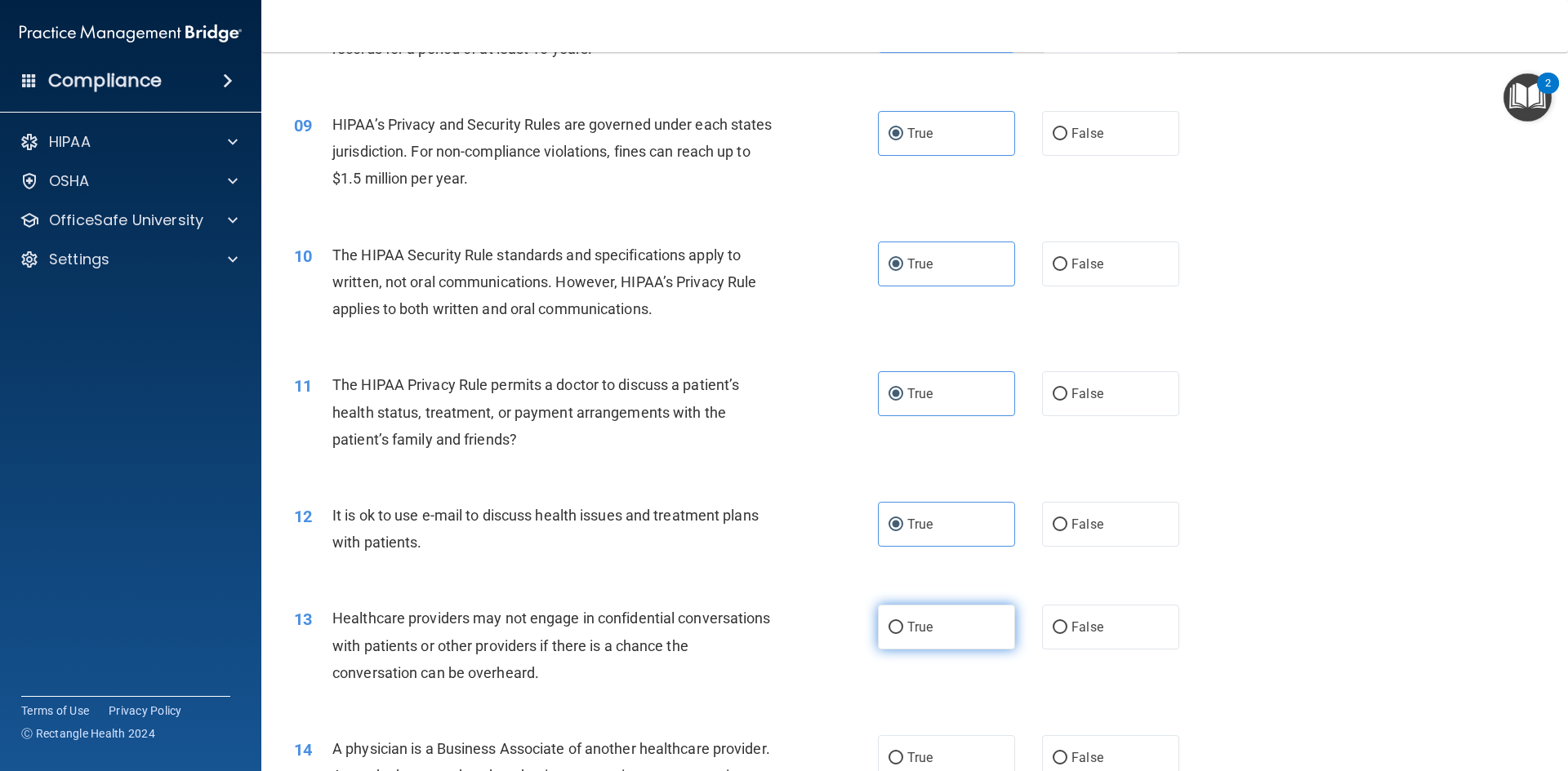
click at [892, 614] on label "True" at bounding box center [946, 627] width 137 height 45
click at [892, 622] on input "True" at bounding box center [896, 628] width 15 height 12
radio input "true"
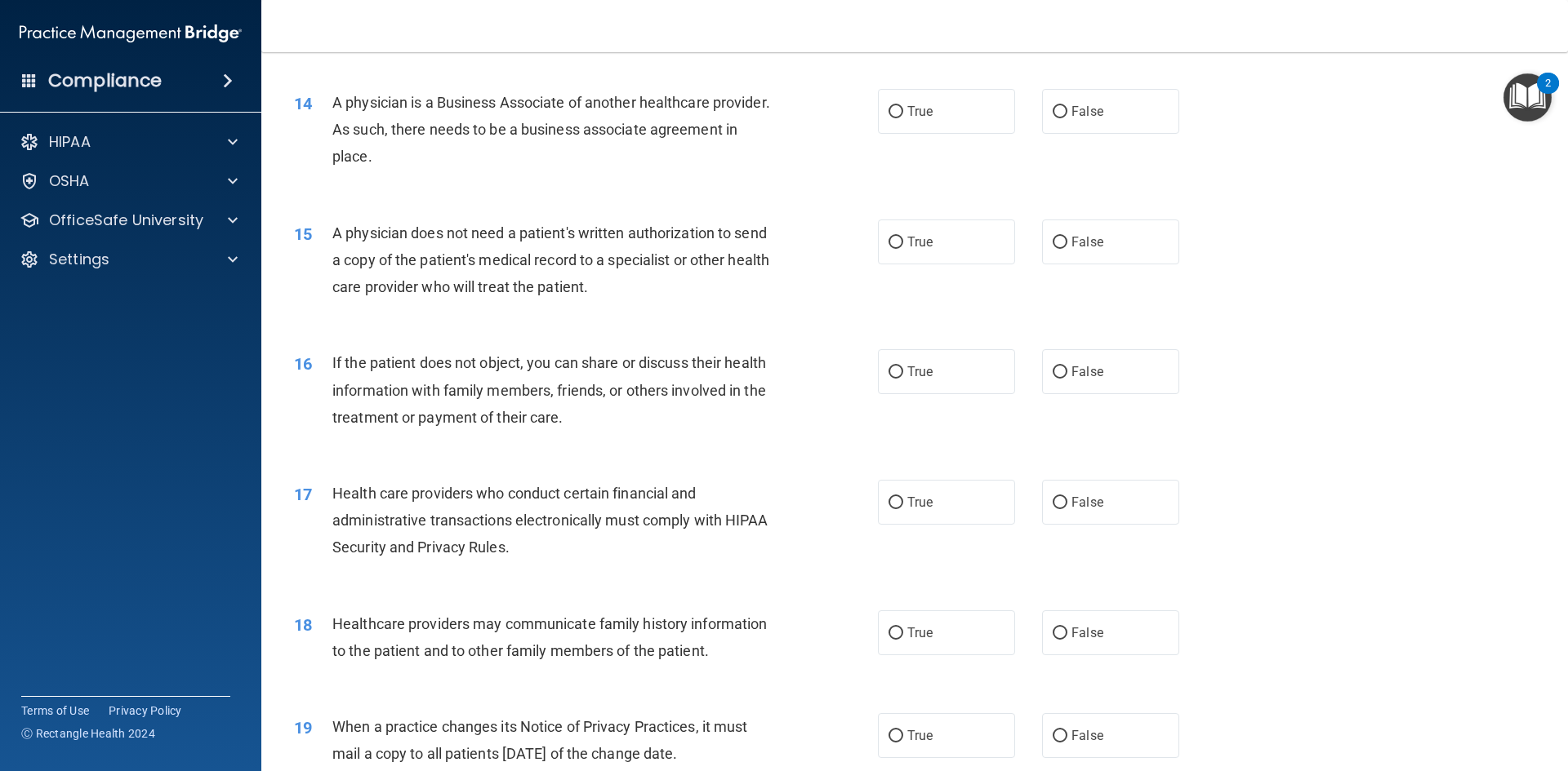
scroll to position [1633, 0]
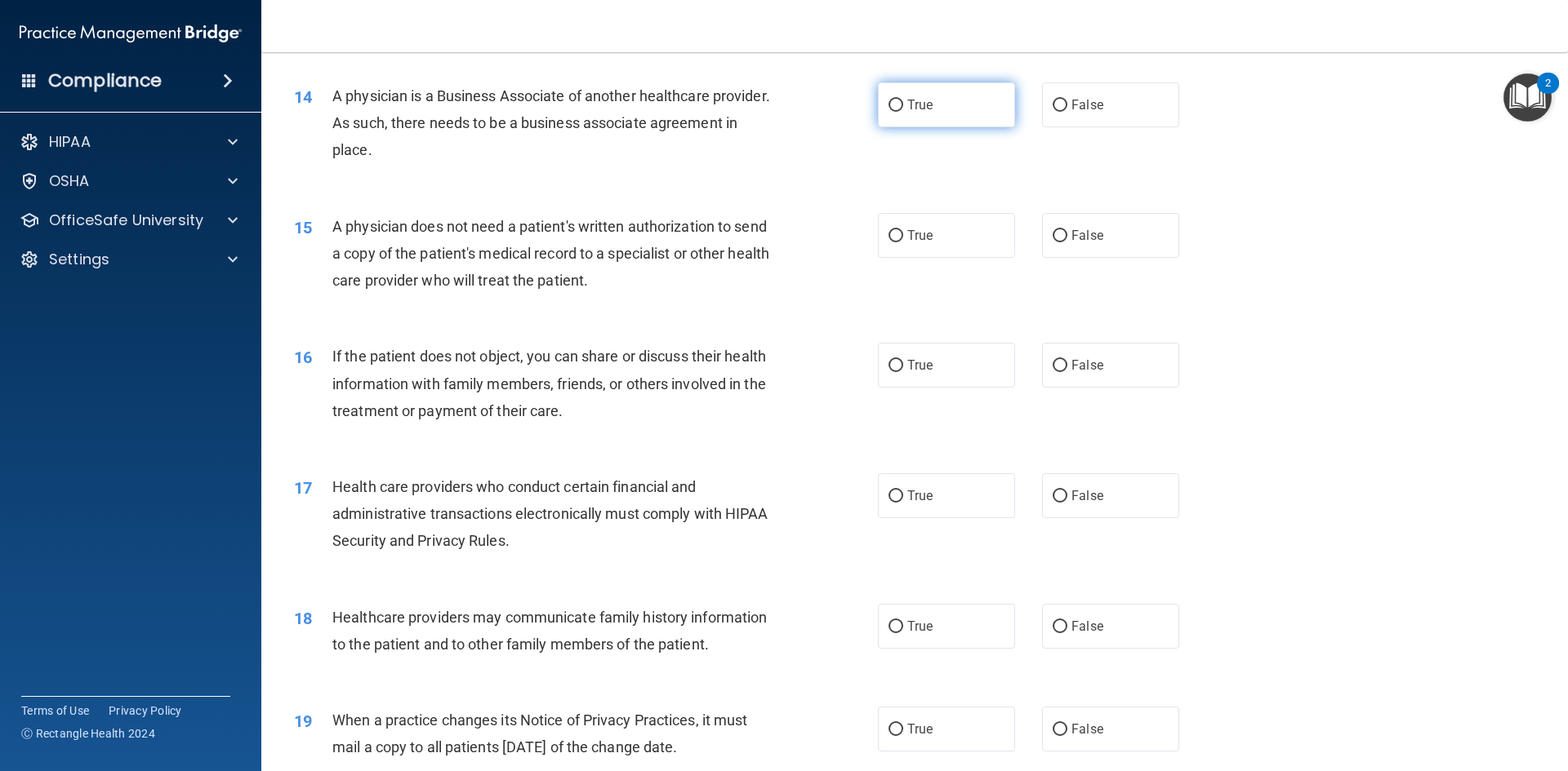
click at [908, 110] on span "True" at bounding box center [920, 105] width 25 height 16
click at [902, 110] on input "True" at bounding box center [896, 105] width 15 height 12
radio input "true"
click at [892, 235] on input "True" at bounding box center [896, 236] width 15 height 12
radio input "true"
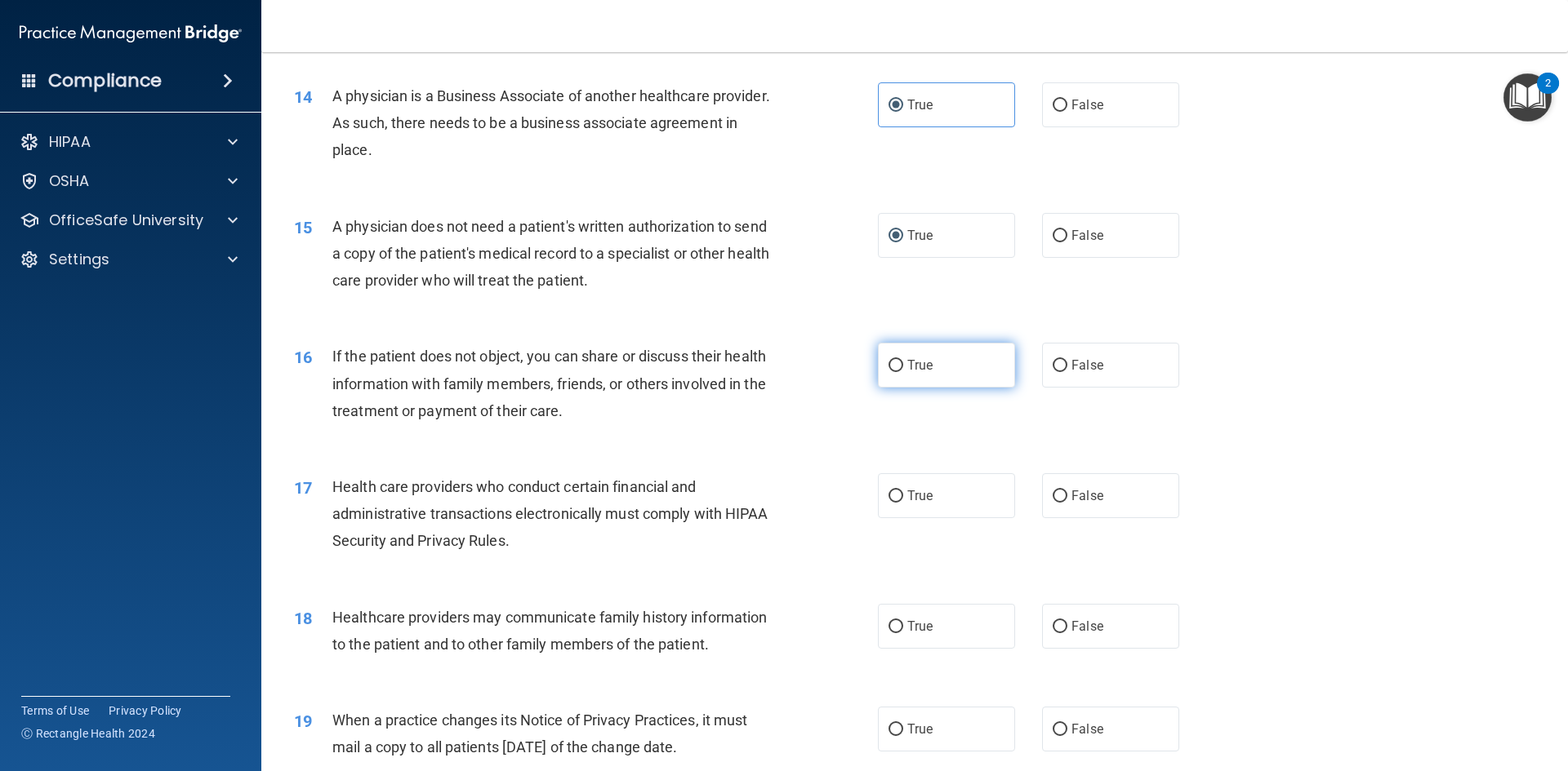
drag, startPoint x: 910, startPoint y: 370, endPoint x: 889, endPoint y: 367, distance: 21.2
click at [909, 369] on span "True" at bounding box center [920, 366] width 25 height 16
click at [904, 369] on input "True" at bounding box center [896, 366] width 15 height 12
radio input "true"
click at [934, 506] on label "True" at bounding box center [946, 496] width 137 height 45
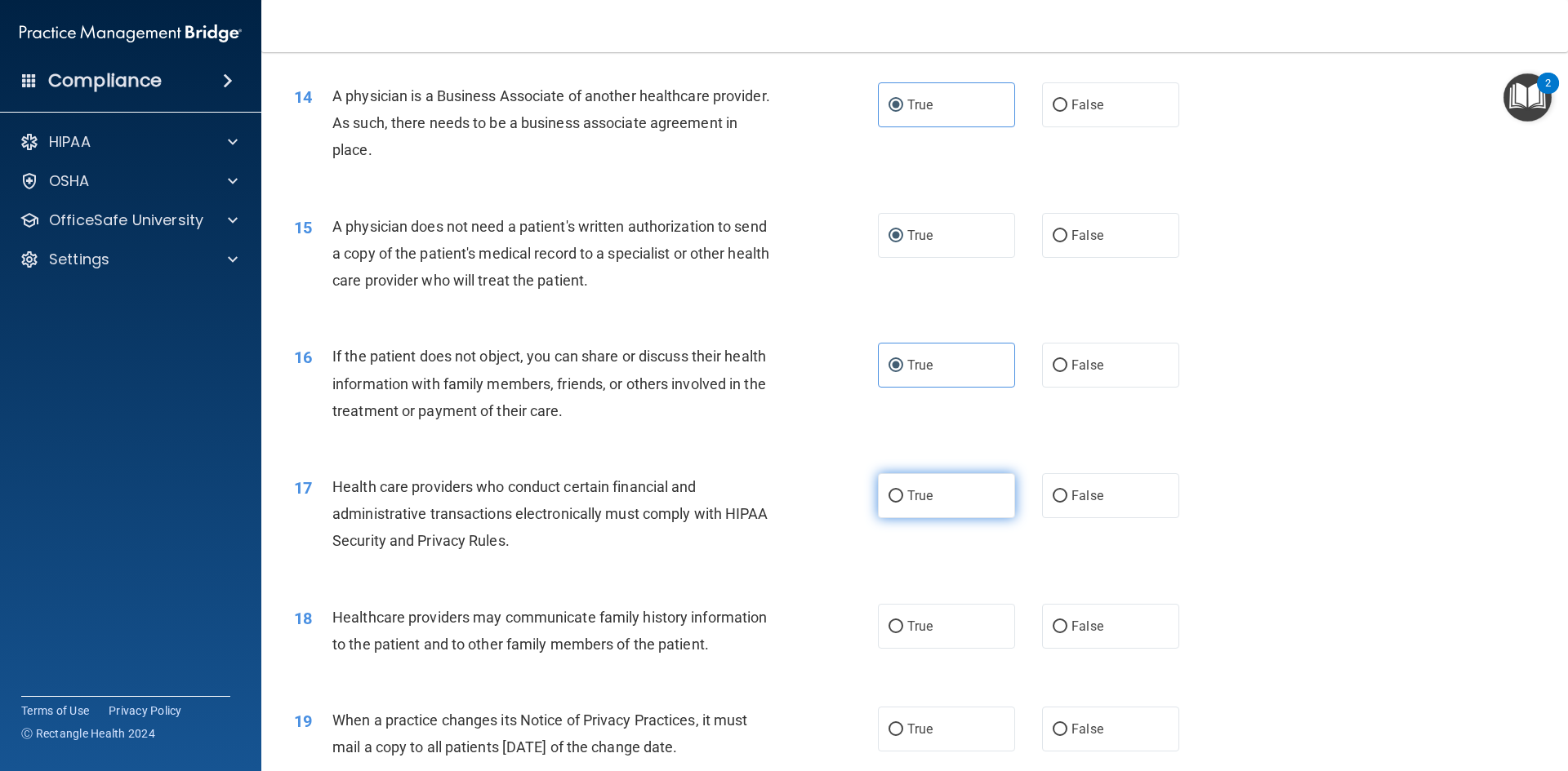
click at [904, 503] on input "True" at bounding box center [896, 497] width 15 height 12
radio input "true"
click at [964, 616] on label "True" at bounding box center [946, 626] width 137 height 45
click at [904, 621] on input "True" at bounding box center [896, 627] width 15 height 12
radio input "true"
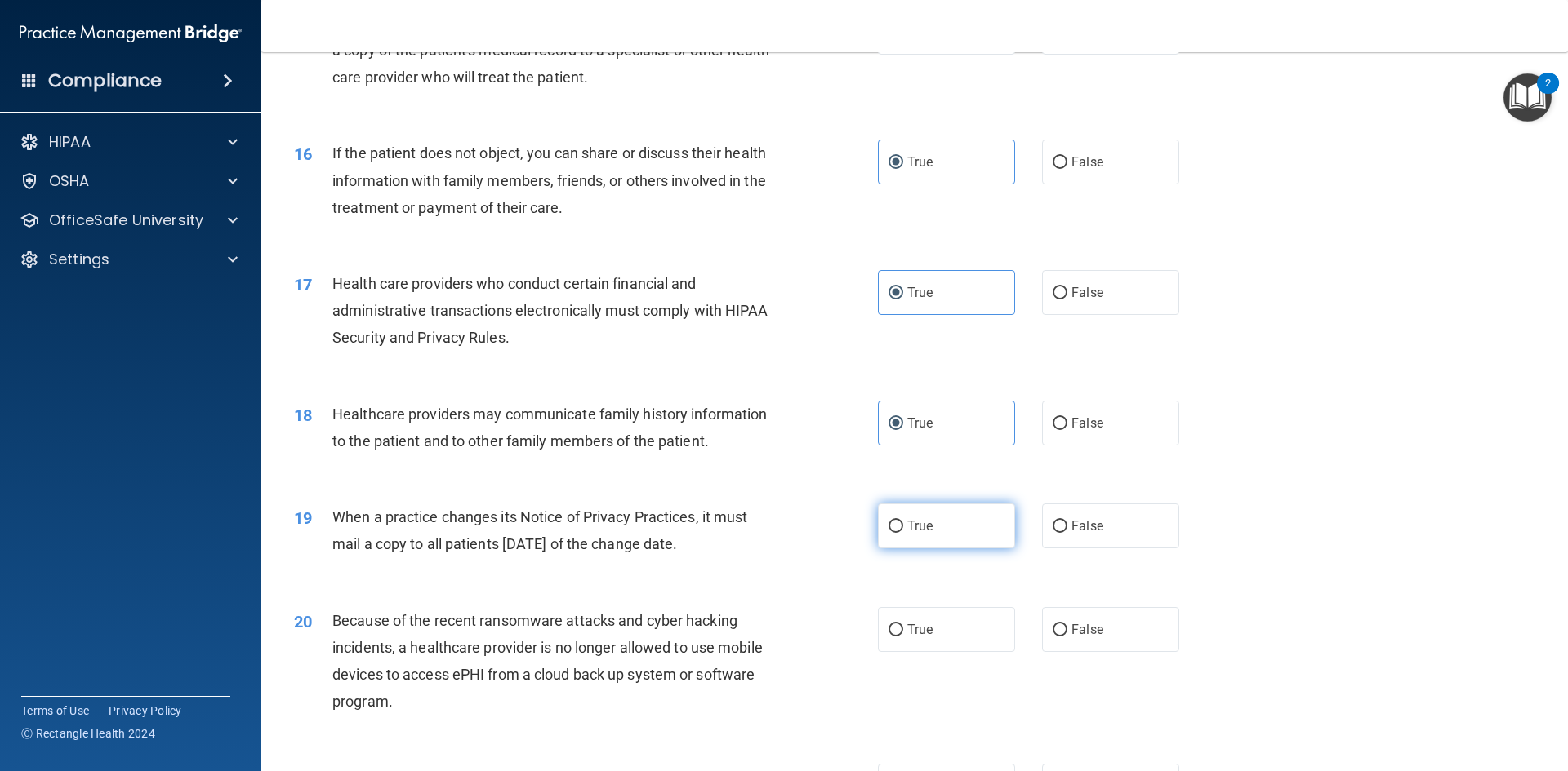
scroll to position [1877, 0]
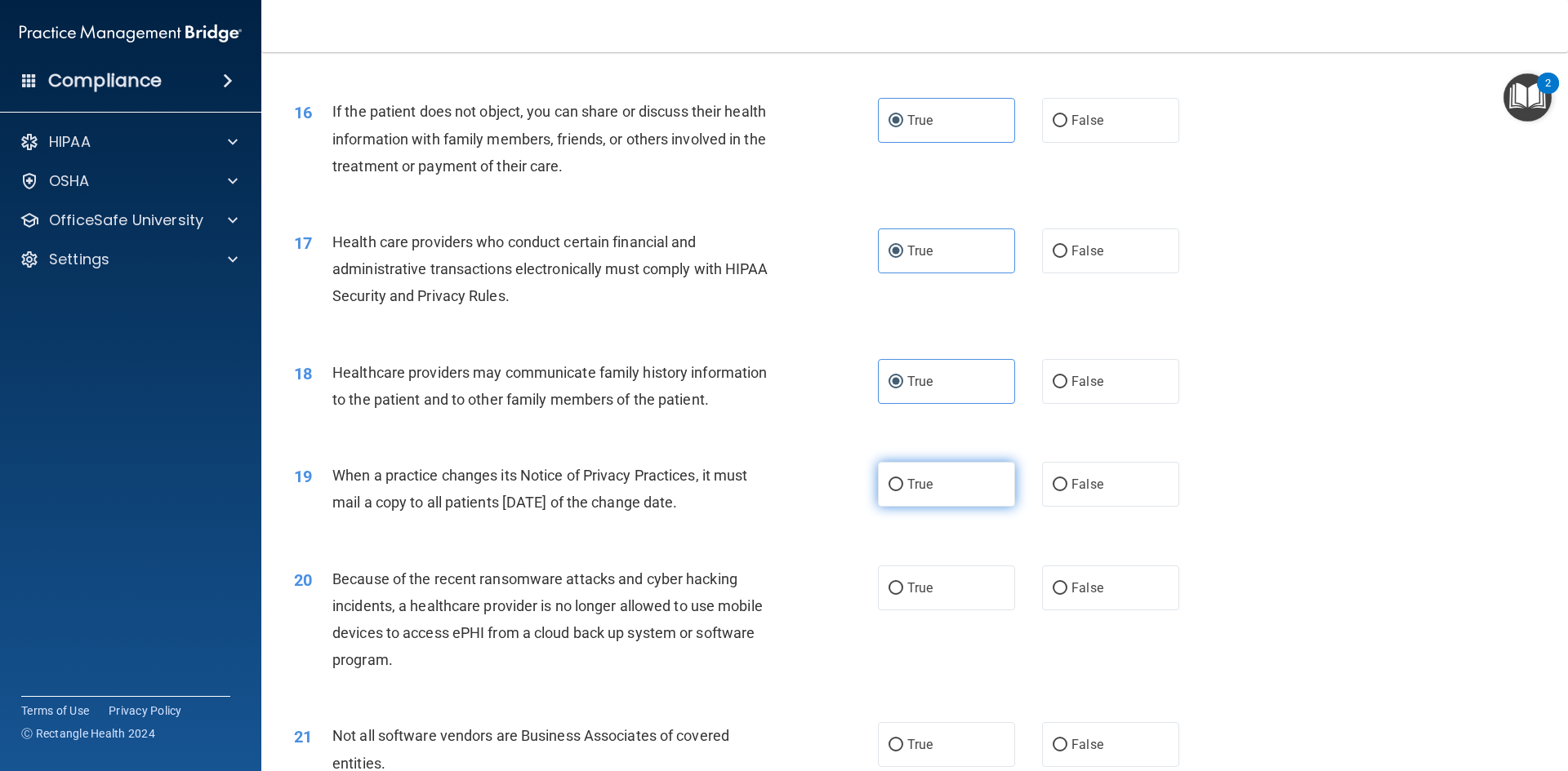
click at [967, 490] on label "True" at bounding box center [946, 485] width 137 height 45
click at [904, 490] on input "True" at bounding box center [896, 486] width 15 height 12
radio input "true"
click at [969, 588] on label "True" at bounding box center [946, 588] width 137 height 45
click at [904, 588] on input "True" at bounding box center [896, 589] width 15 height 12
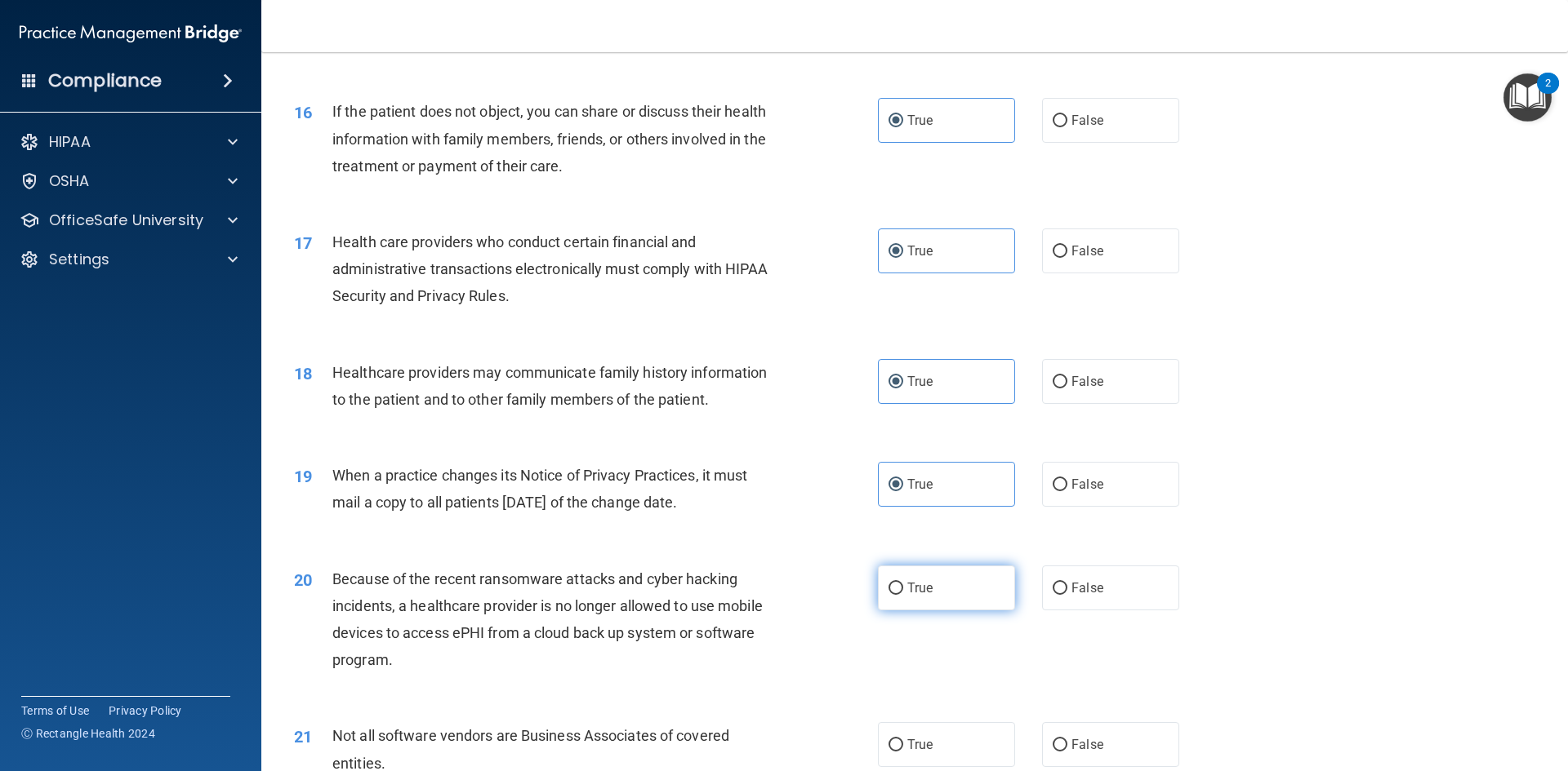
radio input "true"
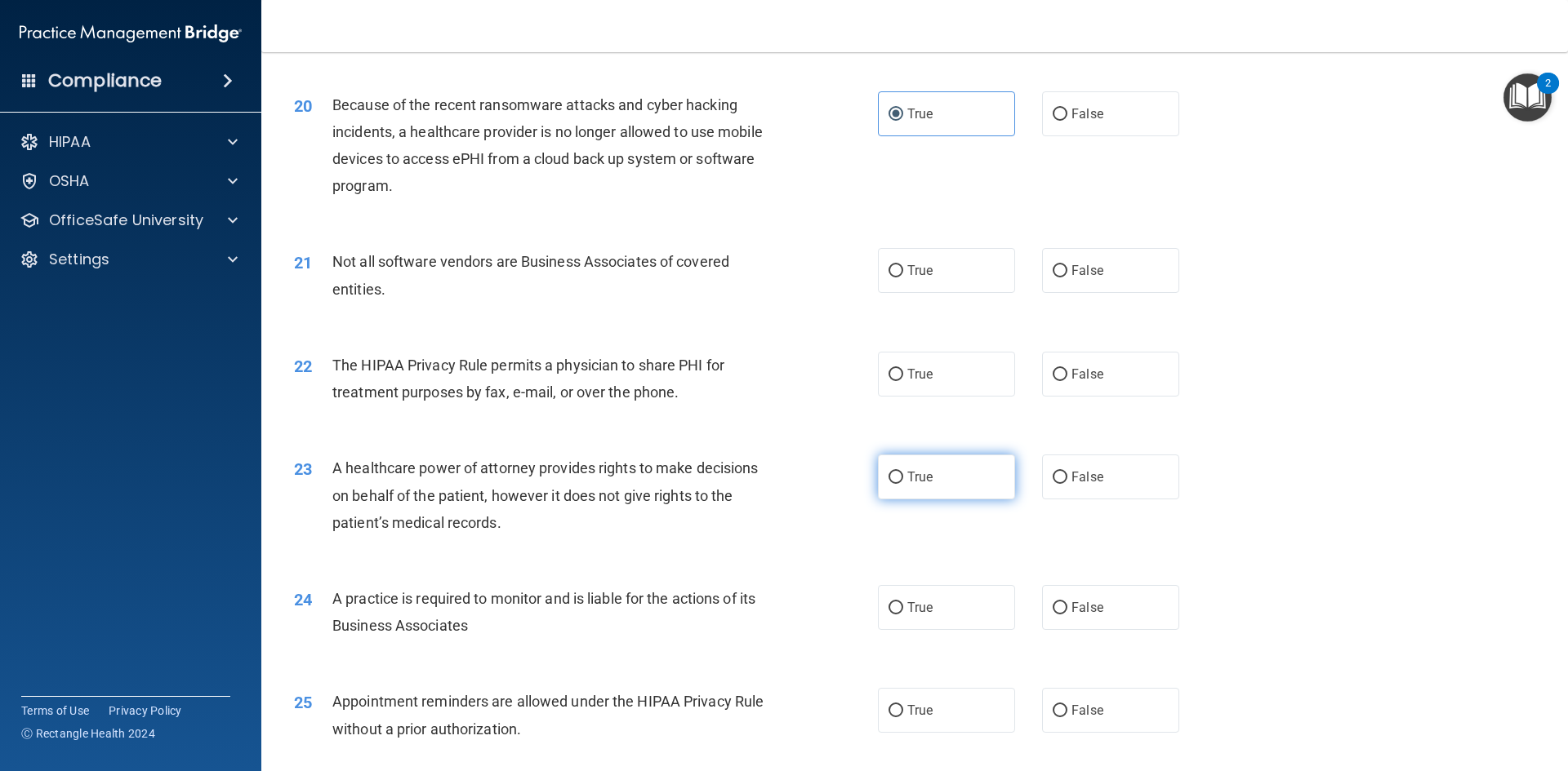
scroll to position [2367, 0]
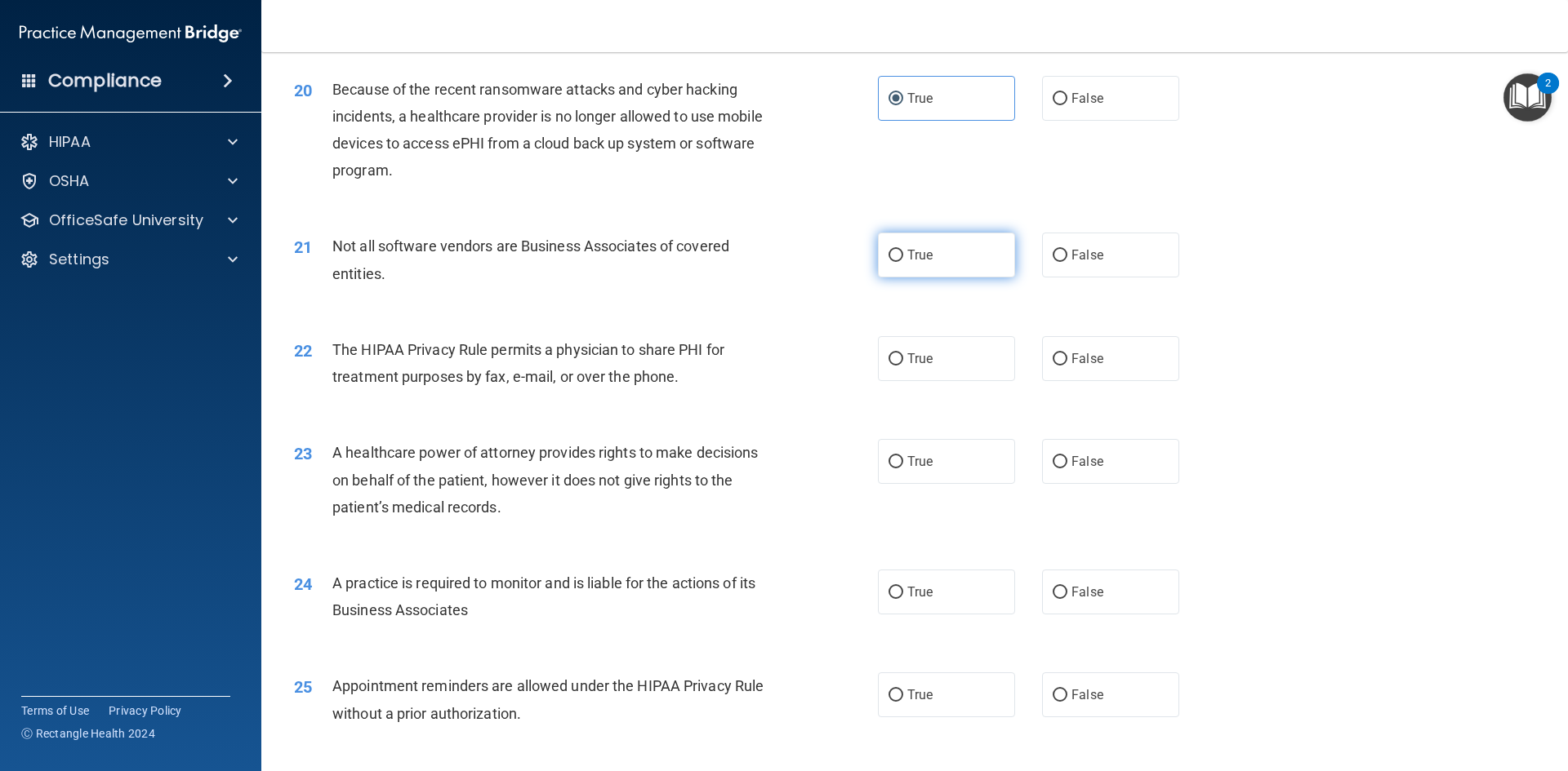
click at [908, 263] on label "True" at bounding box center [946, 255] width 137 height 45
click at [904, 262] on input "True" at bounding box center [896, 256] width 15 height 12
radio input "true"
click at [926, 355] on span "True" at bounding box center [920, 359] width 25 height 16
click at [904, 355] on input "True" at bounding box center [896, 360] width 15 height 12
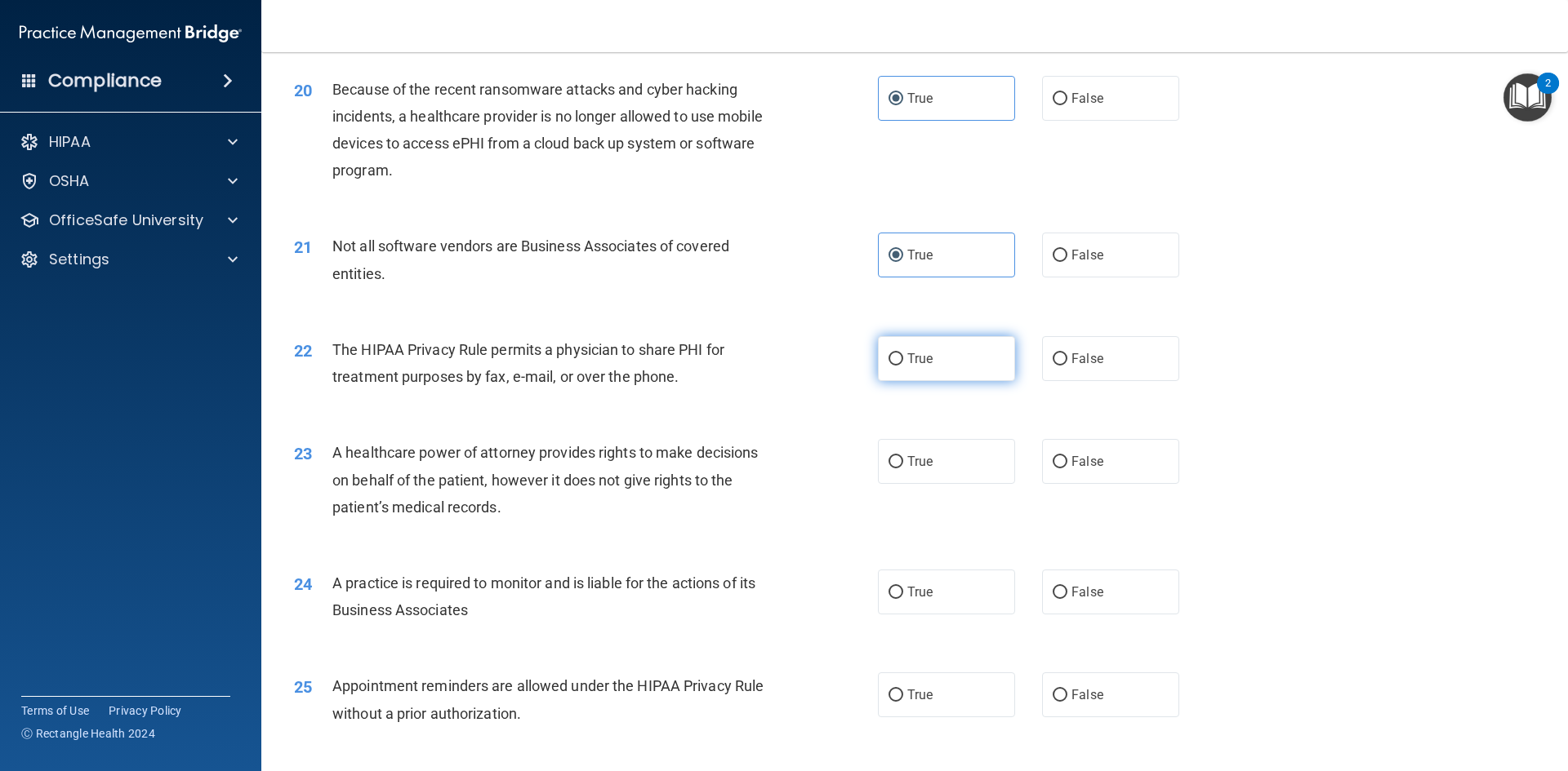
radio input "true"
click at [911, 468] on span "True" at bounding box center [920, 461] width 25 height 16
click at [904, 468] on input "True" at bounding box center [896, 462] width 15 height 12
radio input "true"
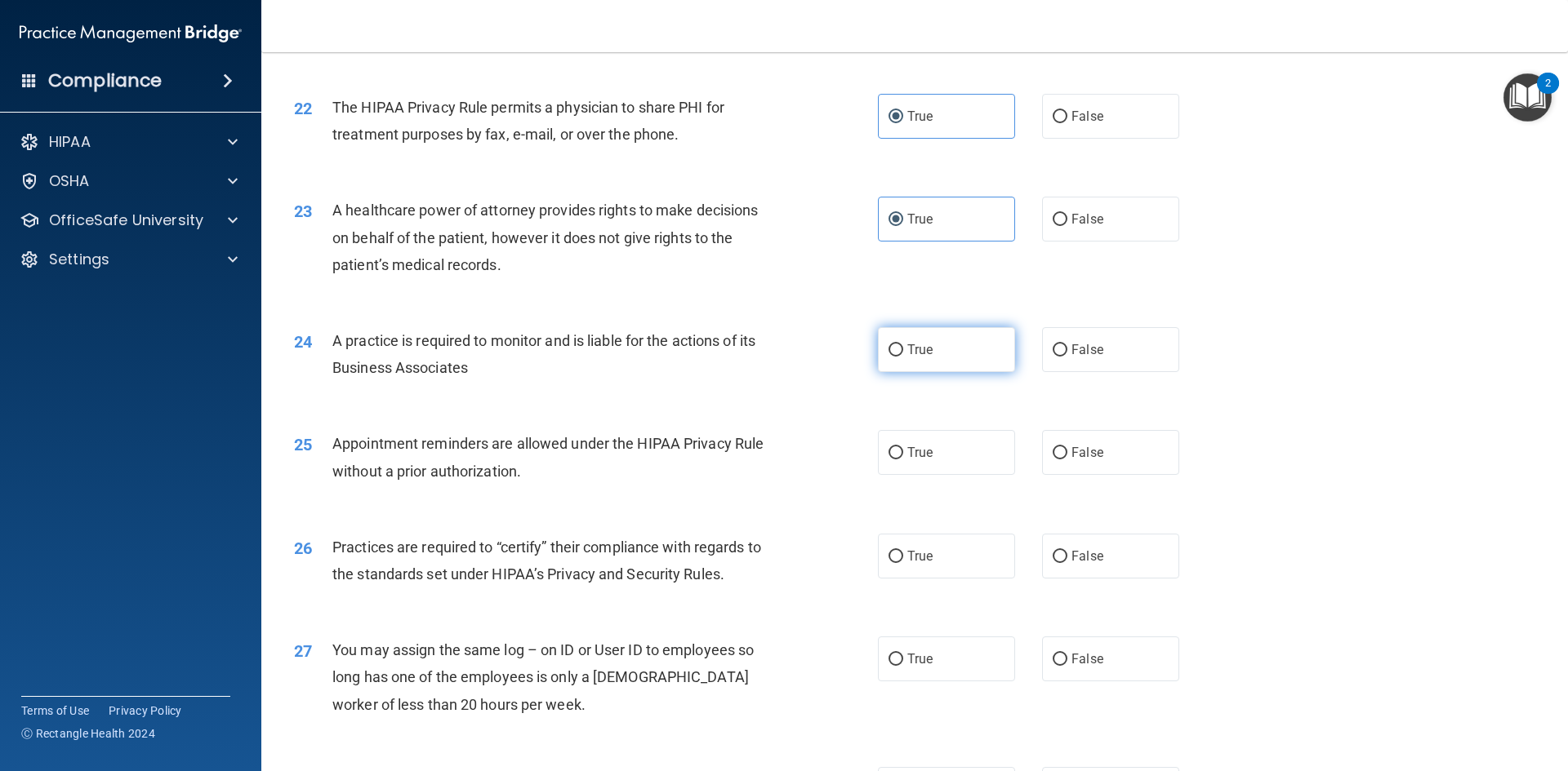
scroll to position [2612, 0]
click at [908, 338] on label "True" at bounding box center [946, 348] width 137 height 45
click at [904, 342] on input "True" at bounding box center [896, 348] width 15 height 12
radio input "true"
click at [935, 454] on label "True" at bounding box center [946, 450] width 137 height 45
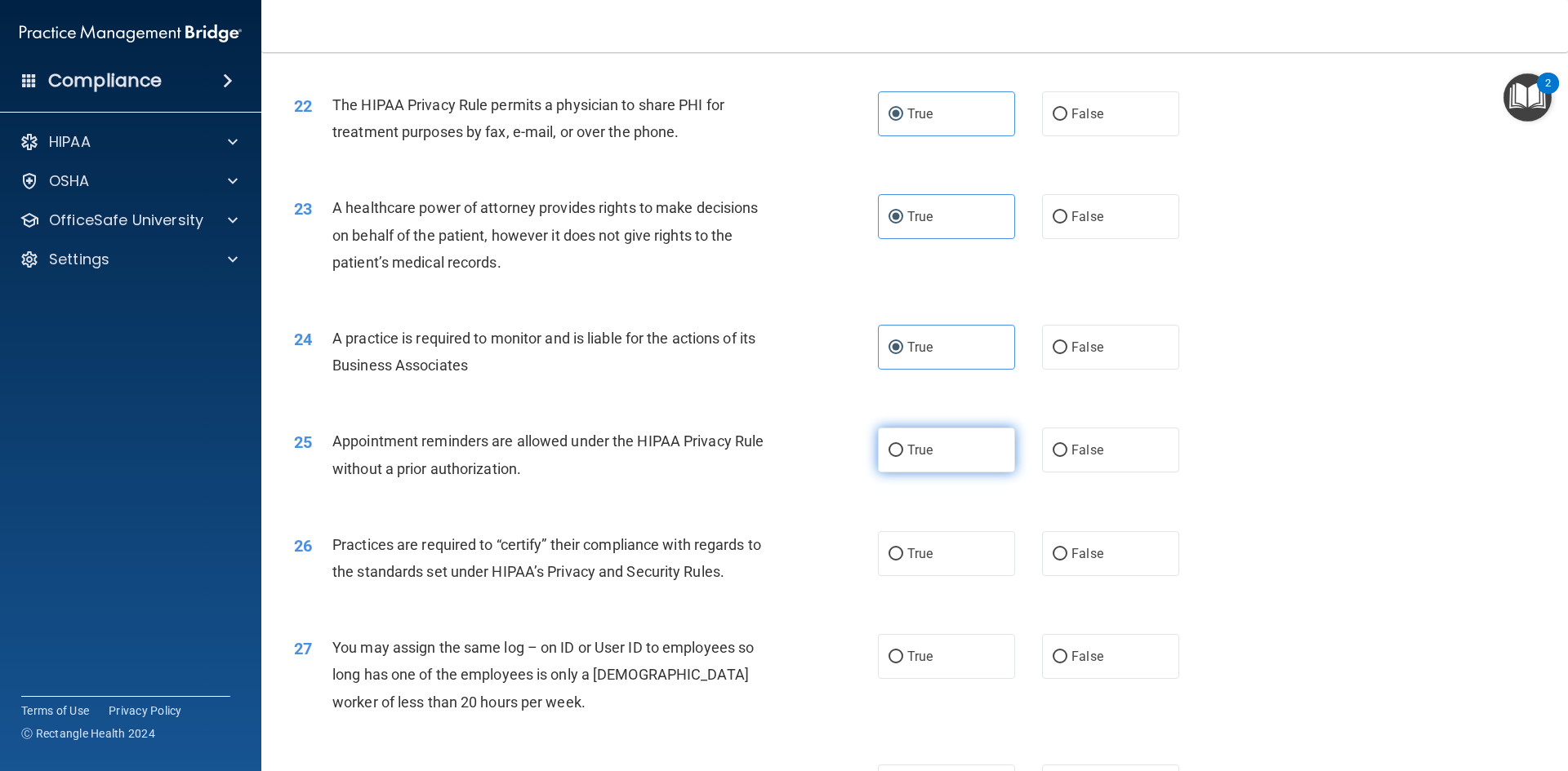
click at [904, 454] on input "True" at bounding box center [896, 451] width 15 height 12
radio input "true"
click at [923, 548] on span "True" at bounding box center [920, 554] width 25 height 16
click at [939, 648] on label "True" at bounding box center [946, 656] width 137 height 45
click at [904, 651] on input "True" at bounding box center [896, 657] width 15 height 12
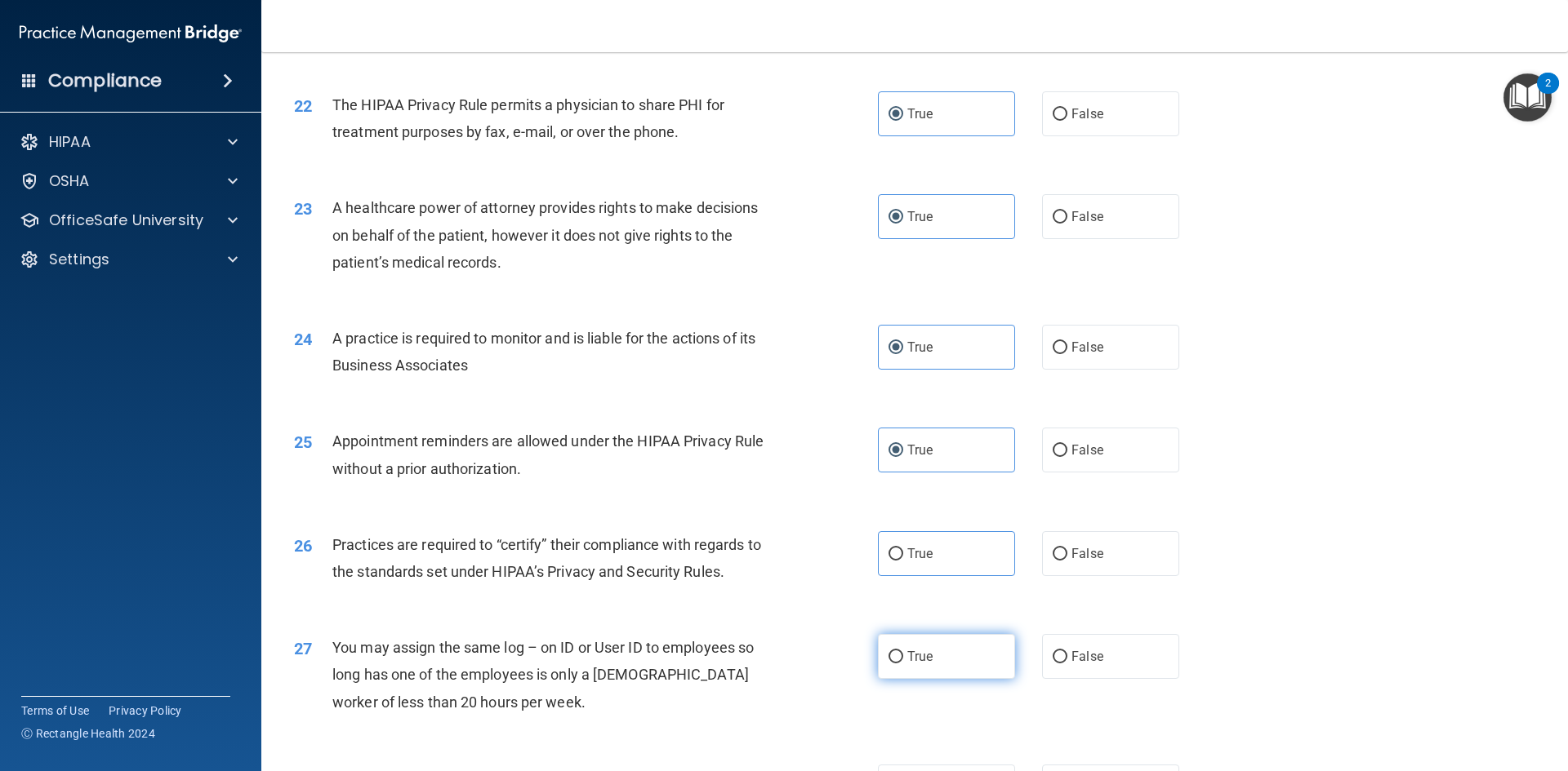
radio input "true"
click at [912, 550] on span "True" at bounding box center [920, 554] width 25 height 16
click at [904, 550] on input "True" at bounding box center [896, 555] width 15 height 12
radio input "true"
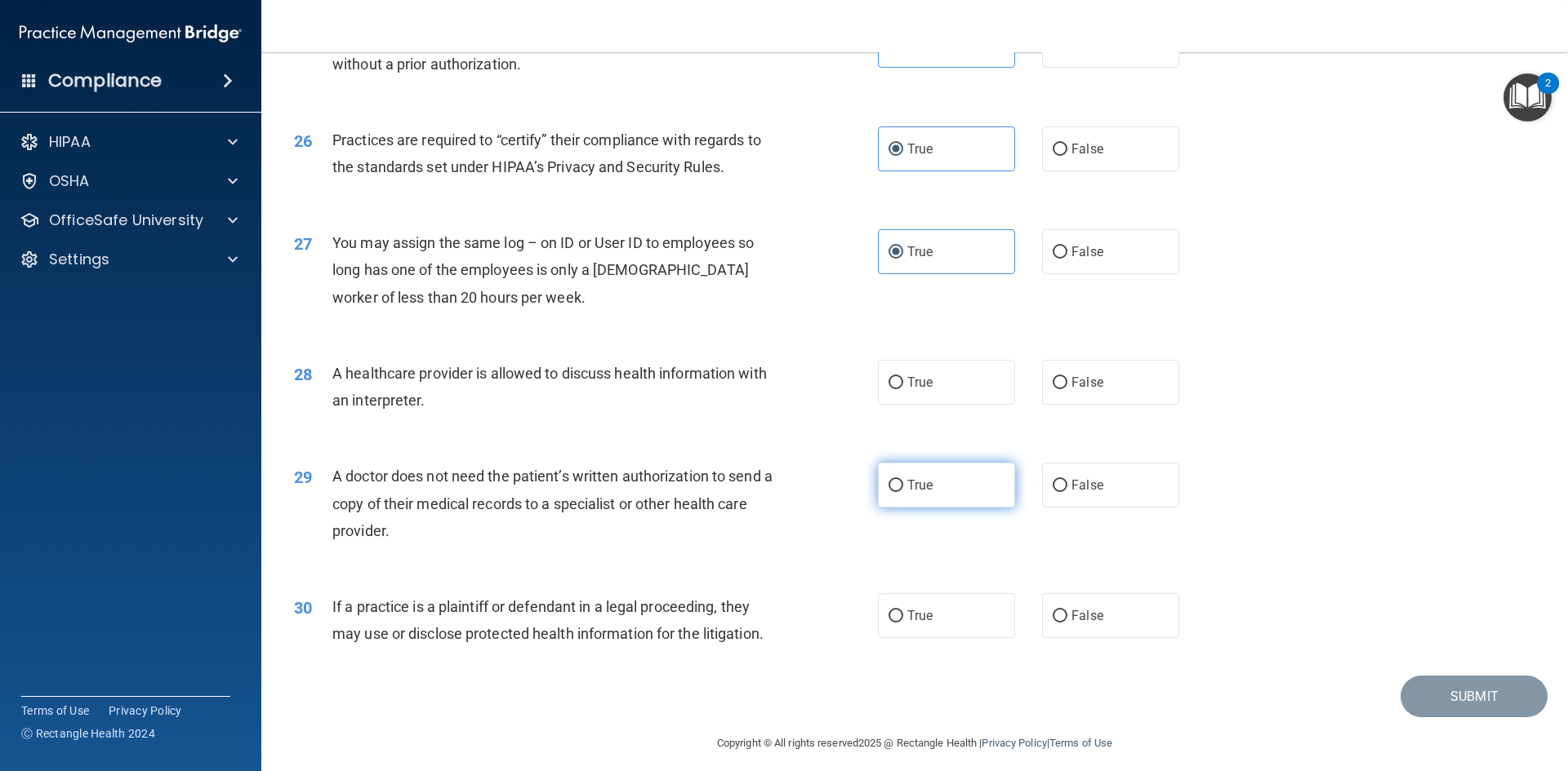
scroll to position [3028, 0]
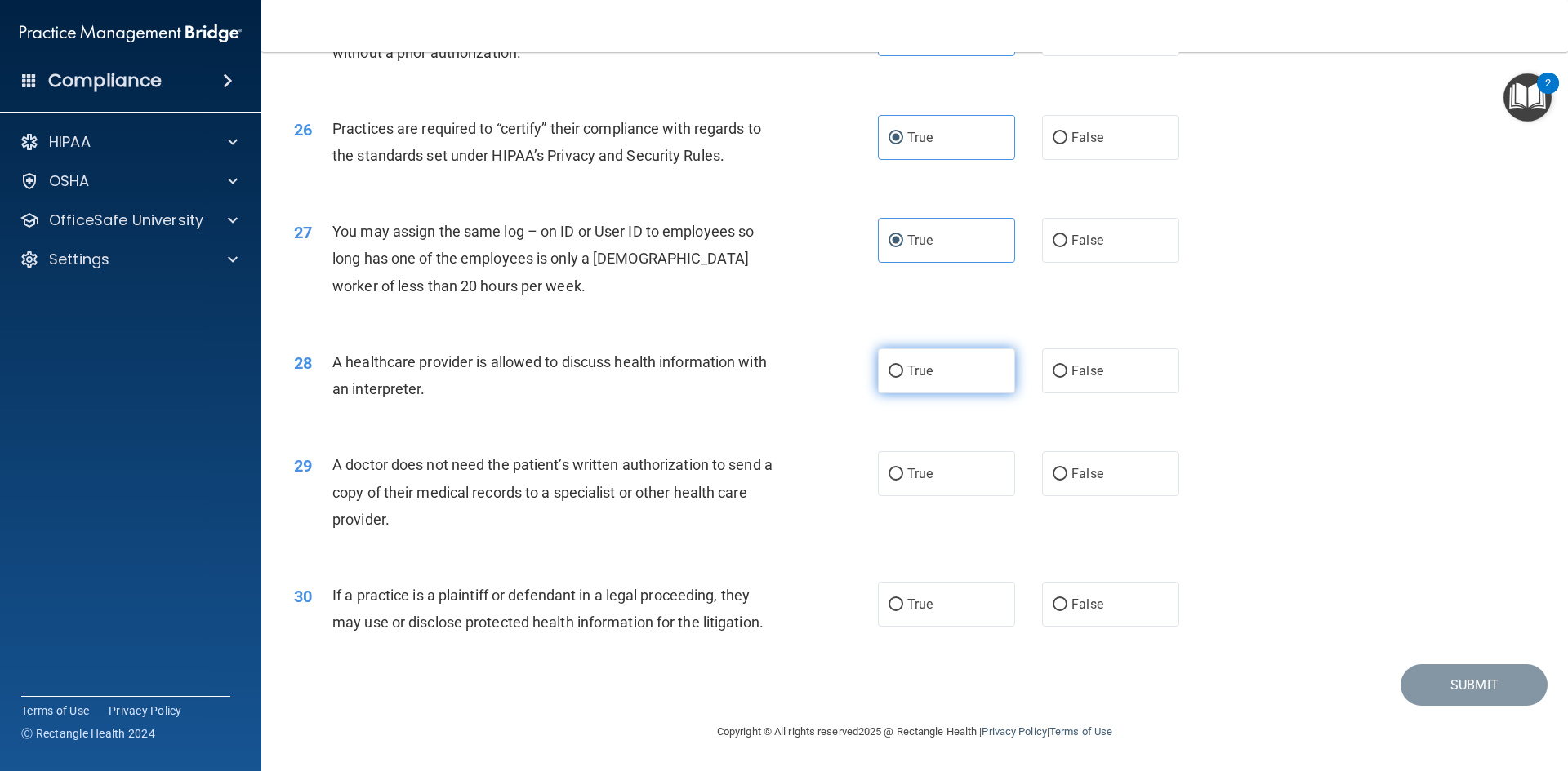
click at [917, 383] on label "True" at bounding box center [946, 371] width 137 height 45
click at [904, 378] on input "True" at bounding box center [896, 372] width 15 height 12
radio input "true"
click at [914, 478] on span "True" at bounding box center [920, 473] width 25 height 16
click at [904, 478] on input "True" at bounding box center [896, 474] width 15 height 12
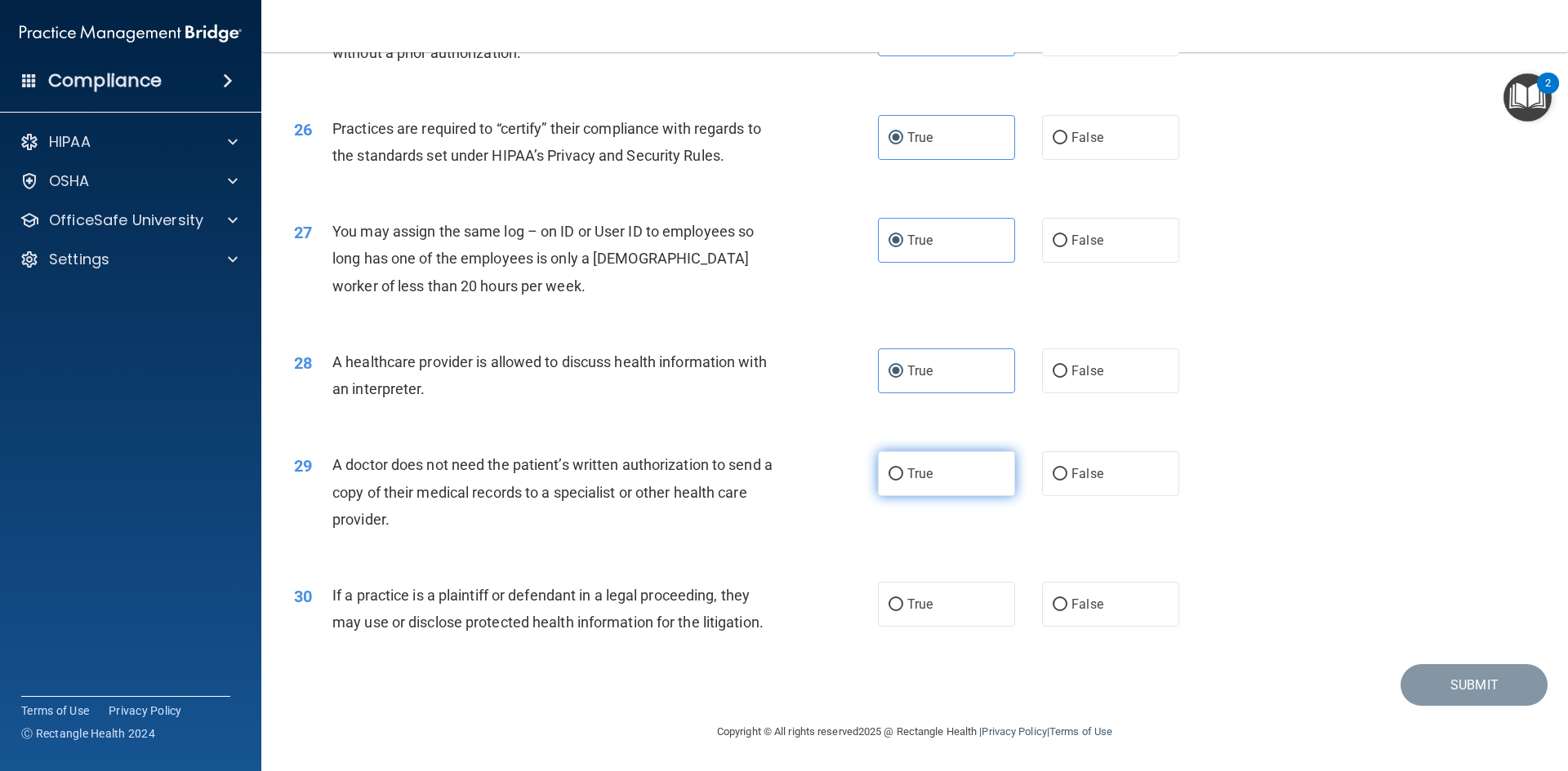
radio input "true"
click at [947, 622] on label "True" at bounding box center [946, 605] width 137 height 45
click at [904, 611] on input "True" at bounding box center [896, 605] width 15 height 12
radio input "true"
click at [1450, 695] on button "Submit" at bounding box center [1474, 685] width 147 height 41
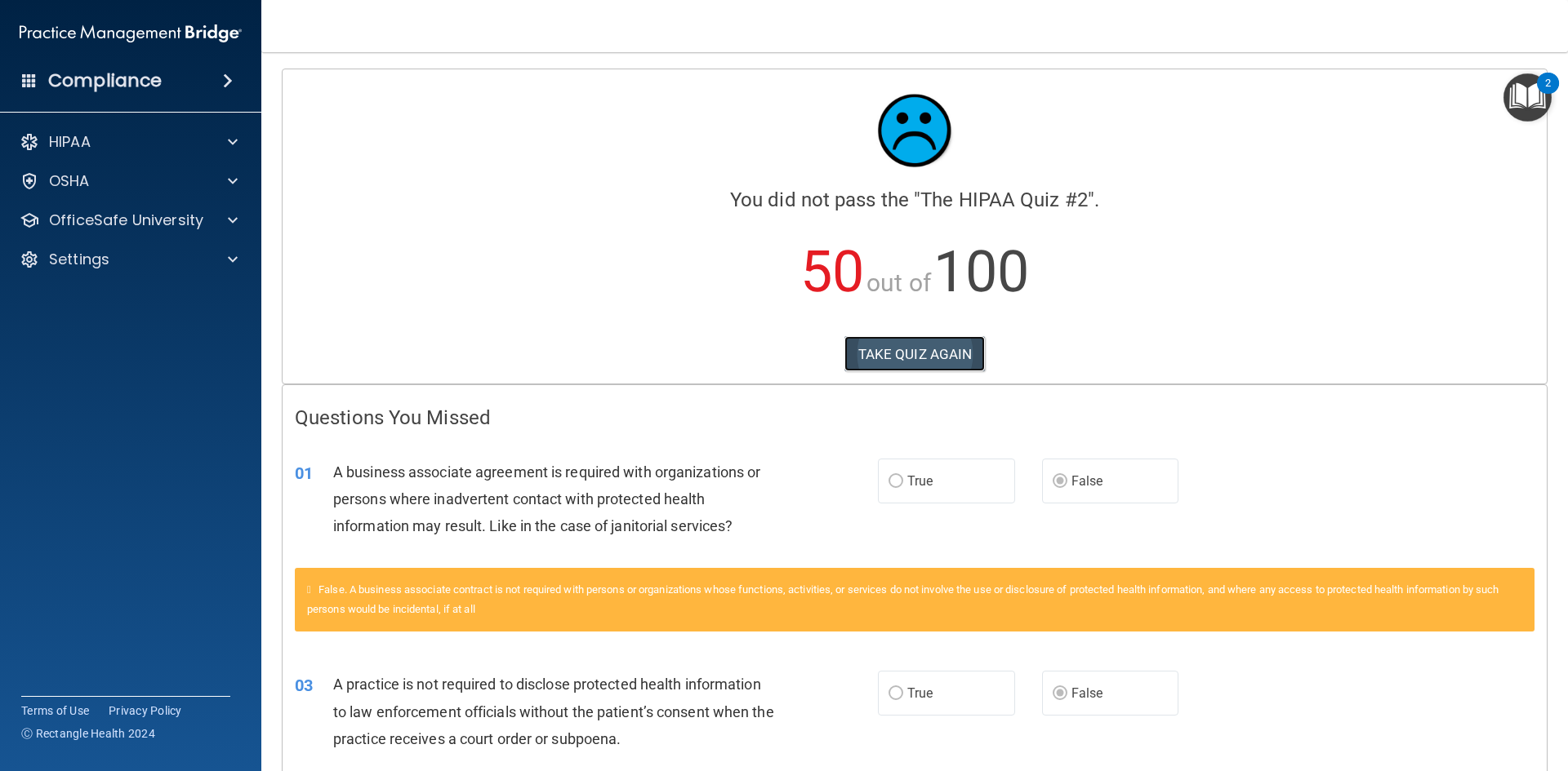
click at [938, 346] on button "TAKE QUIZ AGAIN" at bounding box center [916, 354] width 142 height 36
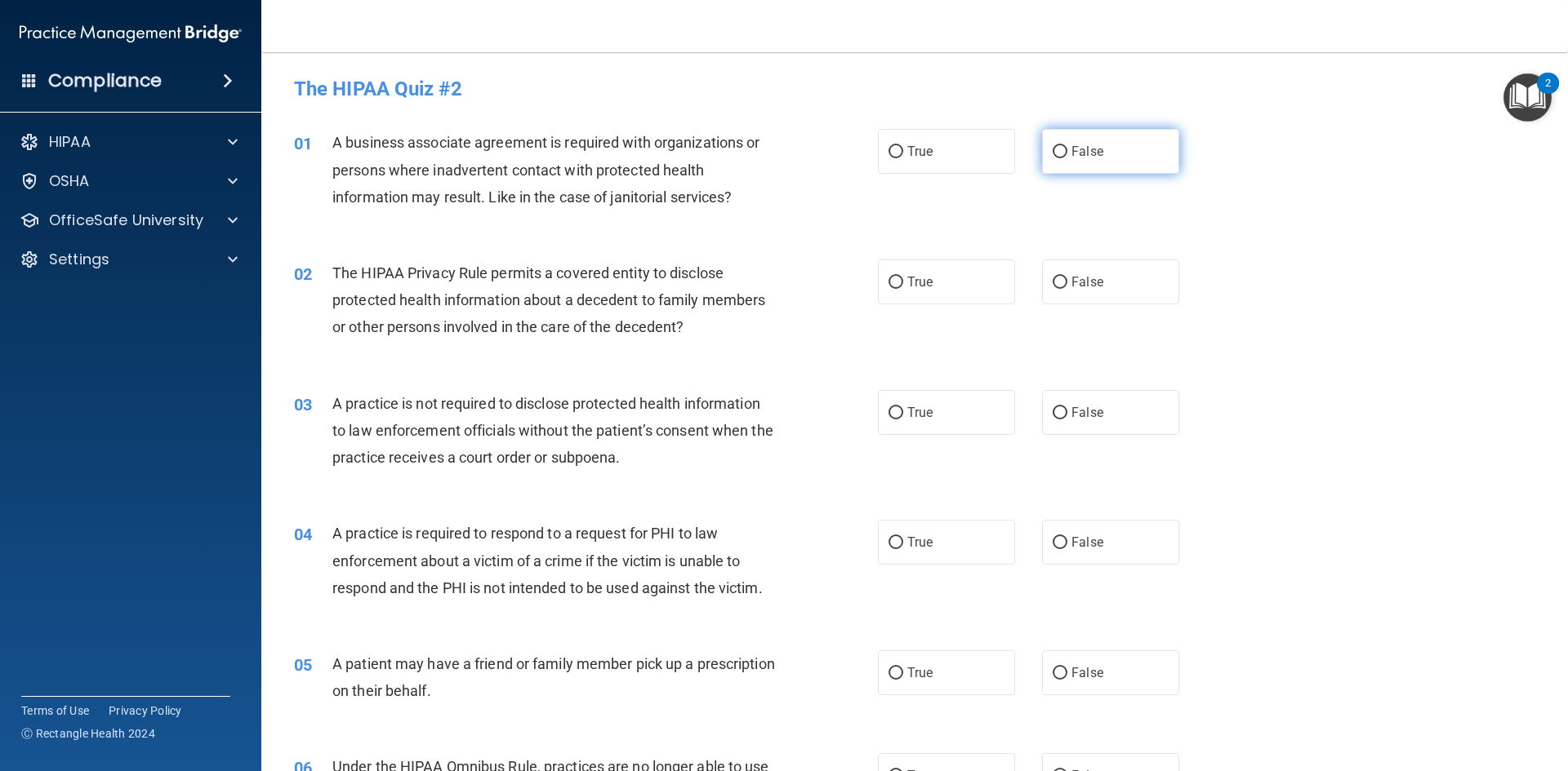
click at [1098, 136] on label "False" at bounding box center [1111, 152] width 137 height 45
click at [1067, 146] on input "False" at bounding box center [1060, 152] width 15 height 12
radio input "true"
click at [929, 293] on label "True" at bounding box center [946, 282] width 137 height 45
click at [904, 289] on input "True" at bounding box center [896, 283] width 15 height 12
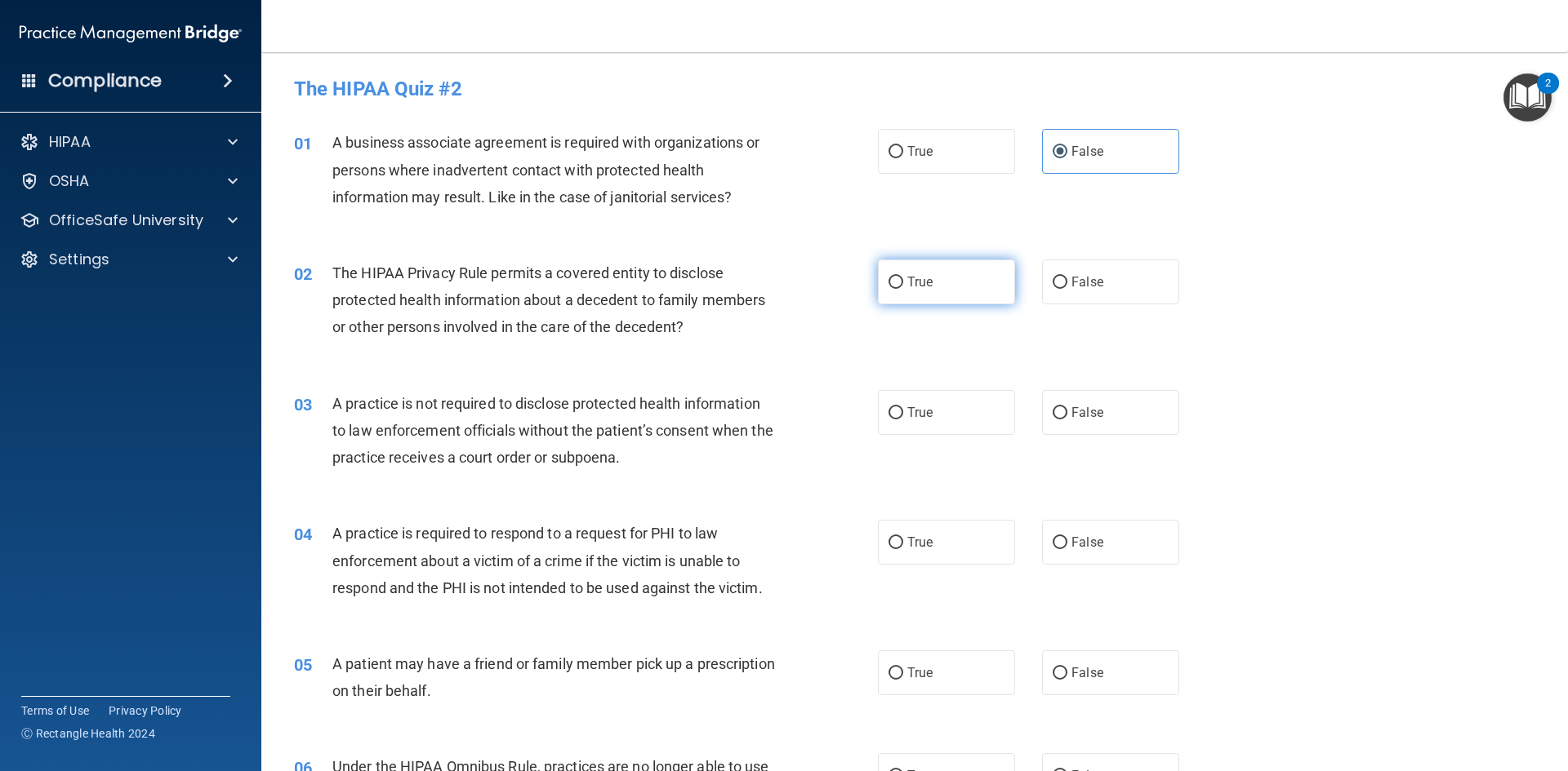
radio input "true"
click at [1140, 412] on label "False" at bounding box center [1111, 412] width 137 height 45
click at [1067, 412] on input "False" at bounding box center [1060, 413] width 15 height 12
radio input "true"
click at [959, 547] on label "True" at bounding box center [946, 542] width 137 height 45
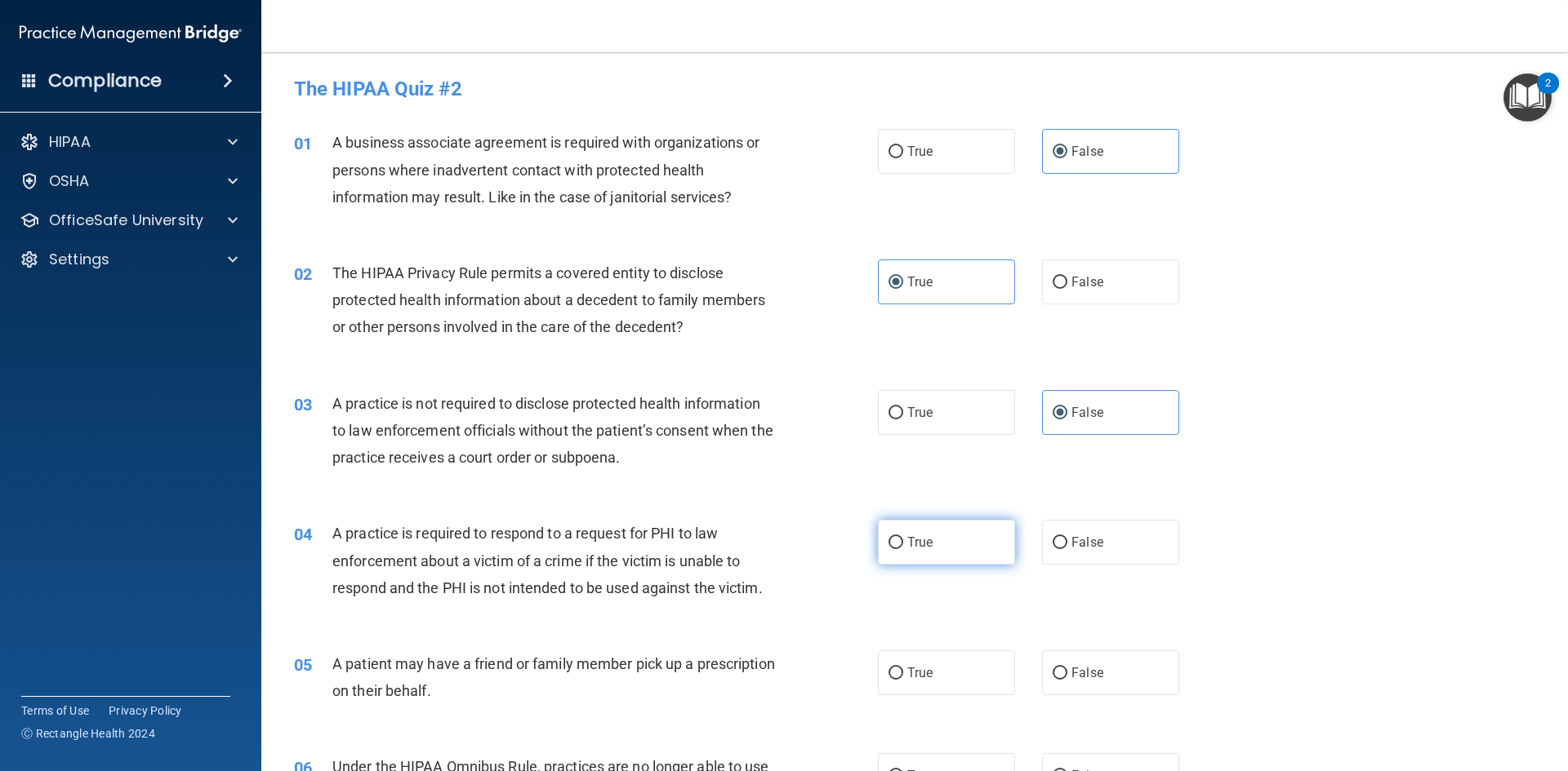
click at [904, 547] on input "True" at bounding box center [896, 543] width 15 height 12
radio input "true"
click at [941, 660] on label "True" at bounding box center [946, 673] width 137 height 45
click at [904, 668] on input "True" at bounding box center [896, 674] width 15 height 12
radio input "true"
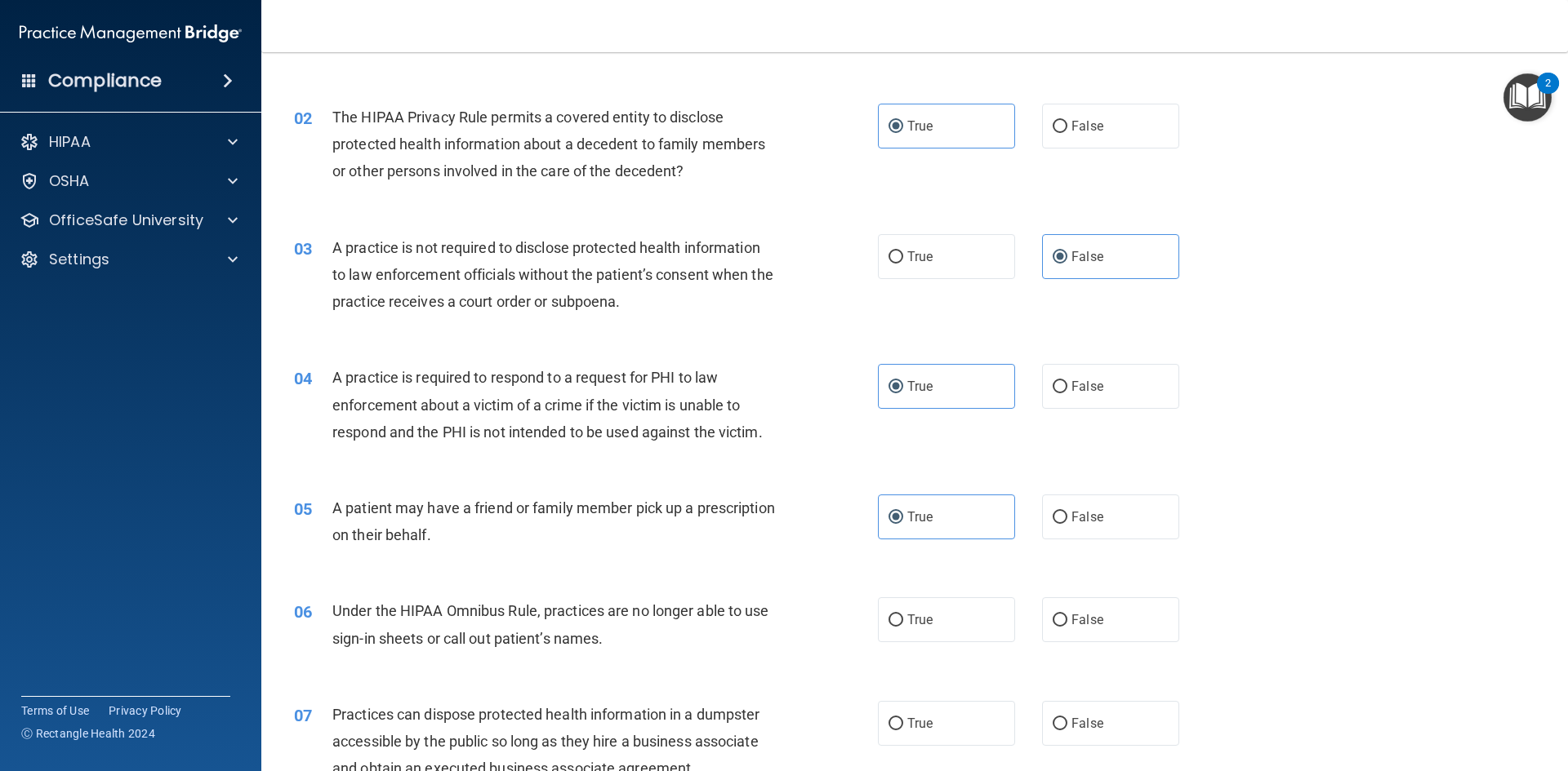
scroll to position [163, 0]
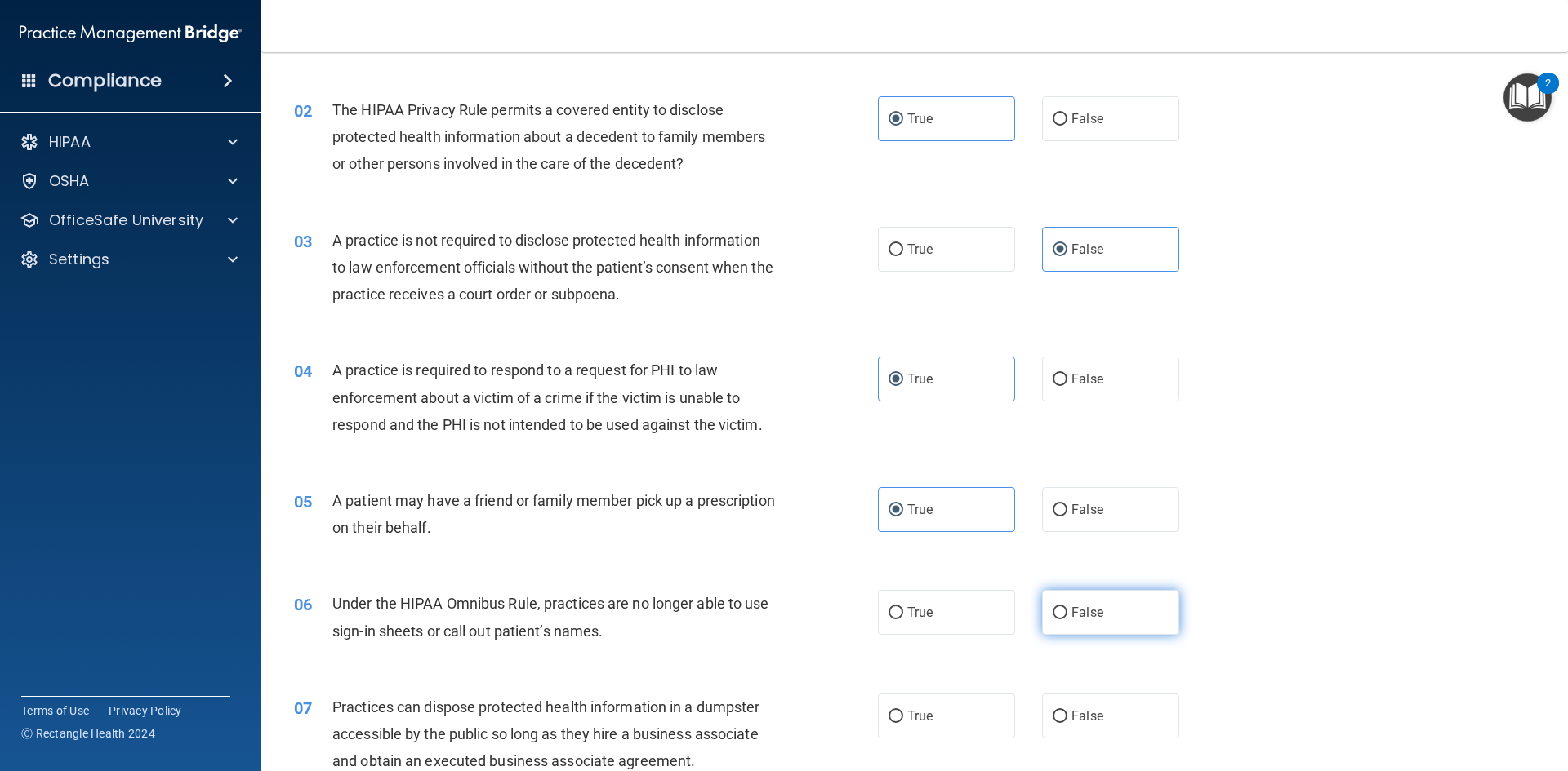
drag, startPoint x: 1090, startPoint y: 615, endPoint x: 1086, endPoint y: 624, distance: 9.8
click at [1089, 613] on span "False" at bounding box center [1087, 612] width 32 height 16
click at [1067, 613] on input "False" at bounding box center [1060, 613] width 15 height 12
radio input "true"
click at [1072, 709] on span "False" at bounding box center [1087, 717] width 32 height 16
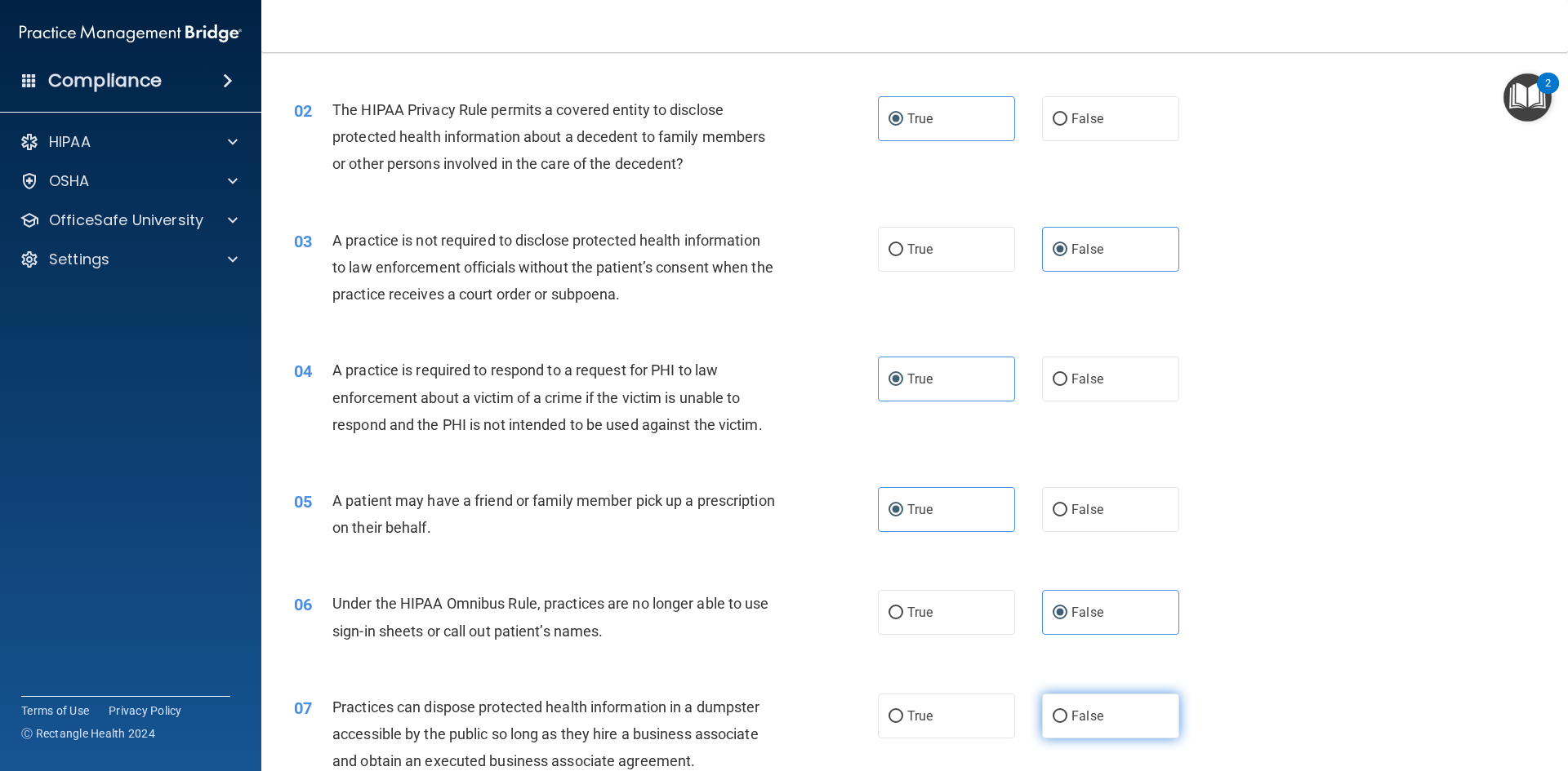
click at [1067, 711] on input "False" at bounding box center [1060, 717] width 15 height 12
radio input "true"
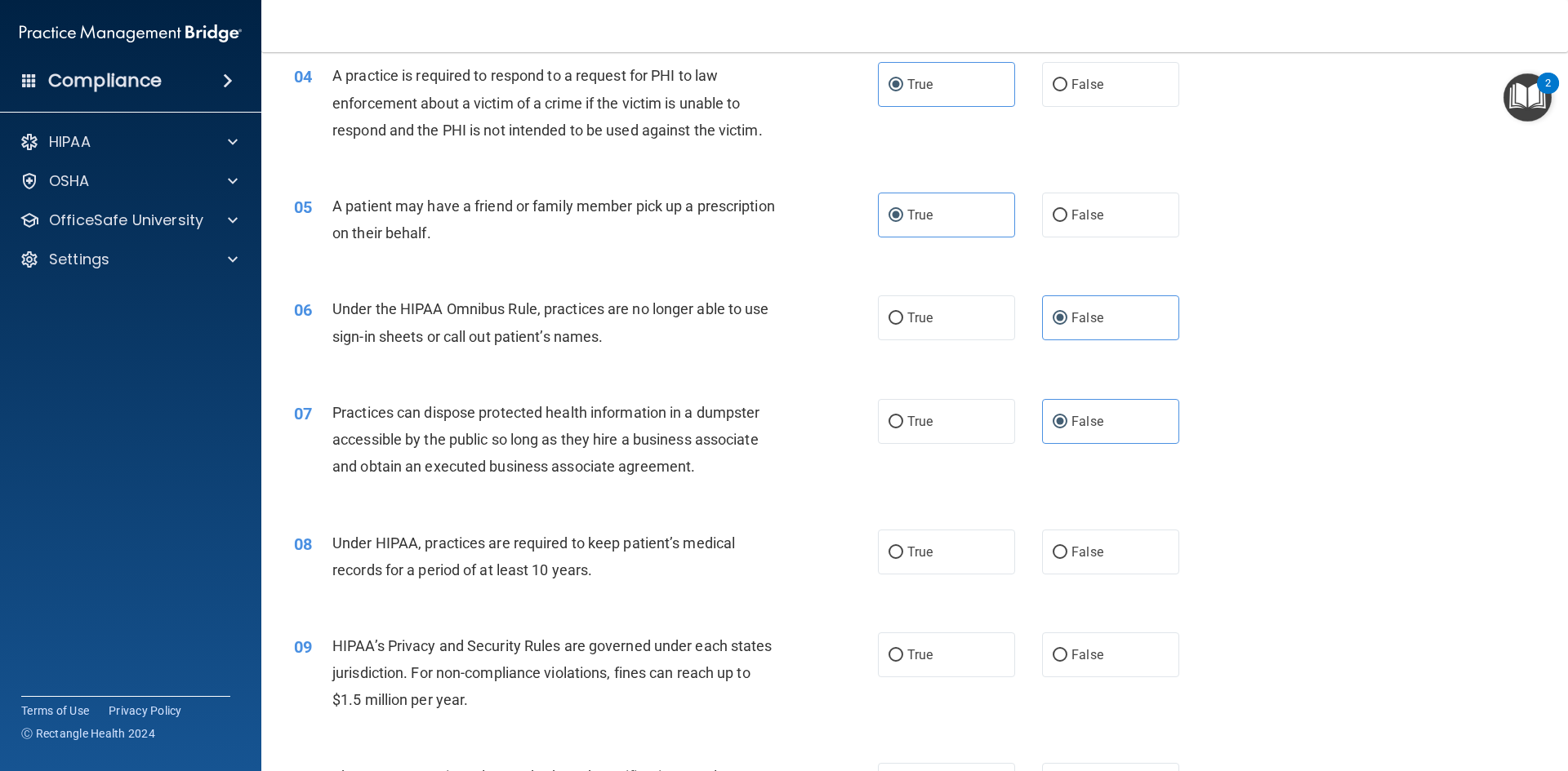
scroll to position [490, 0]
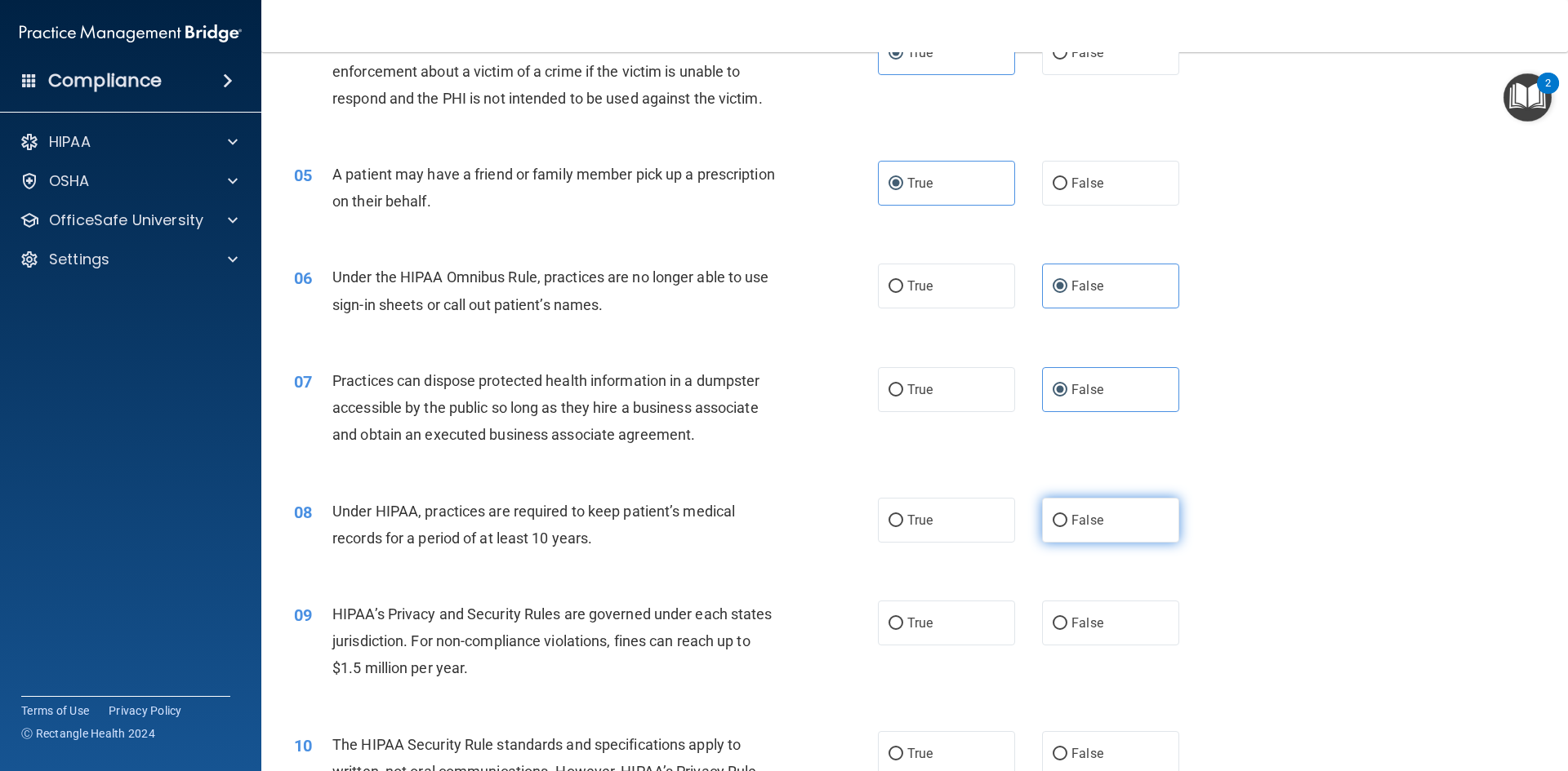
click at [1085, 523] on span "False" at bounding box center [1087, 520] width 32 height 16
click at [1067, 523] on input "False" at bounding box center [1060, 521] width 15 height 12
radio input "true"
click at [1077, 636] on label "False" at bounding box center [1111, 624] width 137 height 45
click at [1067, 630] on input "False" at bounding box center [1060, 624] width 15 height 12
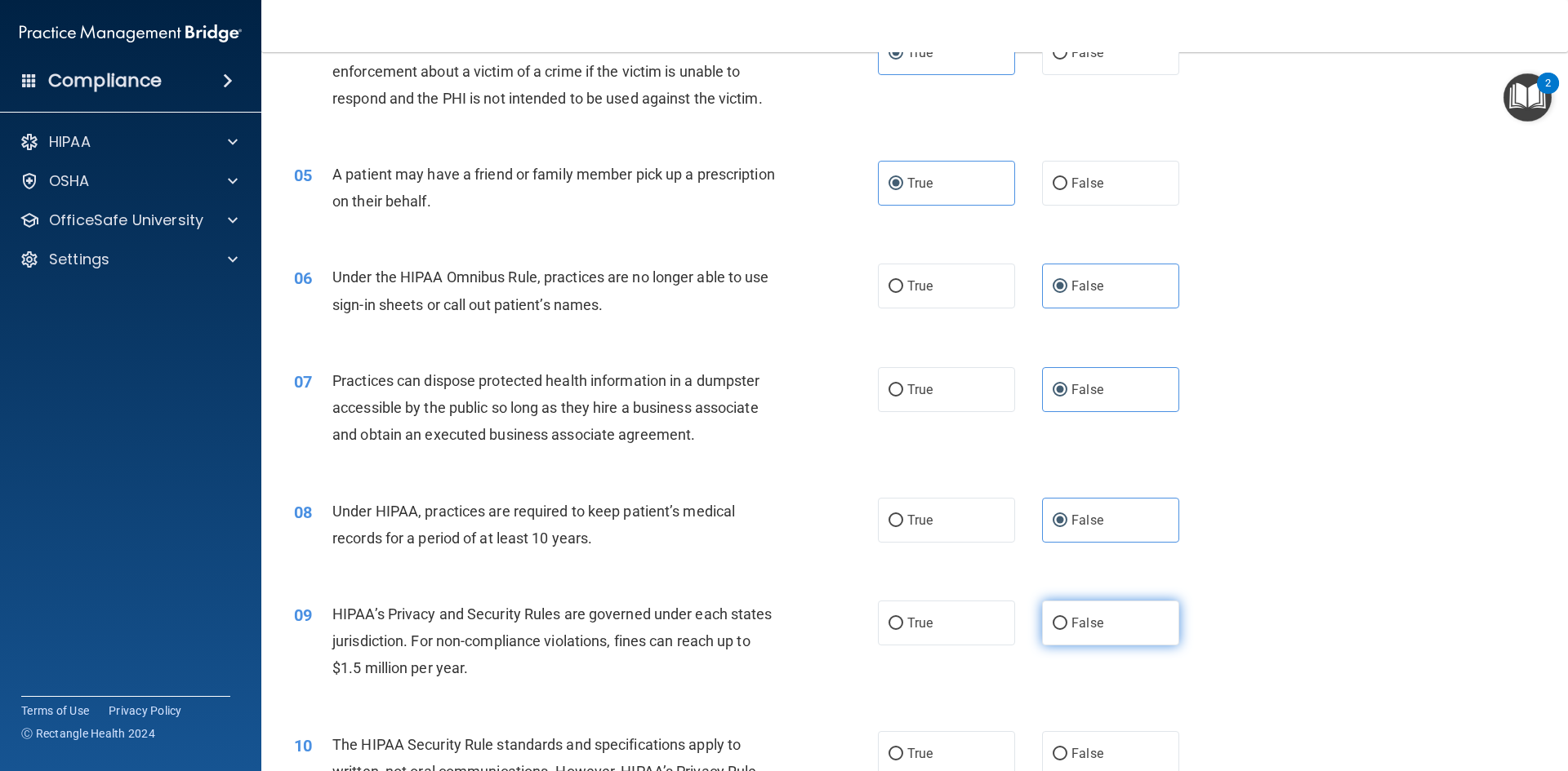
radio input "true"
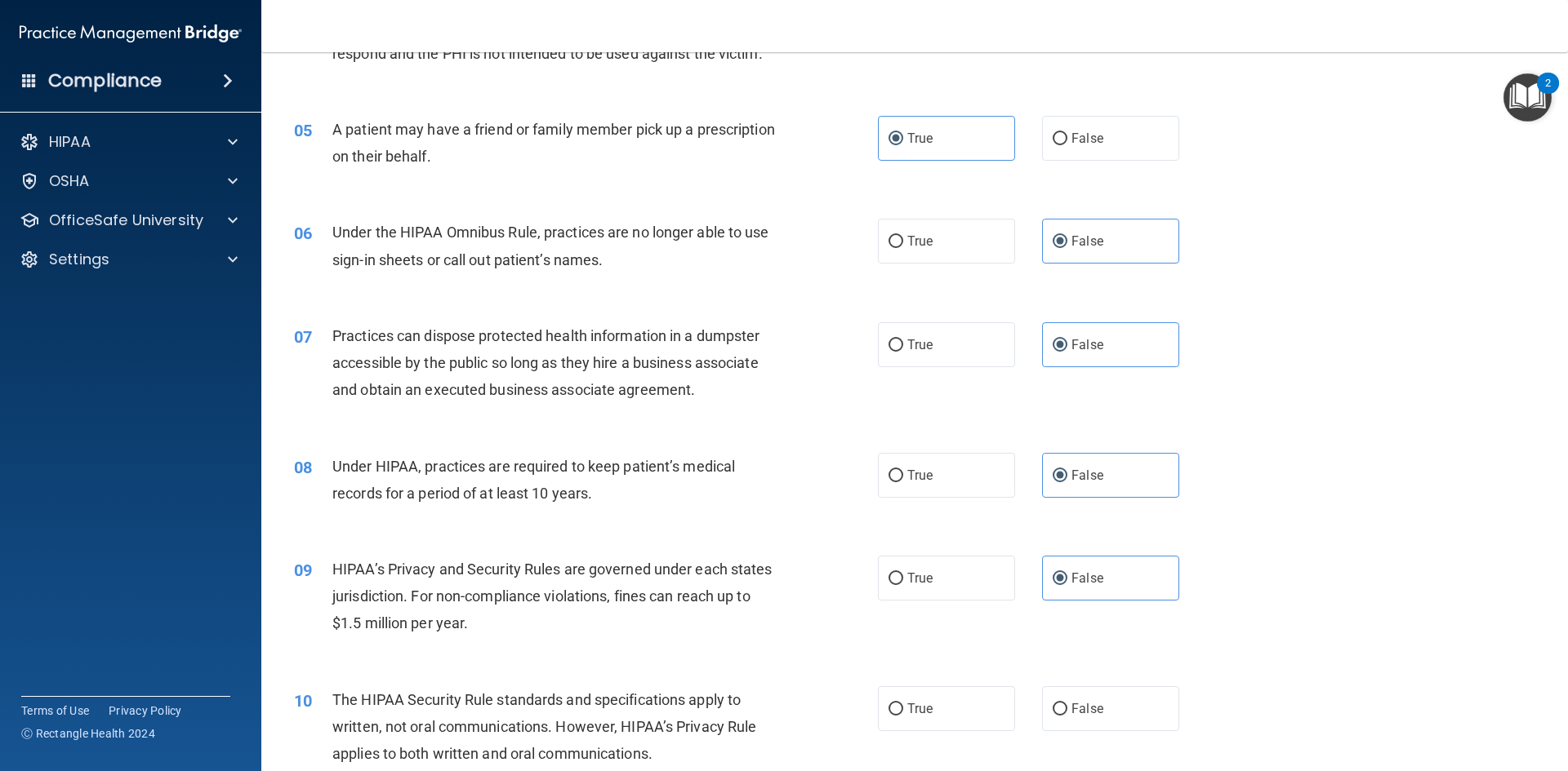
scroll to position [735, 0]
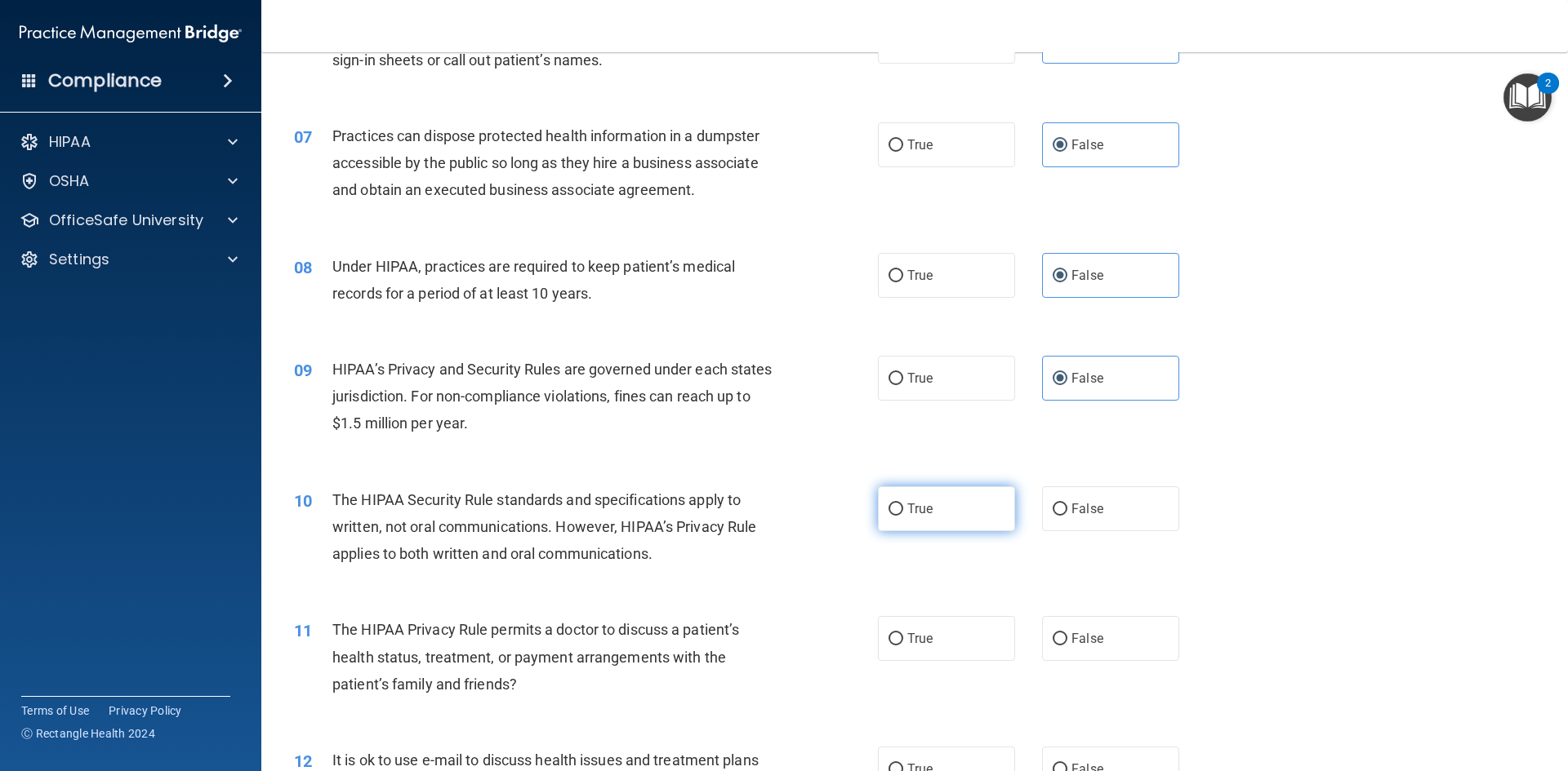
click at [935, 519] on label "True" at bounding box center [946, 509] width 137 height 45
click at [904, 516] on input "True" at bounding box center [896, 510] width 15 height 12
radio input "true"
click at [923, 638] on span "True" at bounding box center [920, 639] width 25 height 16
click at [904, 638] on input "True" at bounding box center [896, 639] width 15 height 12
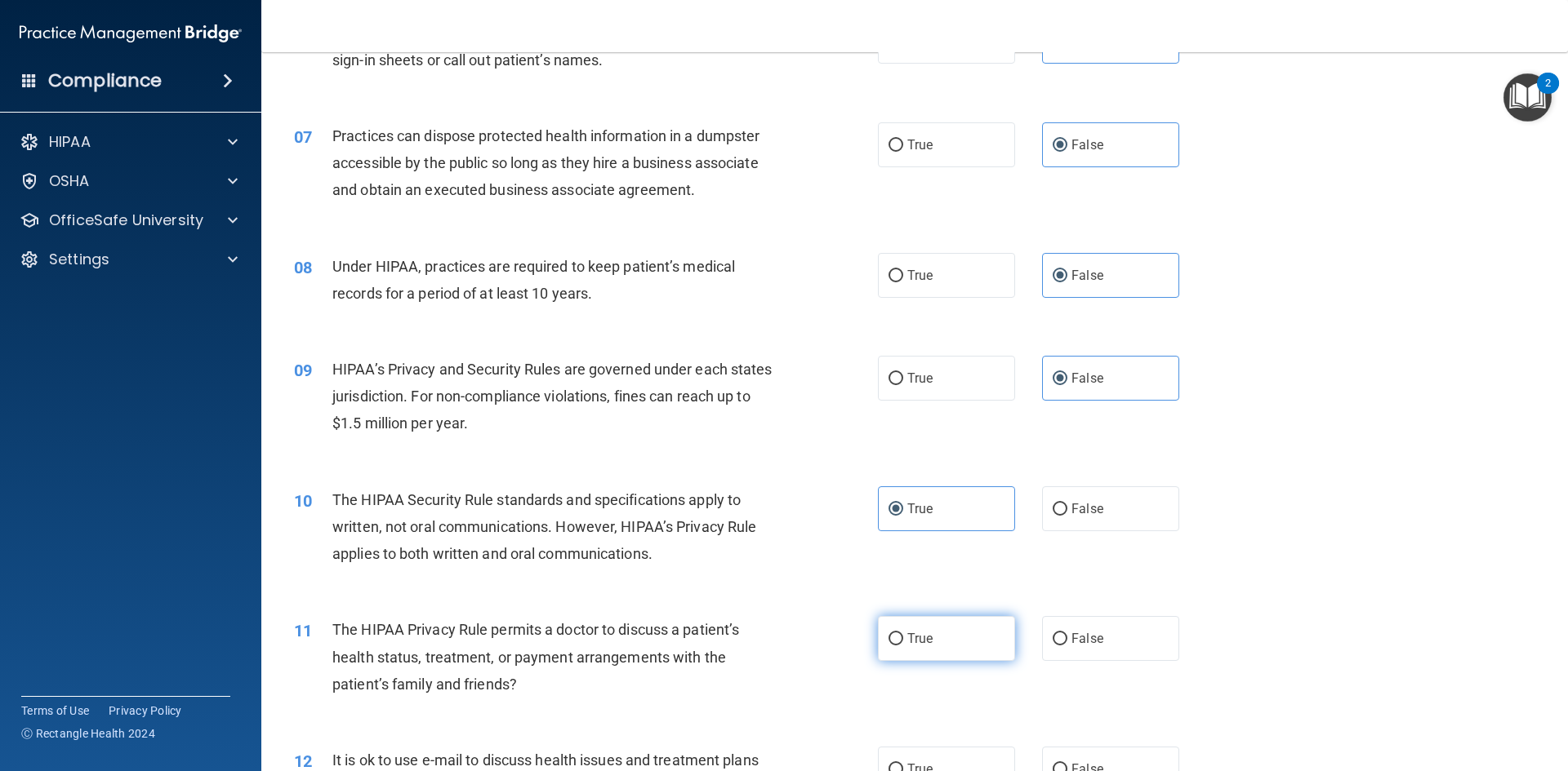
radio input "true"
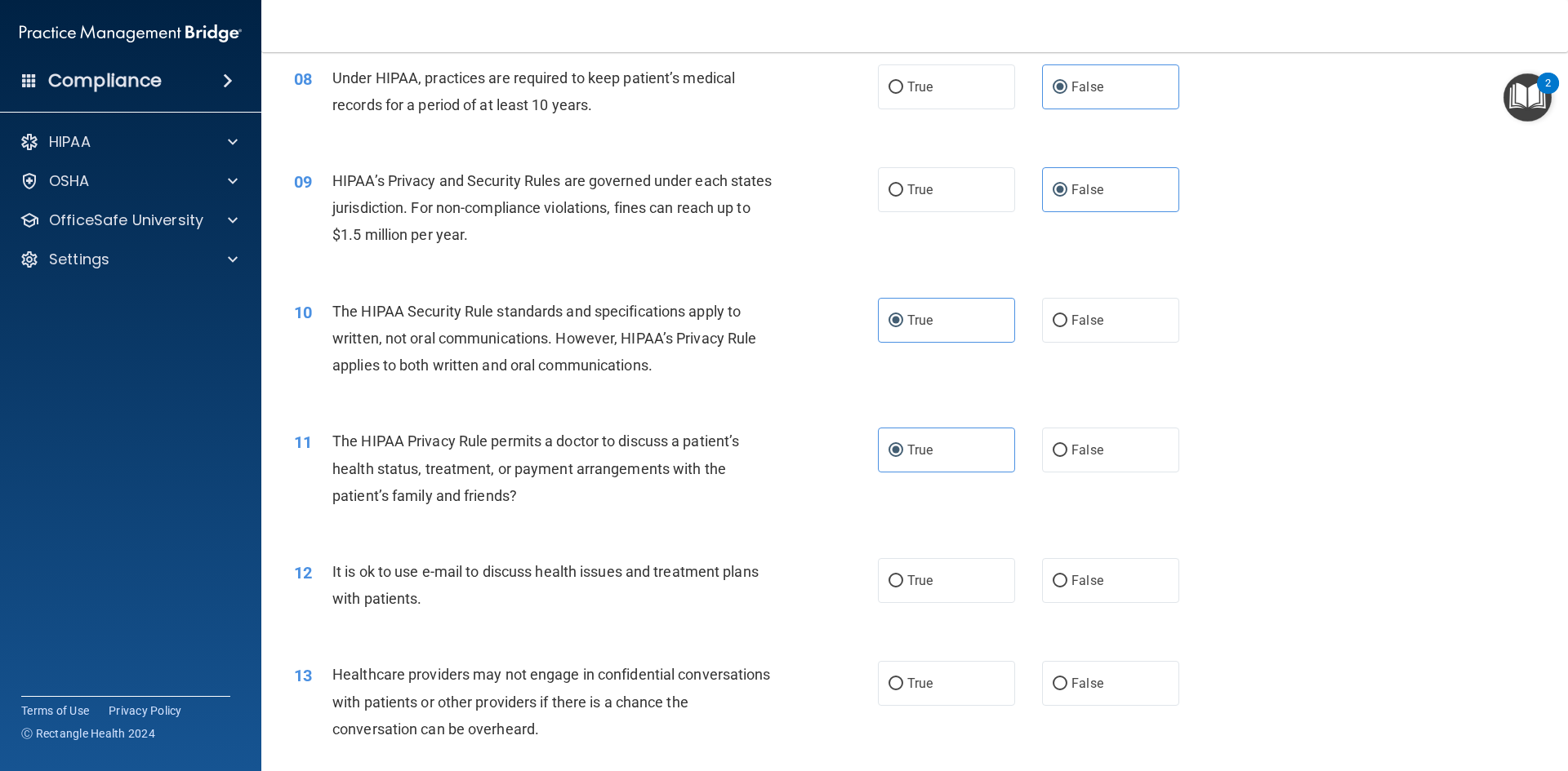
scroll to position [980, 0]
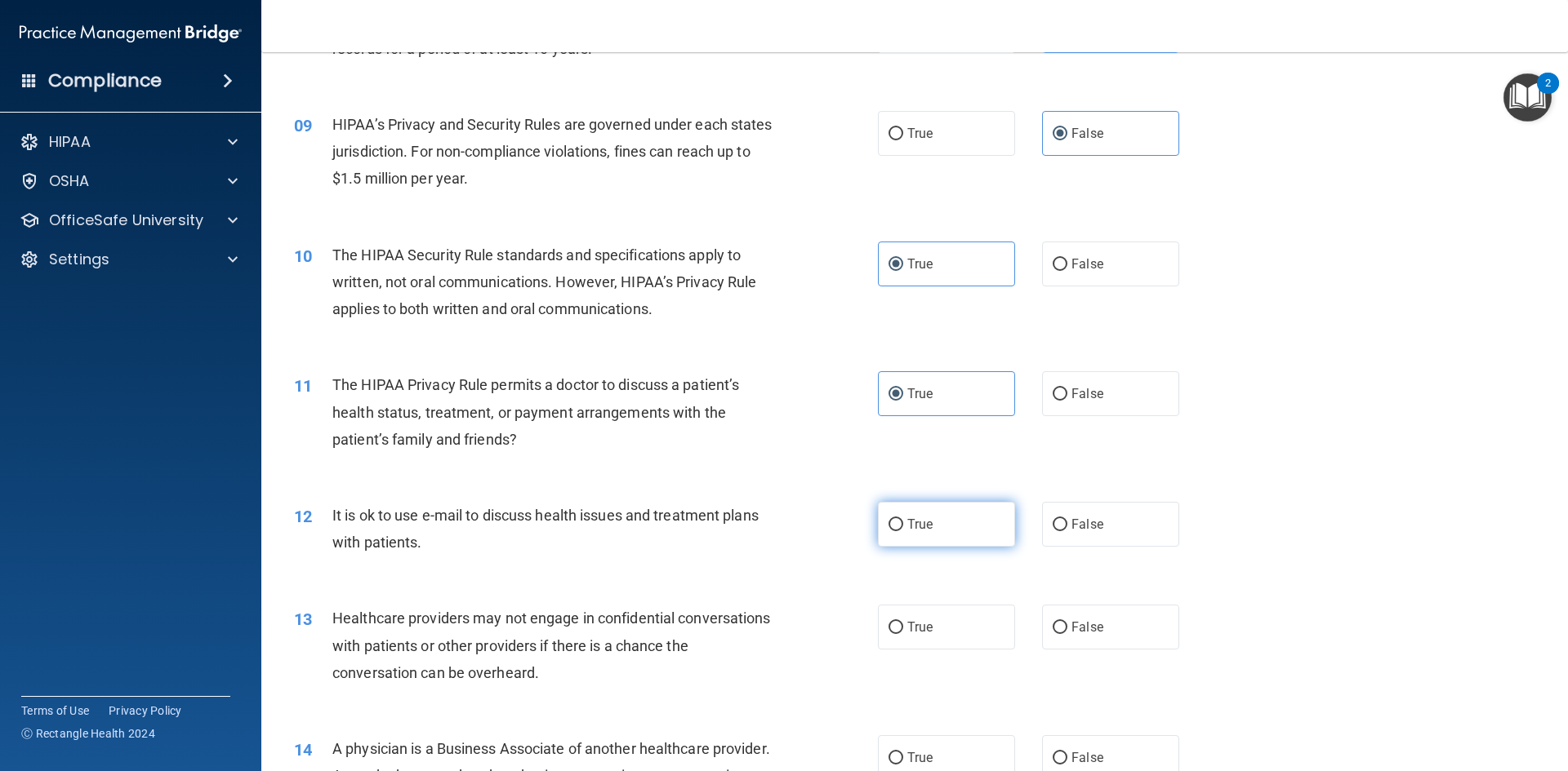
click at [959, 535] on label "True" at bounding box center [946, 524] width 137 height 45
click at [904, 531] on input "True" at bounding box center [896, 525] width 15 height 12
radio input "true"
click at [1076, 633] on span "False" at bounding box center [1087, 627] width 32 height 16
click at [1067, 633] on input "False" at bounding box center [1060, 628] width 15 height 12
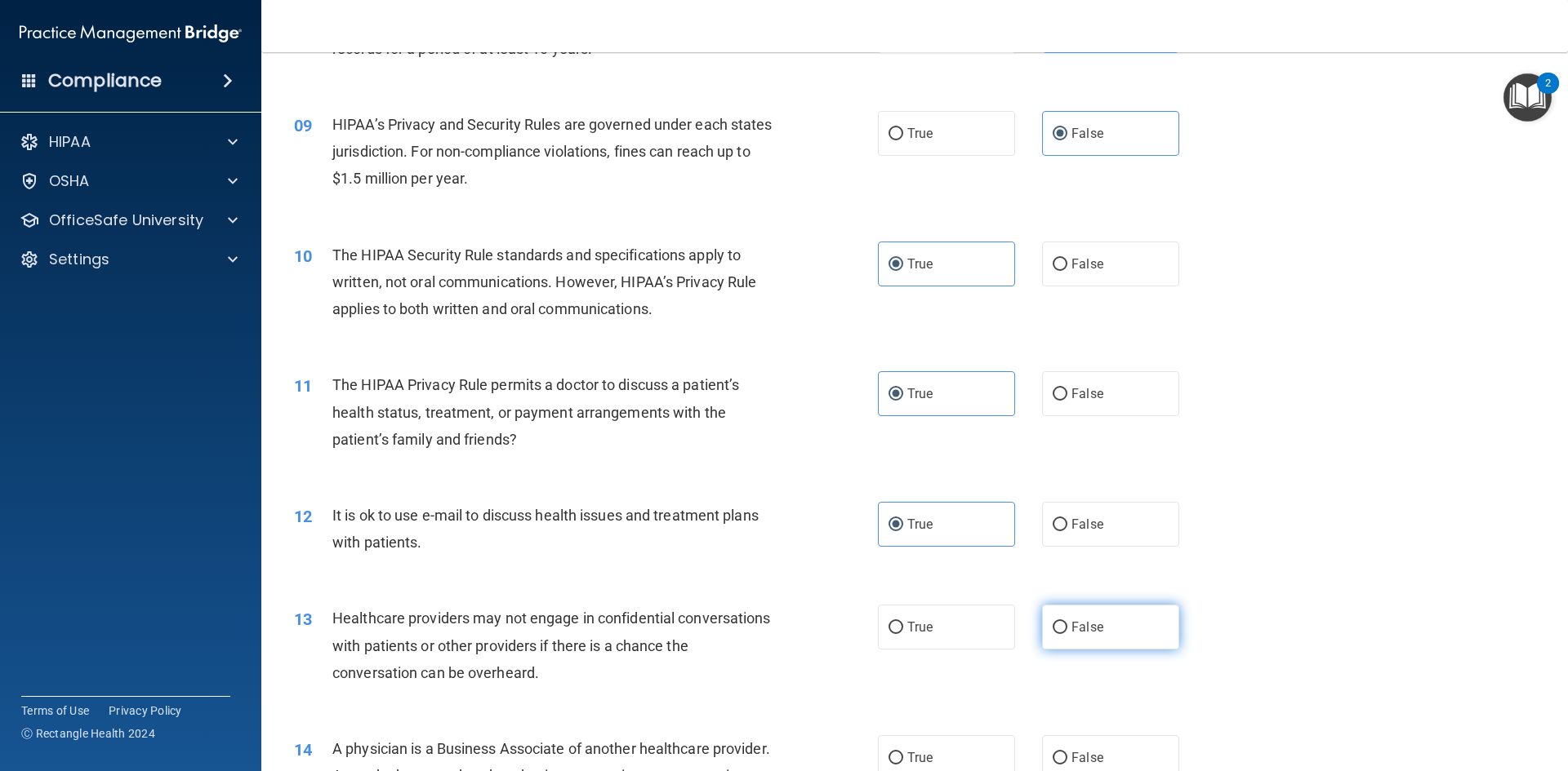
radio input "true"
drag, startPoint x: 1061, startPoint y: 747, endPoint x: 1061, endPoint y: 736, distance: 11.0
click at [1061, 743] on label "False" at bounding box center [1111, 758] width 137 height 45
click at [1061, 753] on input "False" at bounding box center [1060, 759] width 15 height 12
radio input "true"
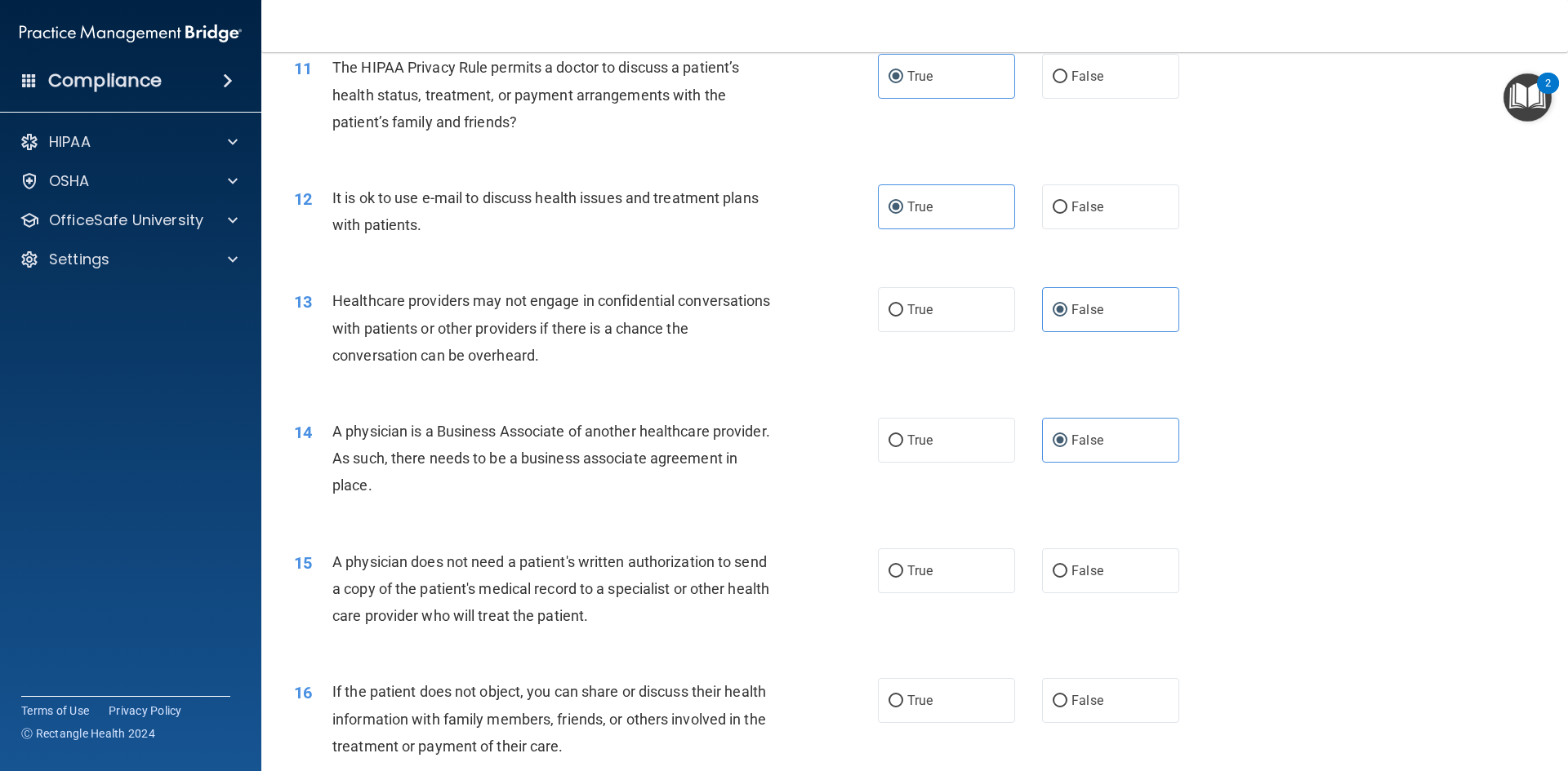
scroll to position [1388, 0]
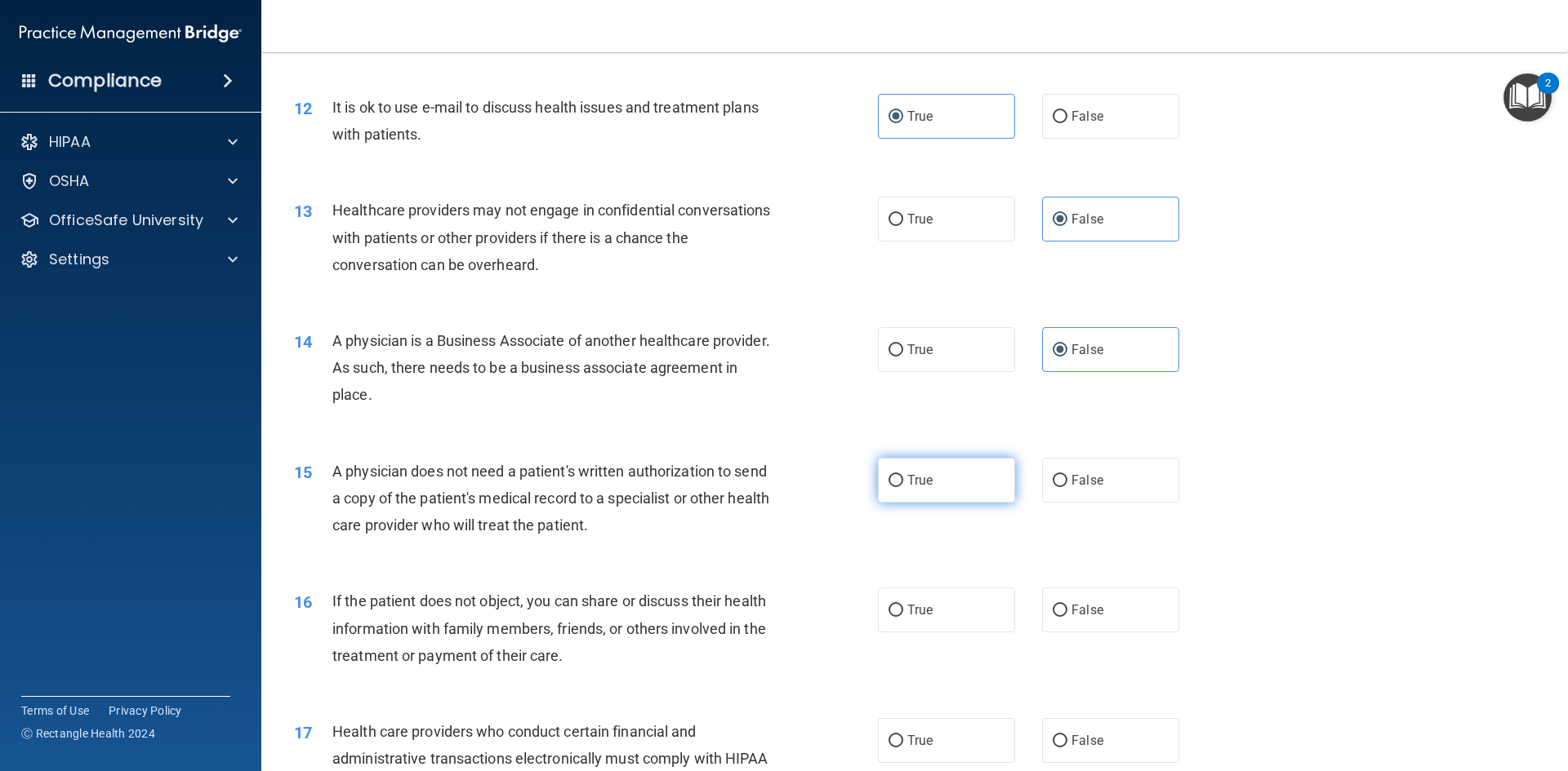
click at [923, 472] on label "True" at bounding box center [946, 480] width 137 height 45
click at [904, 475] on input "True" at bounding box center [896, 481] width 15 height 12
radio input "true"
click at [908, 609] on span "True" at bounding box center [920, 610] width 25 height 16
click at [904, 609] on input "True" at bounding box center [896, 611] width 15 height 12
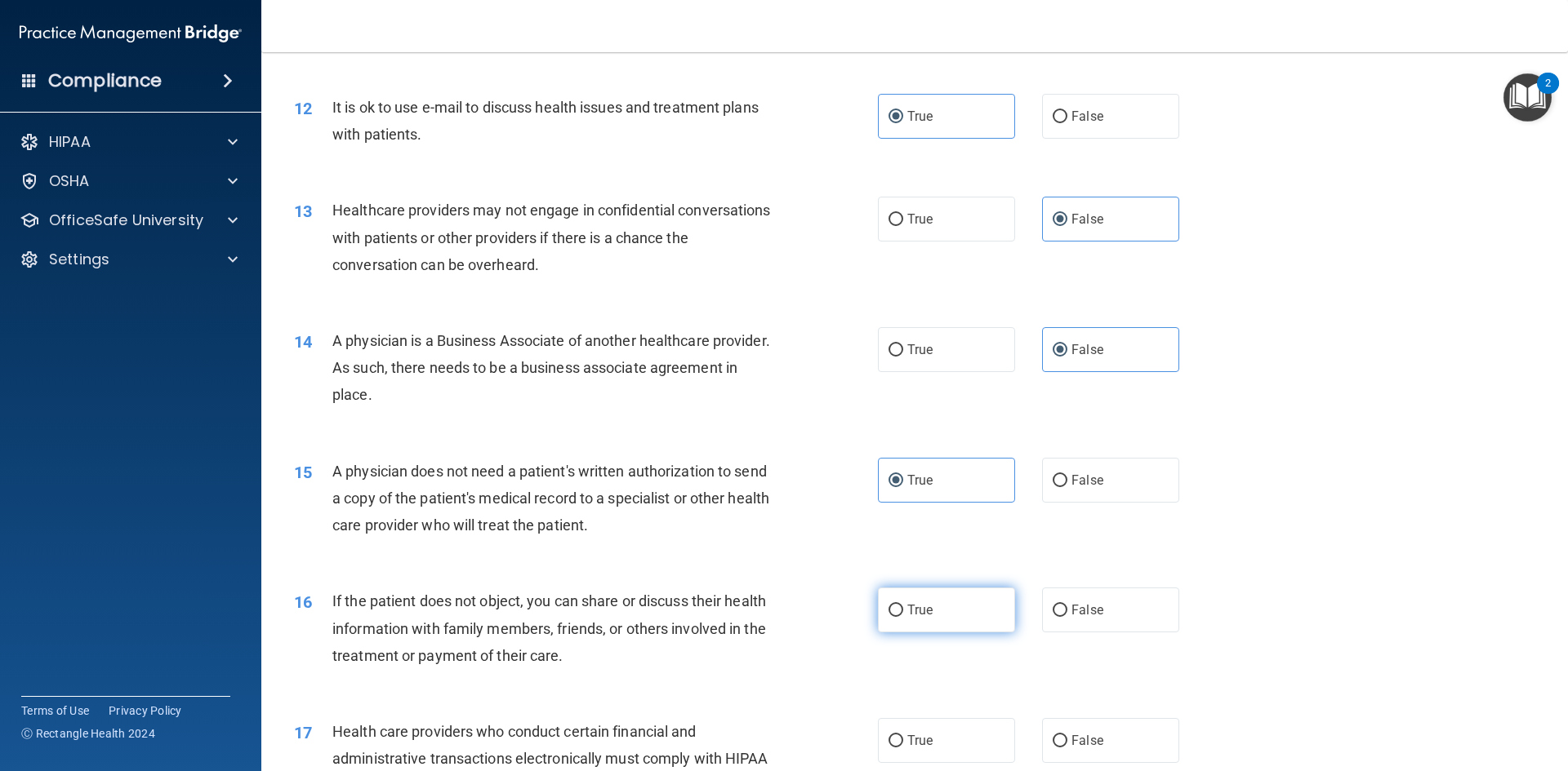
radio input "true"
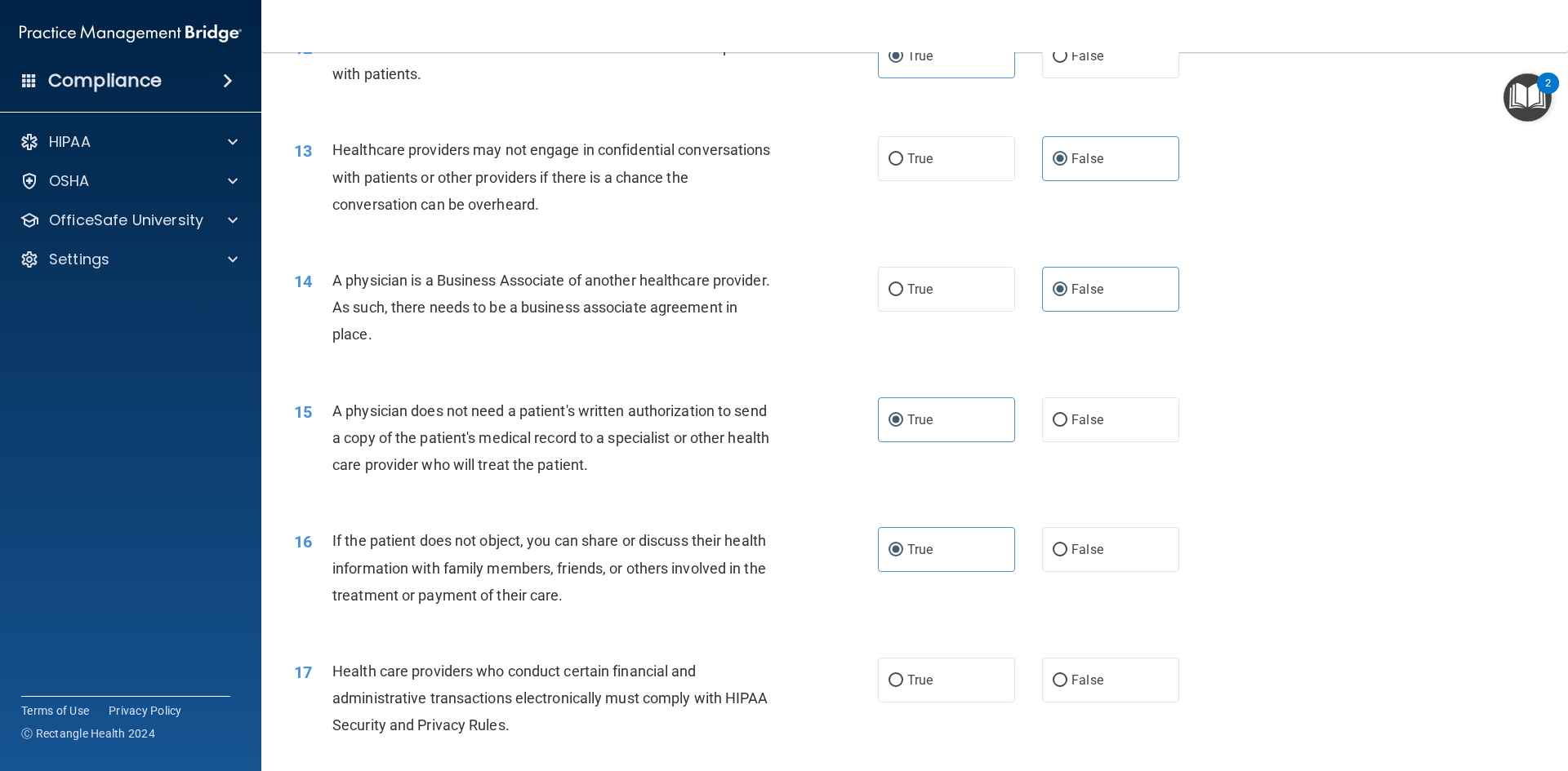
scroll to position [1633, 0]
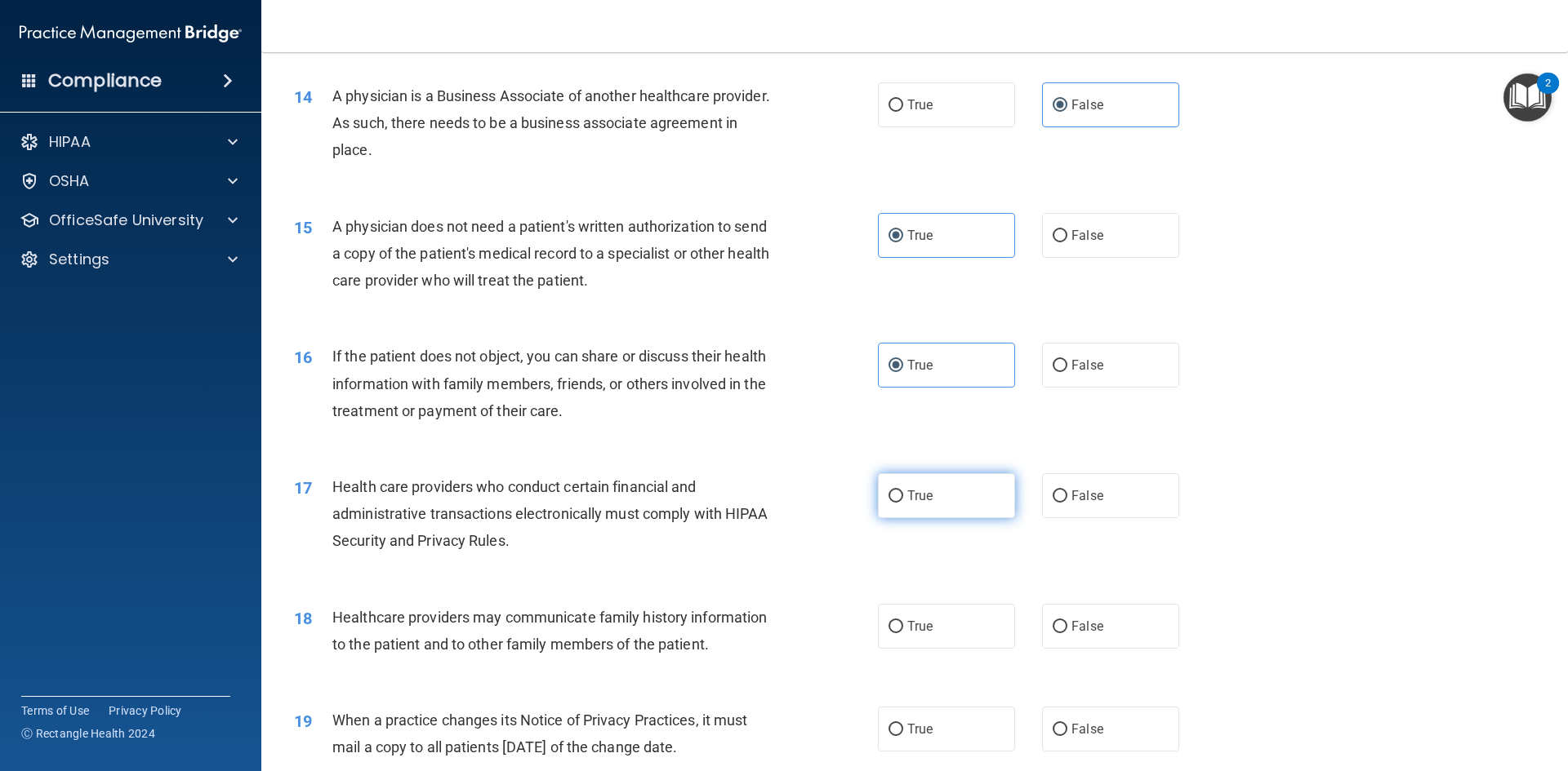
click at [941, 501] on label "True" at bounding box center [946, 496] width 137 height 45
click at [904, 501] on input "True" at bounding box center [896, 497] width 15 height 12
radio input "true"
click at [1115, 646] on label "False" at bounding box center [1111, 626] width 137 height 45
click at [1067, 633] on input "False" at bounding box center [1060, 627] width 15 height 12
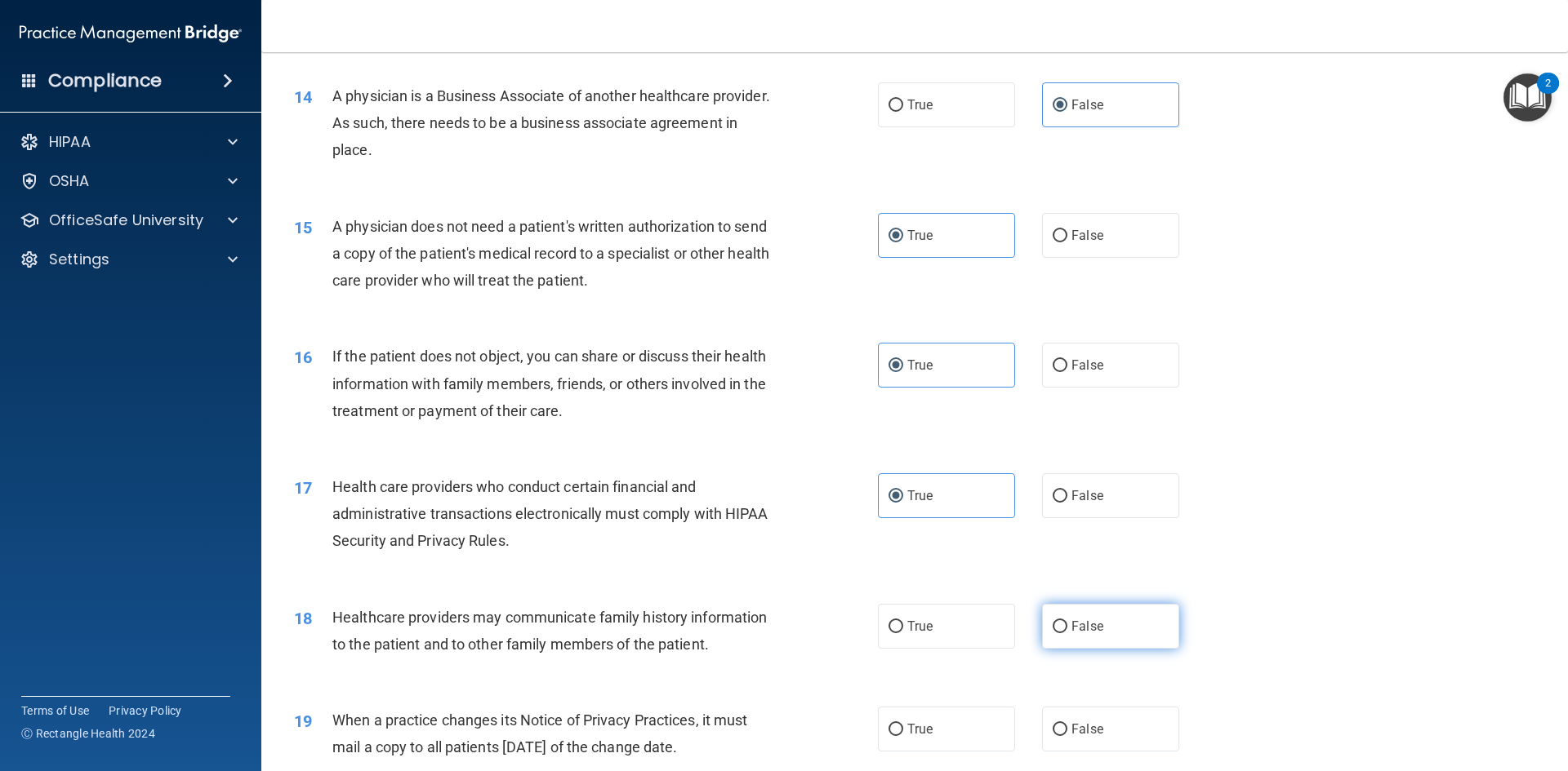
radio input "true"
click at [1104, 741] on label "False" at bounding box center [1111, 730] width 137 height 45
click at [1067, 737] on input "False" at bounding box center [1060, 730] width 15 height 12
radio input "true"
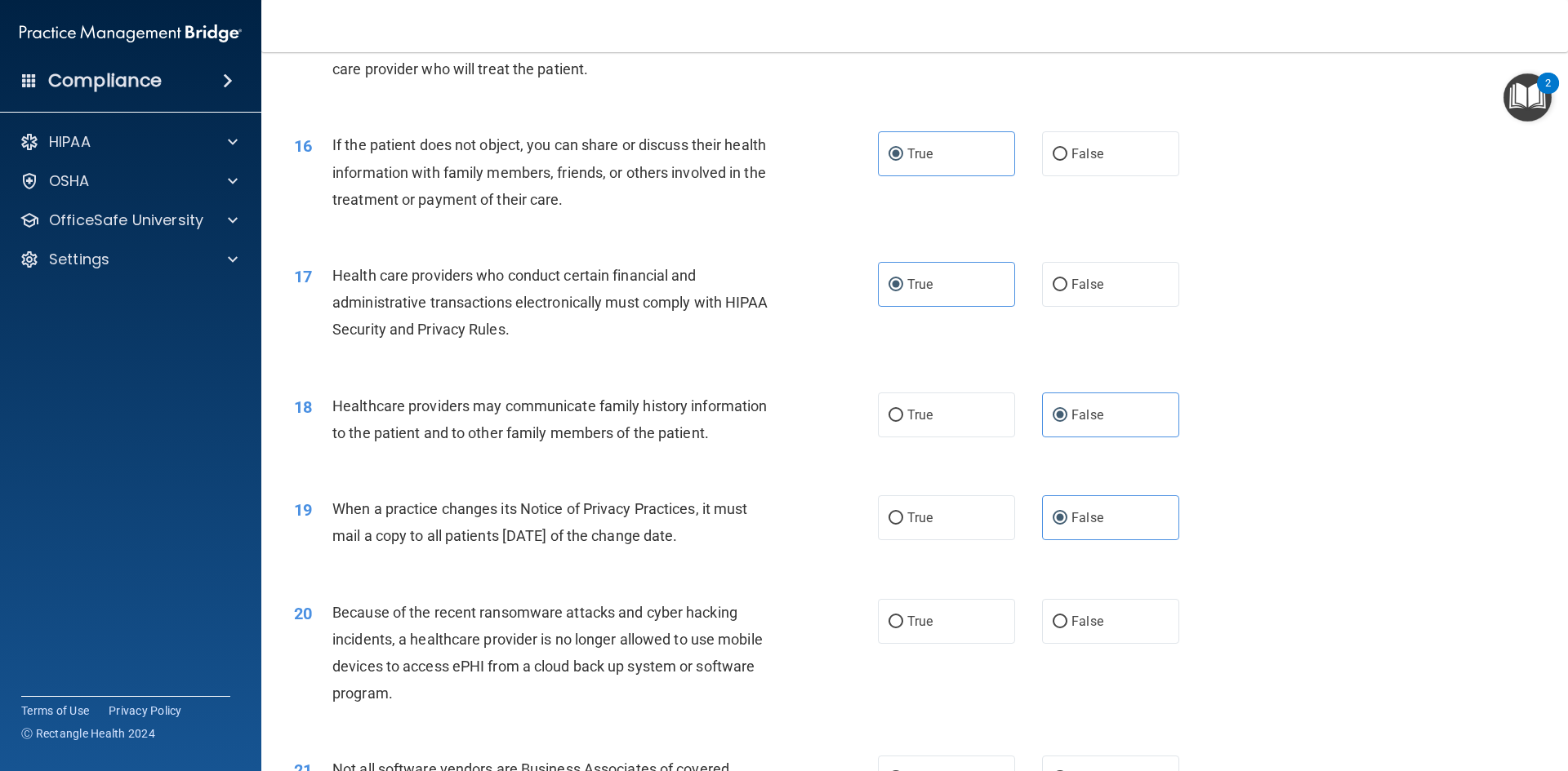
scroll to position [1877, 0]
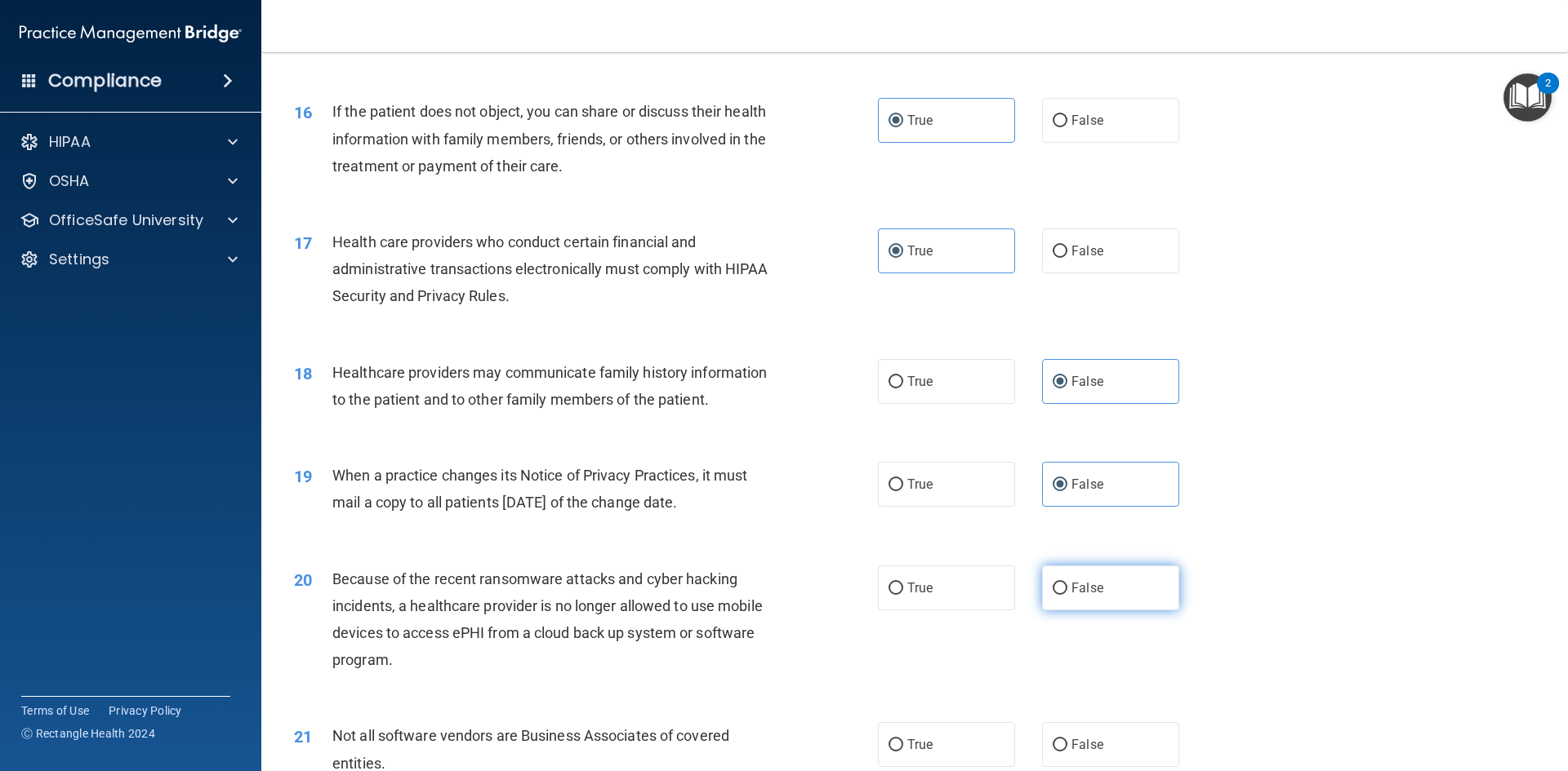
click at [1098, 575] on label "False" at bounding box center [1111, 588] width 137 height 45
click at [1067, 583] on input "False" at bounding box center [1060, 589] width 15 height 12
radio input "true"
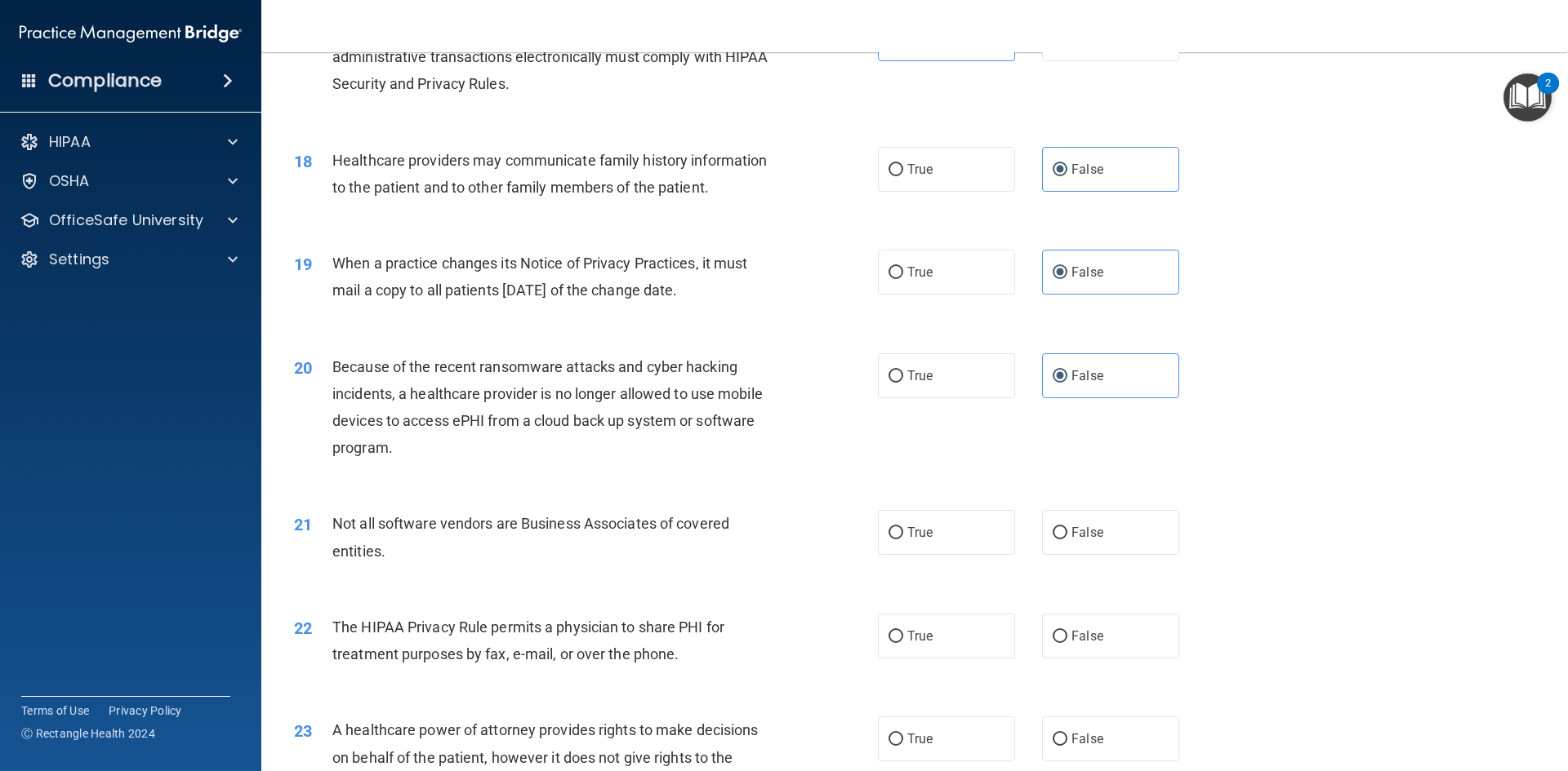
scroll to position [2122, 0]
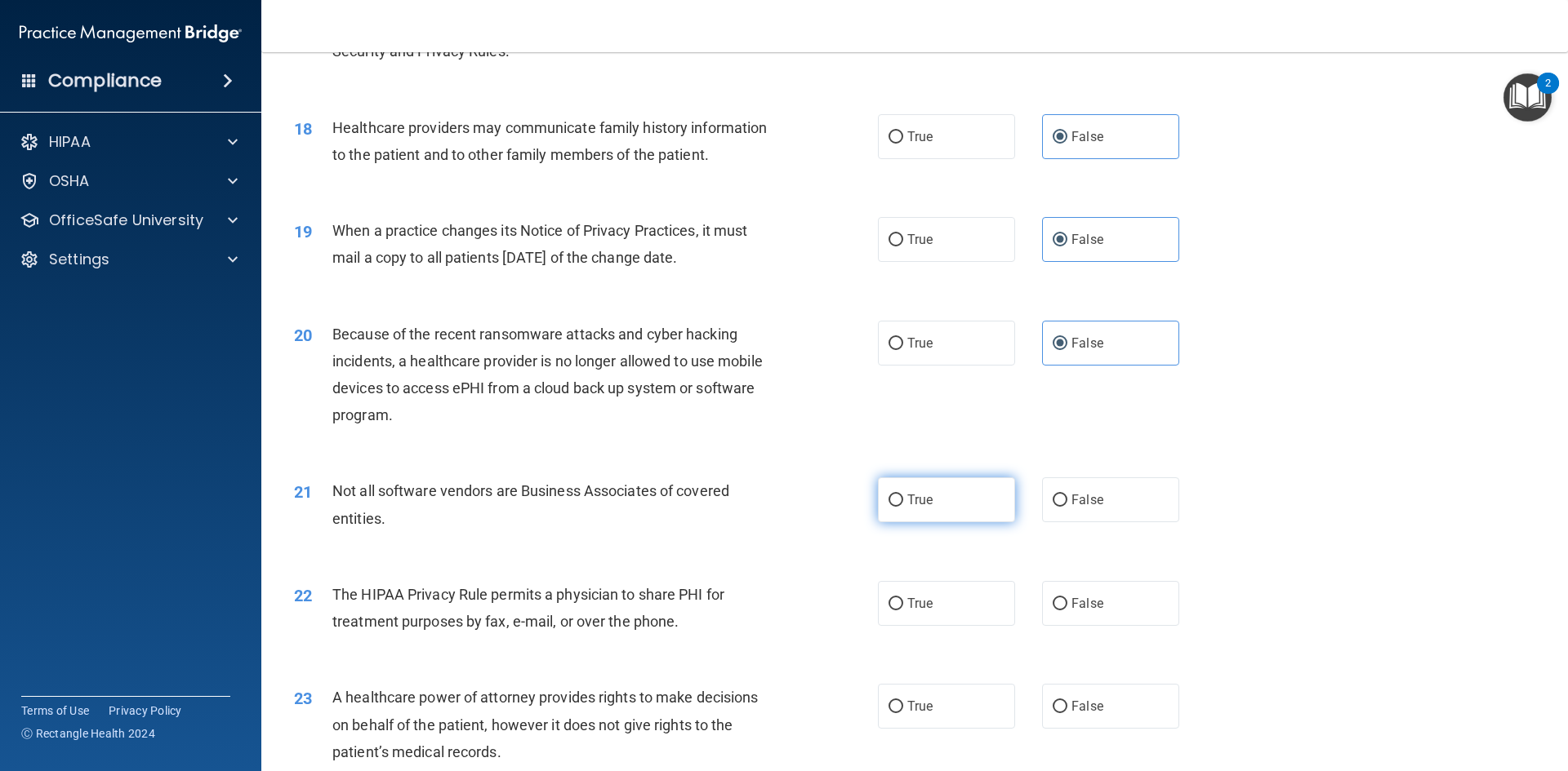
click at [948, 506] on label "True" at bounding box center [946, 500] width 137 height 45
click at [904, 506] on input "True" at bounding box center [896, 501] width 15 height 12
radio input "true"
click at [943, 620] on label "True" at bounding box center [946, 604] width 137 height 45
click at [904, 611] on input "True" at bounding box center [896, 605] width 15 height 12
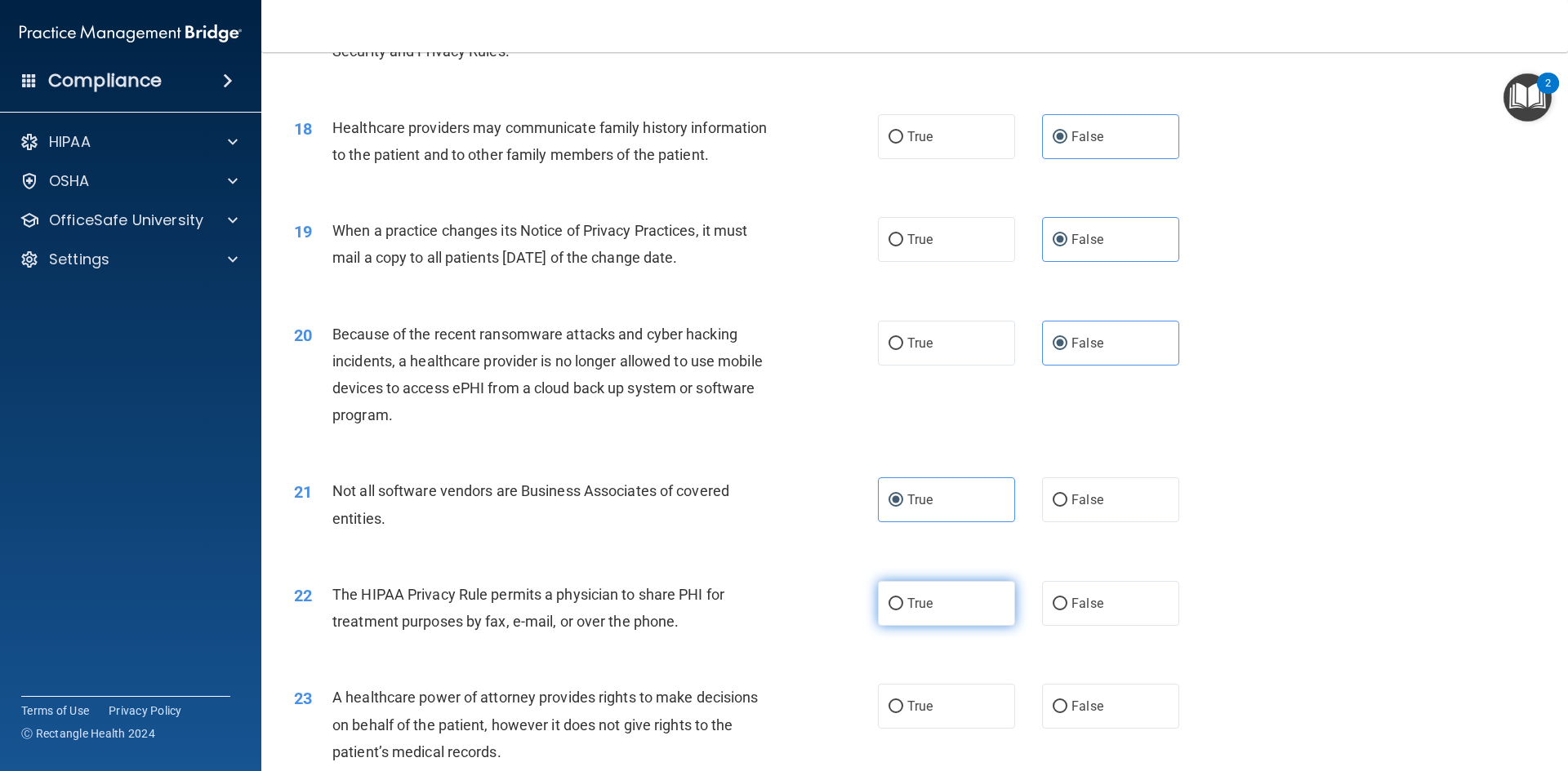
radio input "true"
click at [1105, 699] on label "False" at bounding box center [1111, 706] width 137 height 45
click at [1067, 701] on input "False" at bounding box center [1060, 707] width 15 height 12
radio input "true"
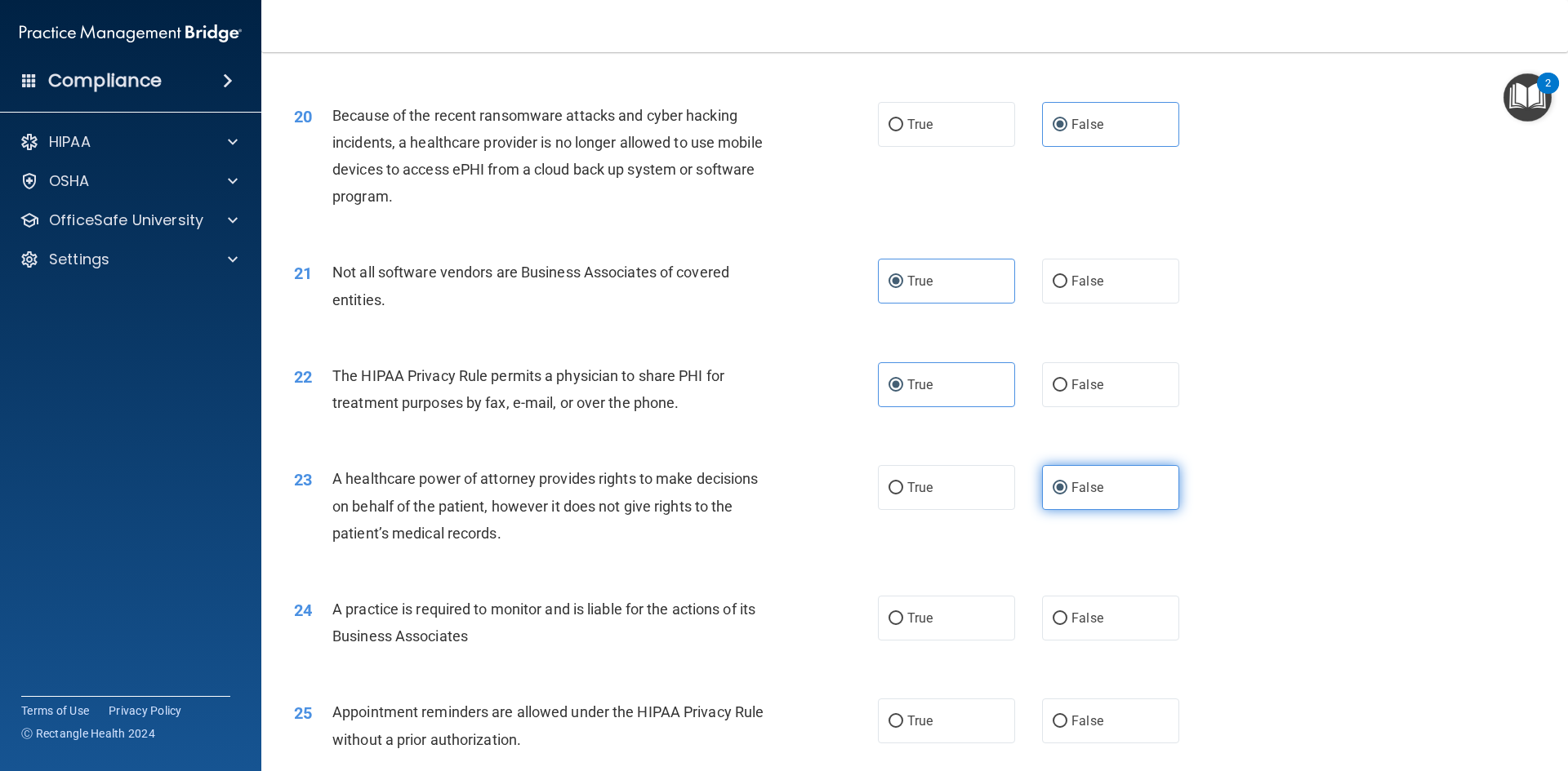
scroll to position [2367, 0]
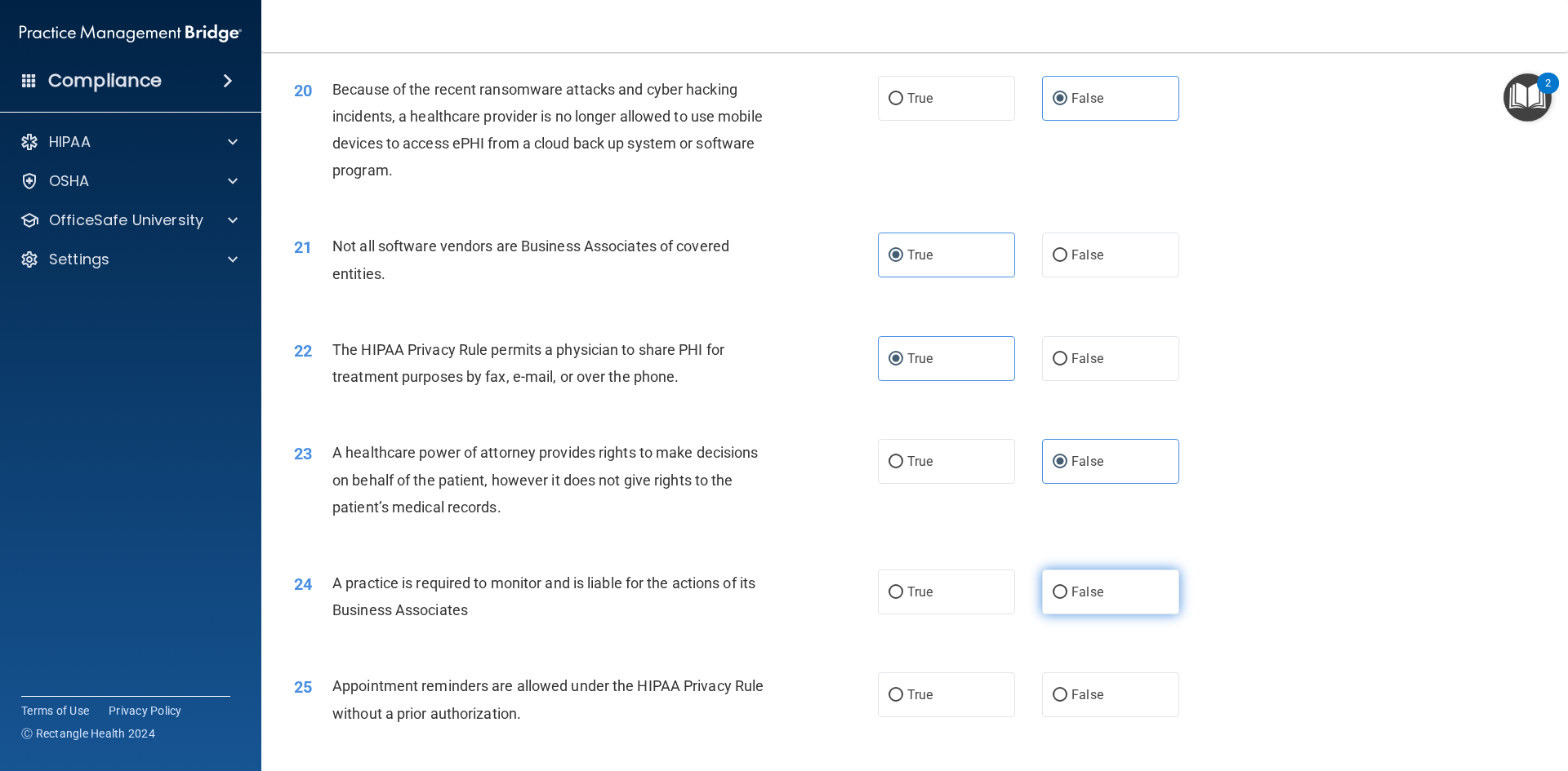
click at [1087, 580] on label "False" at bounding box center [1111, 592] width 137 height 45
click at [1067, 587] on input "False" at bounding box center [1060, 593] width 15 height 12
radio input "true"
click at [954, 678] on label "True" at bounding box center [946, 695] width 137 height 45
click at [904, 690] on input "True" at bounding box center [896, 696] width 15 height 12
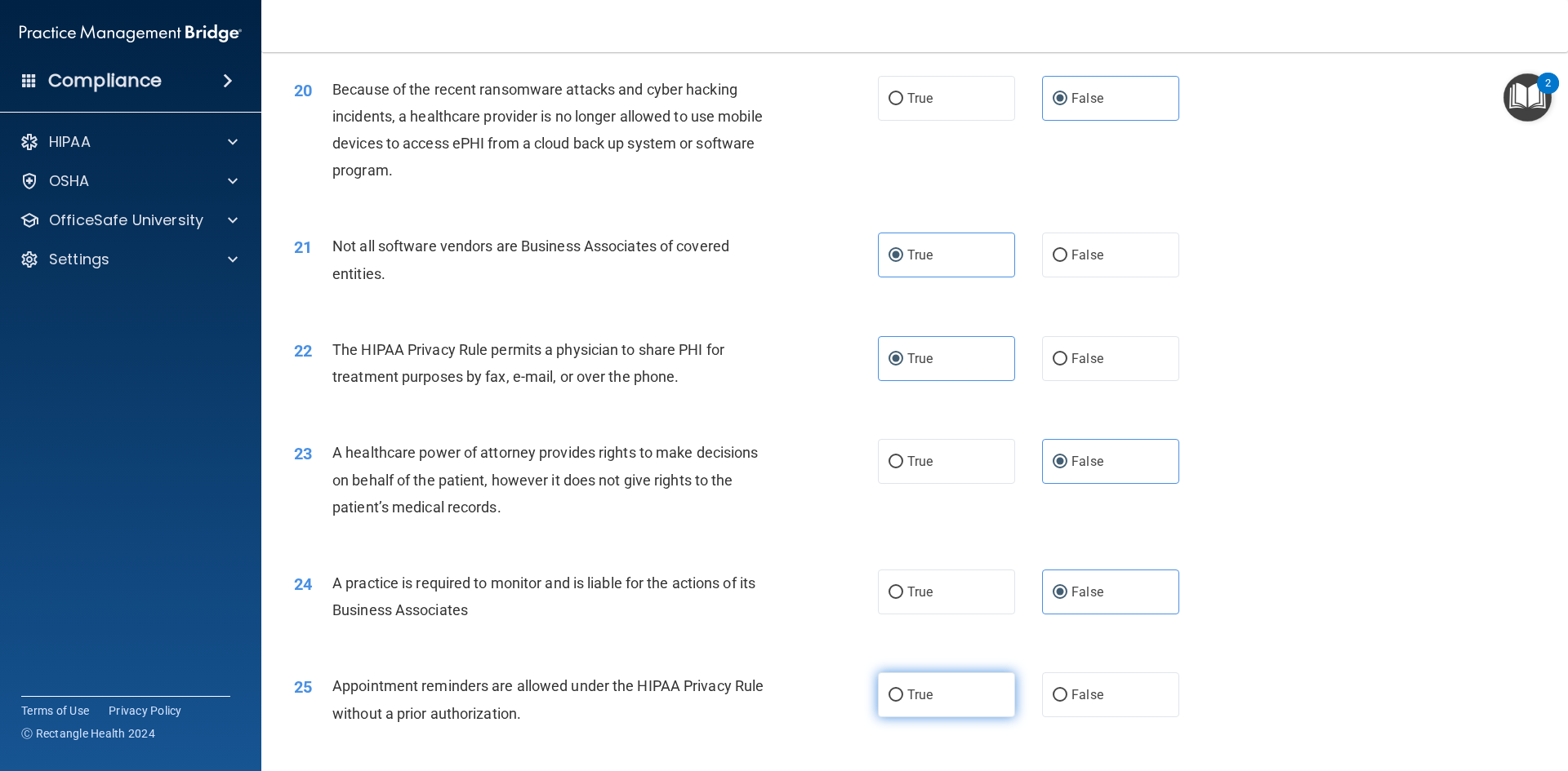
radio input "true"
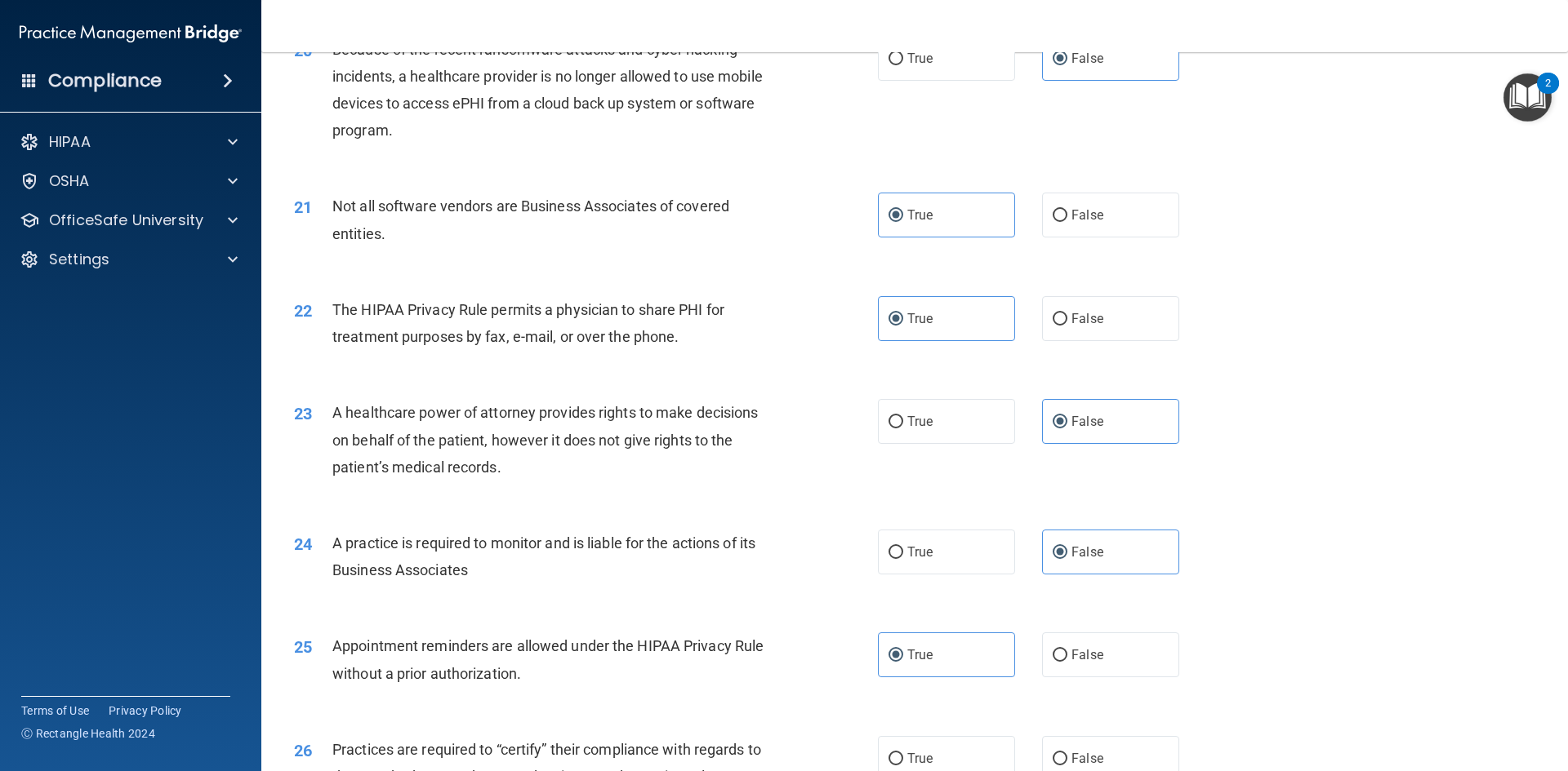
scroll to position [2693, 0]
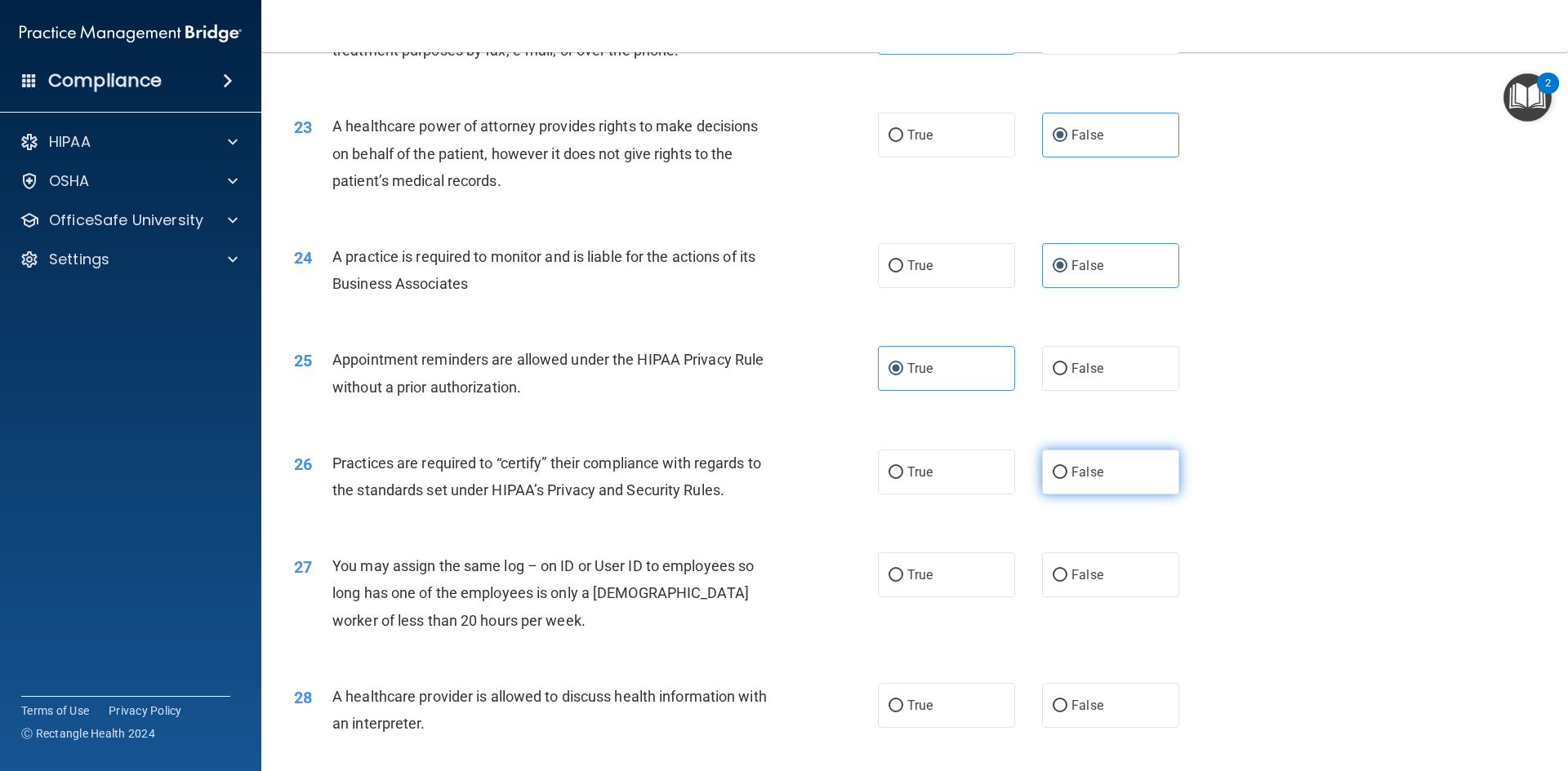
click at [1107, 482] on label "False" at bounding box center [1111, 473] width 137 height 45
click at [1067, 480] on input "False" at bounding box center [1060, 473] width 15 height 12
radio input "true"
click at [1095, 573] on label "False" at bounding box center [1111, 575] width 137 height 45
click at [1067, 573] on input "False" at bounding box center [1060, 576] width 15 height 12
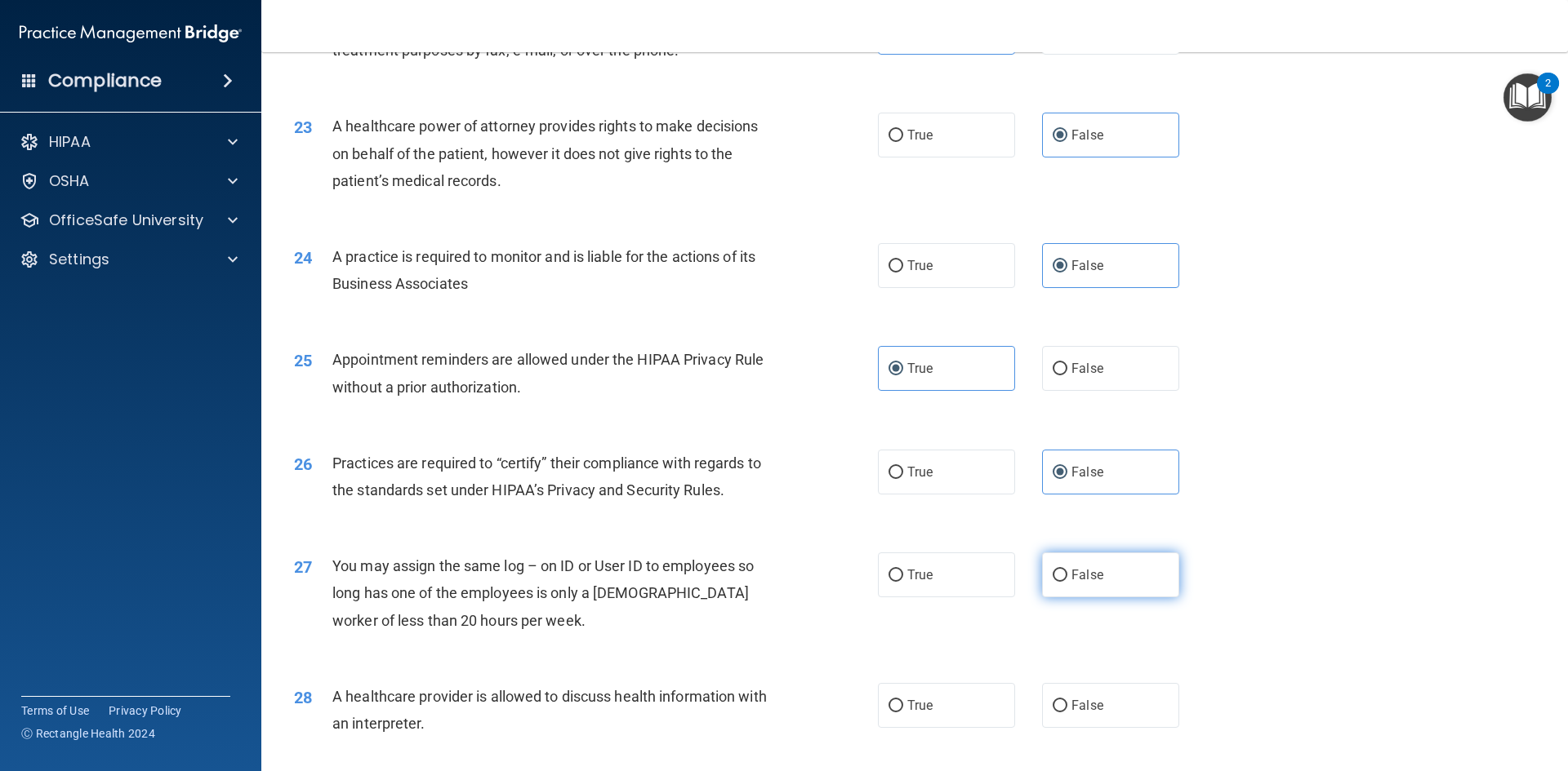
radio input "true"
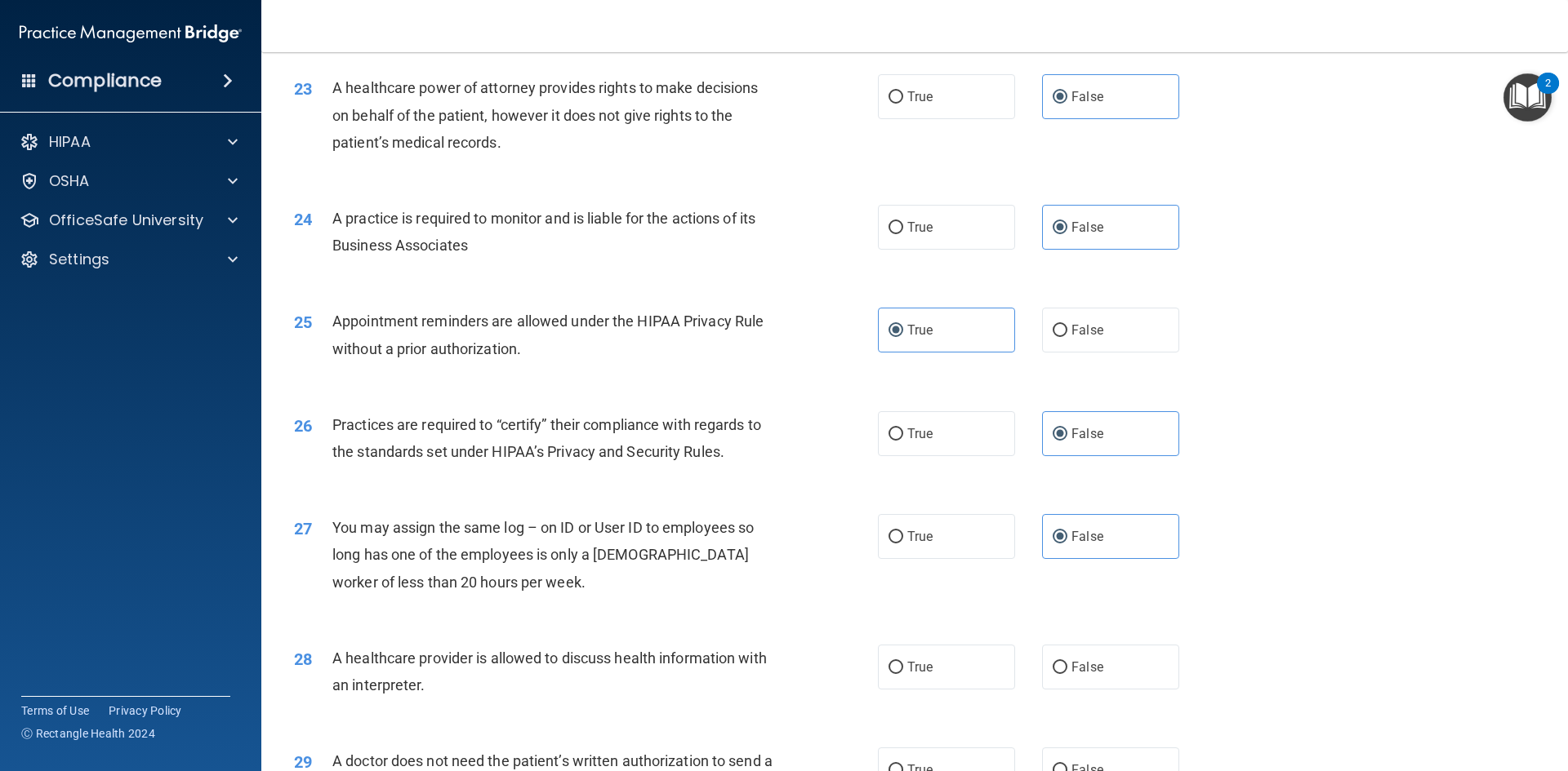
scroll to position [2938, 0]
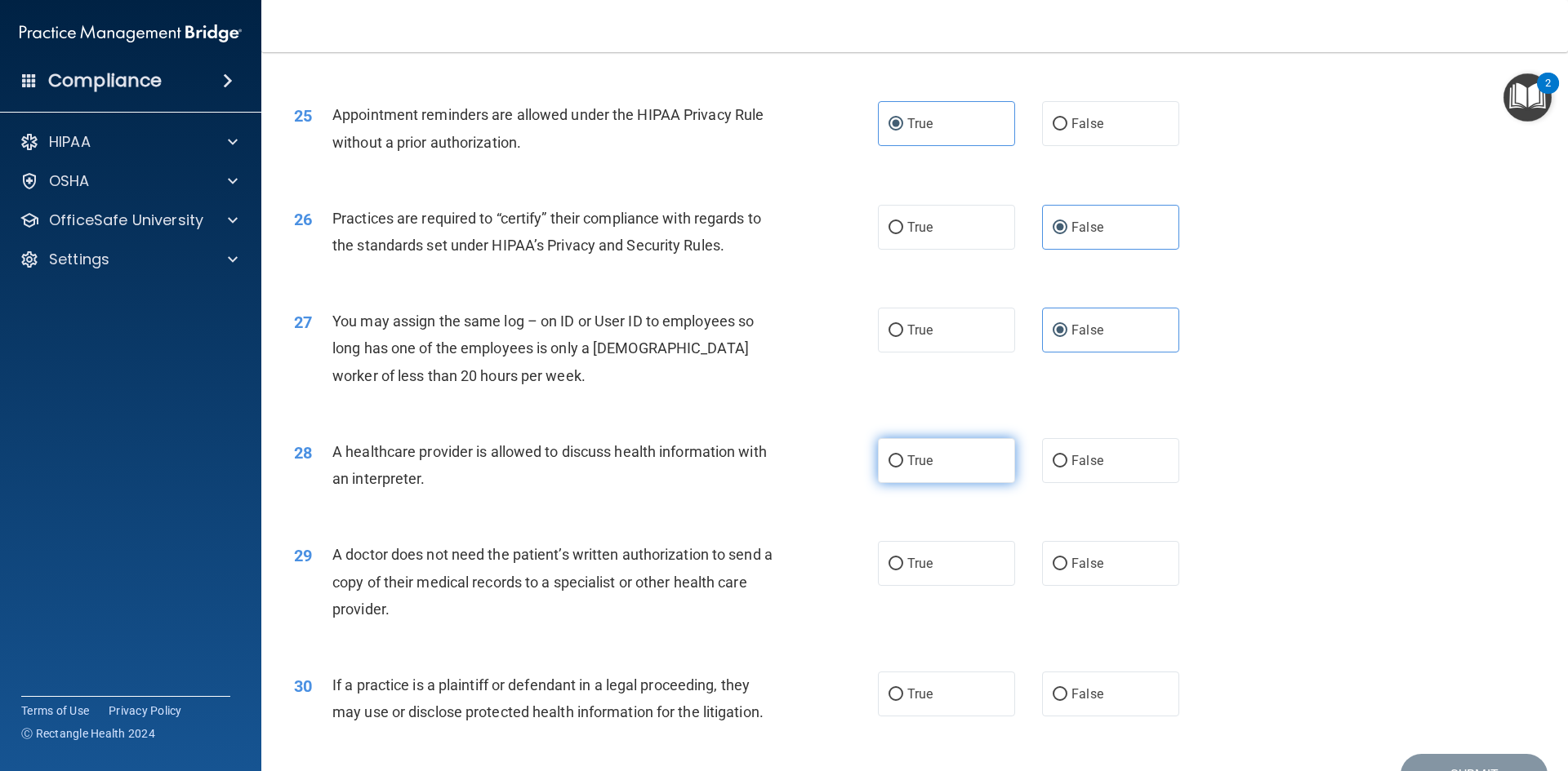
click at [946, 466] on label "True" at bounding box center [946, 461] width 137 height 45
click at [904, 466] on input "True" at bounding box center [896, 461] width 15 height 12
radio input "true"
click at [943, 564] on label "True" at bounding box center [946, 564] width 137 height 45
click at [904, 564] on input "True" at bounding box center [896, 564] width 15 height 12
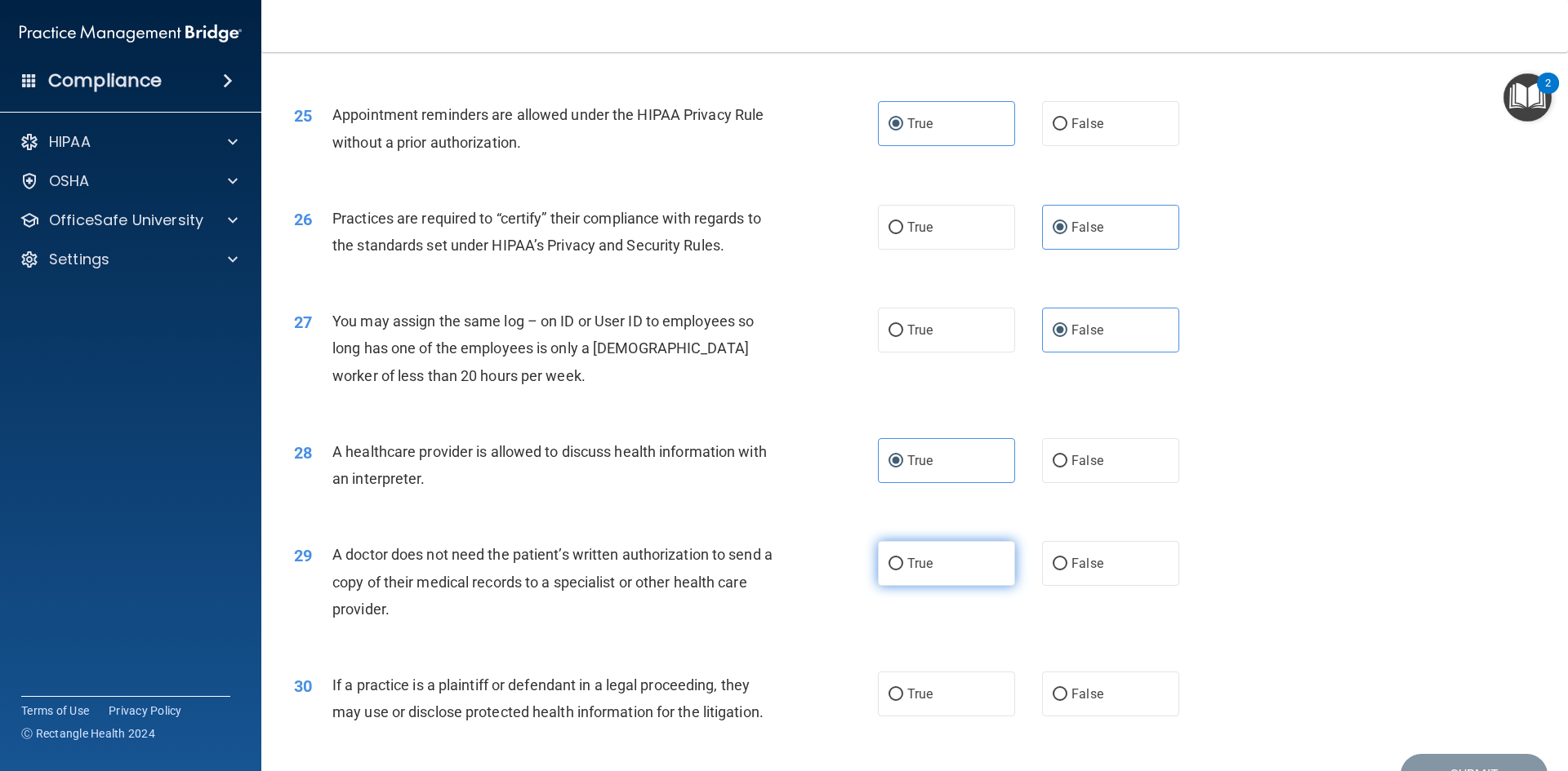
radio input "true"
click at [923, 696] on span "True" at bounding box center [920, 694] width 25 height 16
click at [904, 696] on input "True" at bounding box center [896, 695] width 15 height 12
radio input "true"
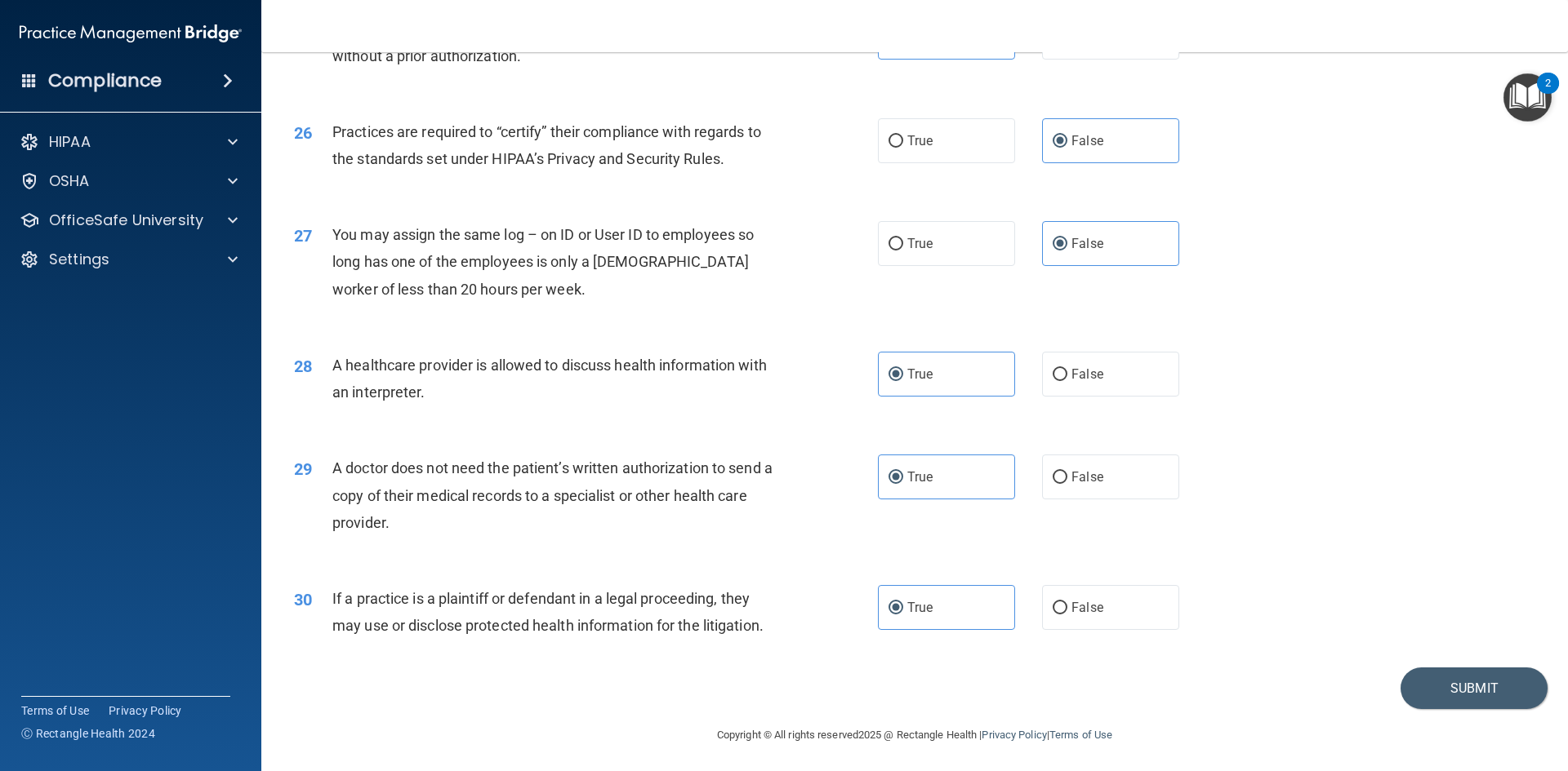
scroll to position [3028, 0]
click at [1442, 700] on button "Submit" at bounding box center [1474, 685] width 147 height 41
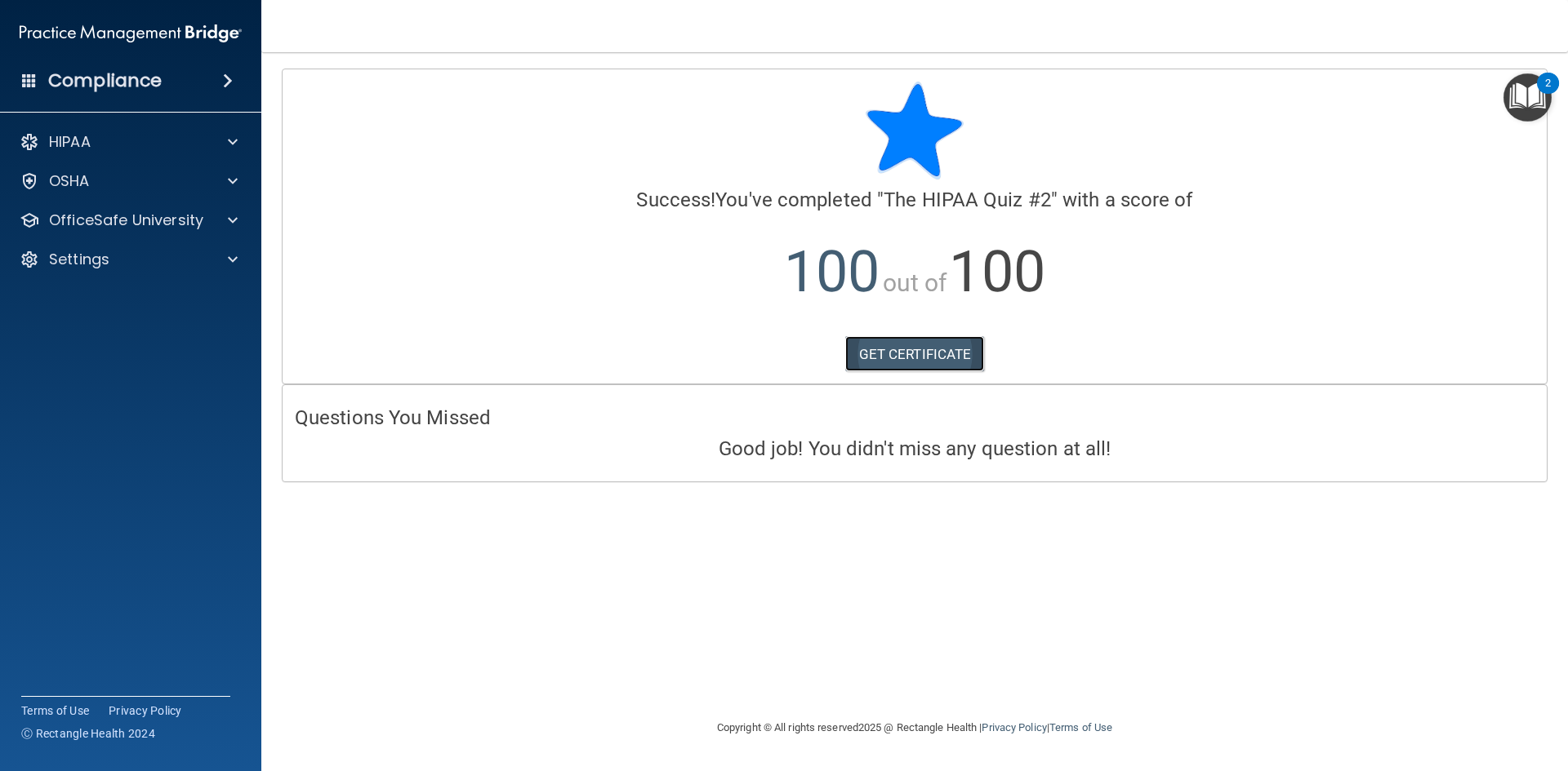
click at [929, 353] on link "GET CERTIFICATE" at bounding box center [916, 354] width 140 height 36
click at [75, 227] on p "OfficeSafe University" at bounding box center [126, 220] width 154 height 20
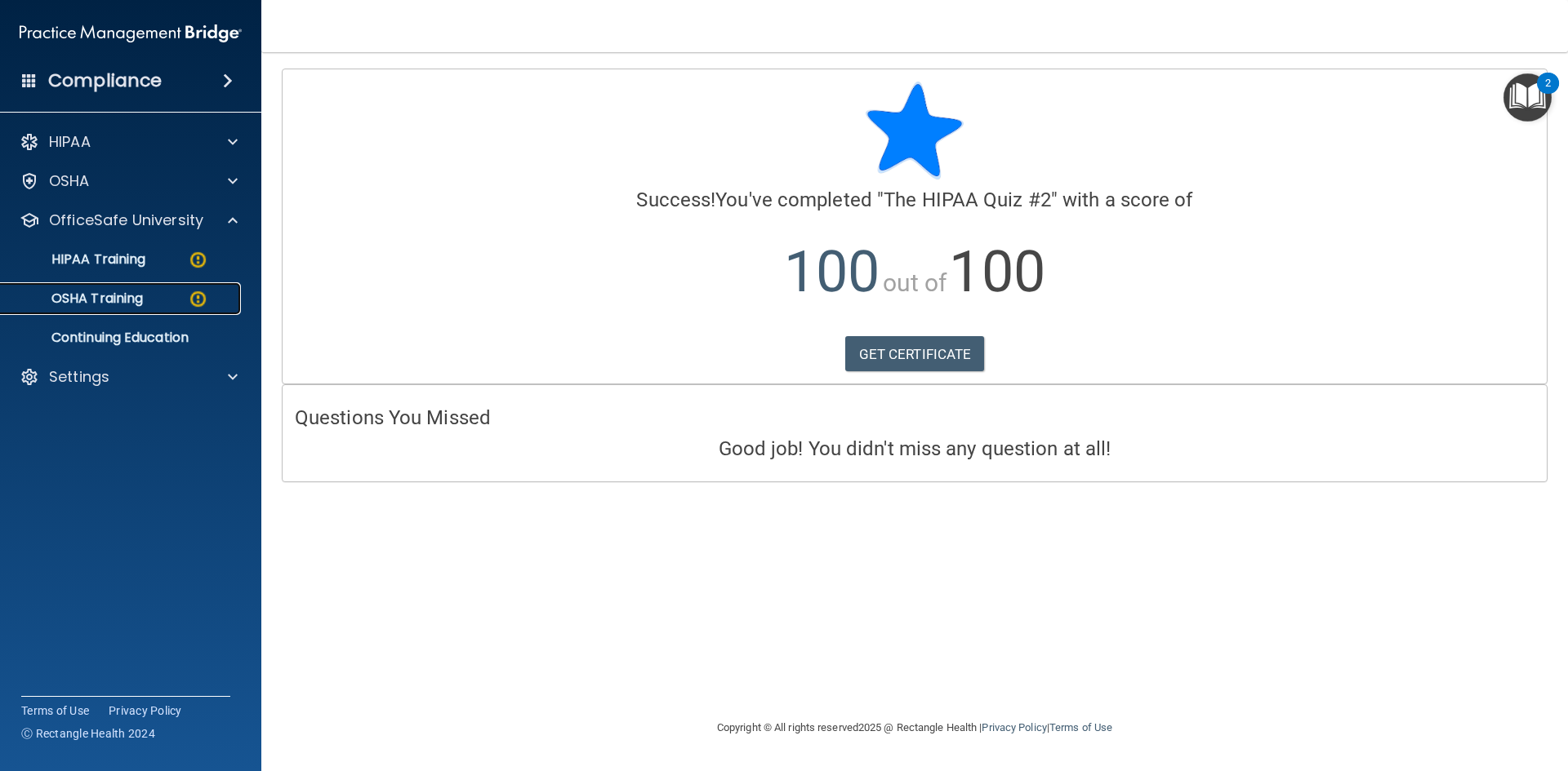
click at [153, 301] on div "OSHA Training" at bounding box center [122, 298] width 223 height 16
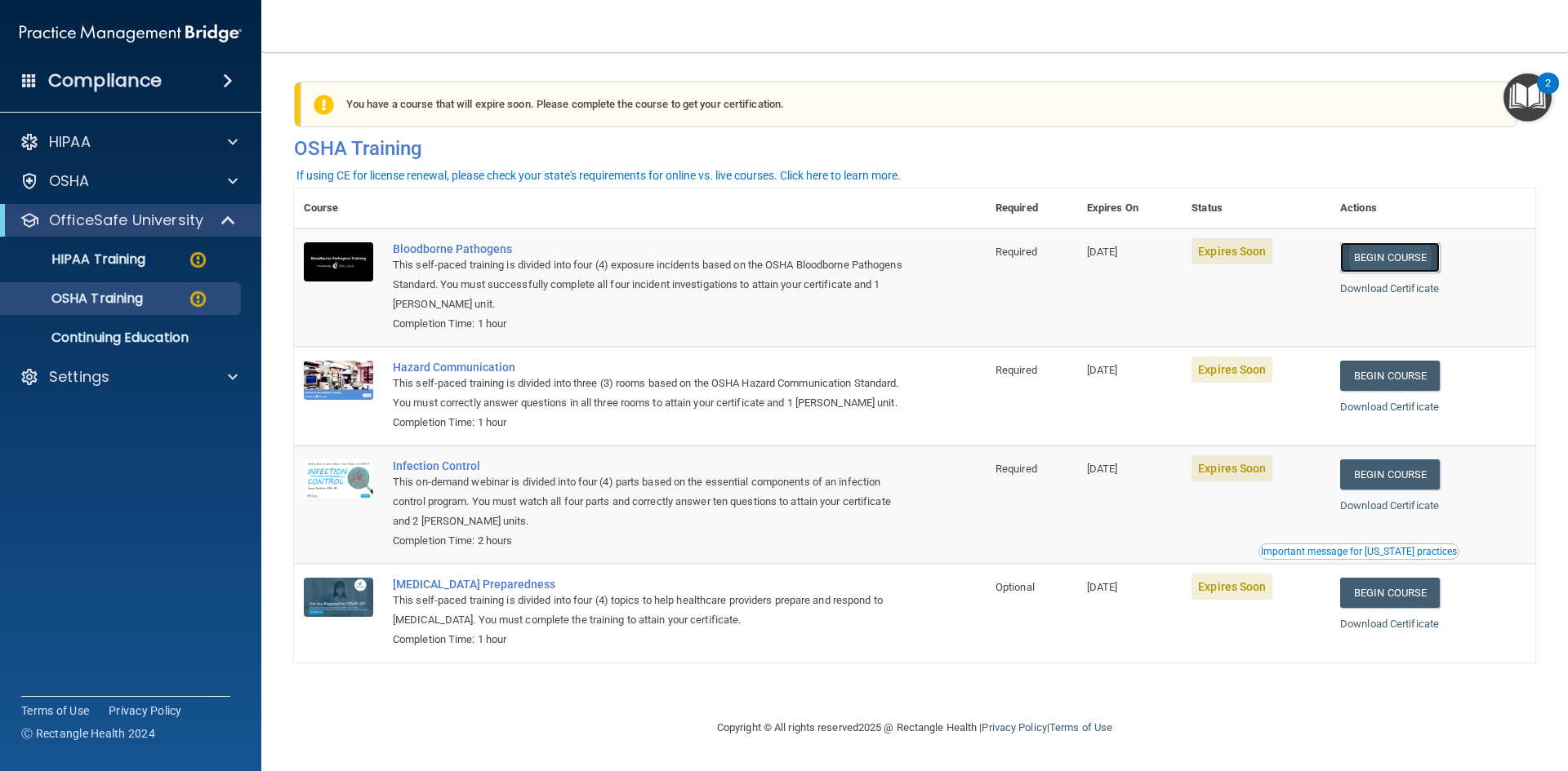
click at [1383, 258] on link "Begin Course" at bounding box center [1389, 257] width 99 height 30
click at [110, 267] on p "HIPAA Training" at bounding box center [78, 260] width 135 height 16
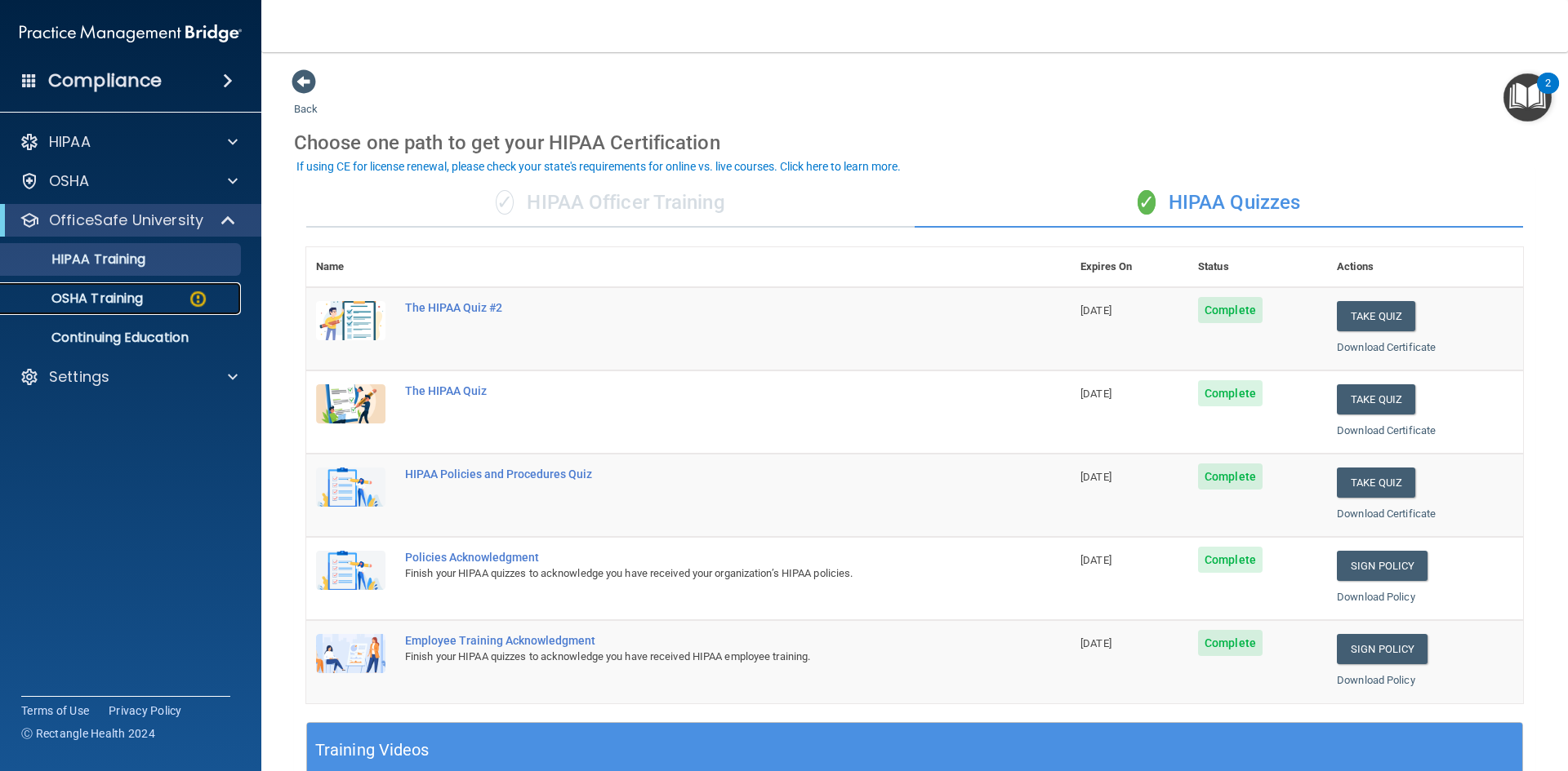
click at [123, 298] on p "OSHA Training" at bounding box center [76, 298] width 132 height 16
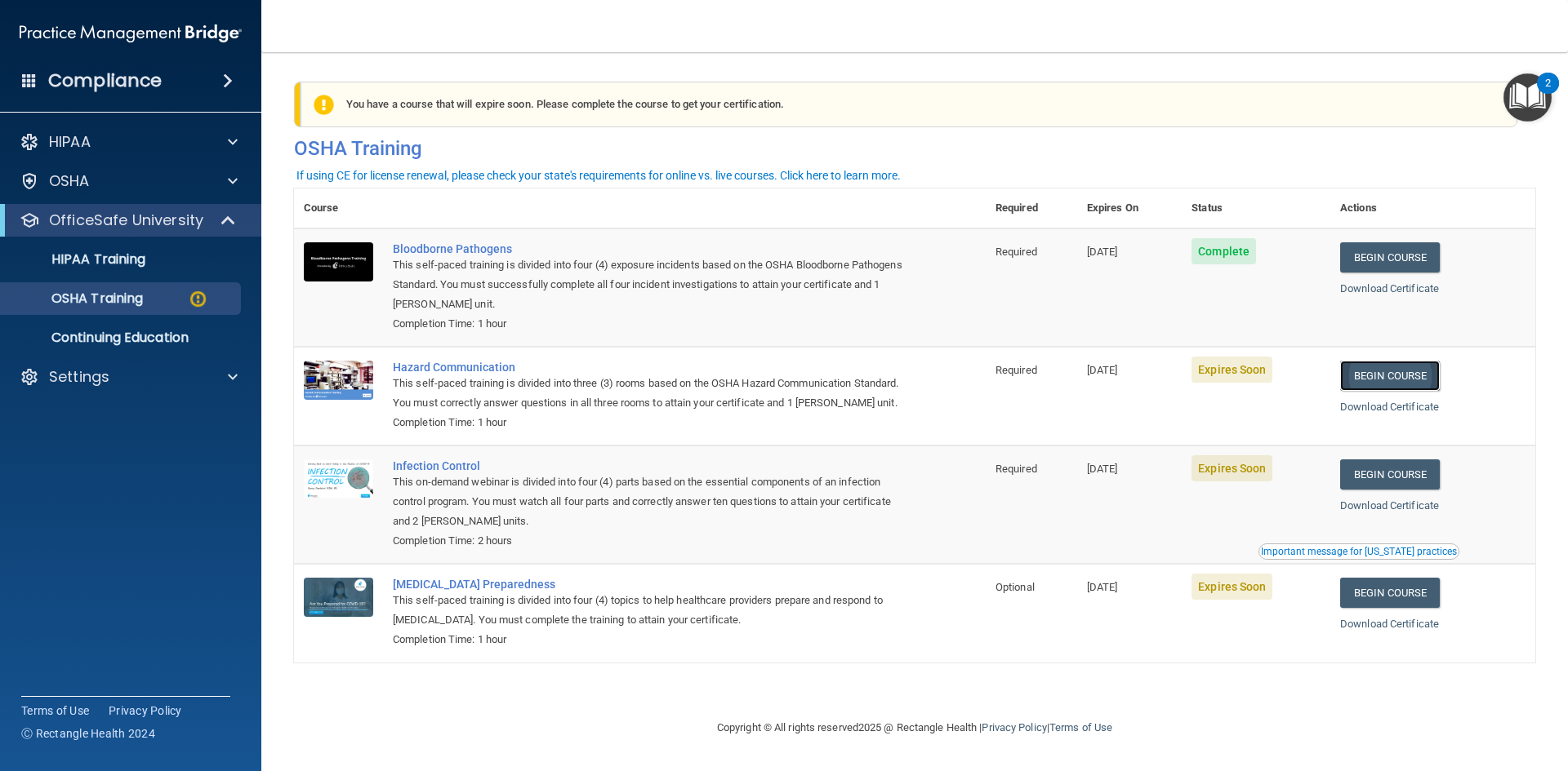
click at [1411, 379] on link "Begin Course" at bounding box center [1389, 375] width 99 height 30
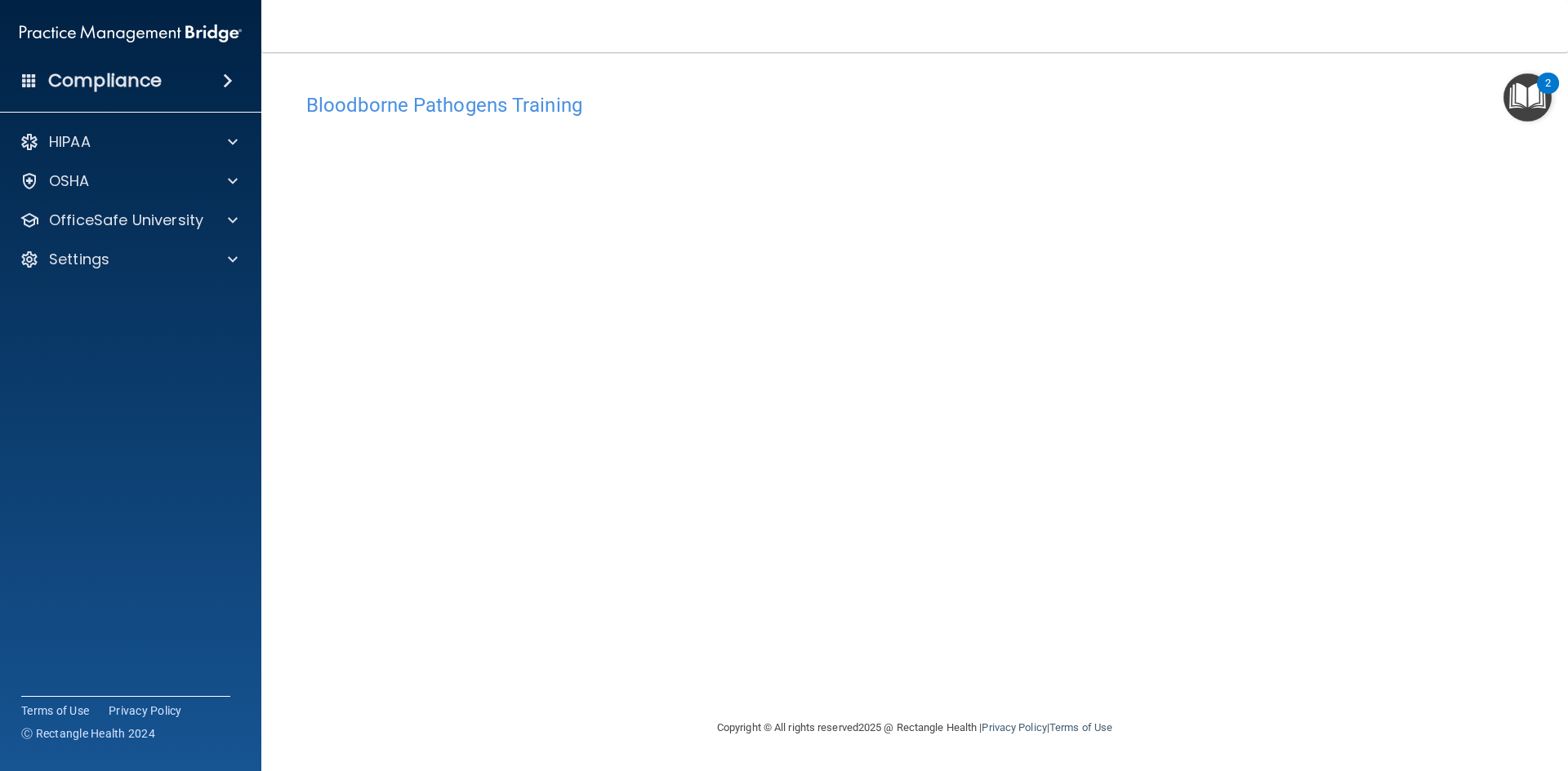
click at [796, 91] on div "Bloodborne Pathogens Training" at bounding box center [915, 104] width 1242 height 40
click at [1527, 87] on img "Open Resource Center, 2 new notifications" at bounding box center [1527, 97] width 48 height 48
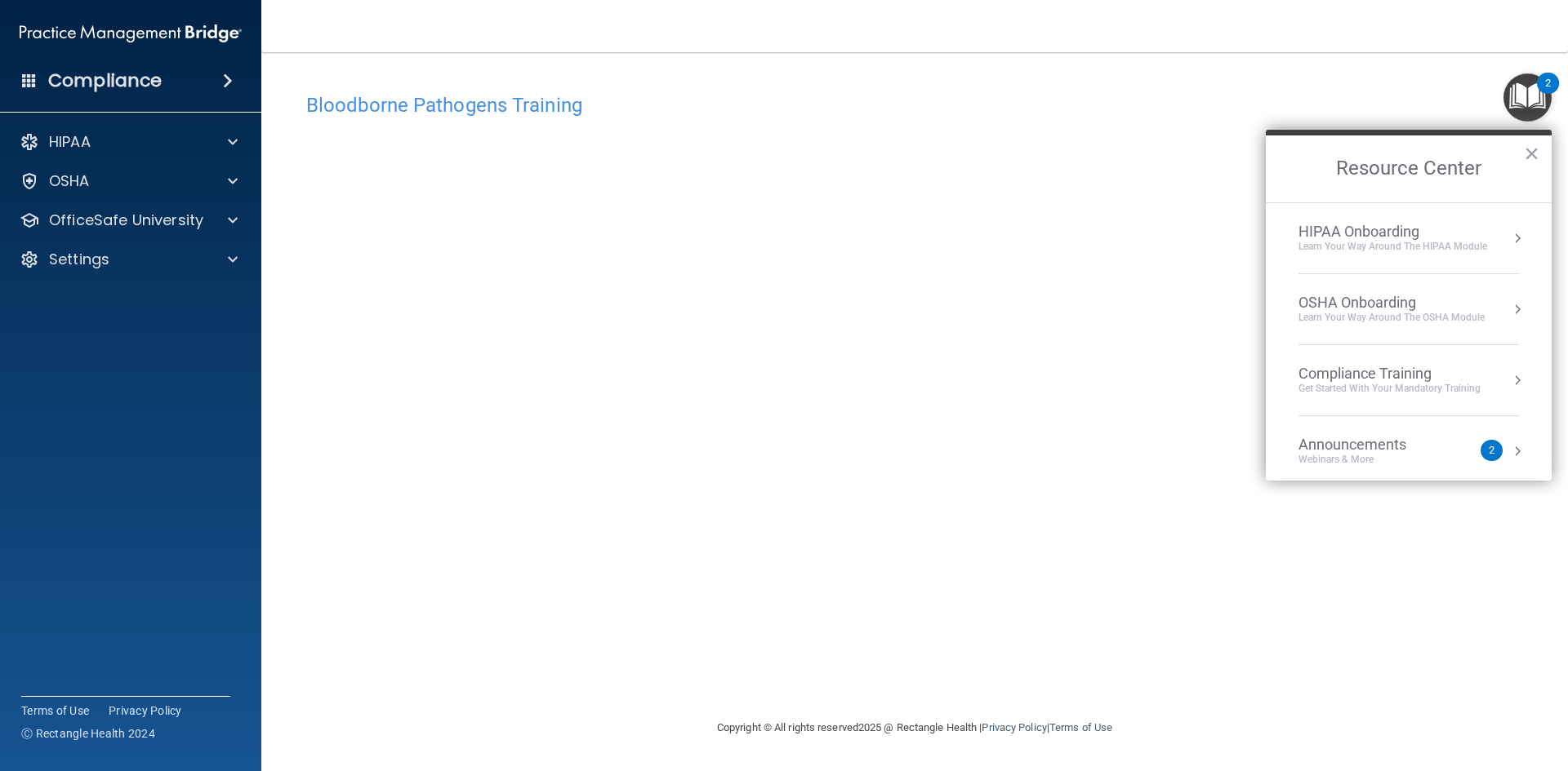
click at [1053, 115] on h4 "Bloodborne Pathogens Training" at bounding box center [915, 105] width 1217 height 22
click at [959, 99] on h4 "Bloodborne Pathogens Training" at bounding box center [915, 105] width 1217 height 22
click at [516, 85] on div "Bloodborne Pathogens Training" at bounding box center [915, 104] width 1242 height 40
click at [507, 99] on h4 "Bloodborne Pathogens Training" at bounding box center [915, 105] width 1217 height 22
click at [1533, 153] on button "×" at bounding box center [1532, 154] width 16 height 26
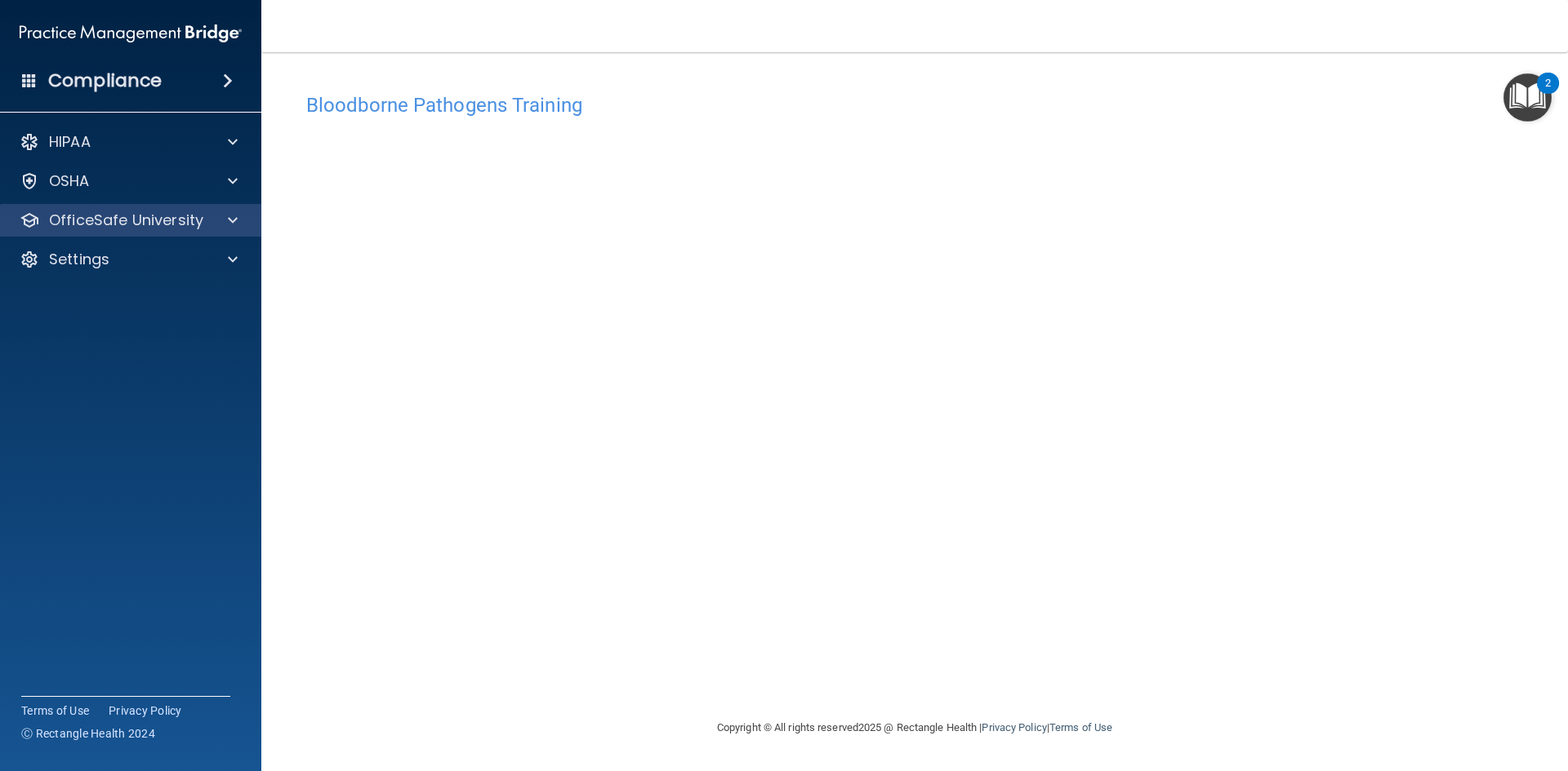
click at [251, 219] on div "OfficeSafe University" at bounding box center [131, 221] width 262 height 33
click at [176, 222] on p "OfficeSafe University" at bounding box center [126, 220] width 154 height 20
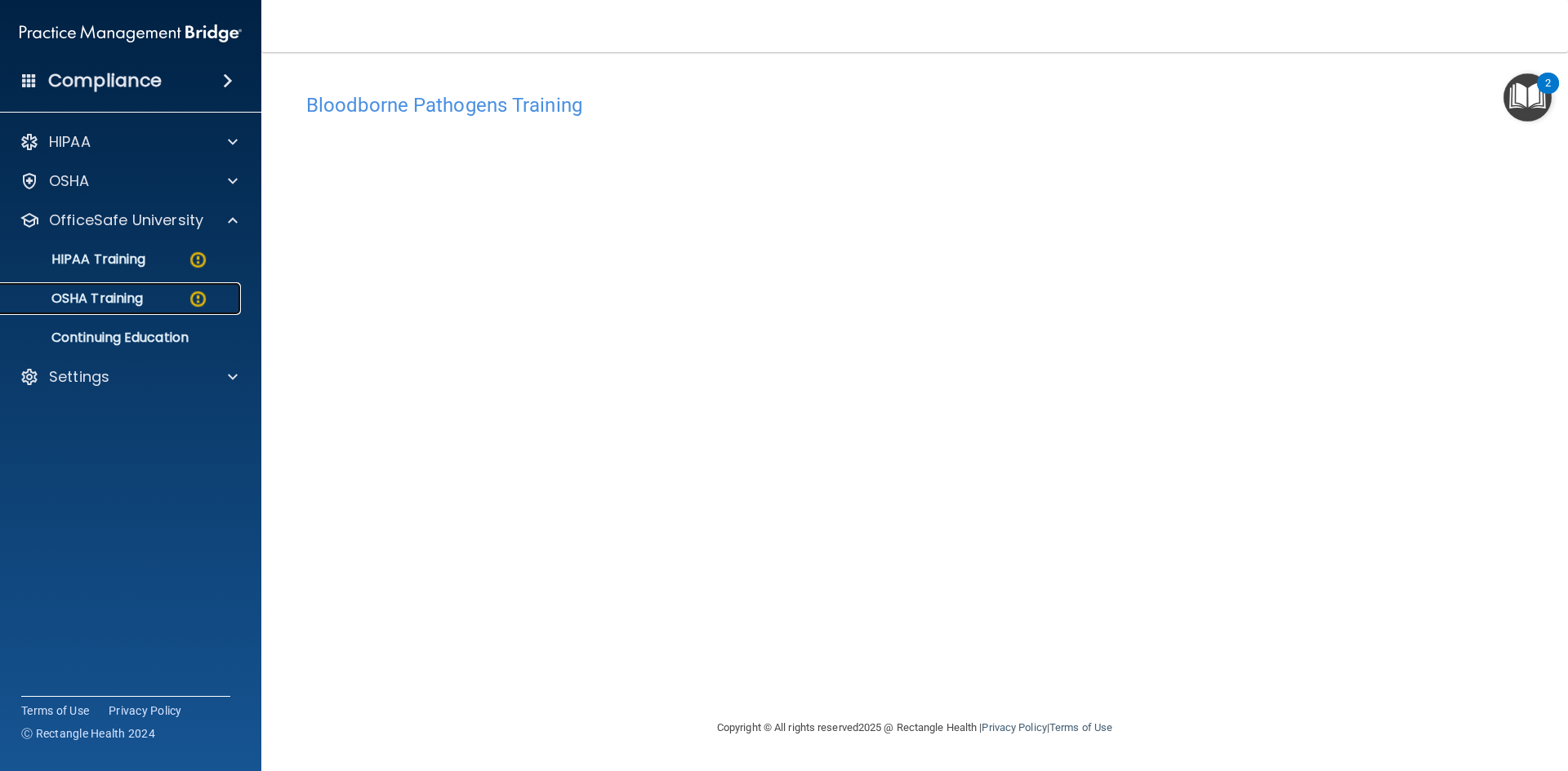
click at [174, 304] on div "OSHA Training" at bounding box center [122, 298] width 223 height 16
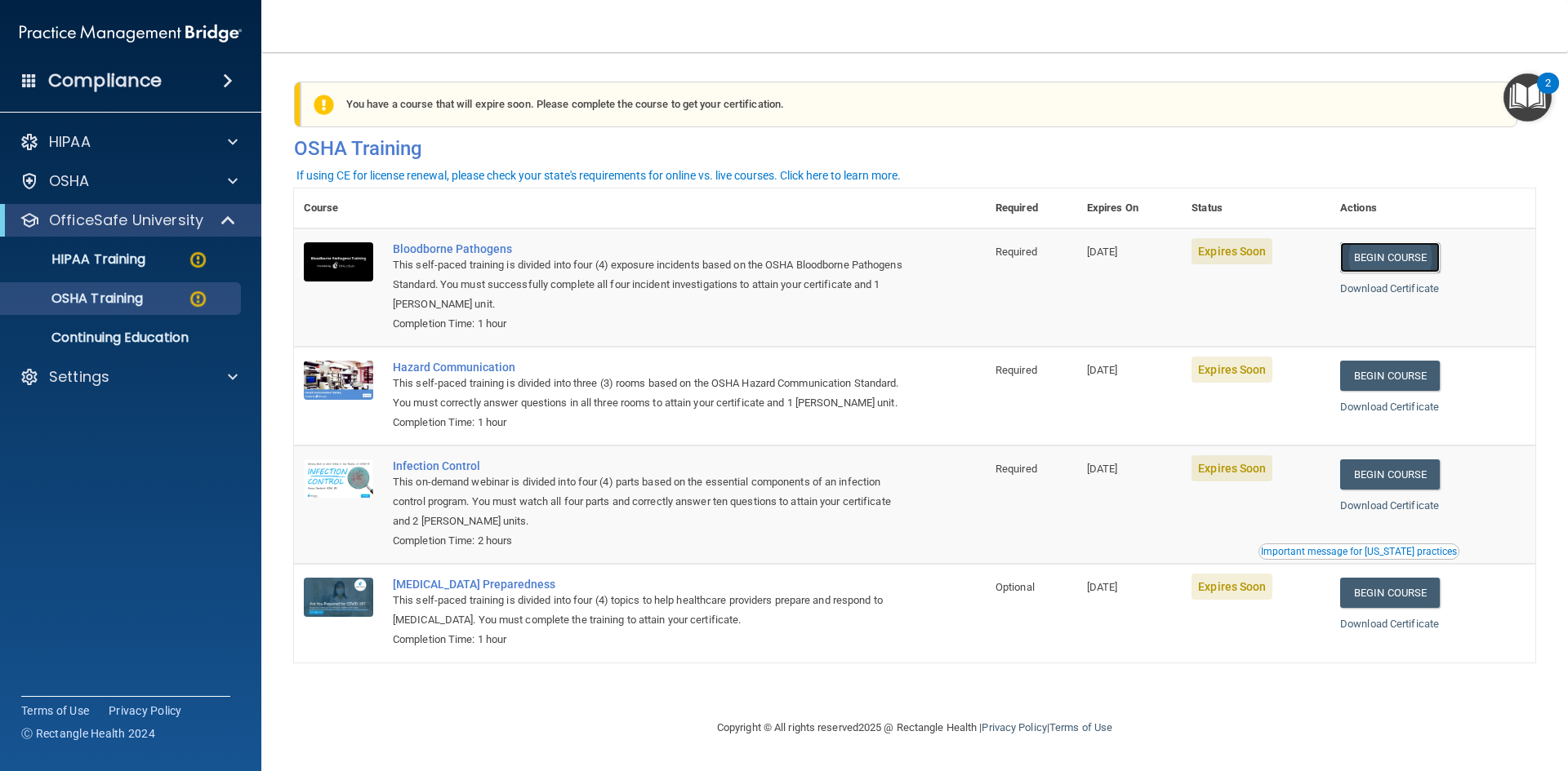
click at [1396, 254] on link "Begin Course" at bounding box center [1389, 257] width 99 height 30
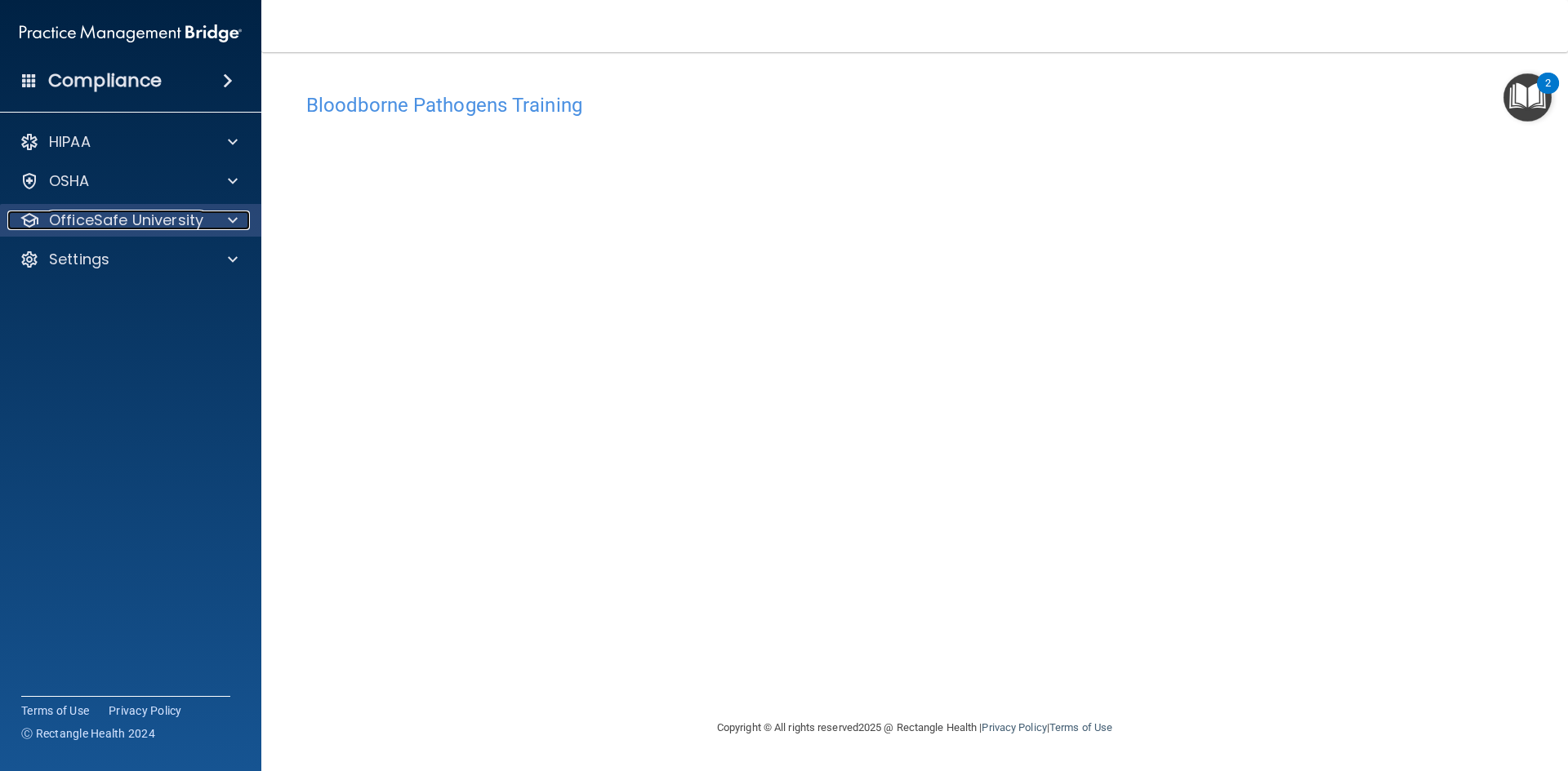
click at [102, 221] on p "OfficeSafe University" at bounding box center [126, 220] width 154 height 20
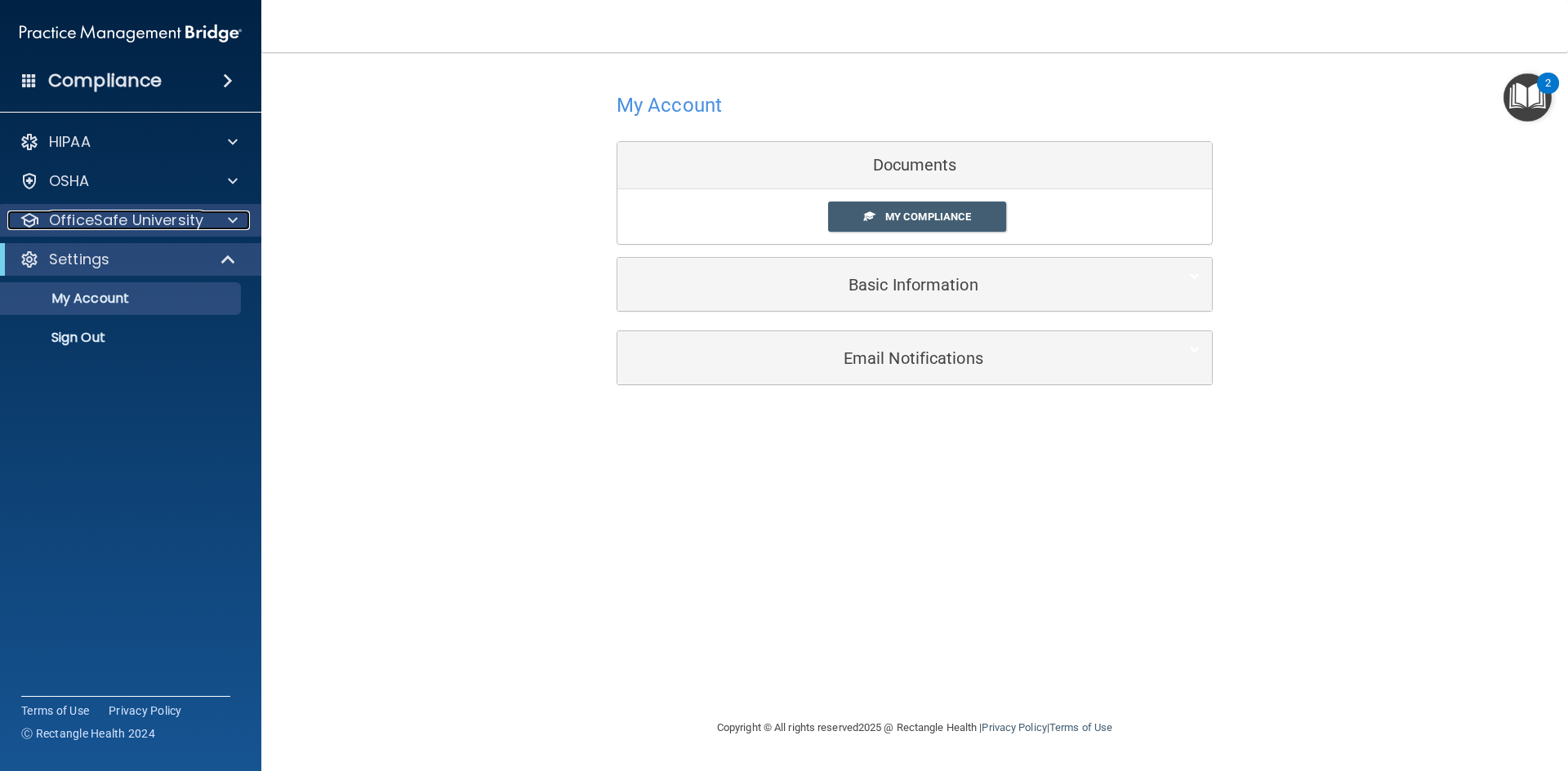
click at [55, 226] on p "OfficeSafe University" at bounding box center [126, 220] width 154 height 20
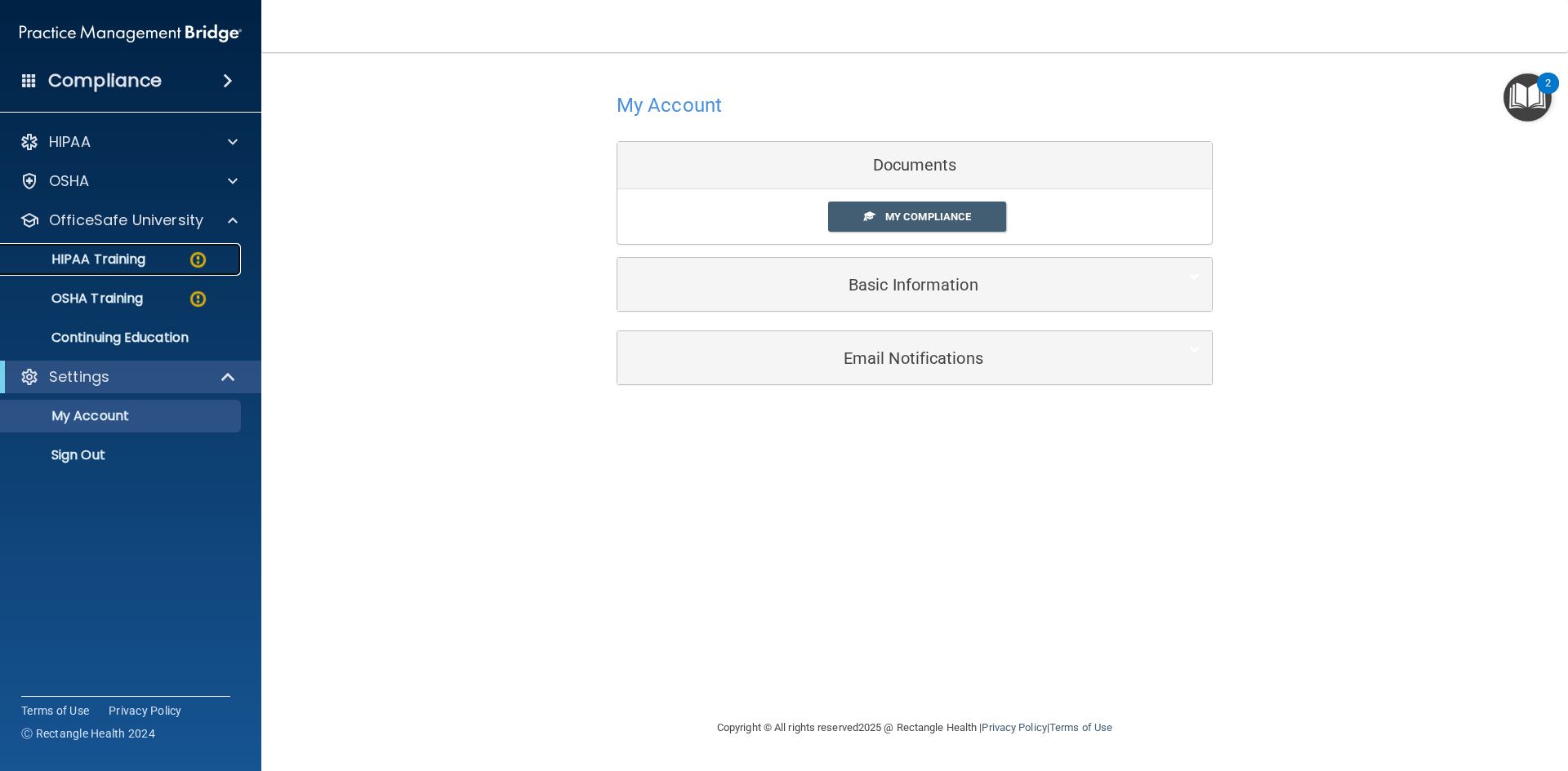
click at [97, 262] on p "HIPAA Training" at bounding box center [78, 260] width 135 height 16
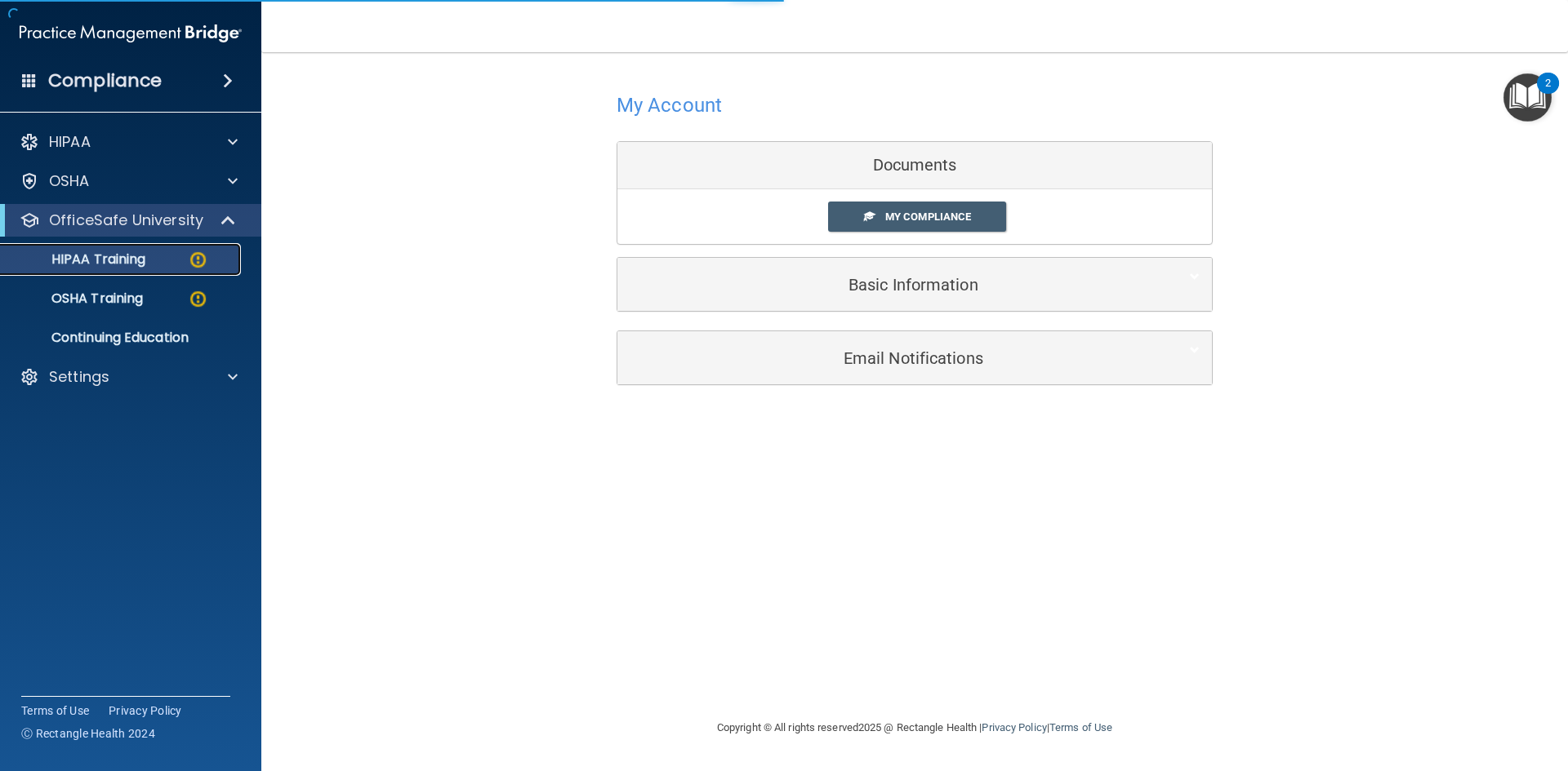
click at [97, 262] on p "HIPAA Training" at bounding box center [78, 260] width 135 height 16
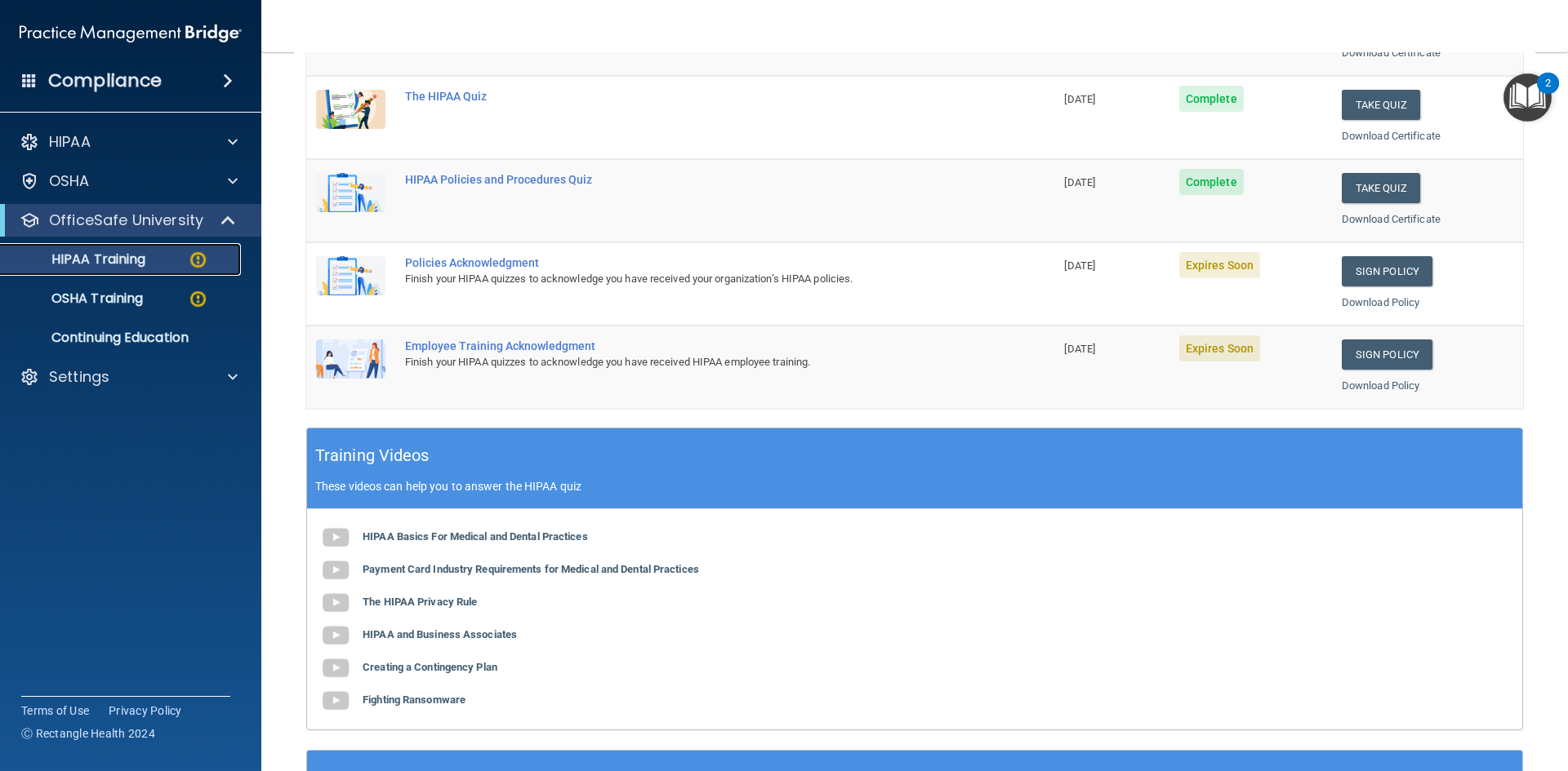
scroll to position [327, 0]
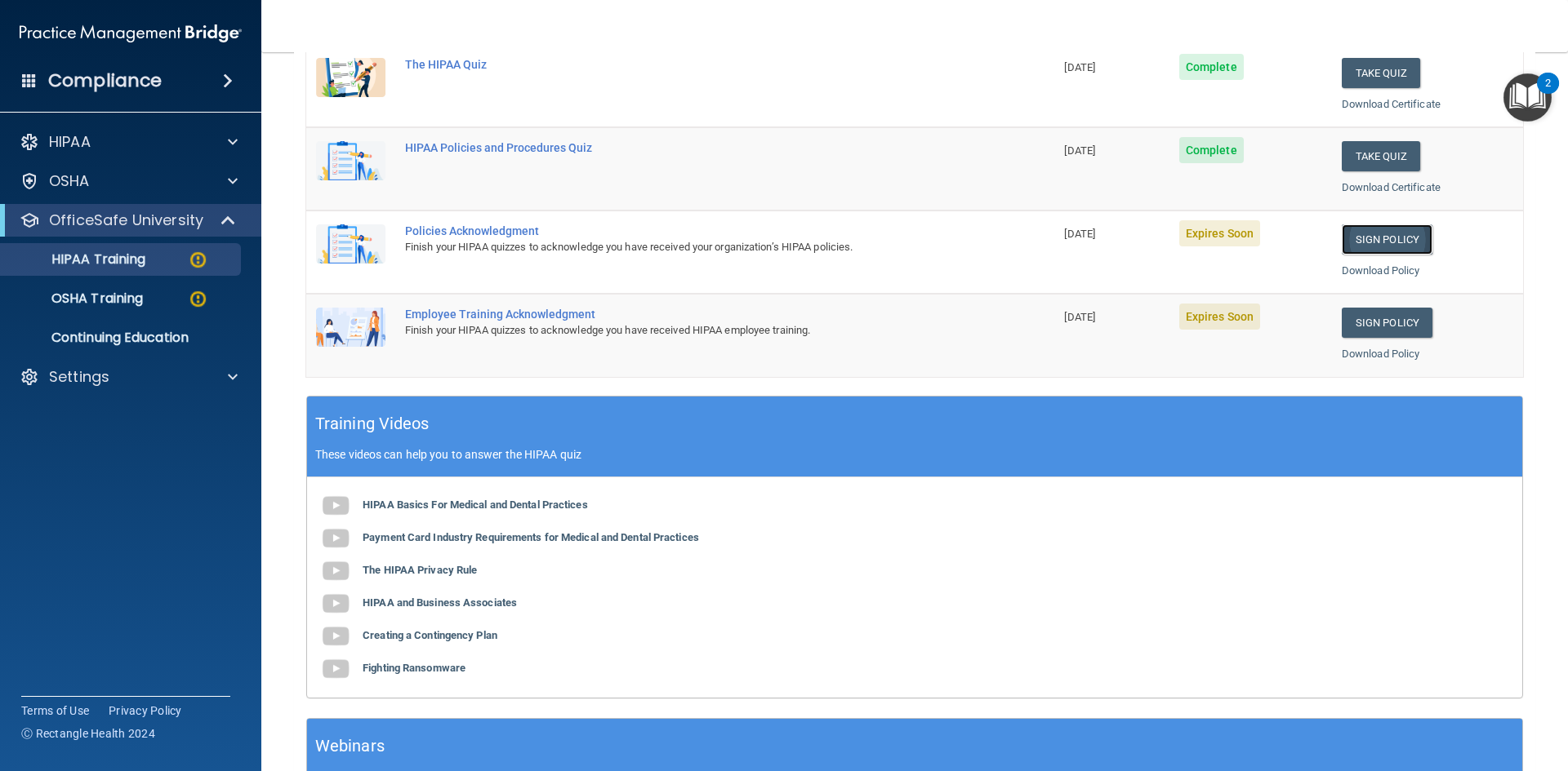
click at [1345, 229] on link "Sign Policy" at bounding box center [1387, 239] width 91 height 30
click at [1361, 323] on link "Sign Policy" at bounding box center [1387, 323] width 91 height 30
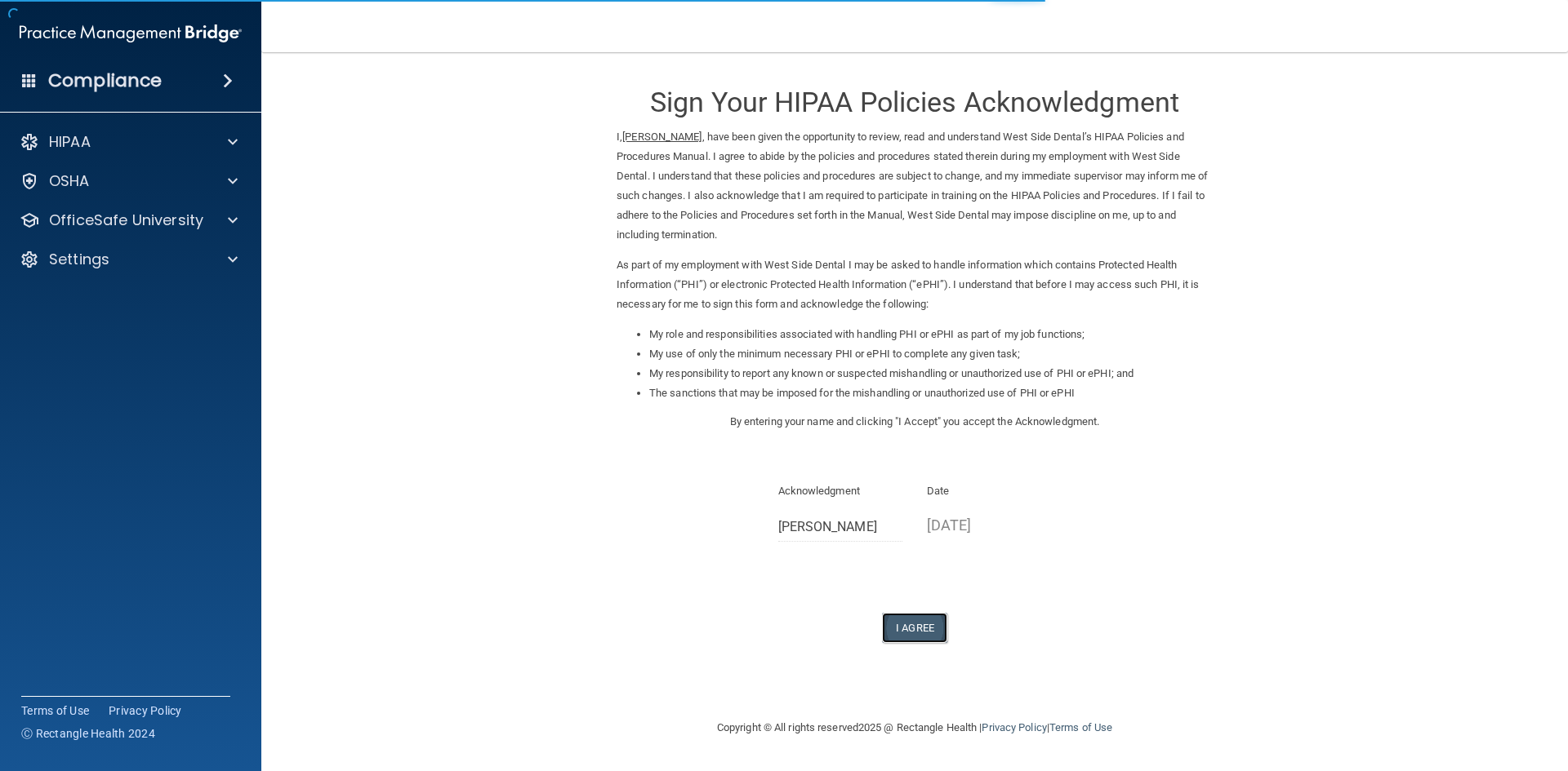
click at [930, 629] on button "I Agree" at bounding box center [915, 628] width 66 height 30
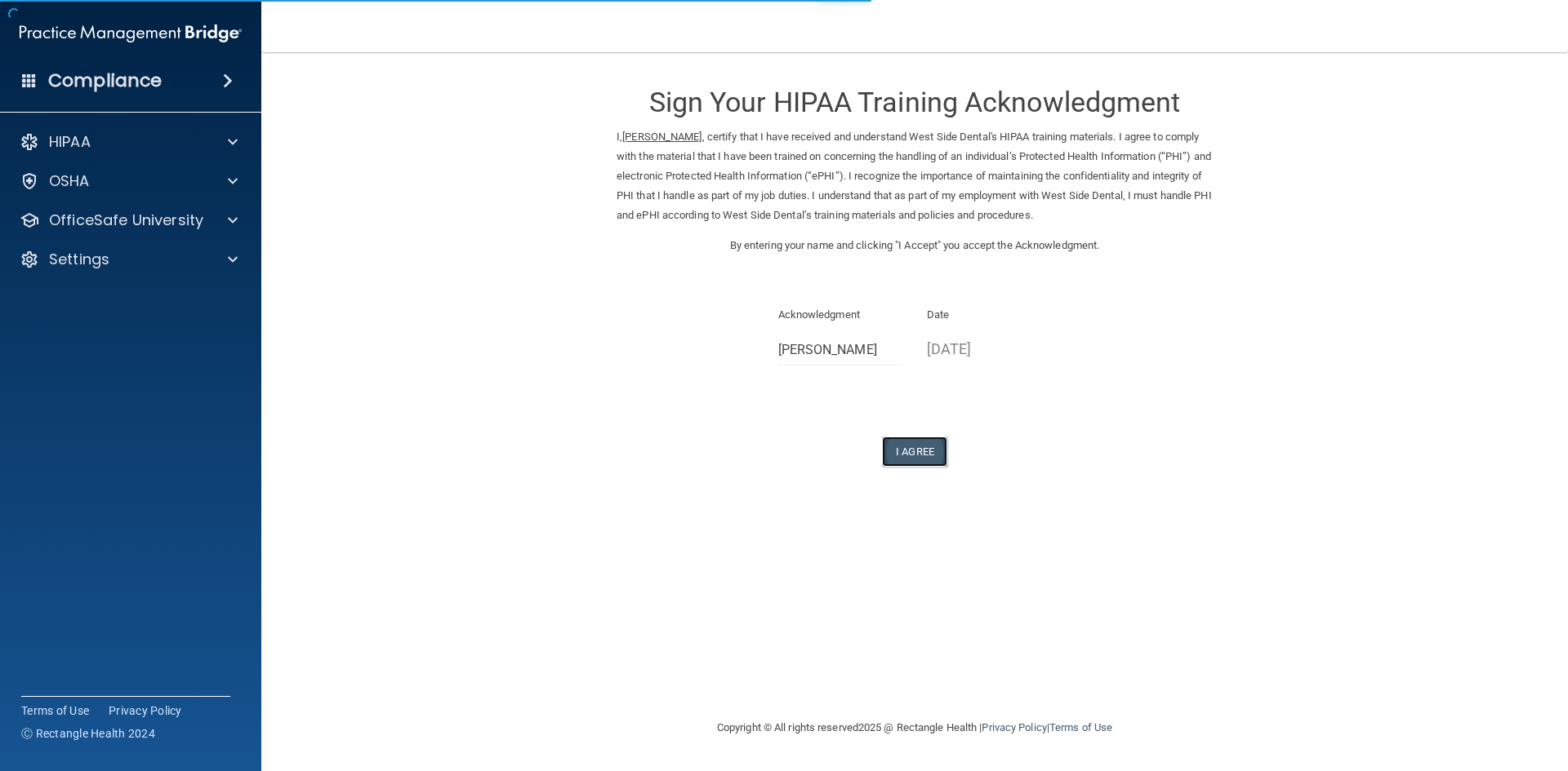
click at [904, 451] on button "I Agree" at bounding box center [915, 451] width 66 height 30
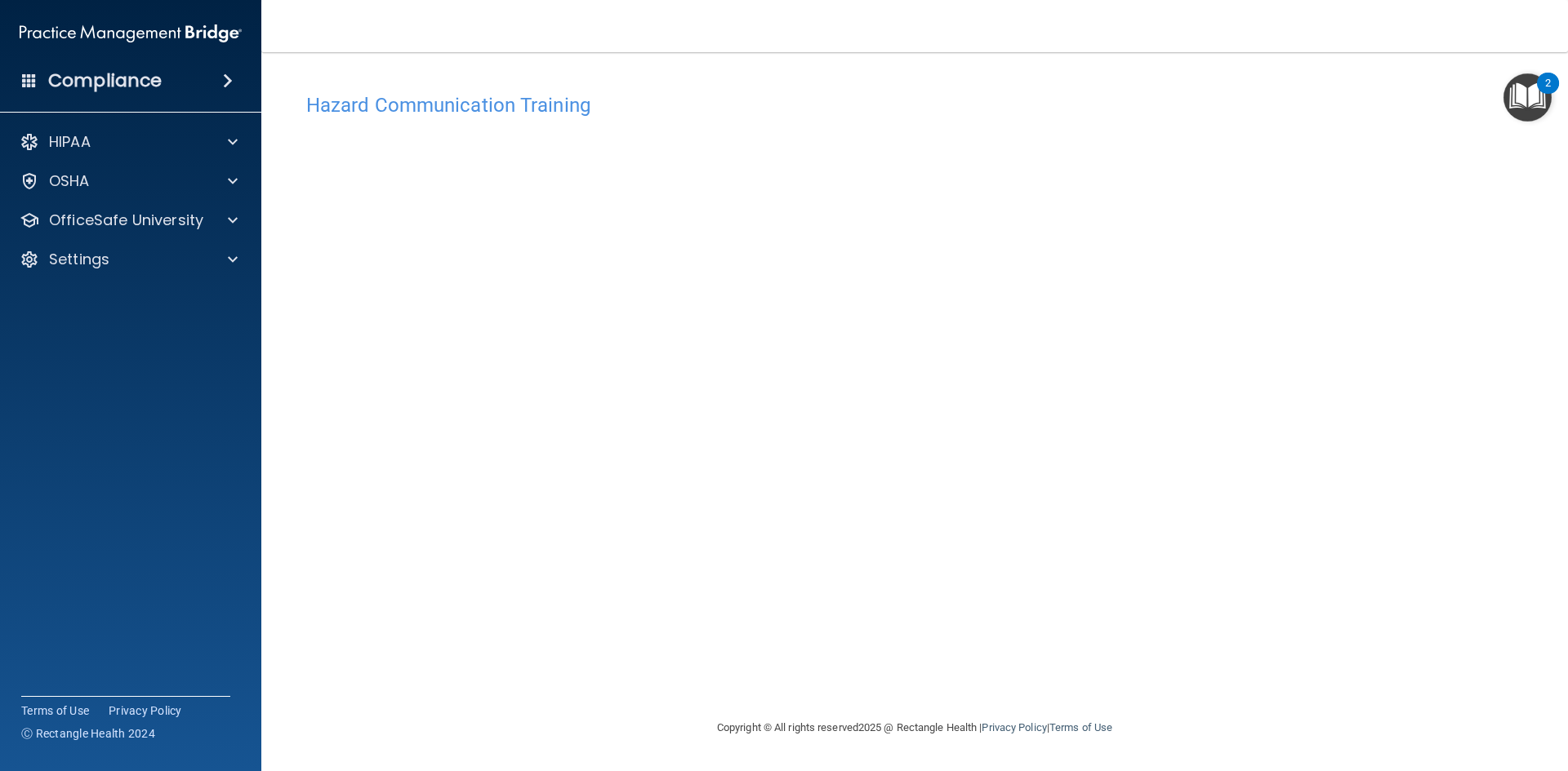
click at [387, 87] on div "Hazard Communication Training" at bounding box center [915, 104] width 1242 height 40
drag, startPoint x: 361, startPoint y: 110, endPoint x: 280, endPoint y: 52, distance: 99.6
click at [358, 98] on h4 "Hazard Communication Training" at bounding box center [915, 105] width 1217 height 22
click at [124, 88] on h4 "Compliance" at bounding box center [105, 80] width 114 height 23
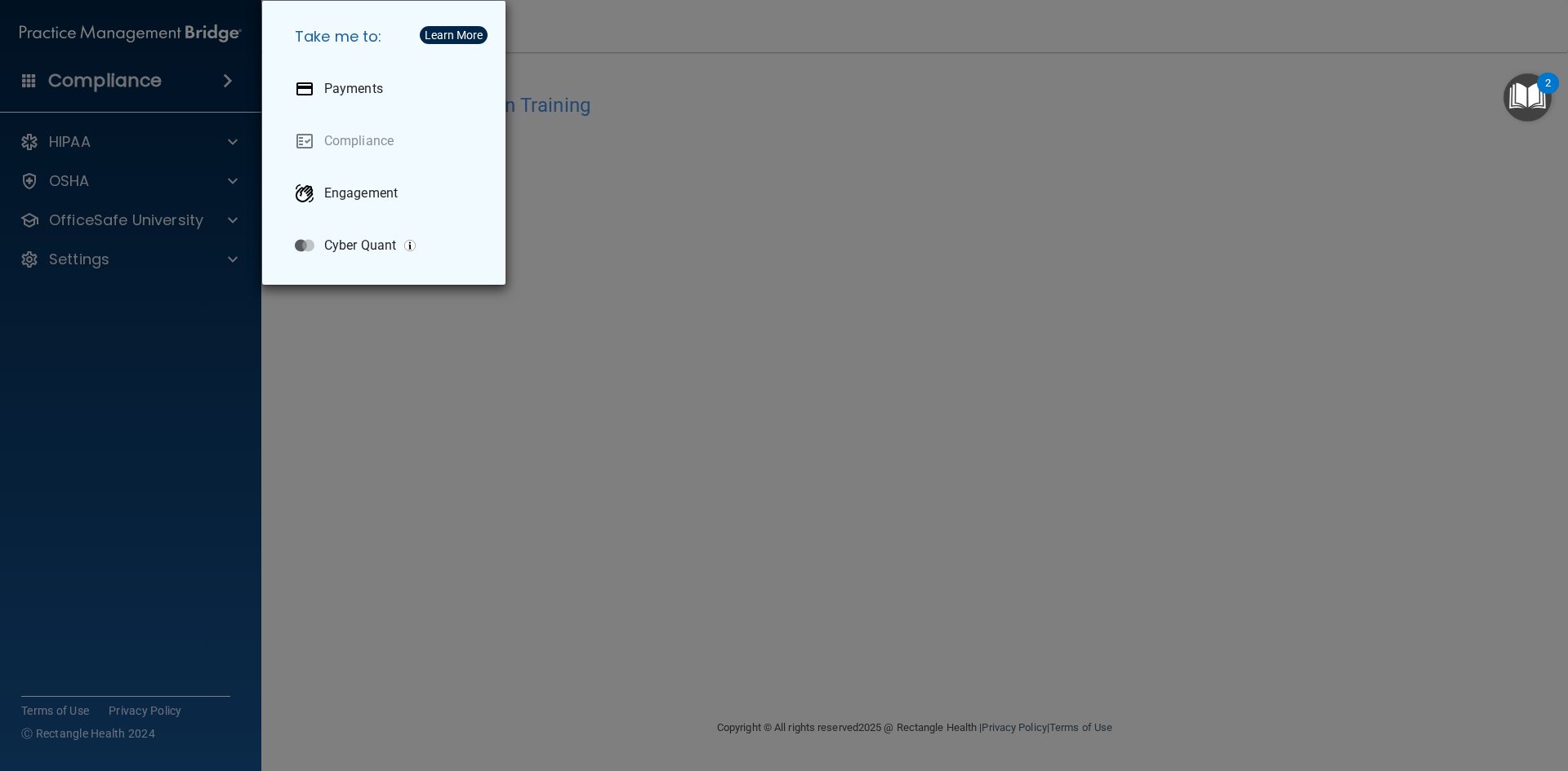
drag, startPoint x: 117, startPoint y: 79, endPoint x: 91, endPoint y: 84, distance: 26.5
click at [118, 79] on div "Take me to: Payments Compliance Engagement Cyber Quant" at bounding box center [784, 386] width 1568 height 771
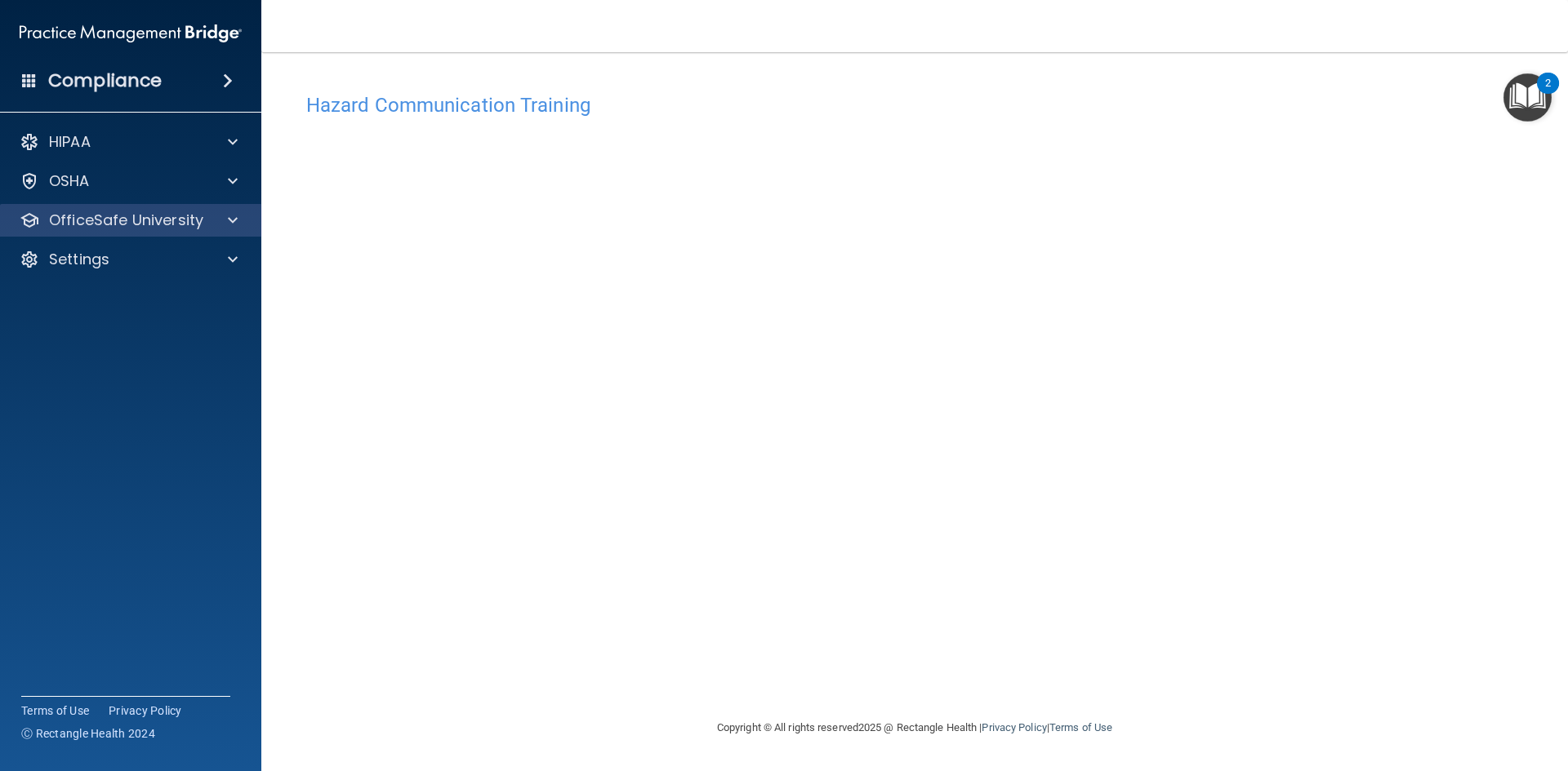
click at [90, 208] on div "OfficeSafe University" at bounding box center [131, 221] width 262 height 33
click at [229, 228] on span at bounding box center [232, 220] width 9 height 20
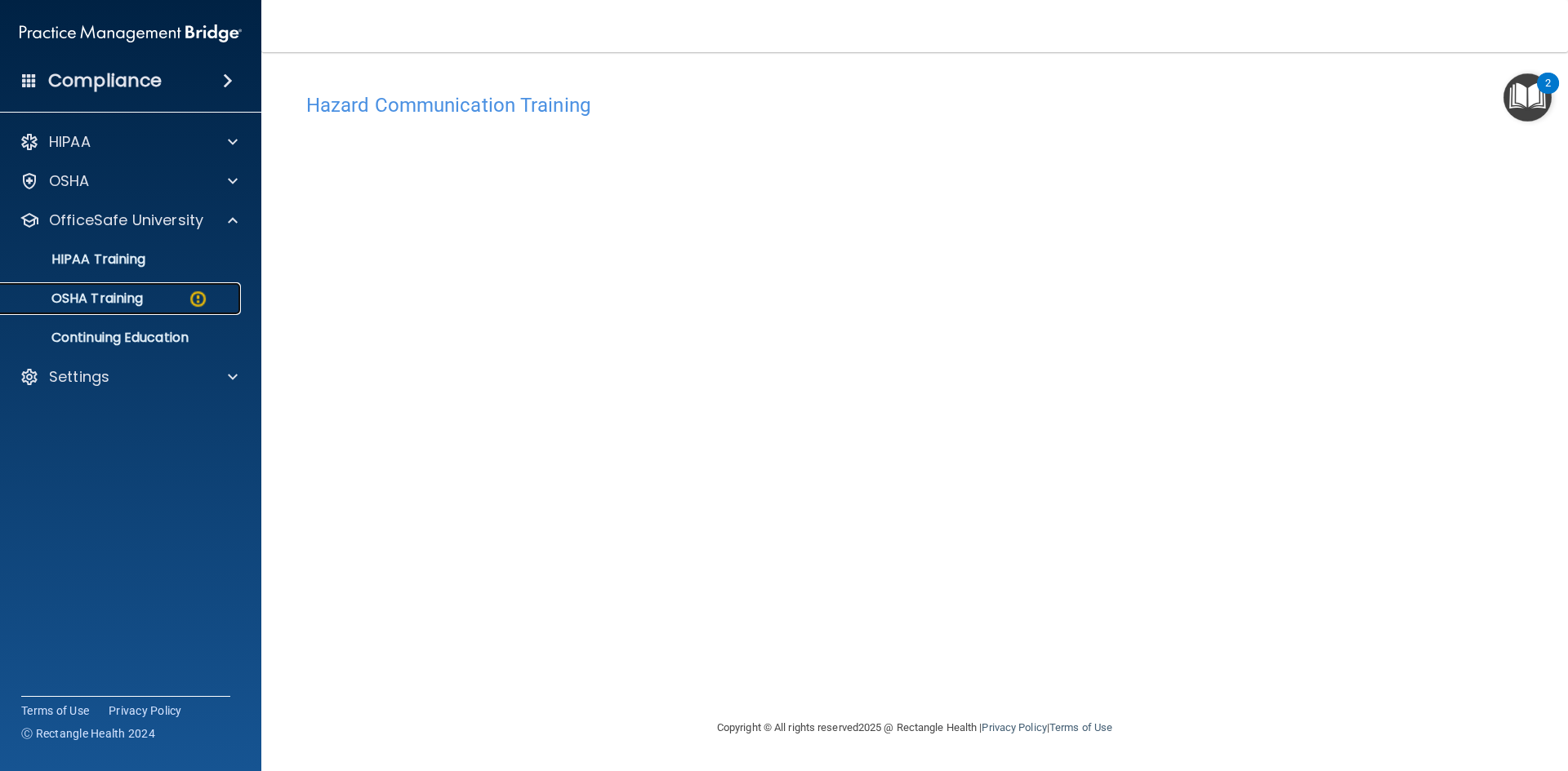
click at [156, 303] on div "OSHA Training" at bounding box center [122, 298] width 223 height 16
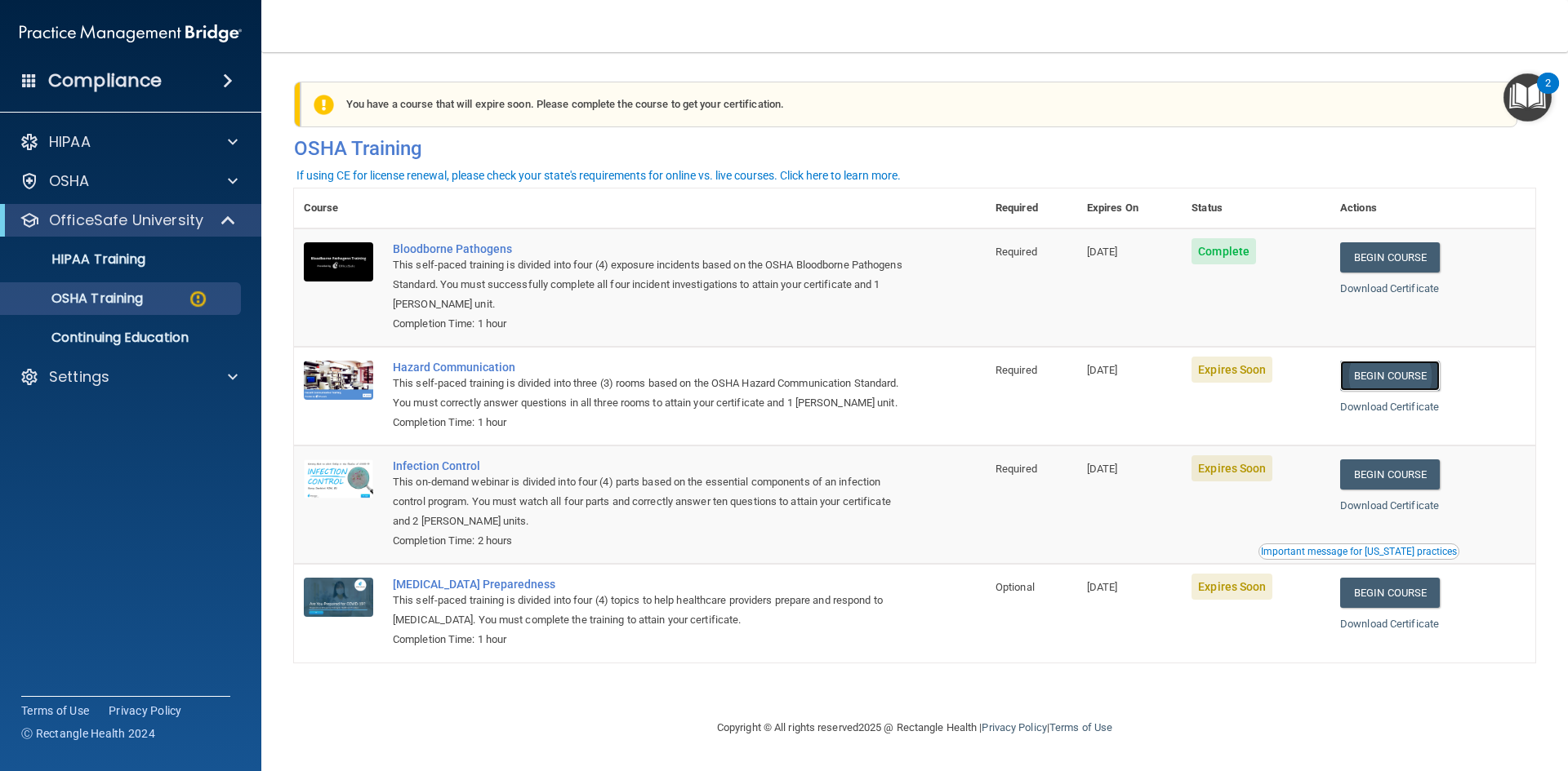
click at [1432, 368] on link "Begin Course" at bounding box center [1389, 375] width 99 height 30
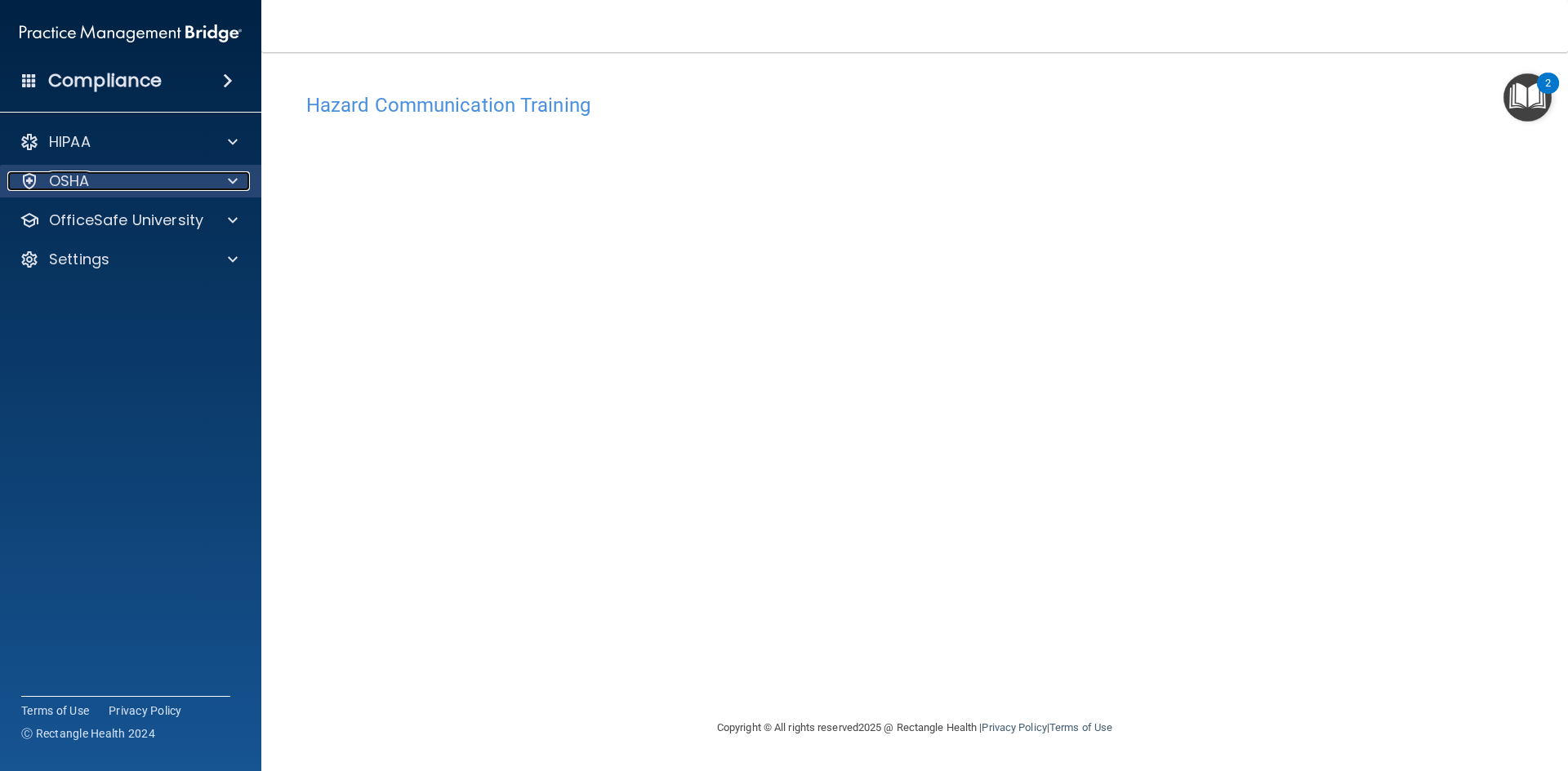
click at [63, 173] on p "OSHA" at bounding box center [69, 181] width 41 height 20
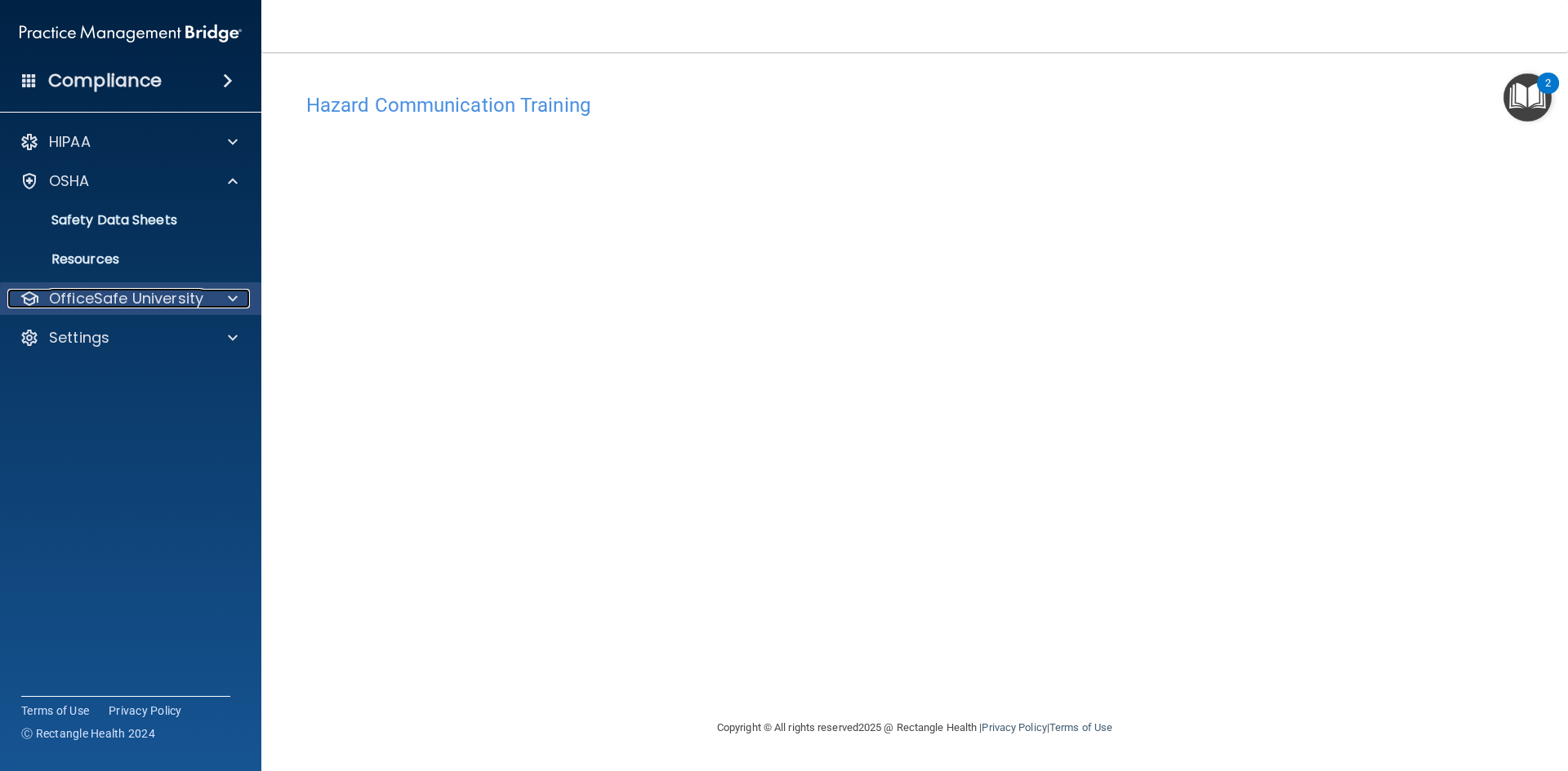
click at [77, 301] on p "OfficeSafe University" at bounding box center [126, 298] width 154 height 20
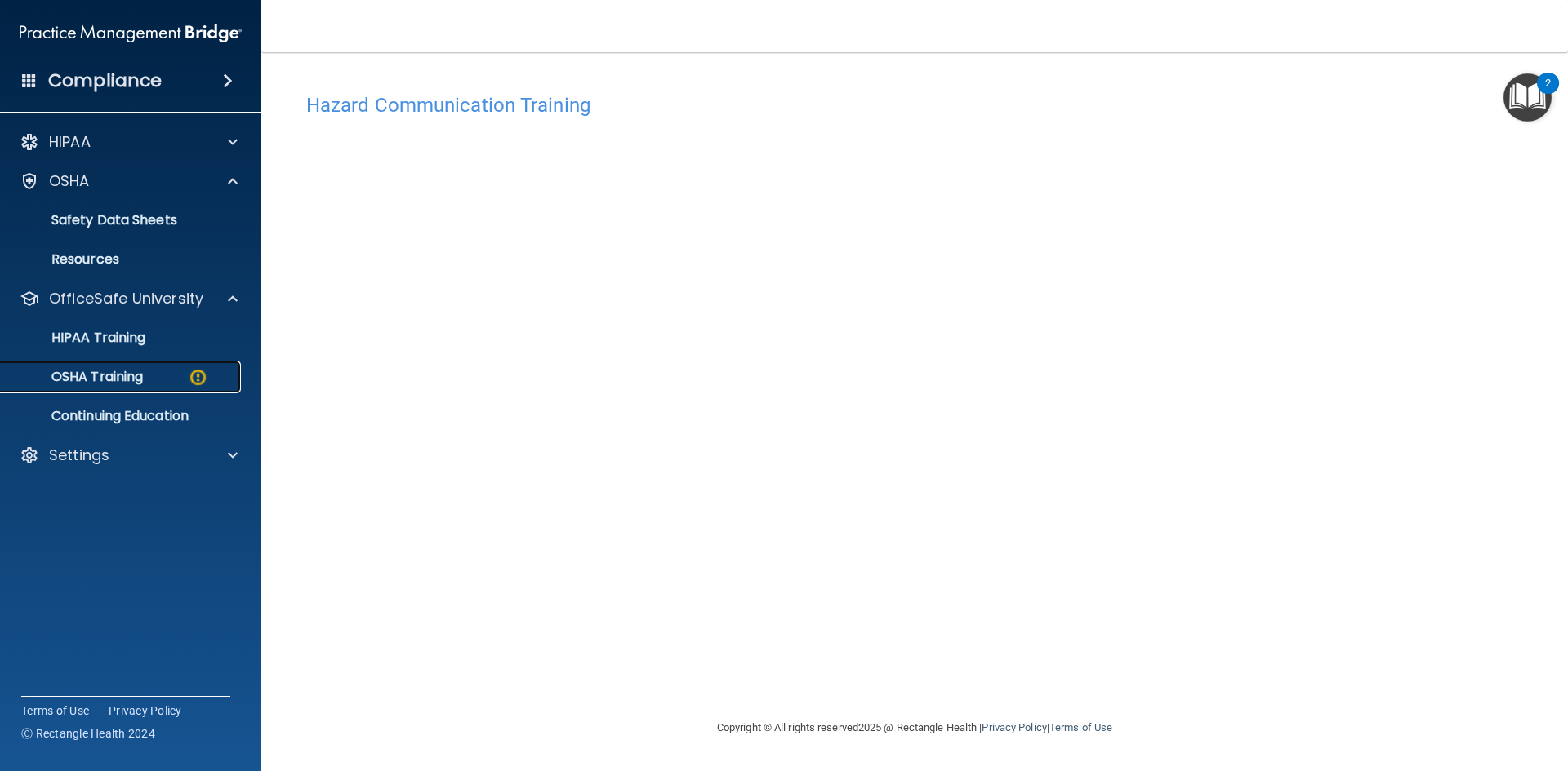
click at [179, 375] on div "OSHA Training" at bounding box center [122, 377] width 223 height 16
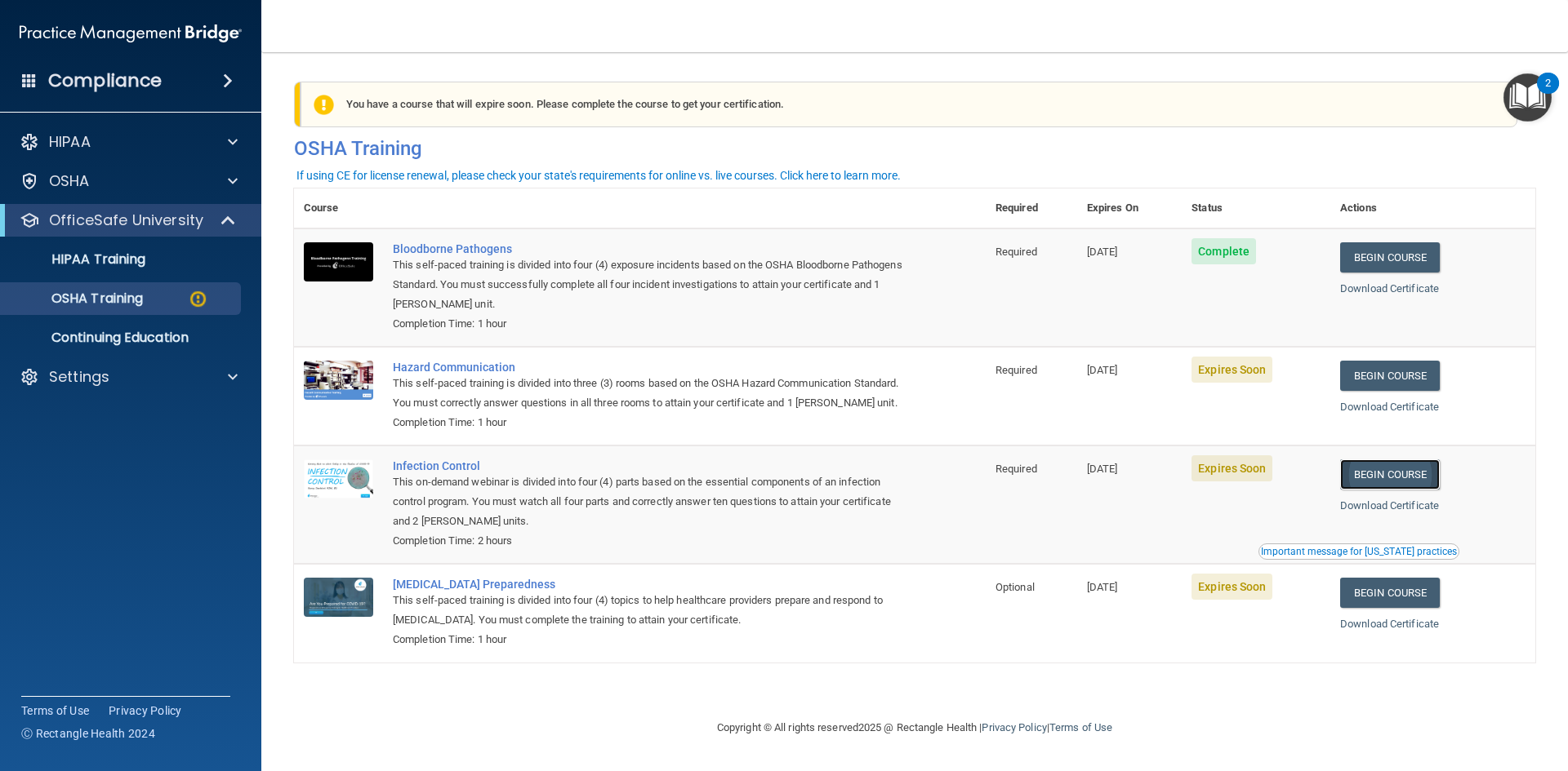
click at [1382, 490] on link "Begin Course" at bounding box center [1389, 474] width 99 height 30
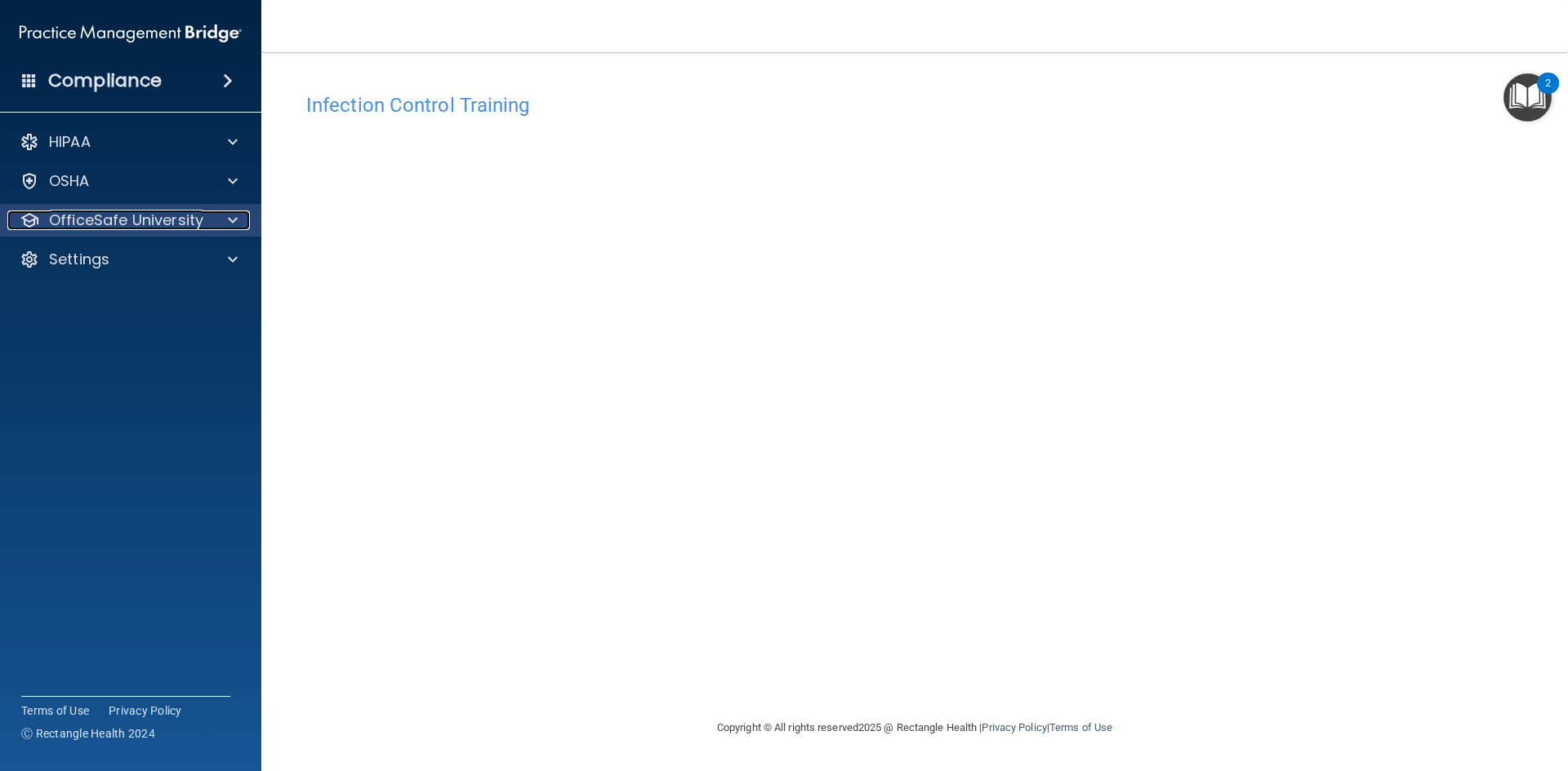
click at [76, 222] on p "OfficeSafe University" at bounding box center [126, 220] width 154 height 20
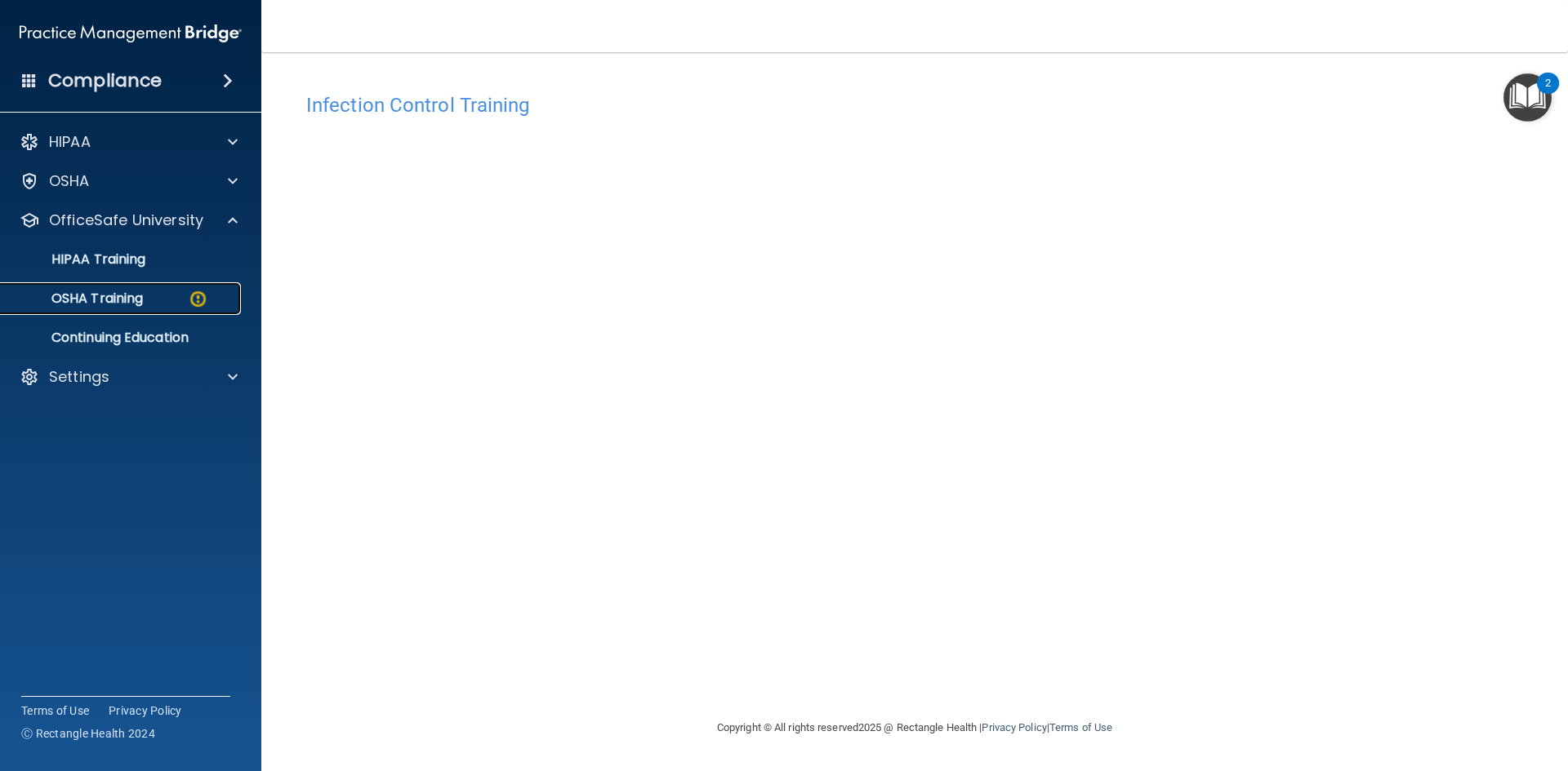
click at [125, 294] on p "OSHA Training" at bounding box center [76, 298] width 132 height 16
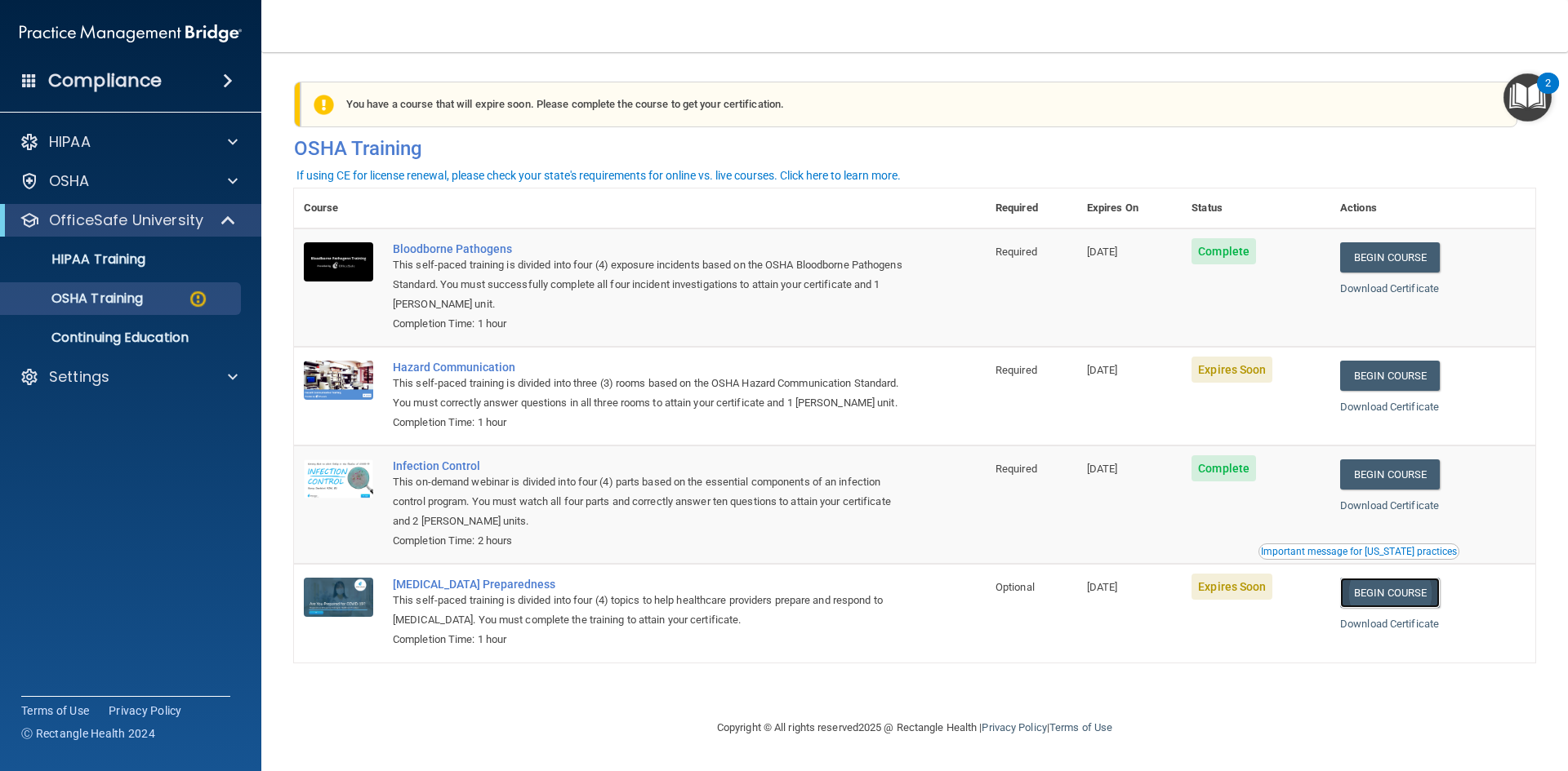
click at [1407, 608] on link "Begin Course" at bounding box center [1389, 592] width 99 height 30
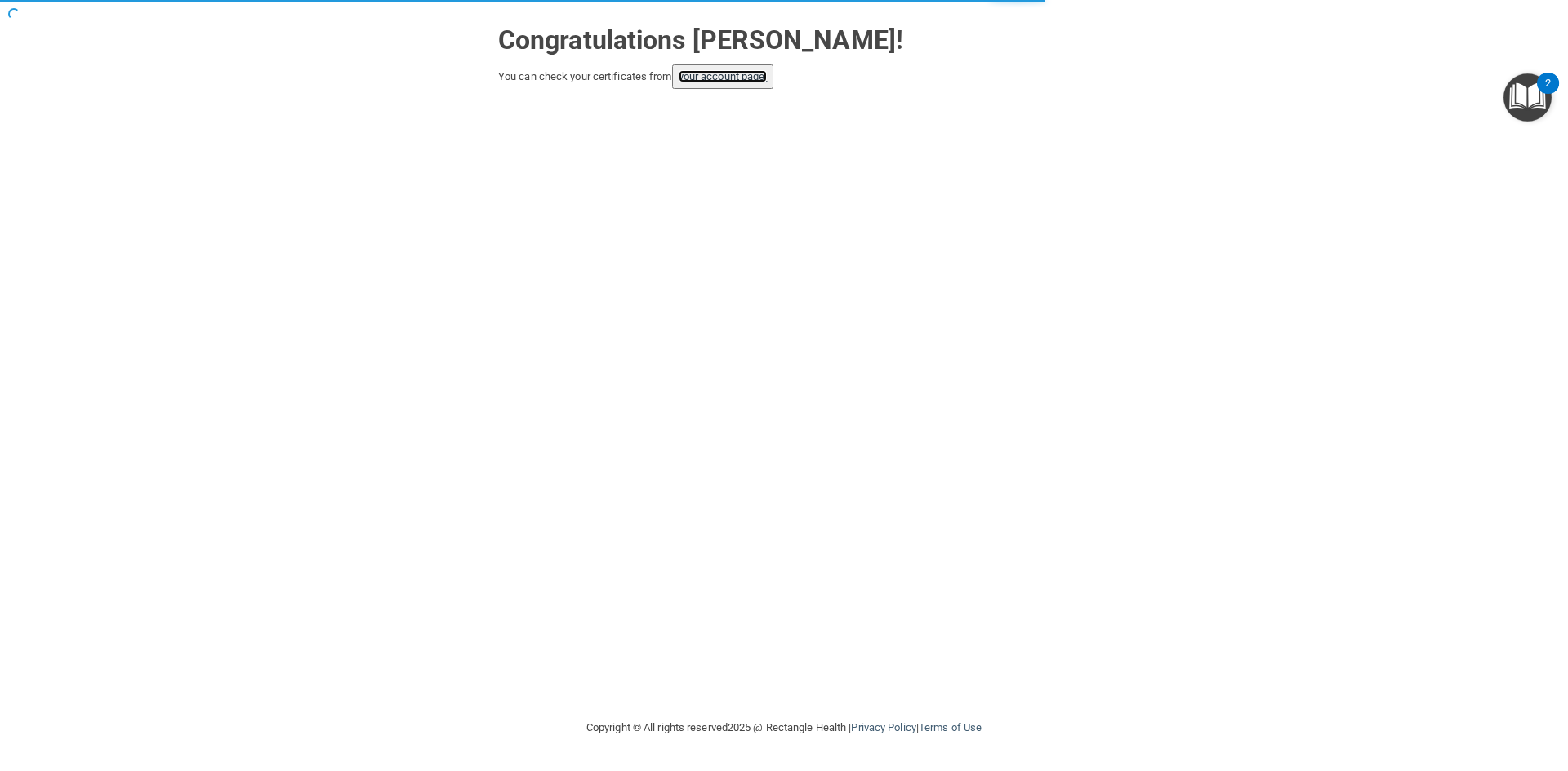
click at [736, 74] on link "your account page!" at bounding box center [723, 76] width 89 height 12
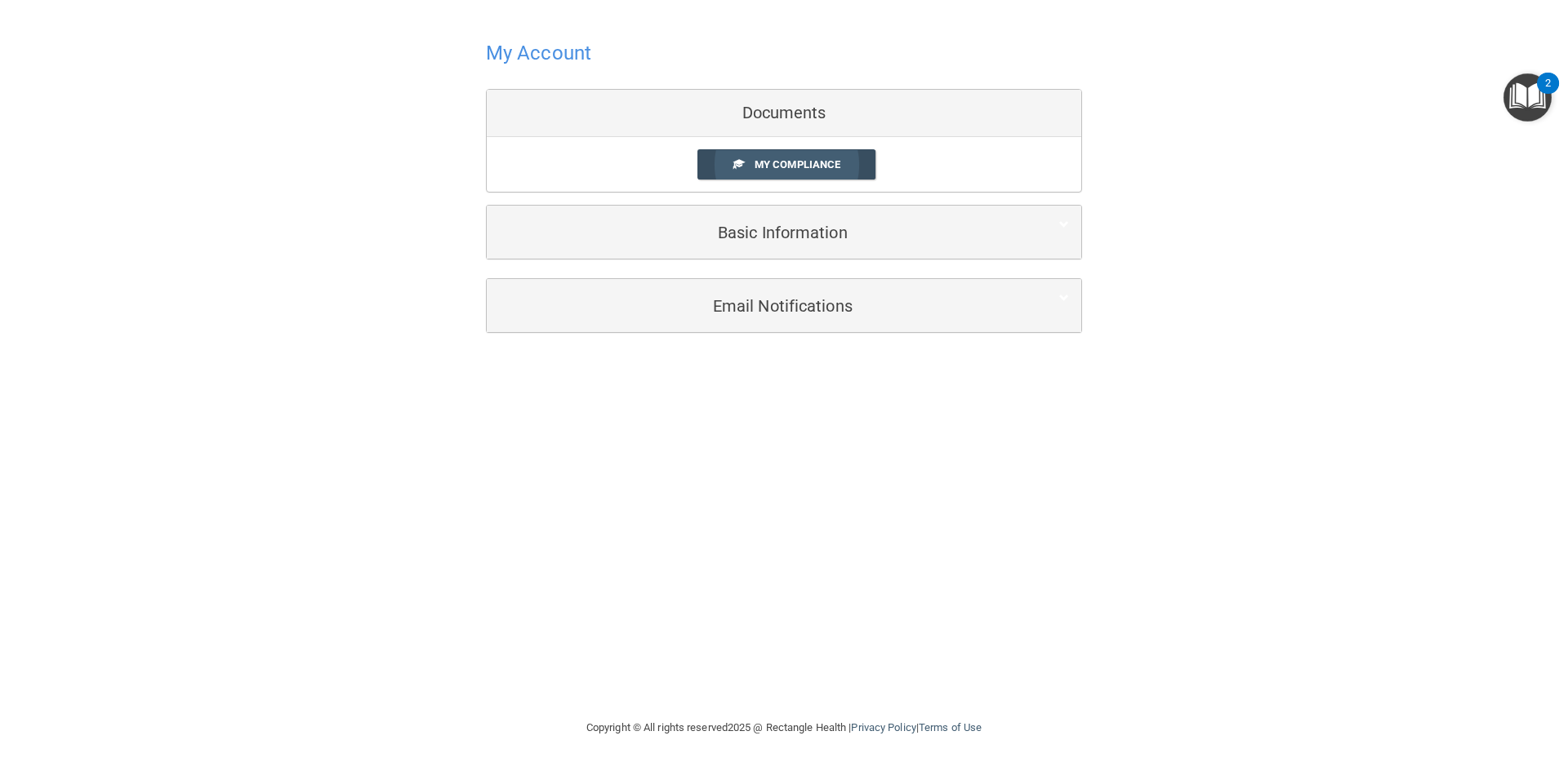
click at [778, 164] on span "My Compliance" at bounding box center [797, 165] width 85 height 12
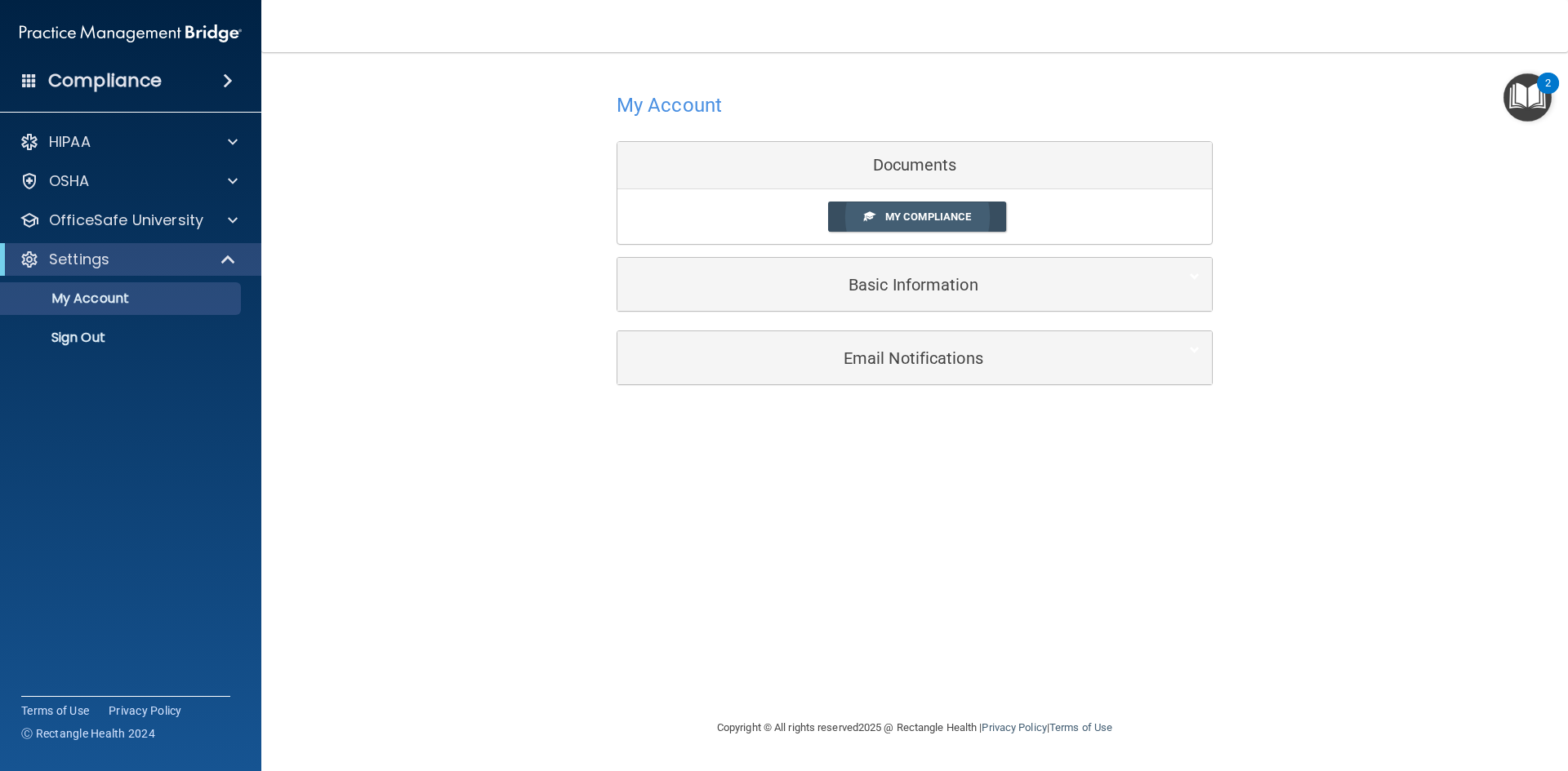
click at [953, 207] on link "My Compliance" at bounding box center [917, 216] width 179 height 30
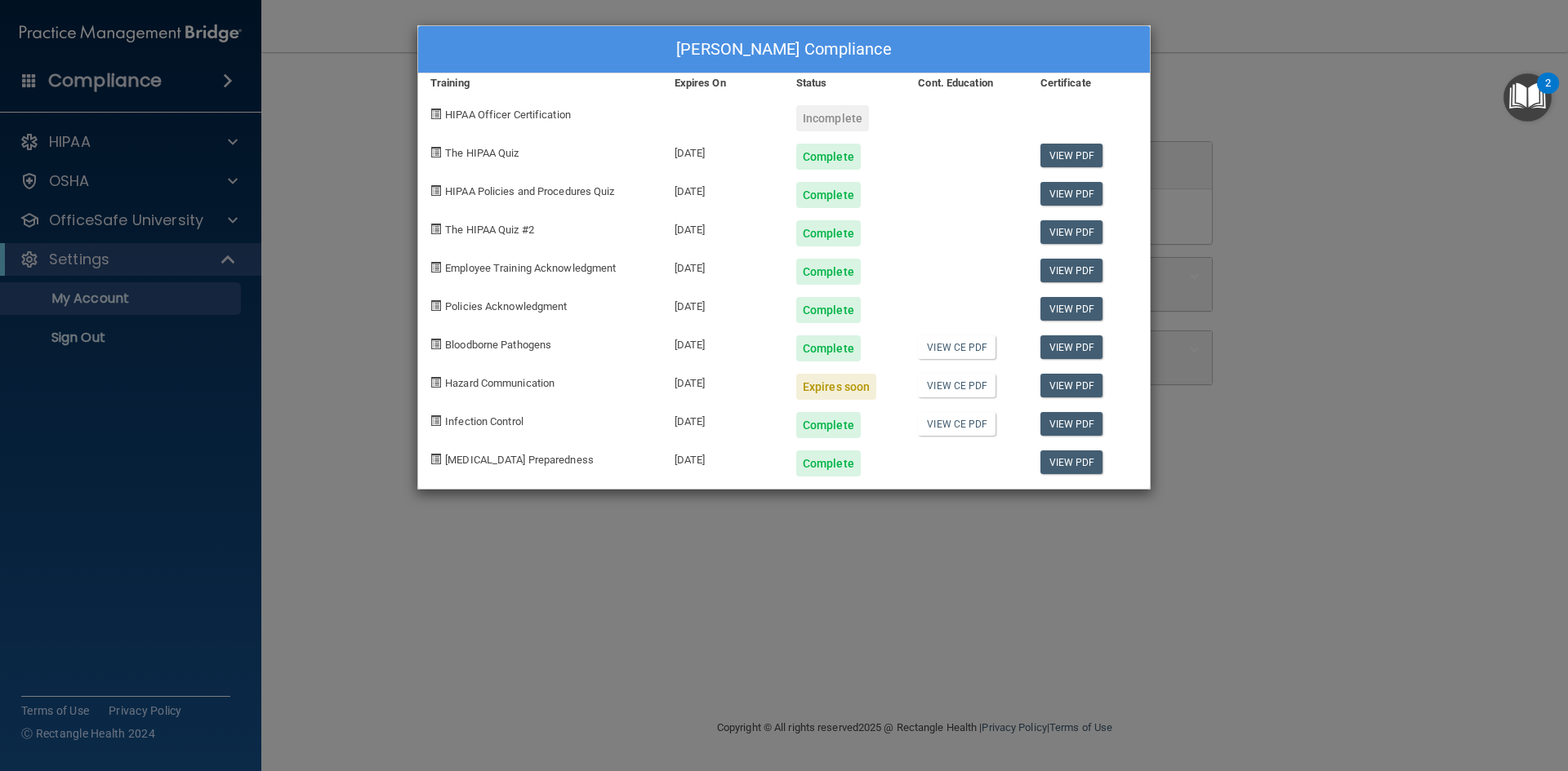
click at [461, 372] on div "Hazard Communication" at bounding box center [540, 380] width 244 height 38
click at [452, 379] on span "Hazard Communication" at bounding box center [500, 383] width 110 height 12
click at [1319, 145] on div "Beth Larson's Compliance Training Expires On Status Cont. Education Certificate…" at bounding box center [784, 386] width 1568 height 771
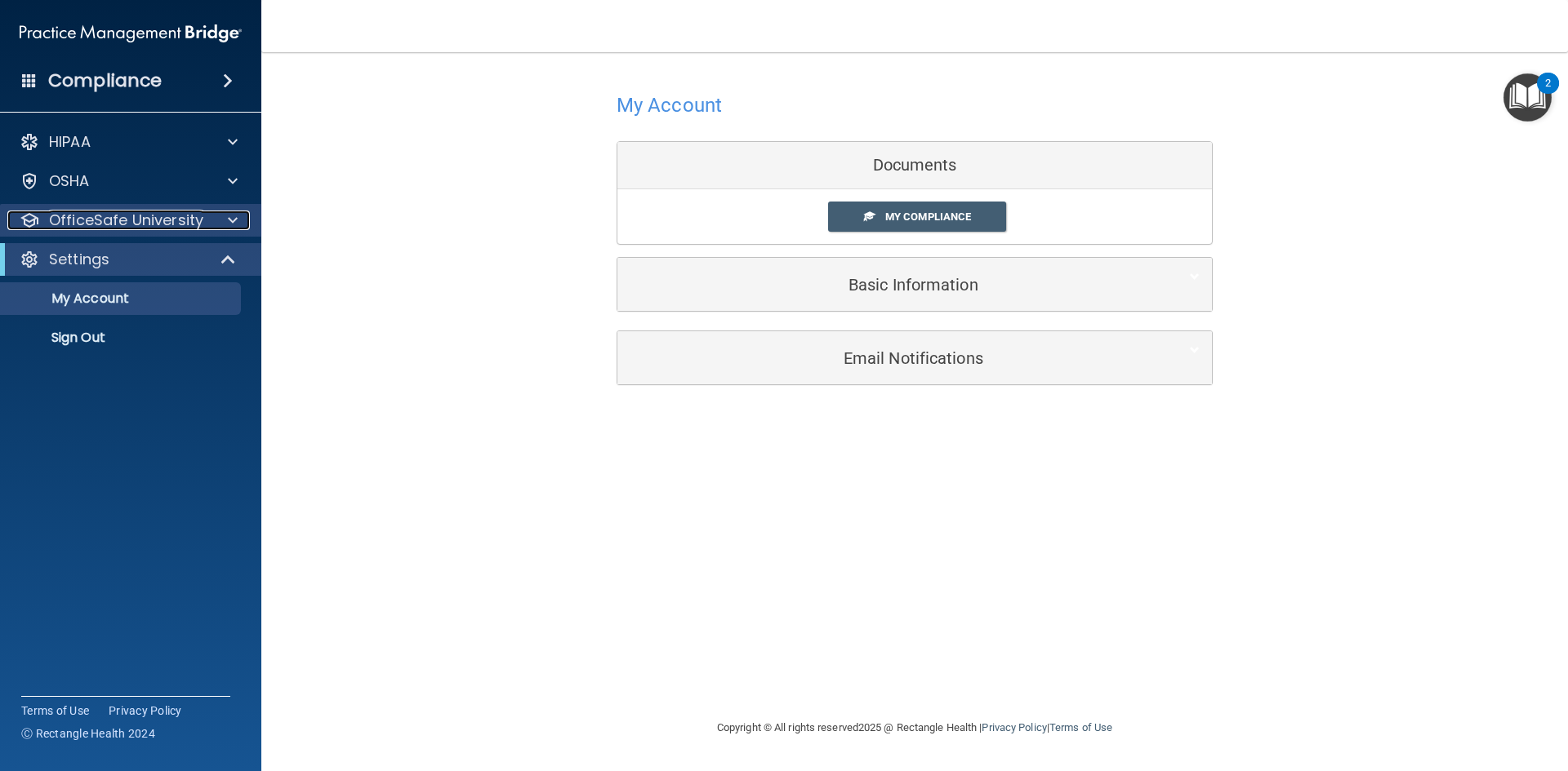
click at [140, 222] on p "OfficeSafe University" at bounding box center [126, 220] width 154 height 20
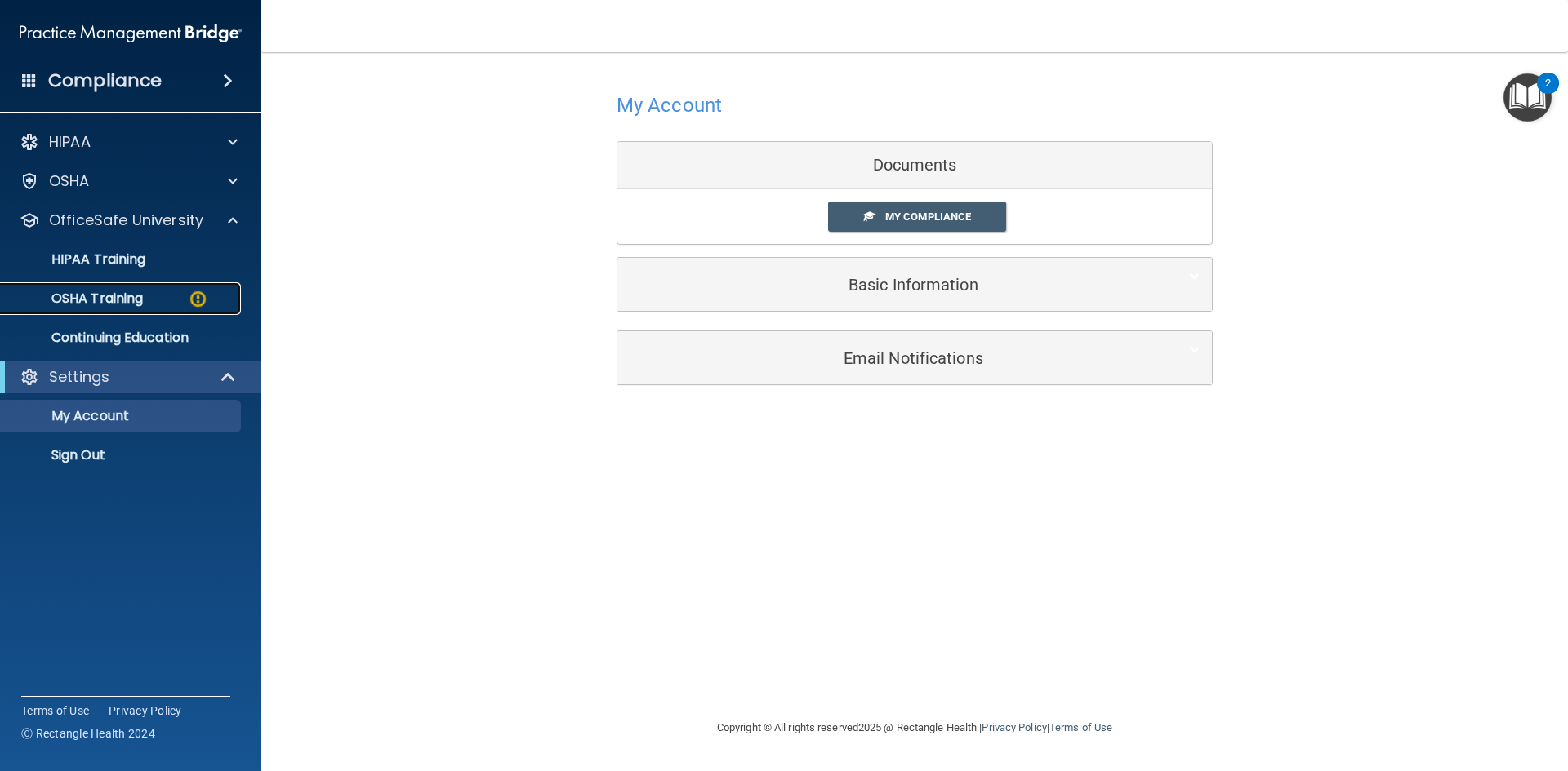
click at [124, 294] on p "OSHA Training" at bounding box center [76, 298] width 132 height 16
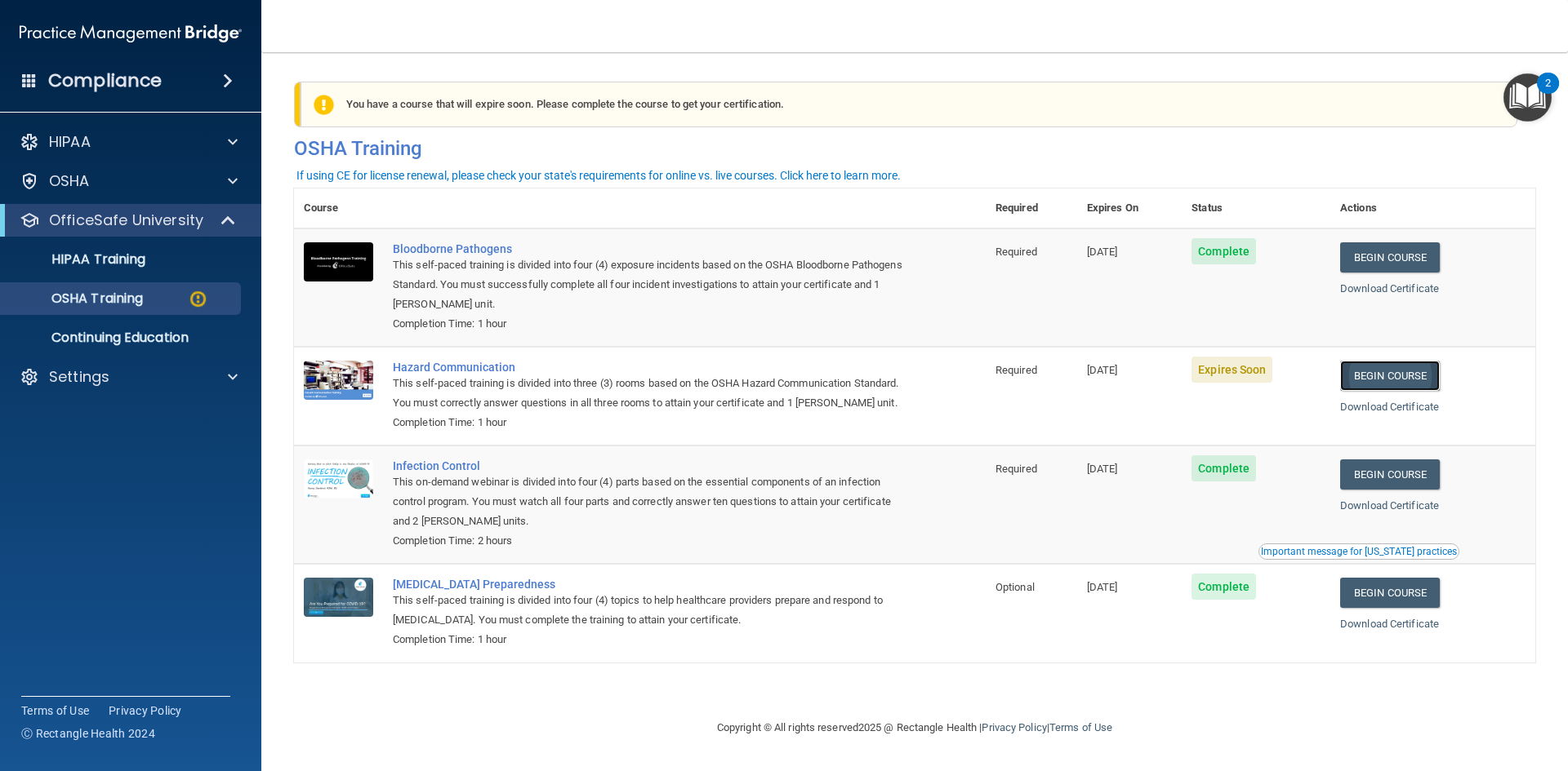
click at [1414, 377] on link "Begin Course" at bounding box center [1389, 375] width 99 height 30
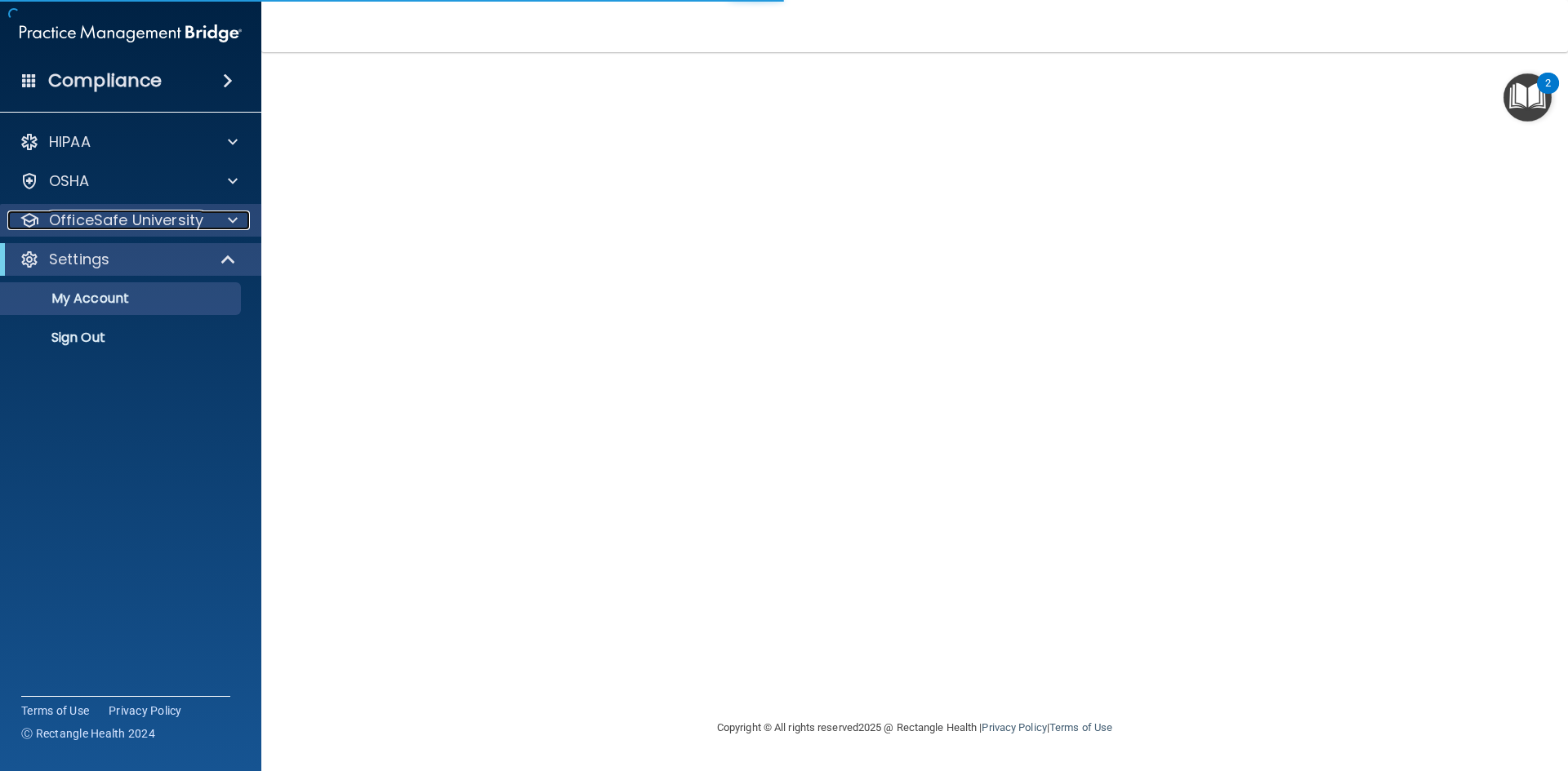
click at [120, 222] on p "OfficeSafe University" at bounding box center [126, 220] width 154 height 20
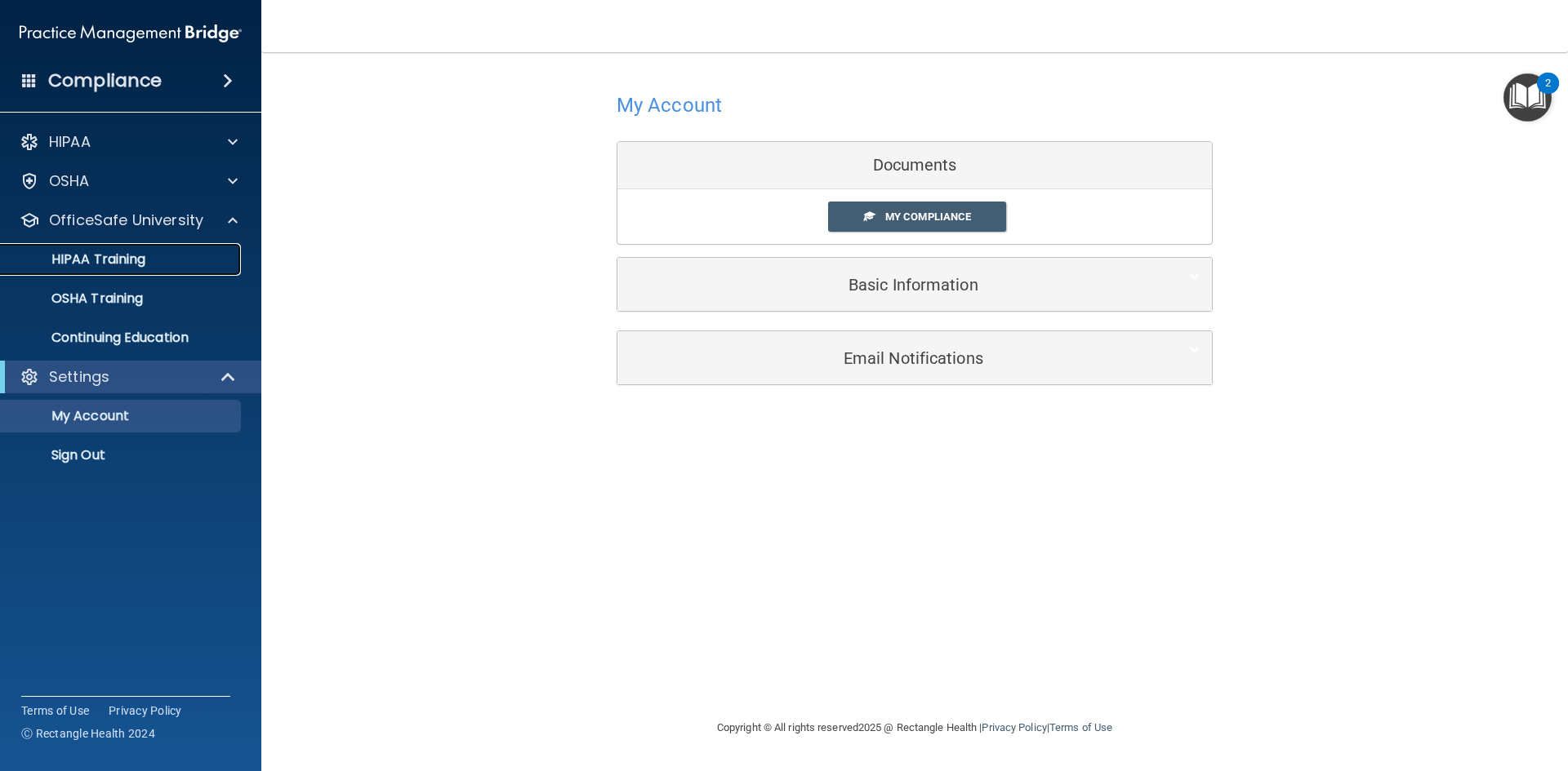
click at [193, 256] on div "HIPAA Training" at bounding box center [122, 260] width 223 height 16
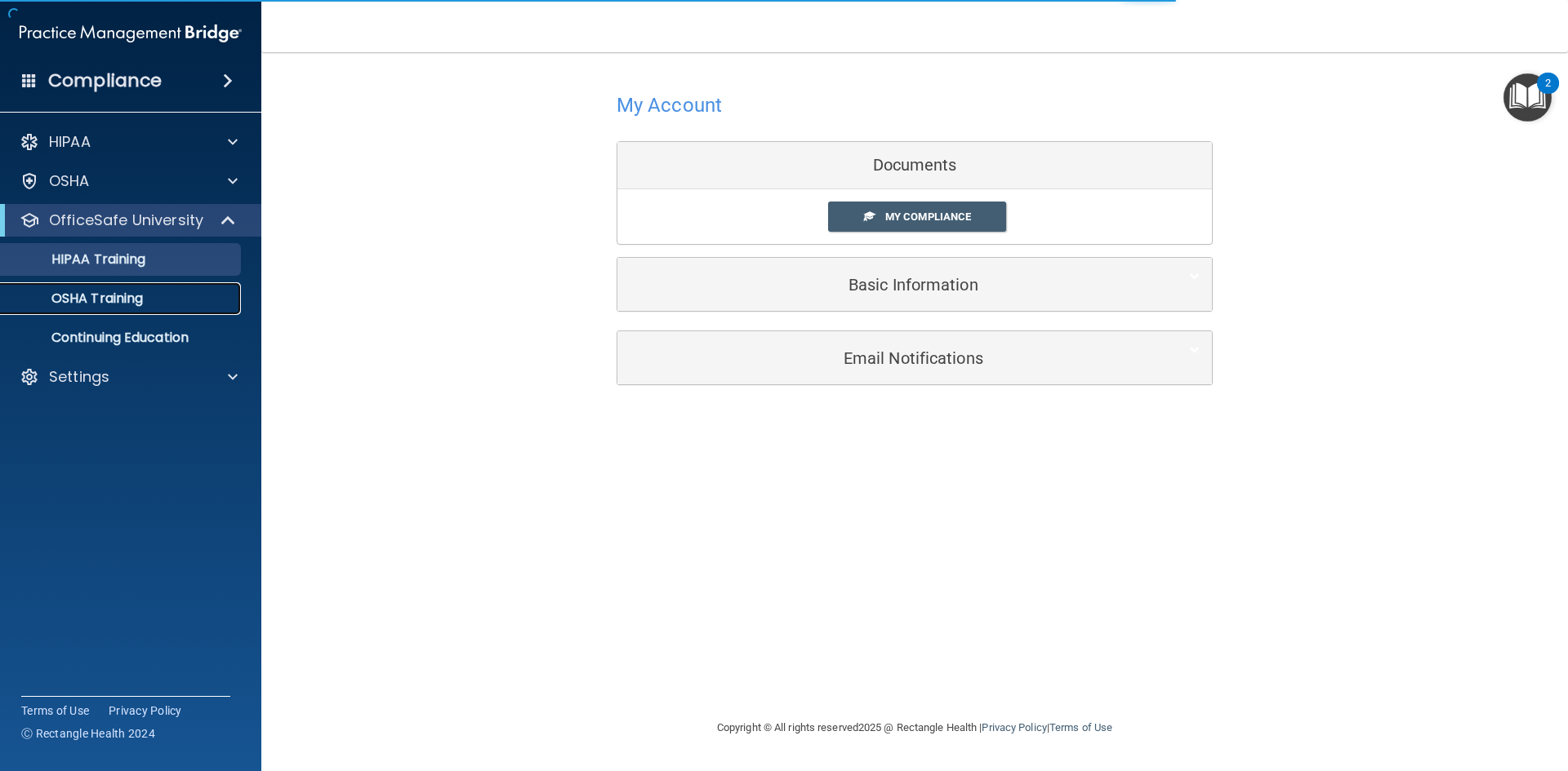
click at [170, 310] on link "OSHA Training" at bounding box center [112, 298] width 257 height 33
click at [135, 310] on link "OSHA Training" at bounding box center [112, 298] width 257 height 33
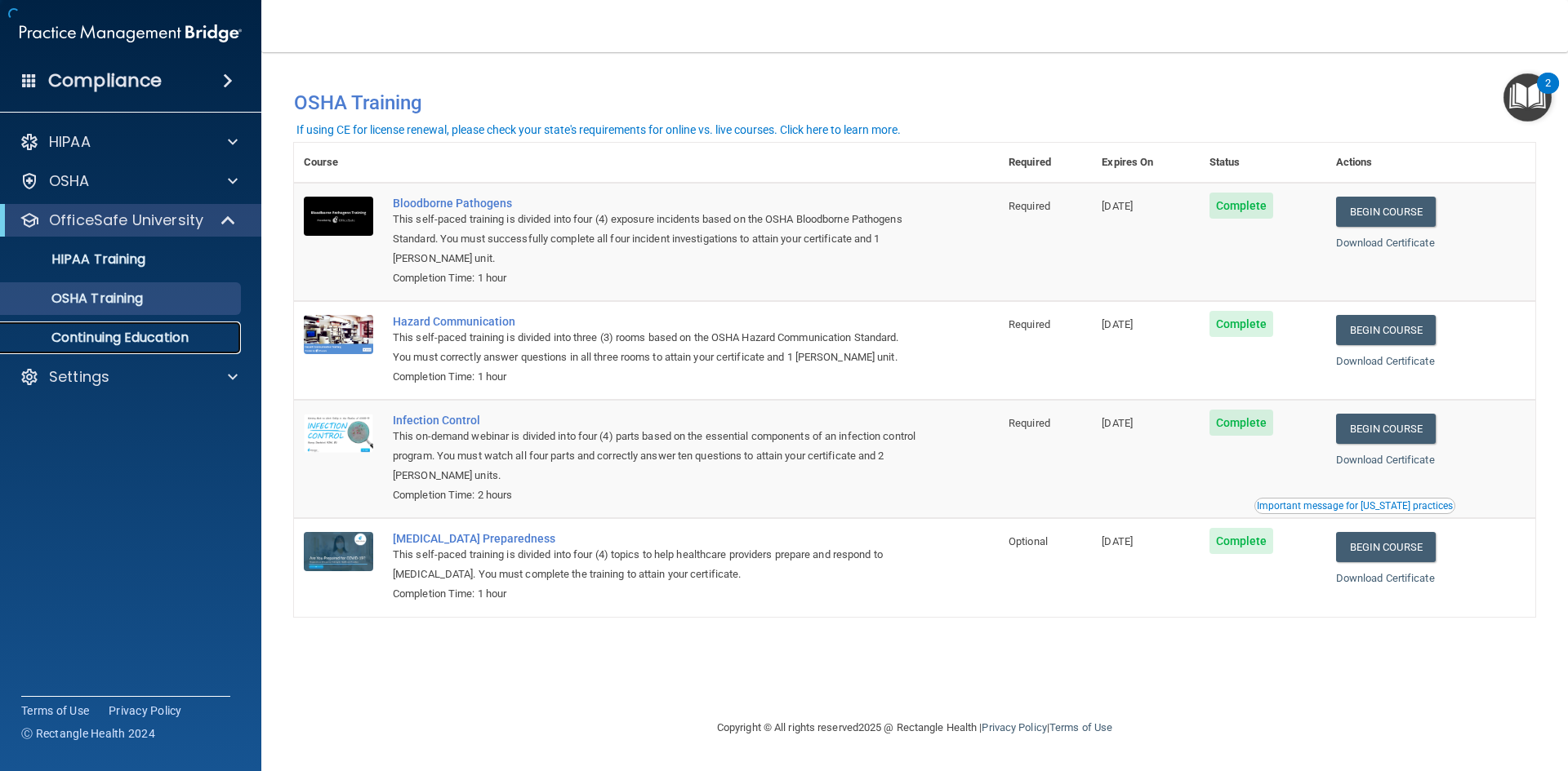
click at [104, 348] on link "Continuing Education" at bounding box center [112, 338] width 257 height 33
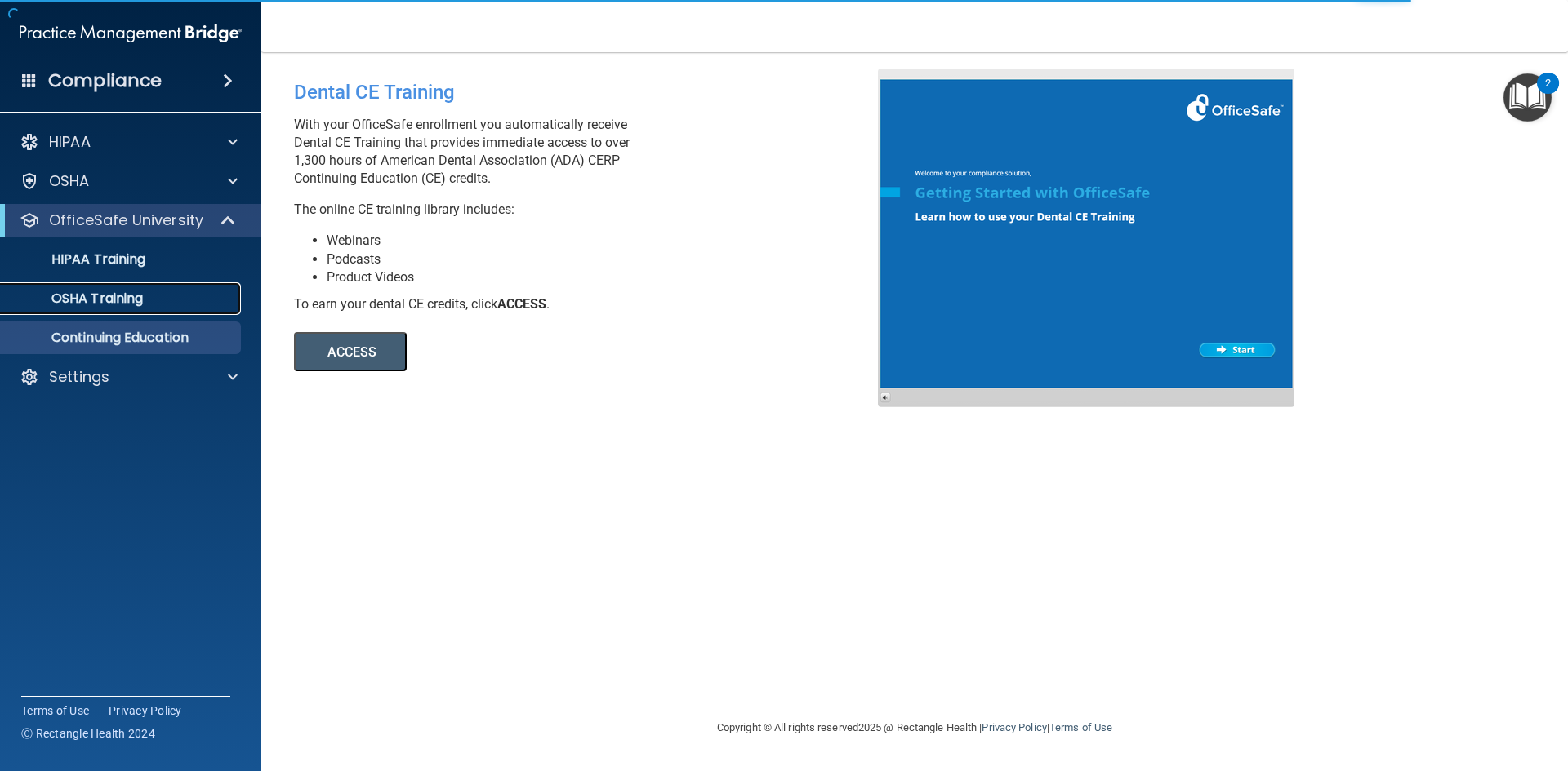
click at [80, 299] on p "OSHA Training" at bounding box center [76, 298] width 132 height 16
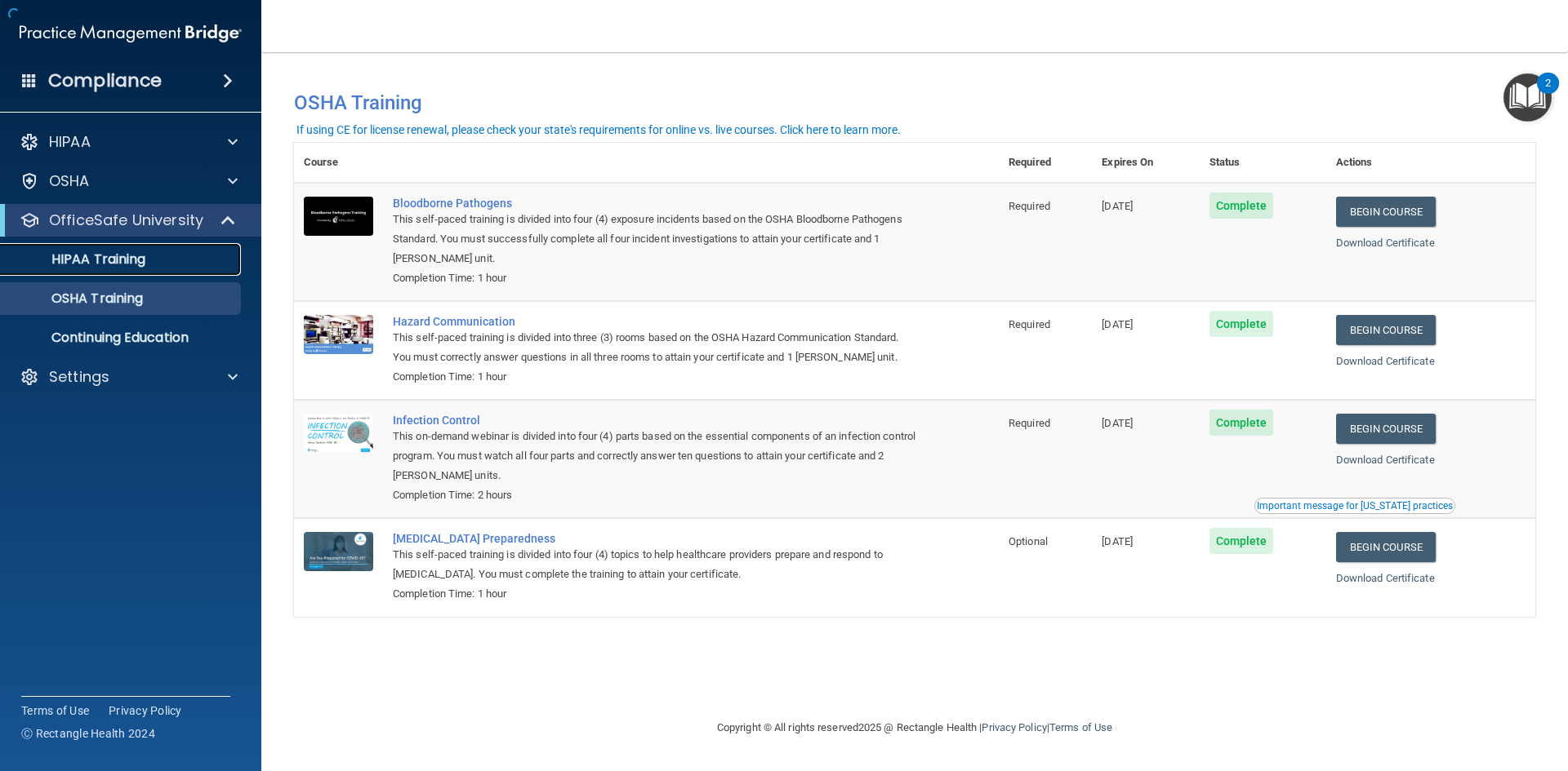
click at [144, 266] on p "HIPAA Training" at bounding box center [78, 260] width 135 height 16
